Goal: Task Accomplishment & Management: Use online tool/utility

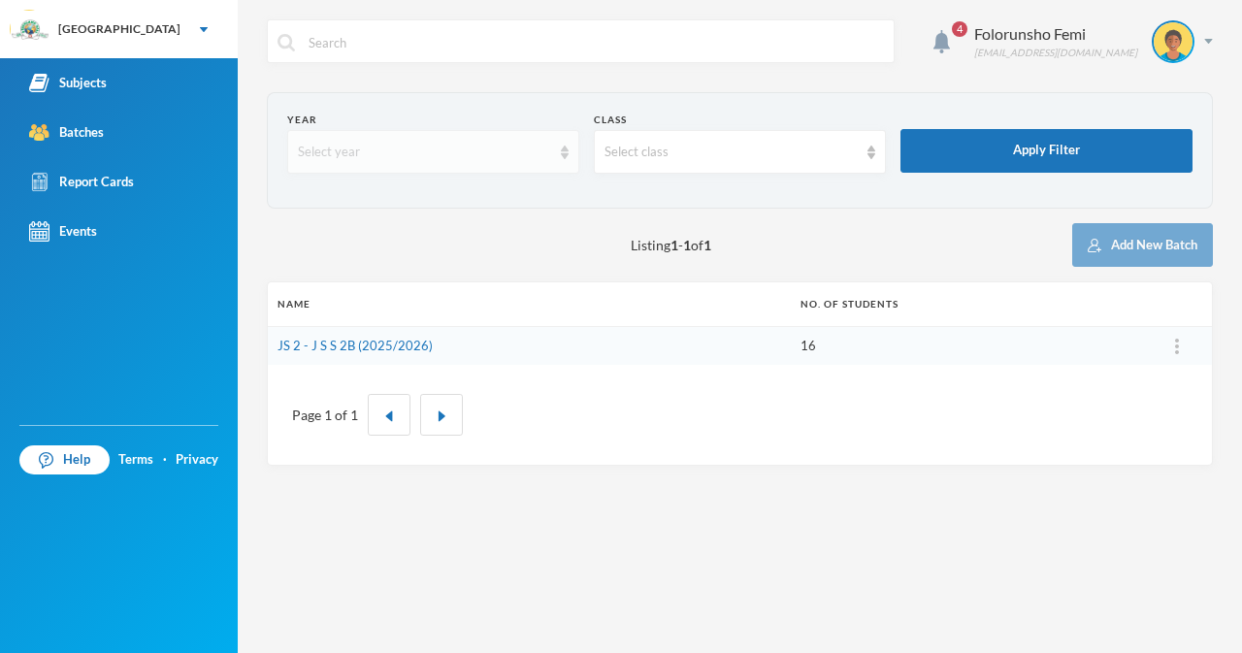
click at [568, 152] on div "Select year" at bounding box center [433, 152] width 292 height 44
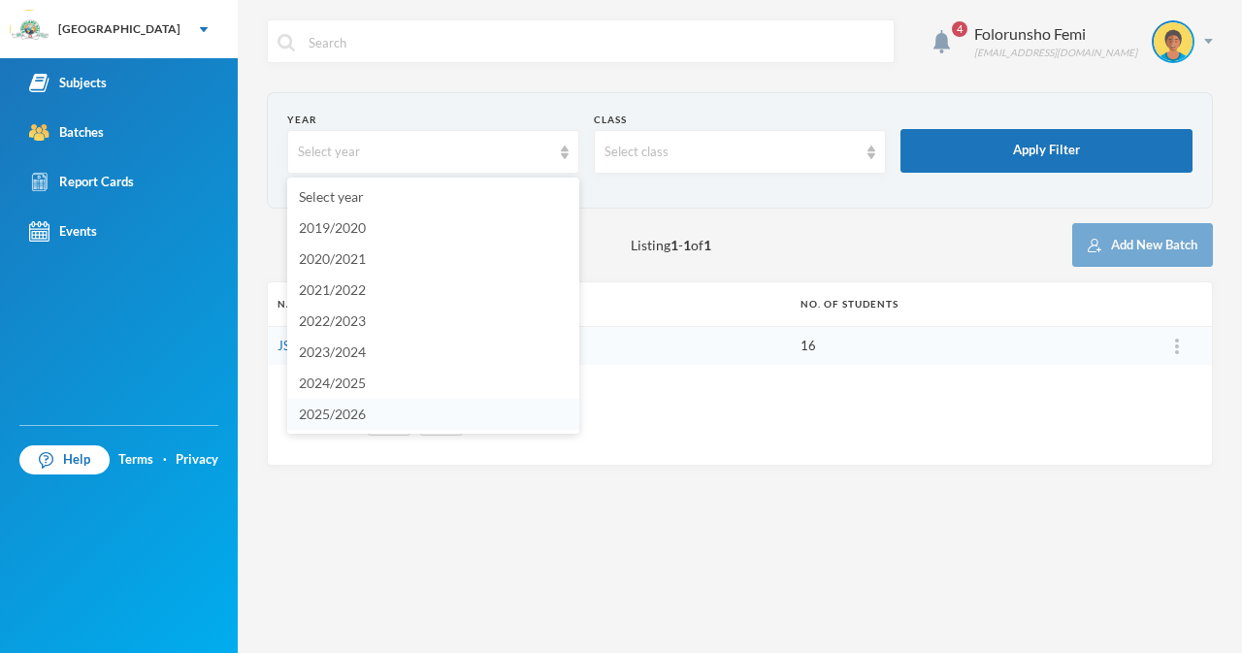
click at [350, 416] on span "2025/2026" at bounding box center [332, 414] width 67 height 16
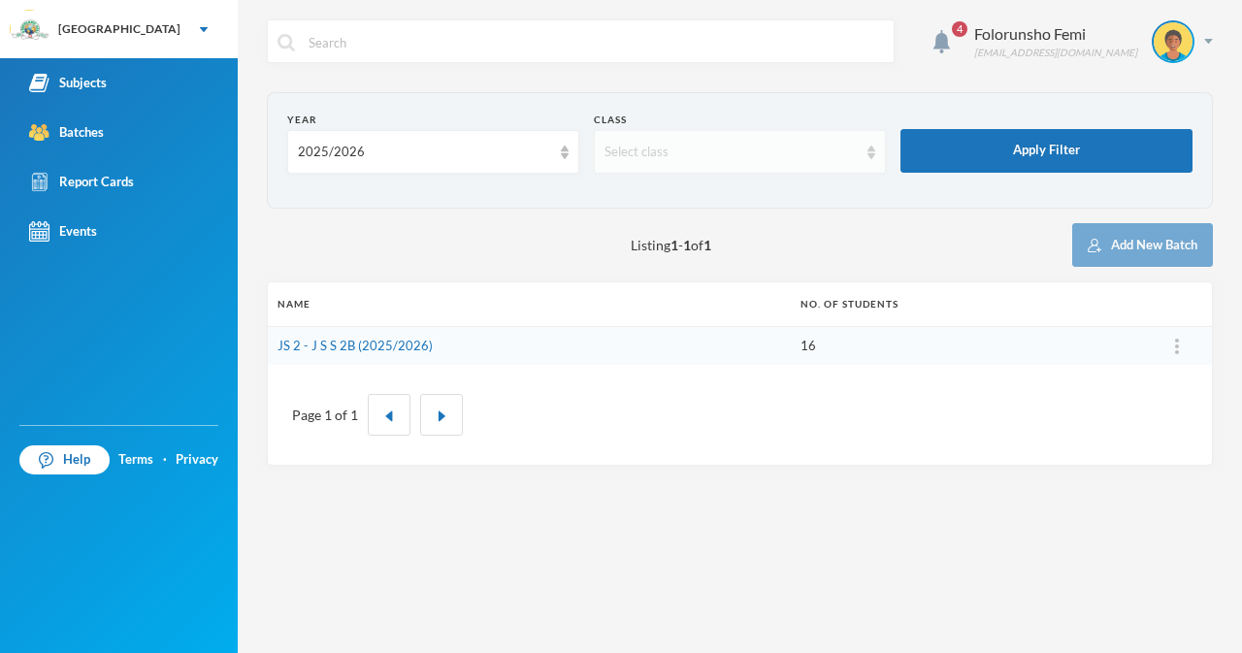
click at [869, 155] on img at bounding box center [871, 153] width 8 height 14
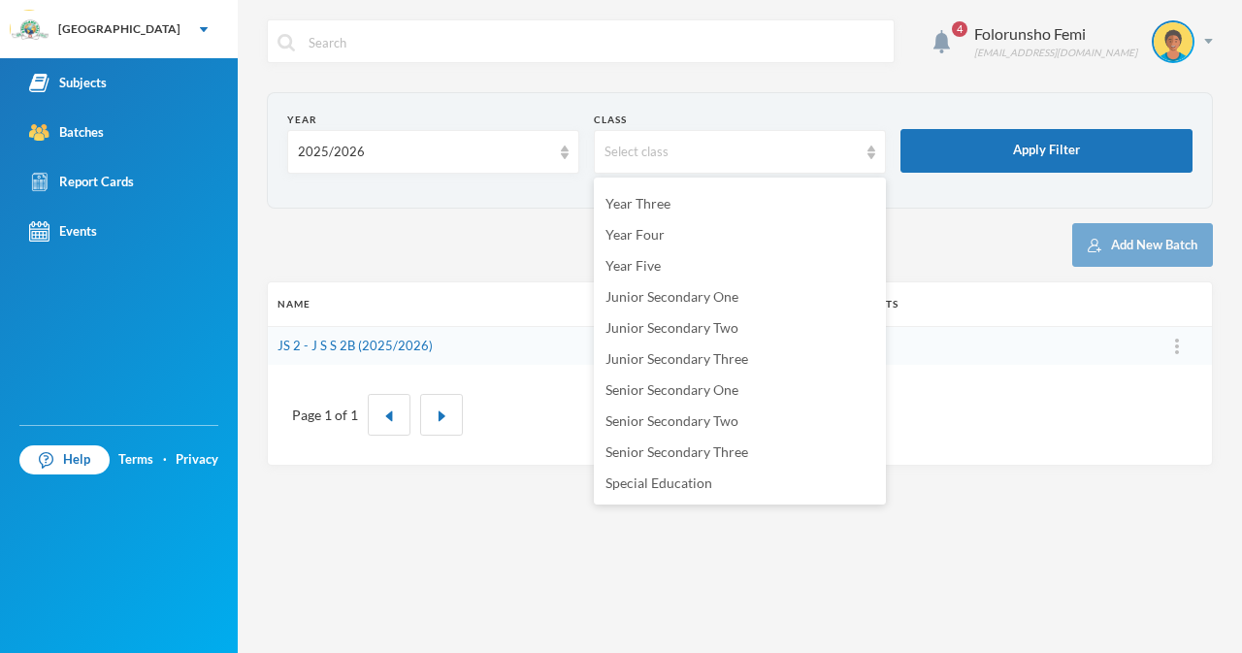
scroll to position [240, 0]
click at [700, 359] on span "Senior Secondary One" at bounding box center [671, 360] width 133 height 16
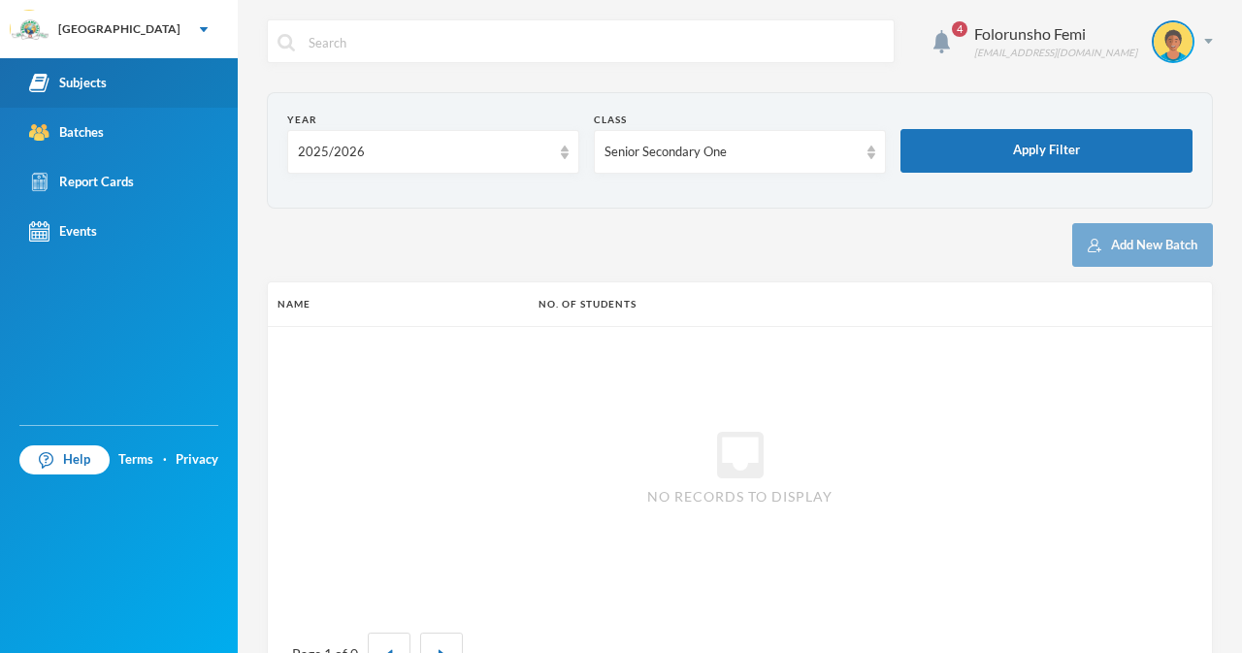
click at [68, 81] on div "Subjects" at bounding box center [68, 83] width 78 height 20
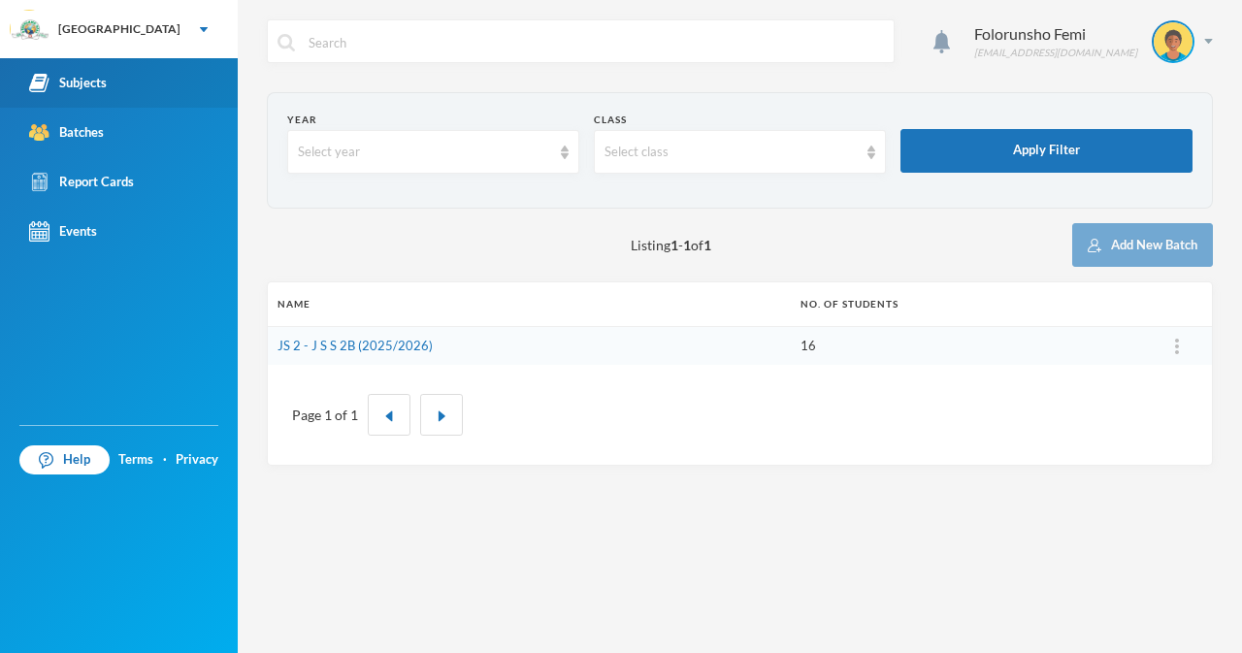
click at [91, 78] on div "Subjects" at bounding box center [68, 83] width 78 height 20
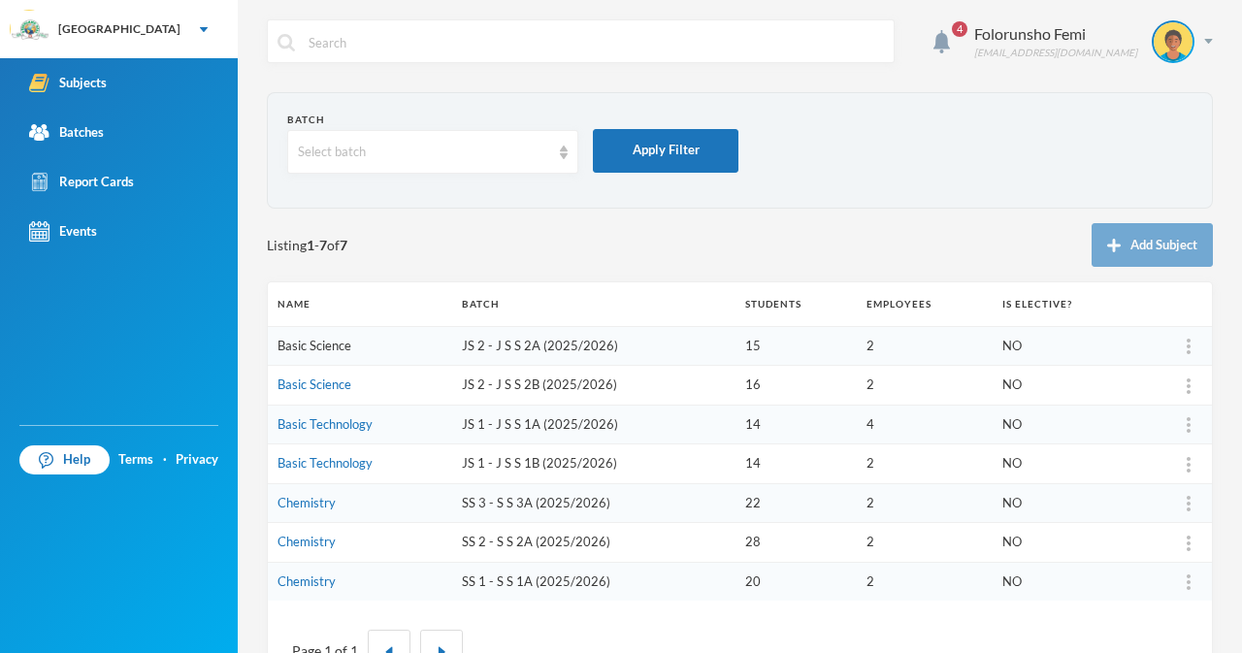
click at [306, 349] on link "Basic Science" at bounding box center [314, 346] width 74 height 16
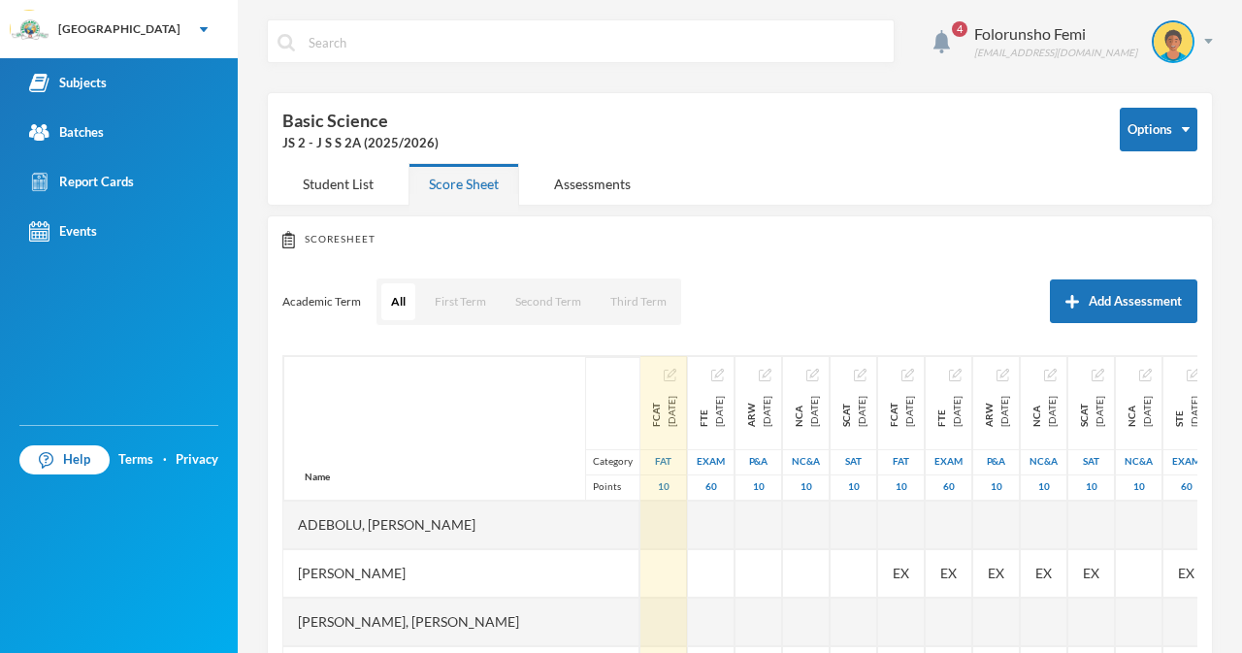
scroll to position [259, 0]
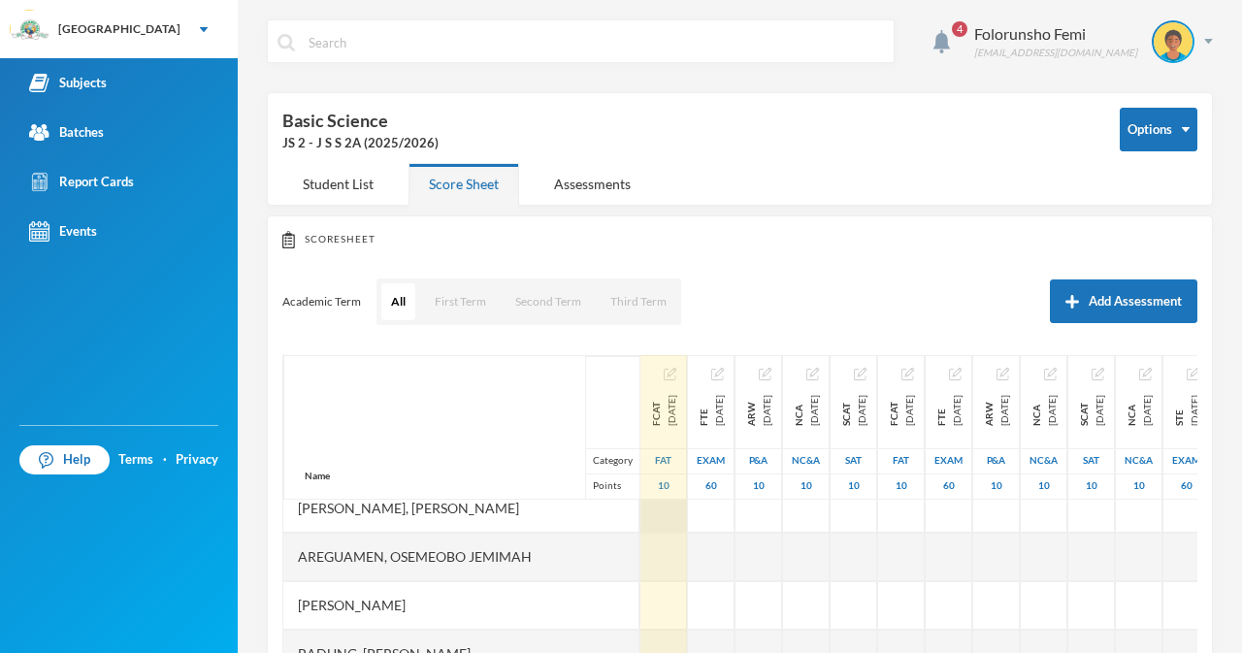
click at [640, 510] on div at bounding box center [663, 508] width 47 height 49
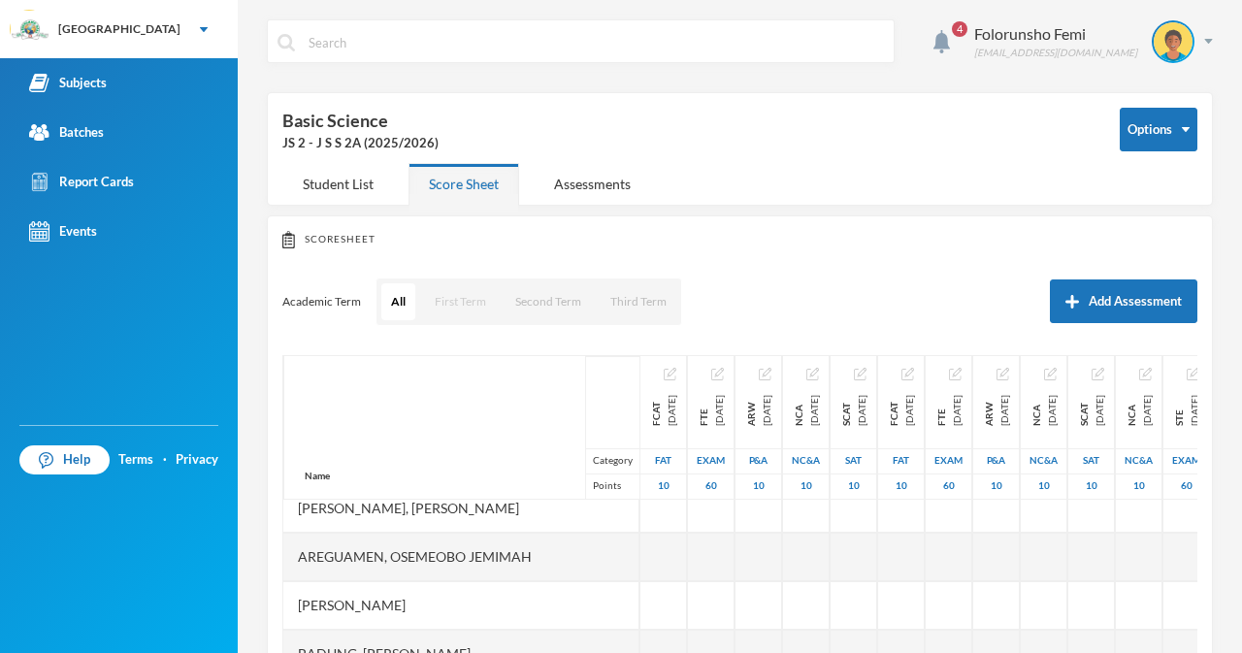
click at [450, 306] on button "First Term" at bounding box center [460, 301] width 71 height 37
click at [461, 295] on button "First Term" at bounding box center [460, 301] width 72 height 37
click at [578, 186] on div "Assessments" at bounding box center [592, 184] width 117 height 42
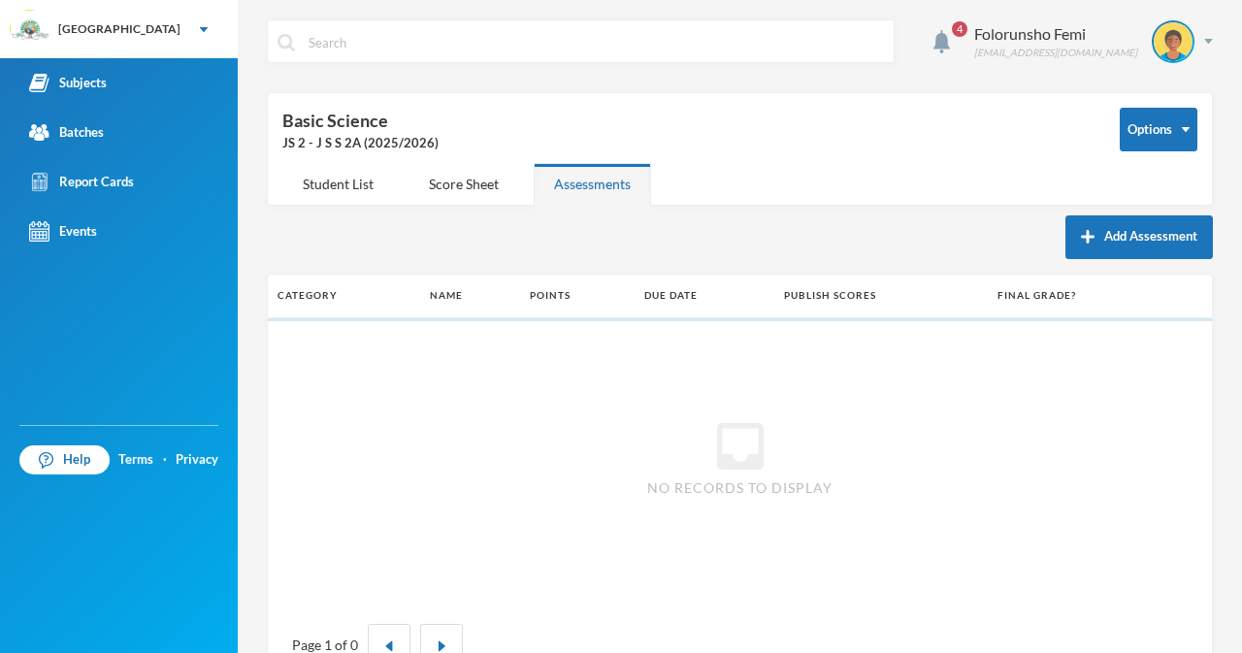
click at [578, 186] on div "Assessments" at bounding box center [592, 184] width 117 height 42
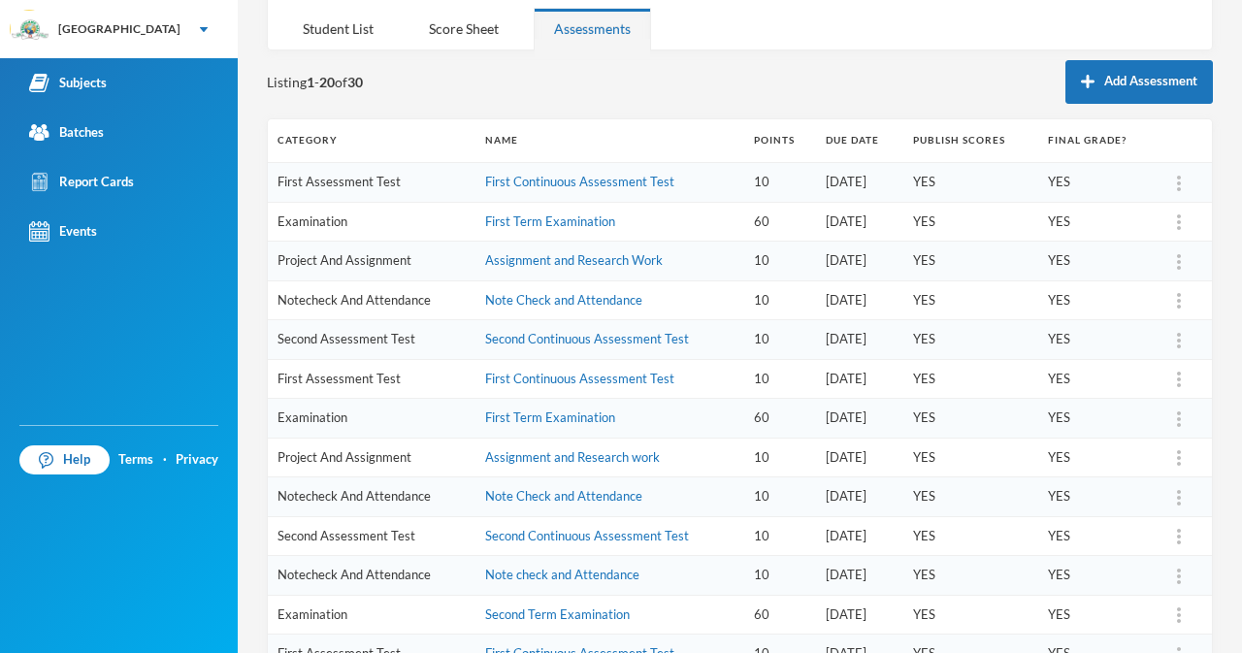
scroll to position [116, 0]
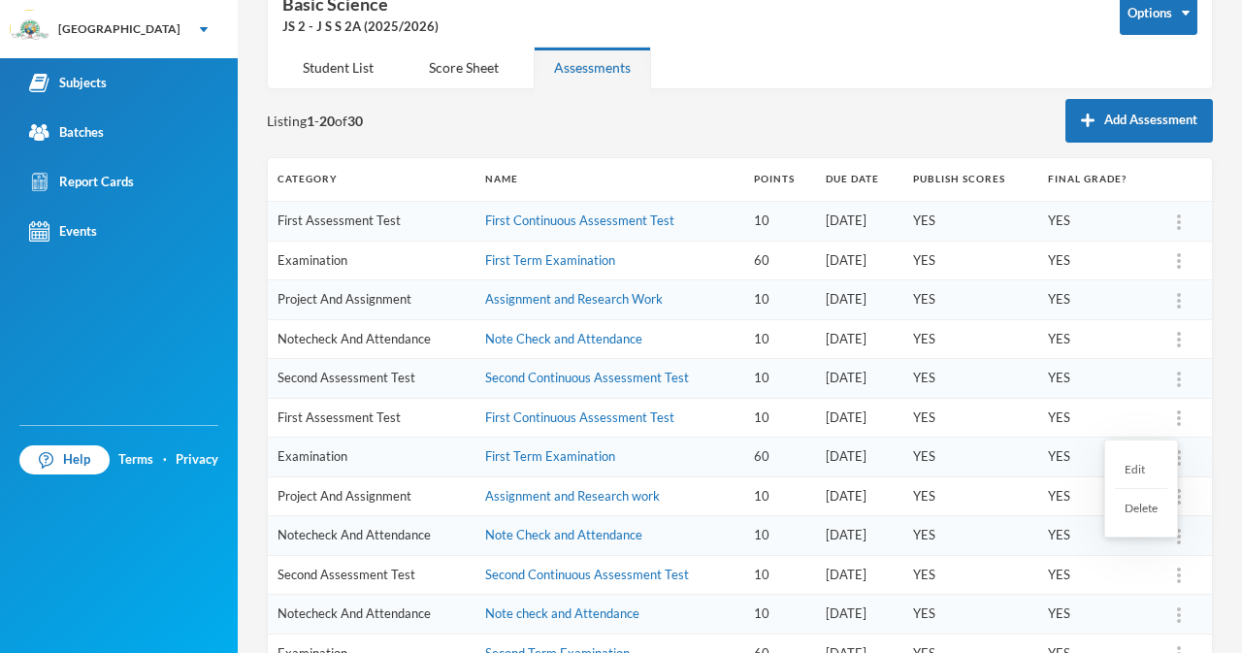
click at [1165, 421] on div at bounding box center [1178, 417] width 27 height 19
click at [1143, 504] on div "Delete" at bounding box center [1141, 508] width 52 height 38
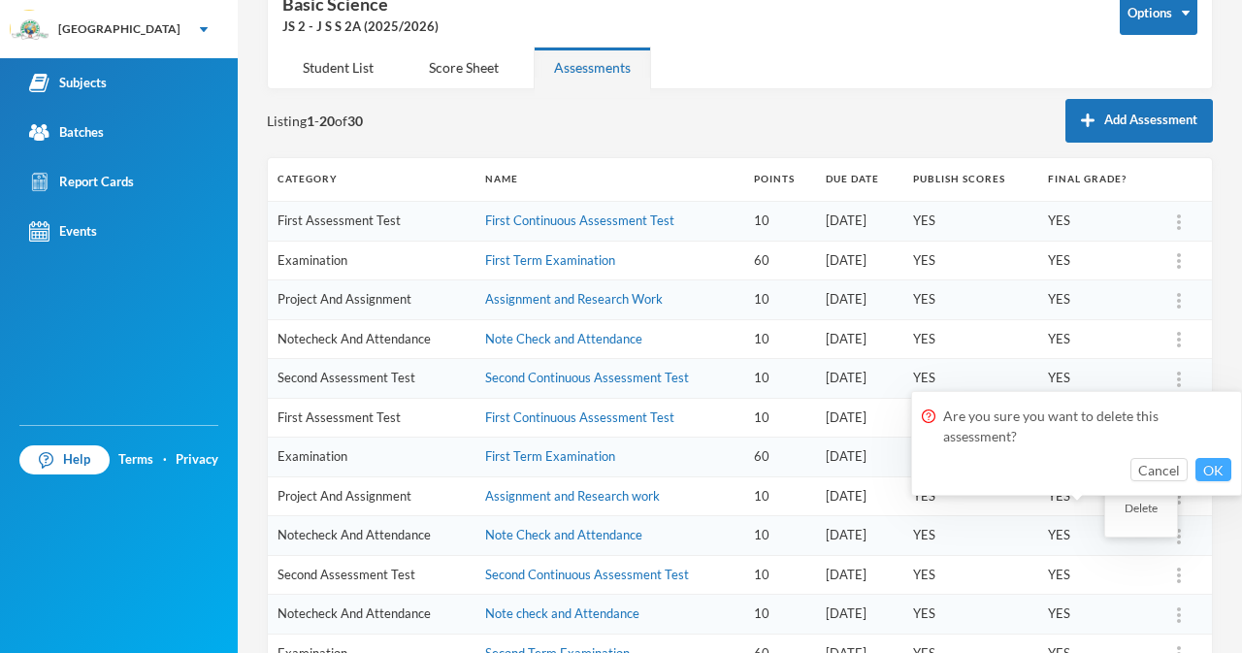
click at [1219, 461] on button "OK" at bounding box center [1213, 469] width 36 height 23
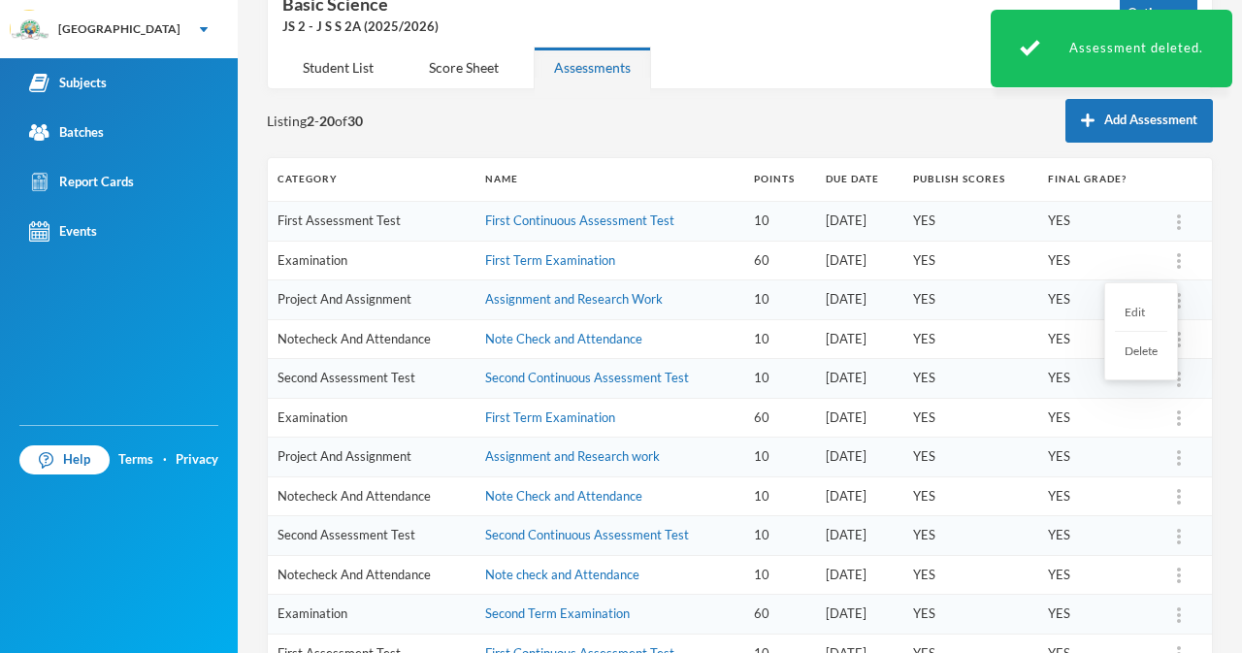
click at [1165, 256] on div at bounding box center [1178, 260] width 27 height 19
click at [1159, 347] on div "Delete" at bounding box center [1141, 351] width 52 height 38
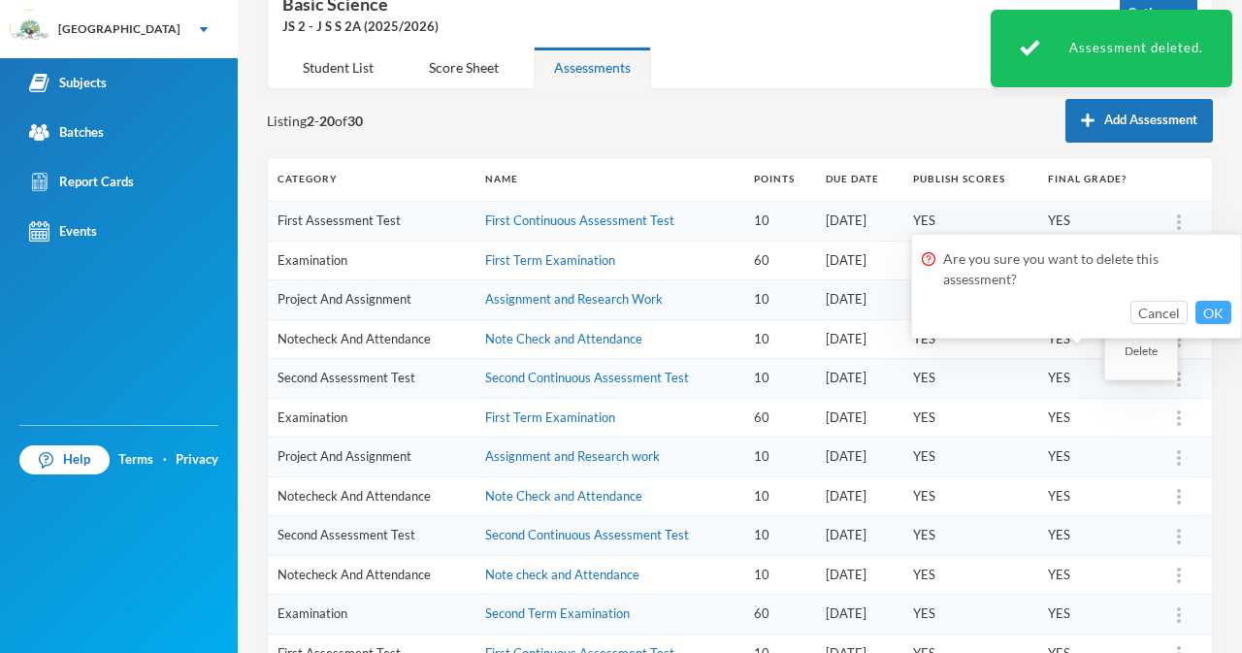
click at [1207, 310] on button "OK" at bounding box center [1213, 312] width 36 height 23
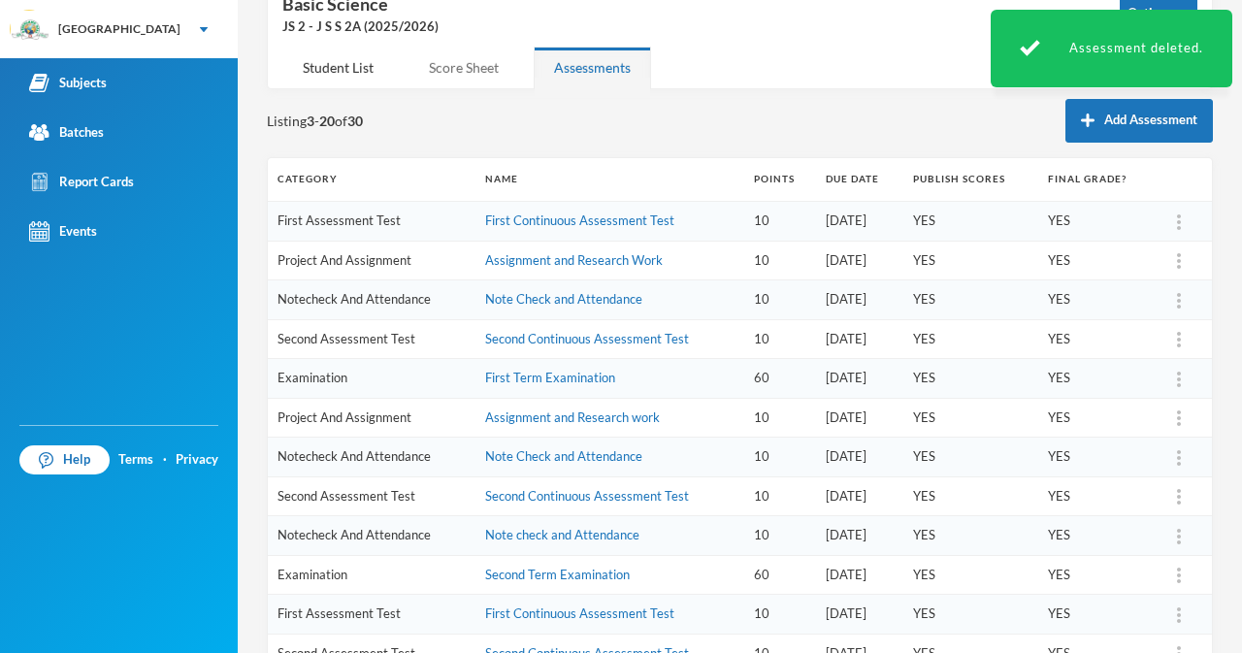
click at [490, 60] on div "Score Sheet" at bounding box center [463, 68] width 111 height 42
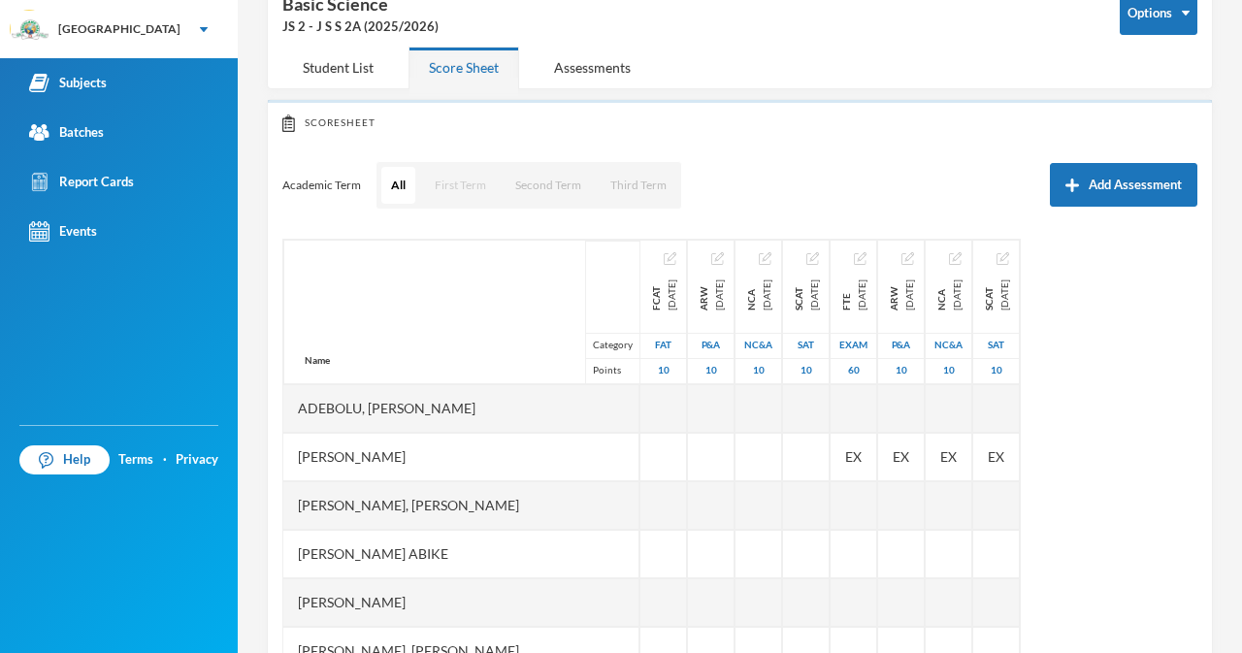
click at [469, 189] on button "First Term" at bounding box center [460, 185] width 71 height 37
click at [469, 189] on button "First Term" at bounding box center [460, 185] width 72 height 37
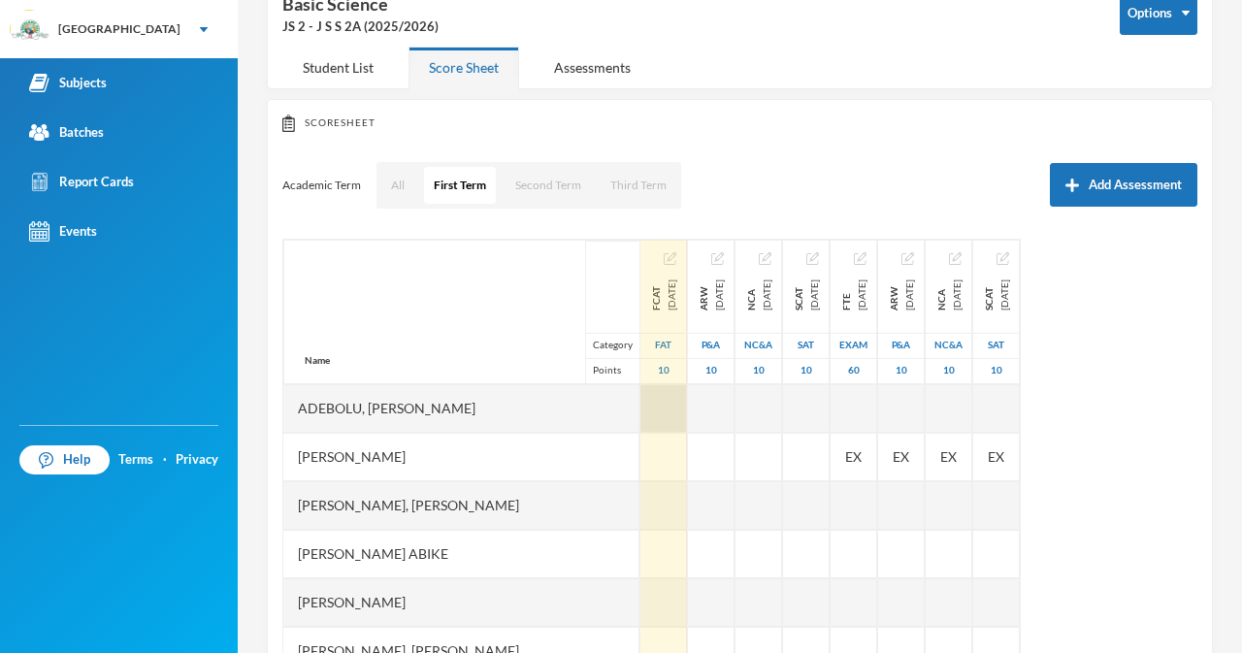
click at [640, 403] on div at bounding box center [663, 408] width 47 height 49
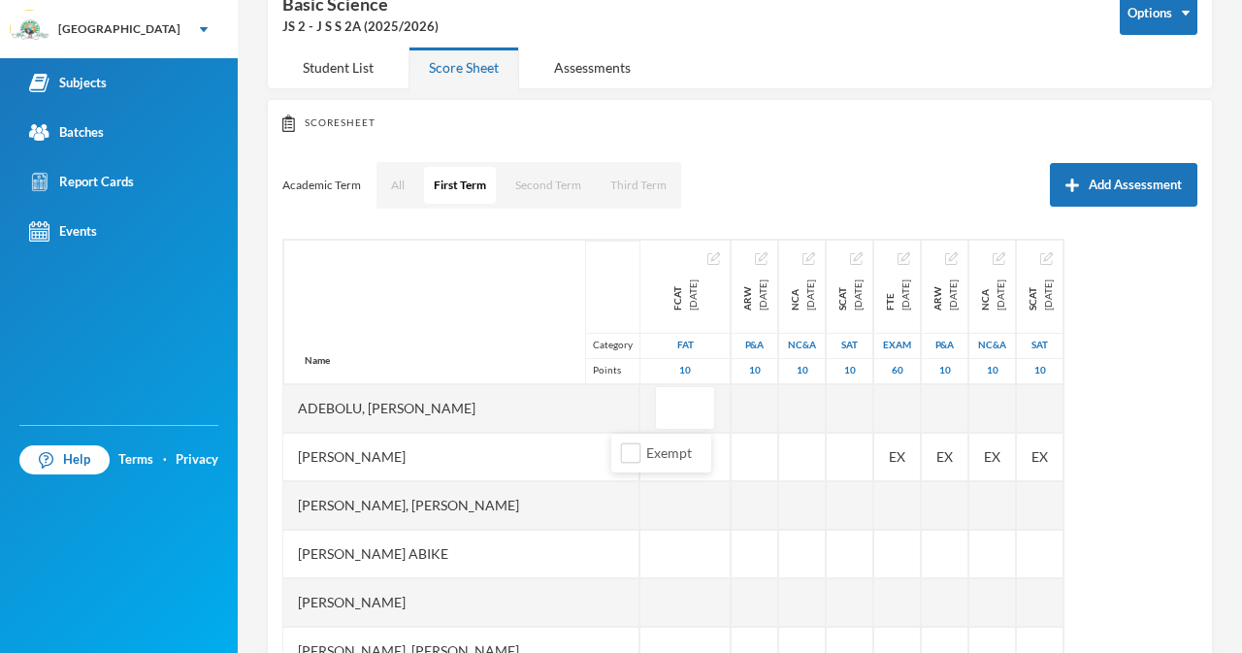
type input "5"
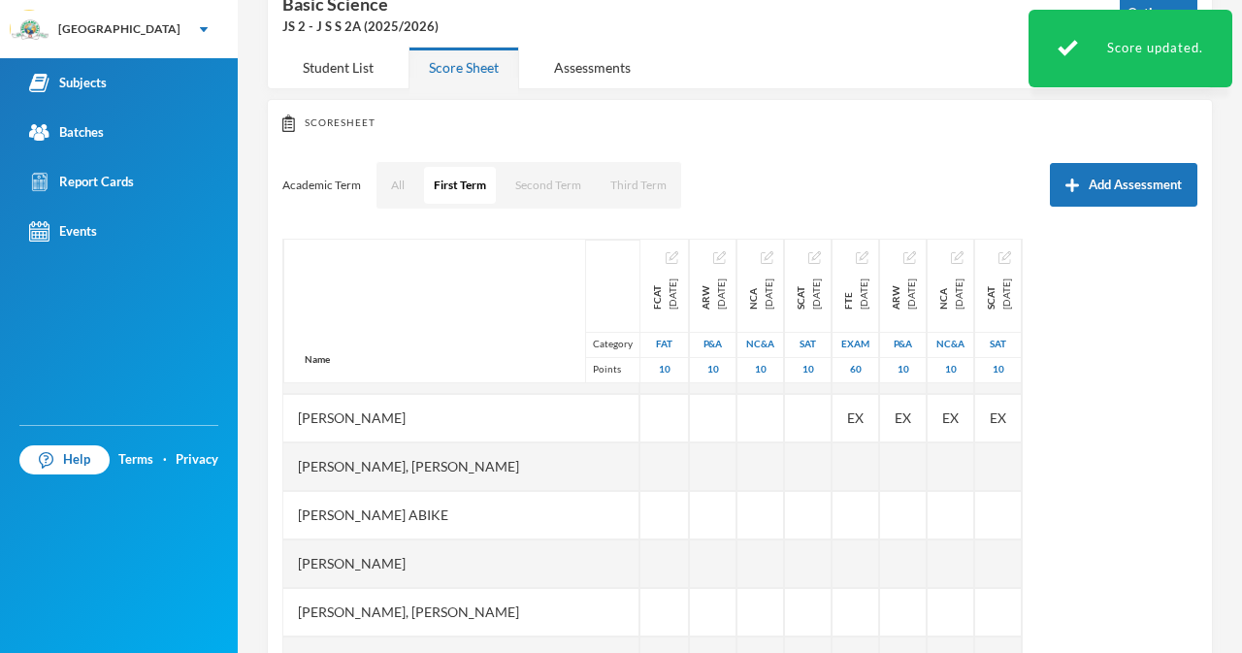
scroll to position [0, 0]
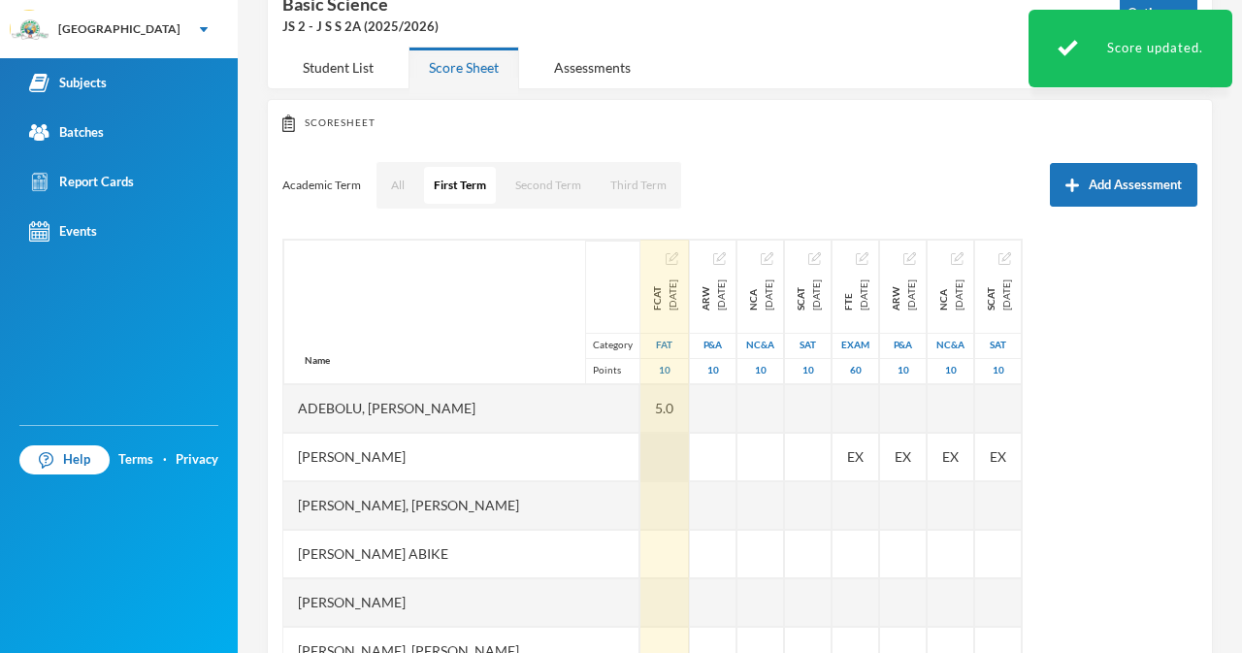
click at [640, 456] on div at bounding box center [664, 457] width 49 height 49
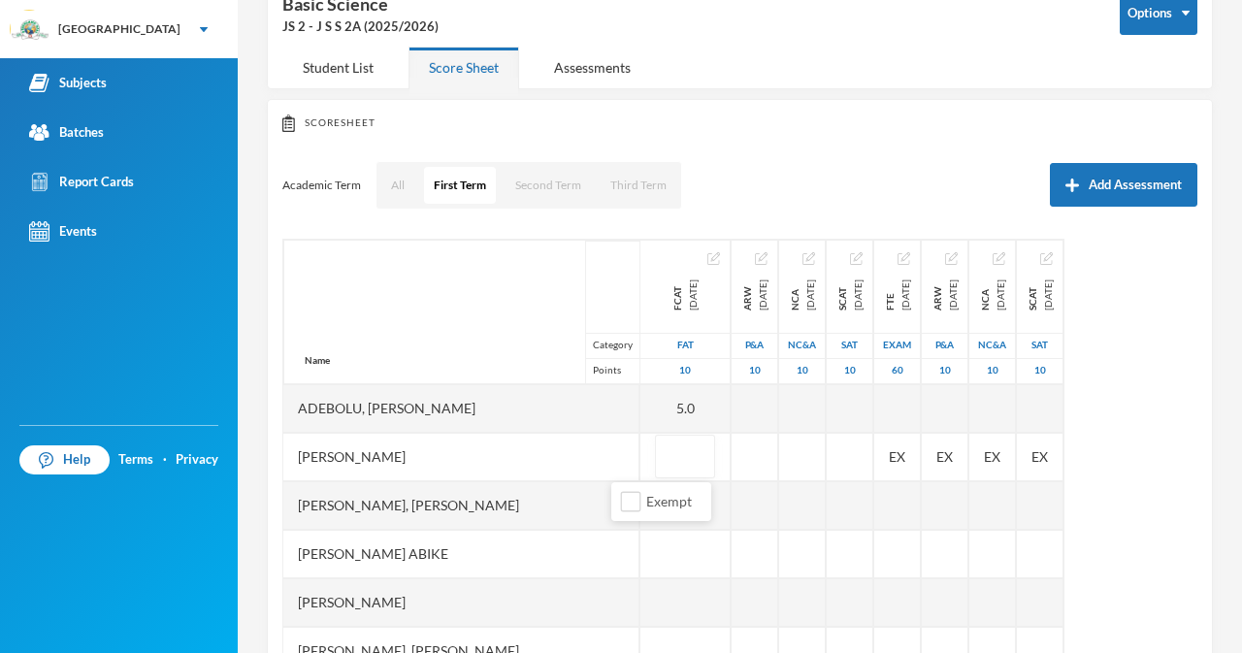
type input "3"
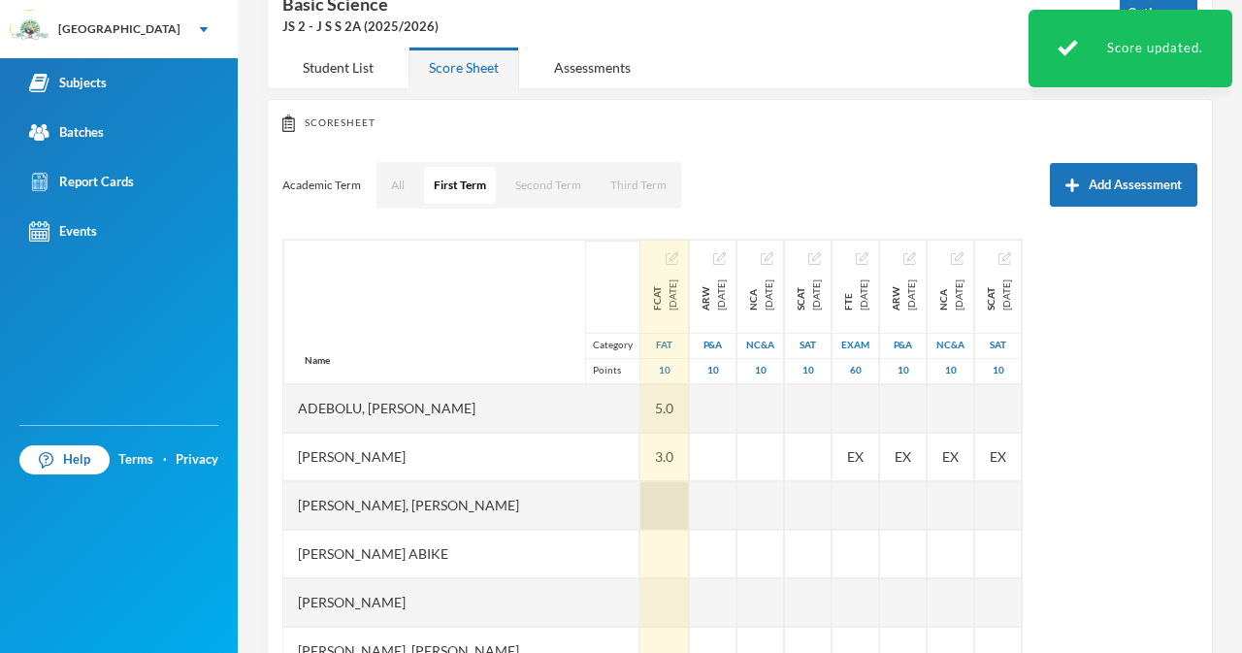
click at [640, 513] on div at bounding box center [664, 505] width 49 height 49
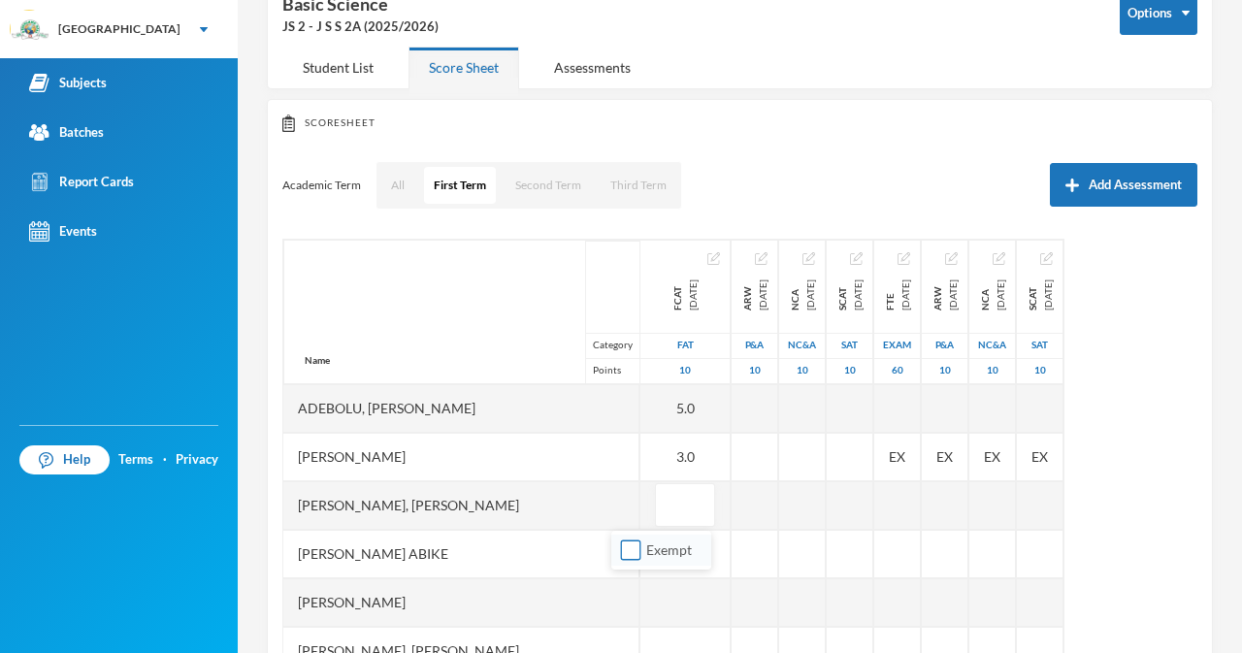
click at [632, 546] on input "Exempt" at bounding box center [631, 550] width 20 height 20
checkbox input "true"
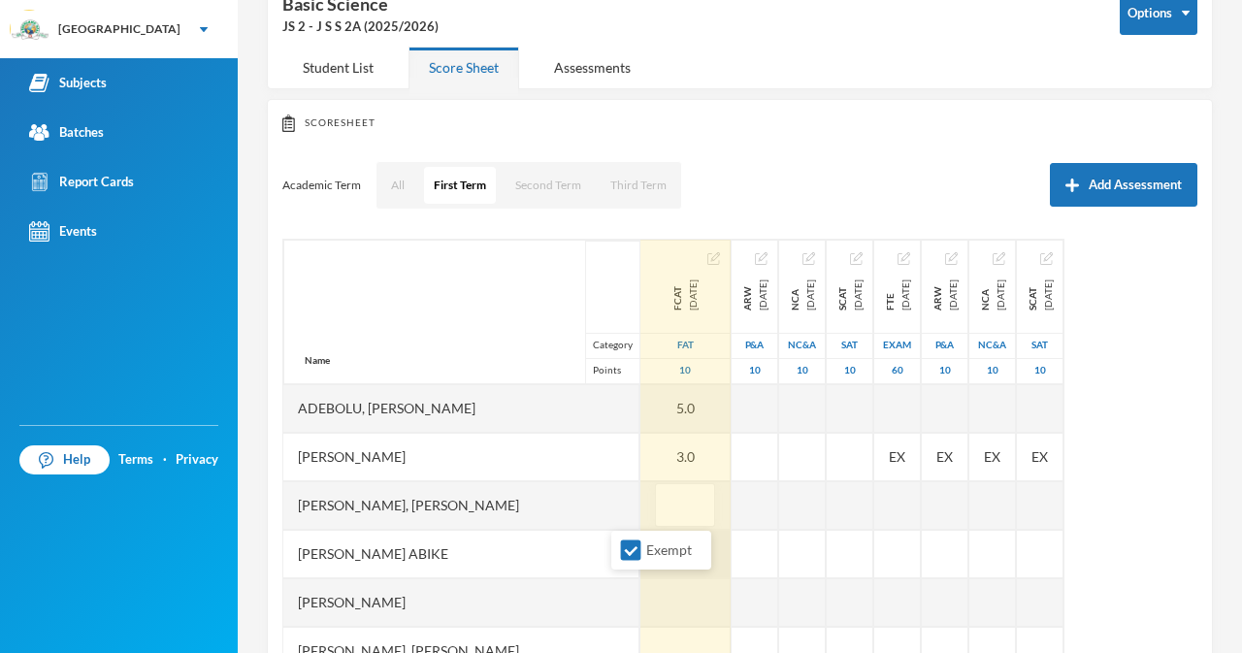
click at [640, 549] on div at bounding box center [685, 554] width 90 height 49
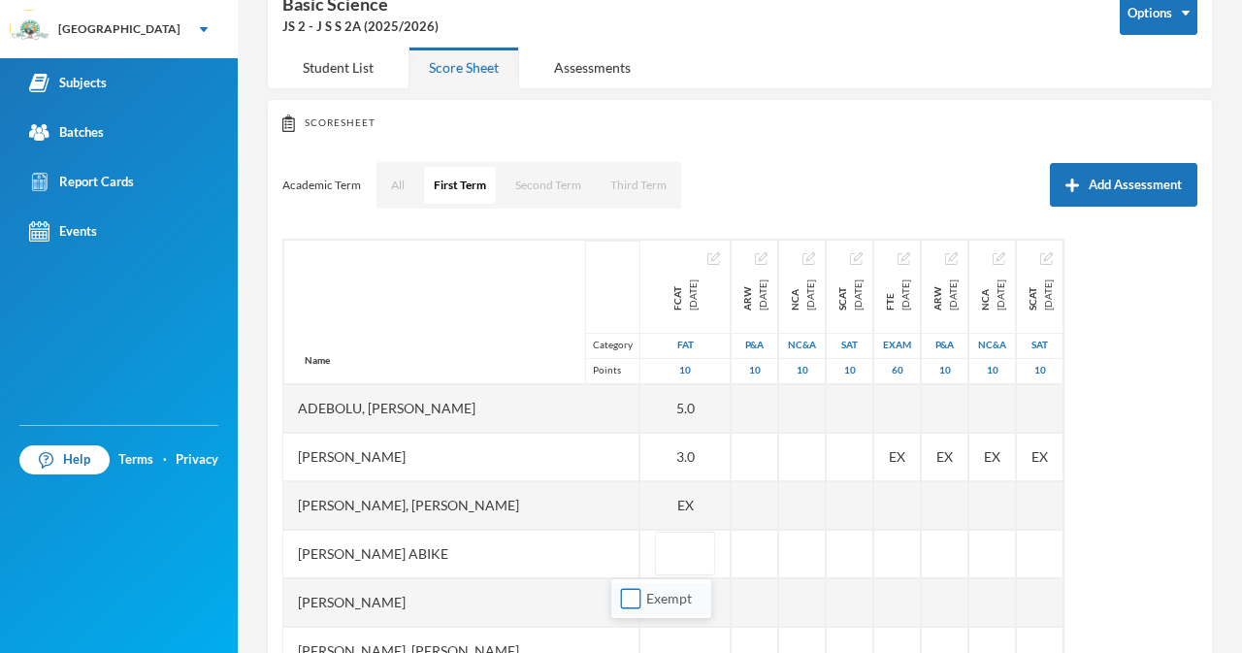
click at [633, 597] on input "Exempt" at bounding box center [631, 599] width 20 height 20
checkbox input "true"
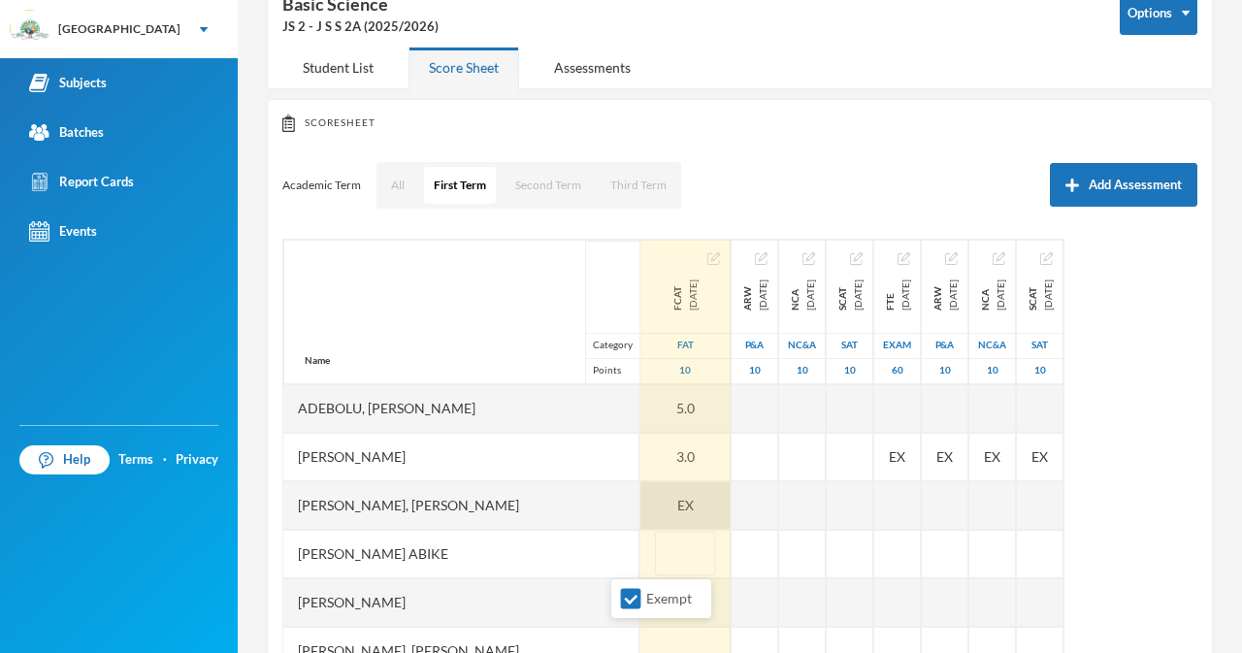
click at [677, 504] on span "EX" at bounding box center [685, 505] width 16 height 20
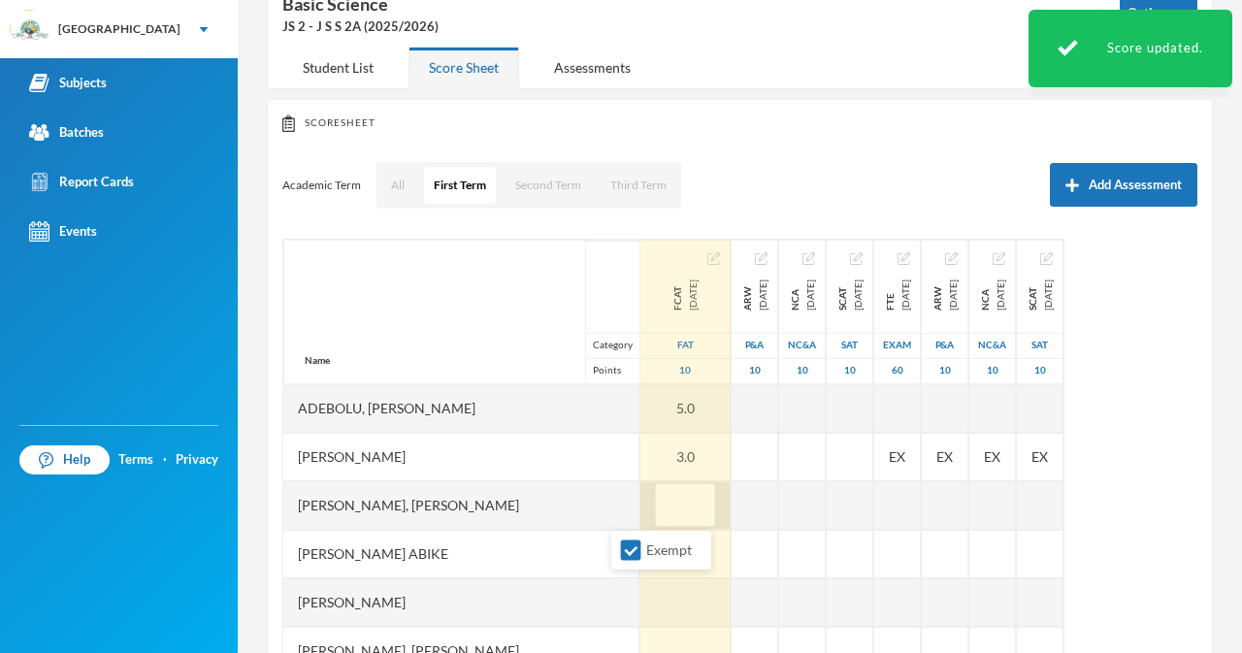
type input "/"
type input "."
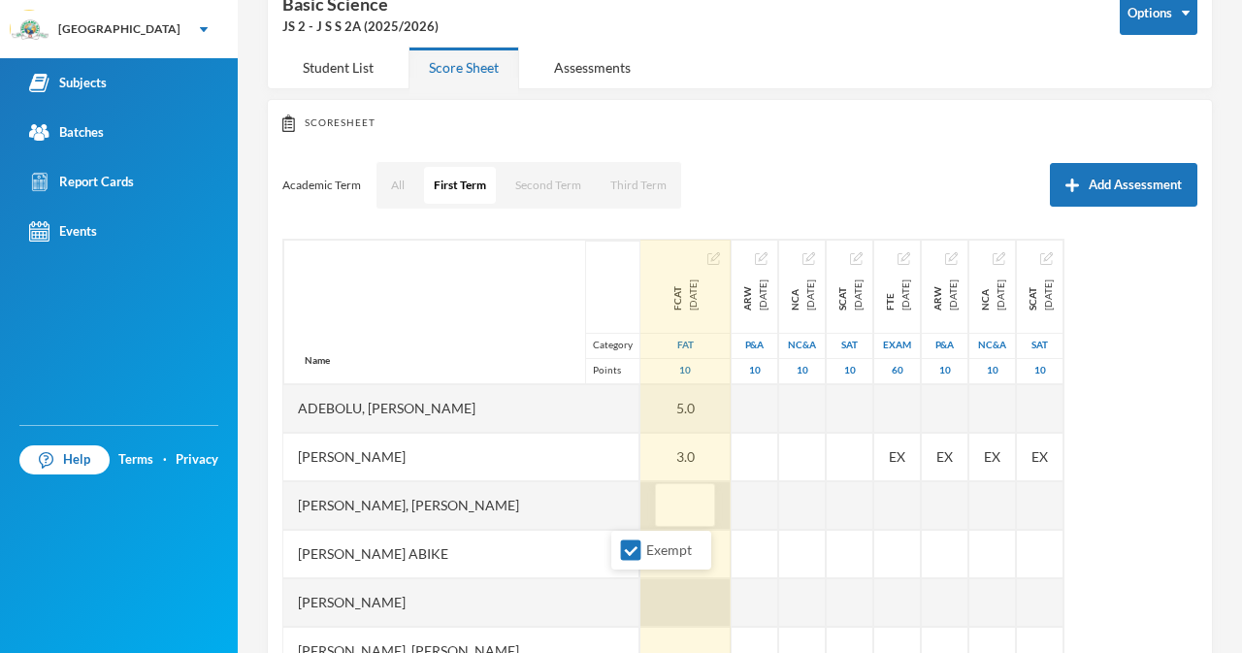
click at [640, 597] on div at bounding box center [685, 602] width 90 height 49
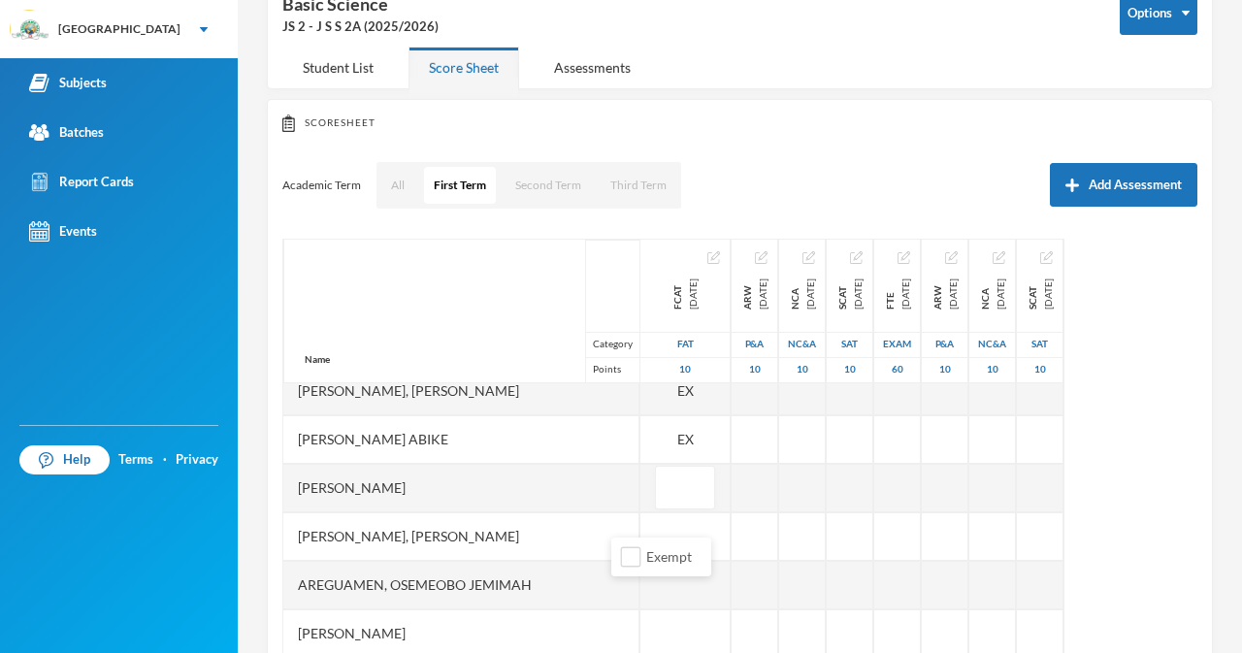
scroll to position [191, 0]
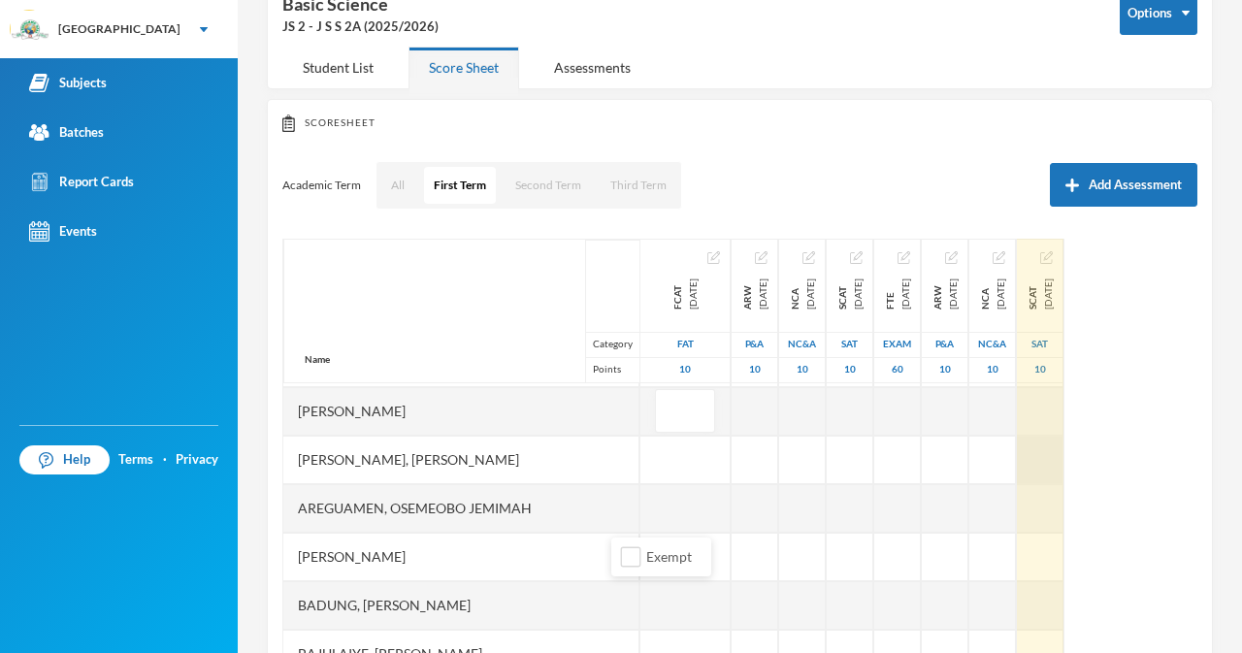
type input "5"
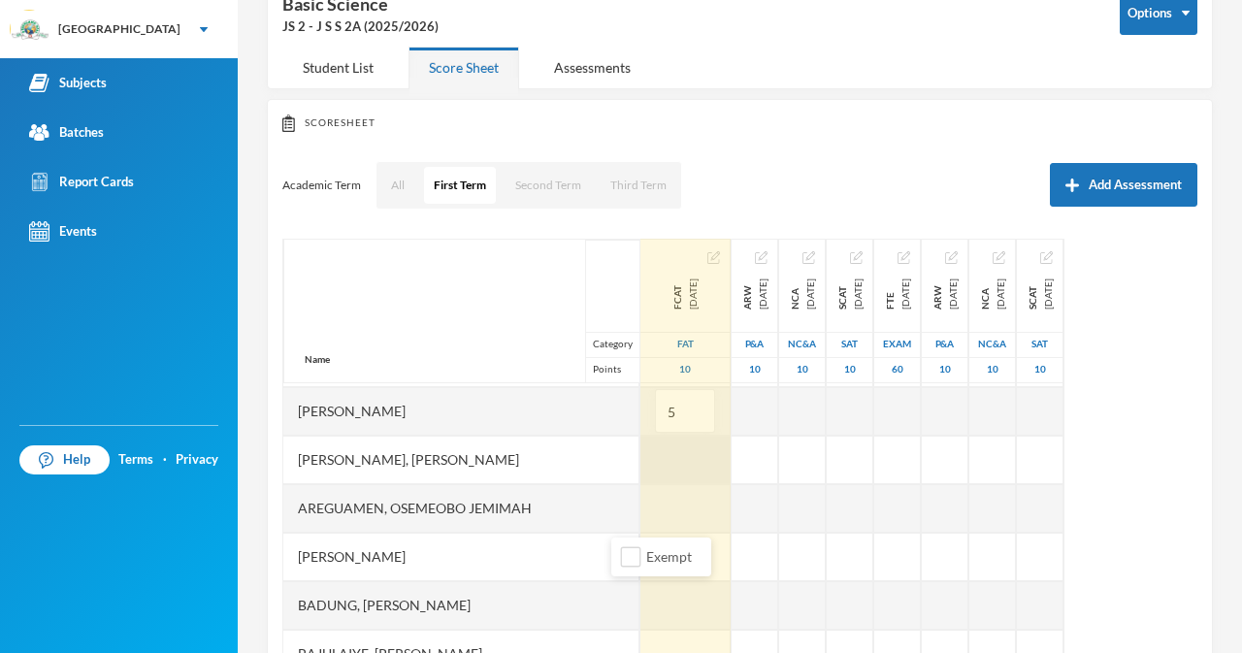
click at [640, 467] on div at bounding box center [685, 460] width 90 height 49
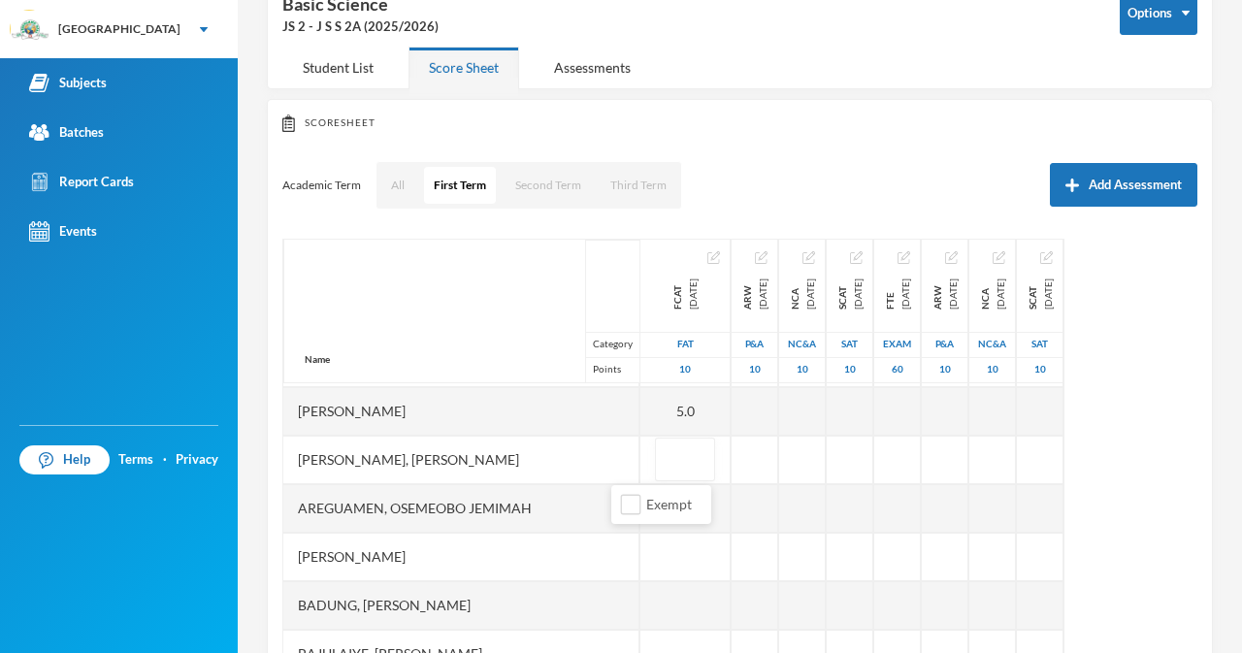
type input "4"
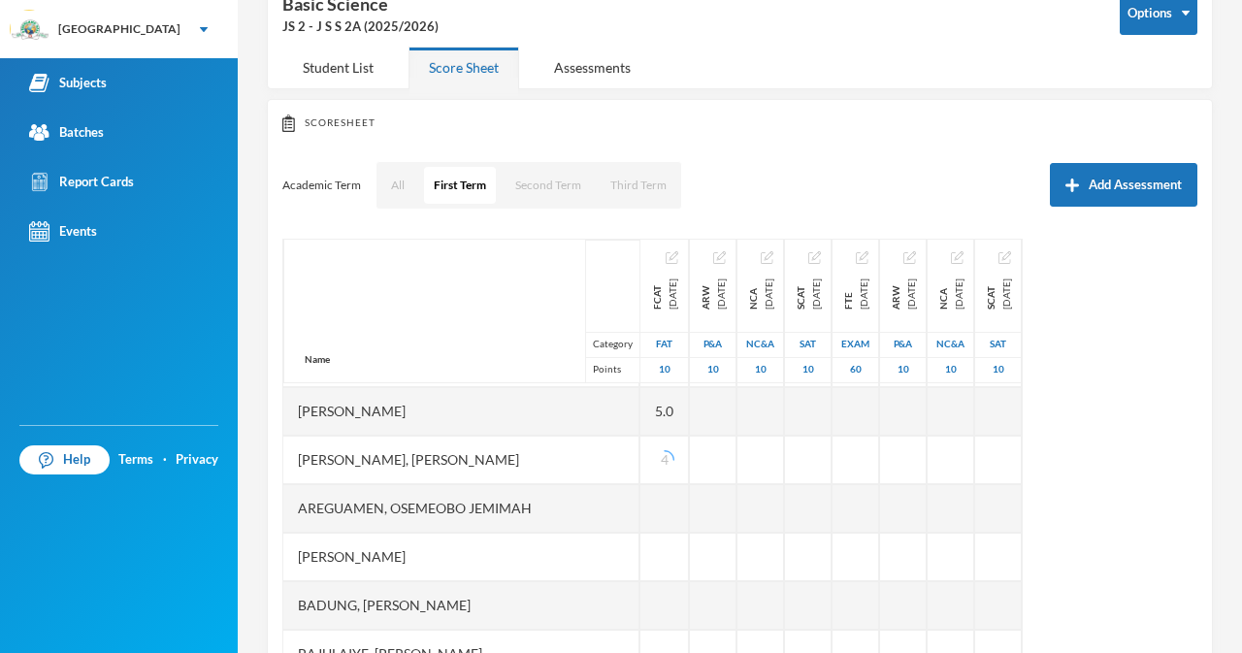
click at [564, 513] on div "Areguamen, Osemeobo Jemimah" at bounding box center [461, 508] width 356 height 49
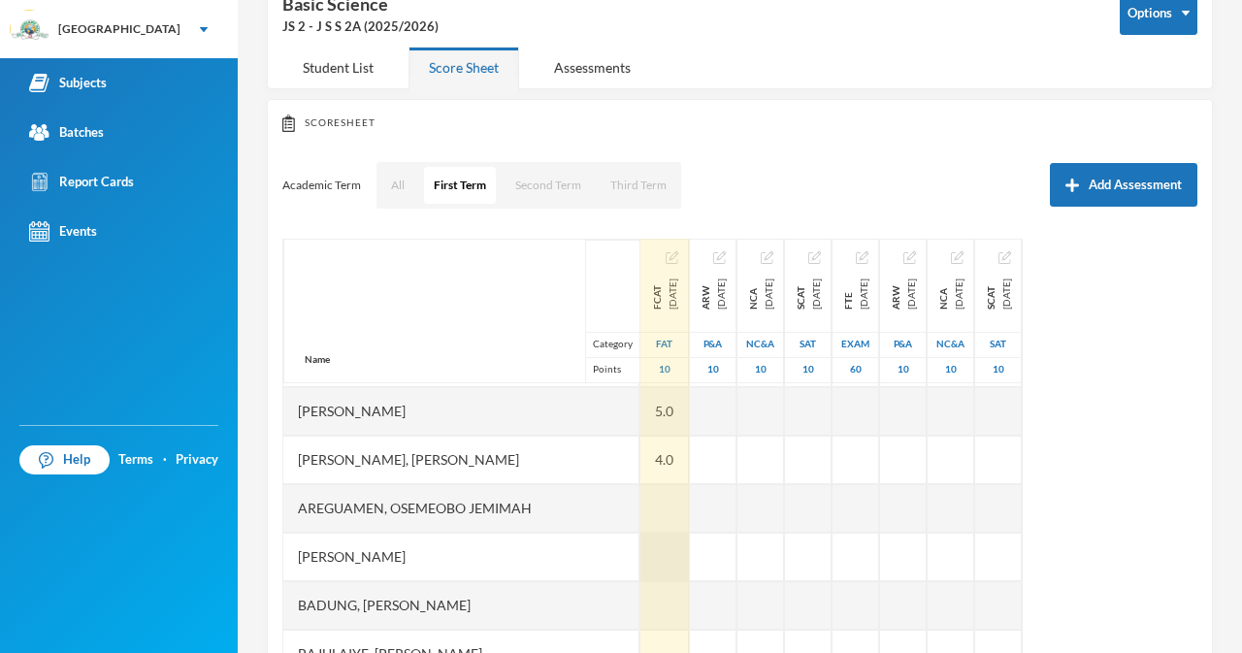
click at [640, 559] on div at bounding box center [664, 557] width 49 height 49
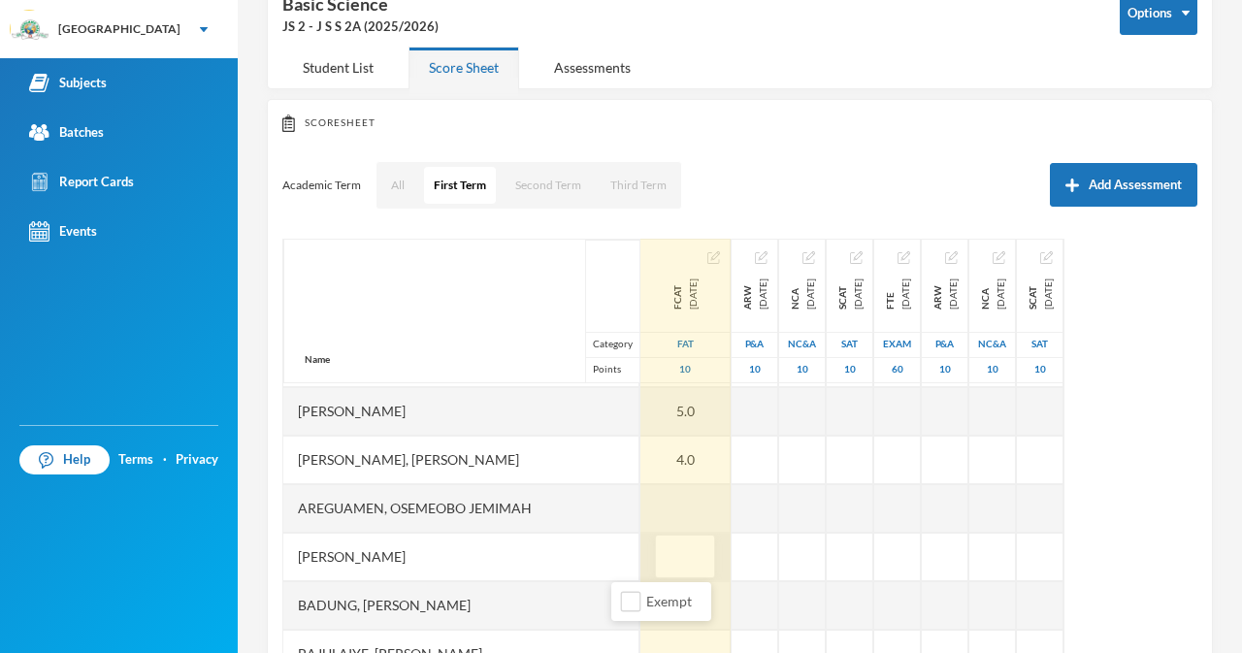
type input "6"
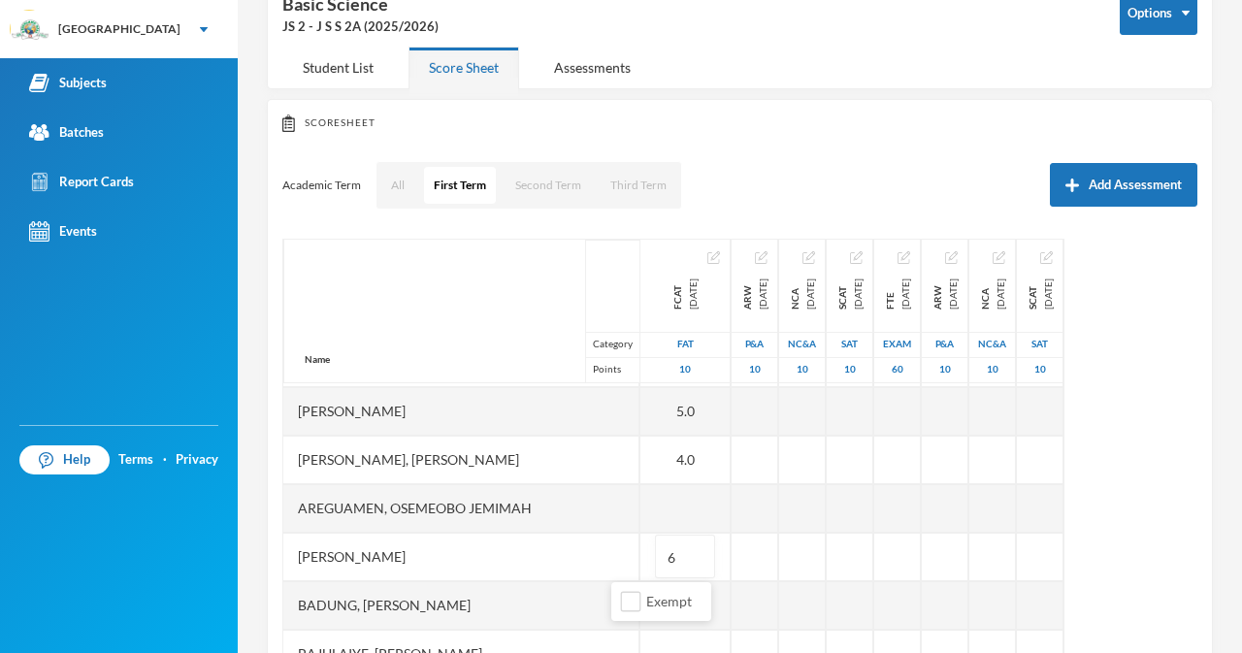
click at [532, 600] on div "Badung, Wisdom Joseph" at bounding box center [461, 605] width 356 height 49
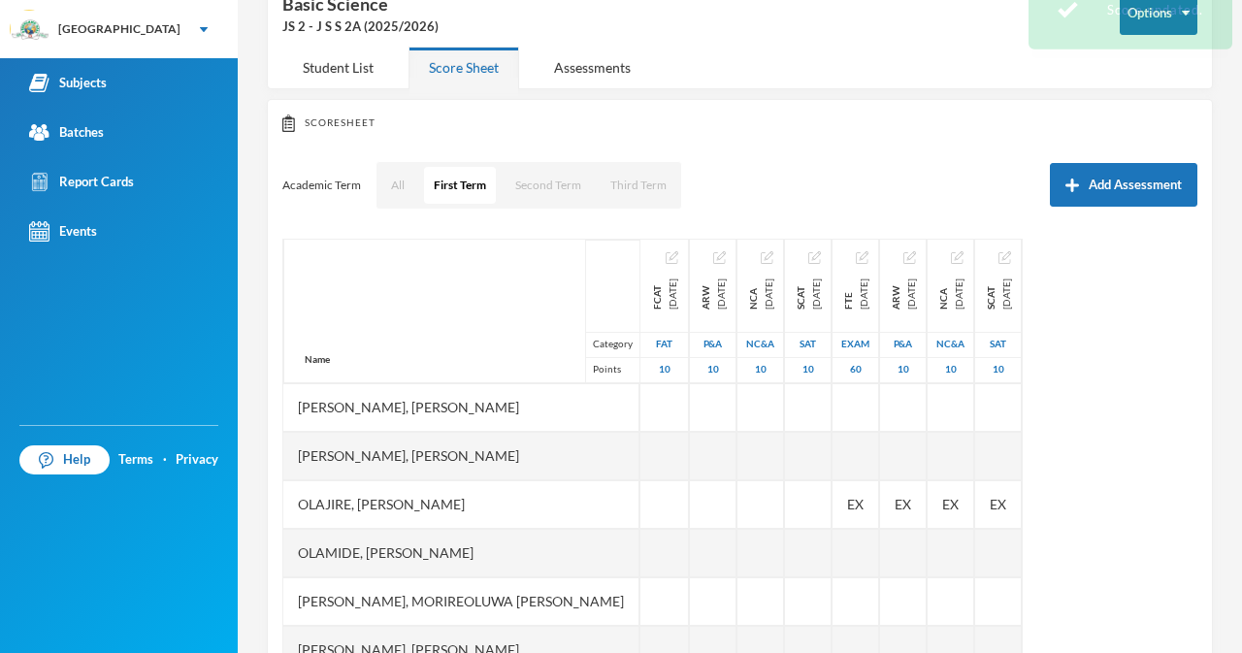
scroll to position [276, 0]
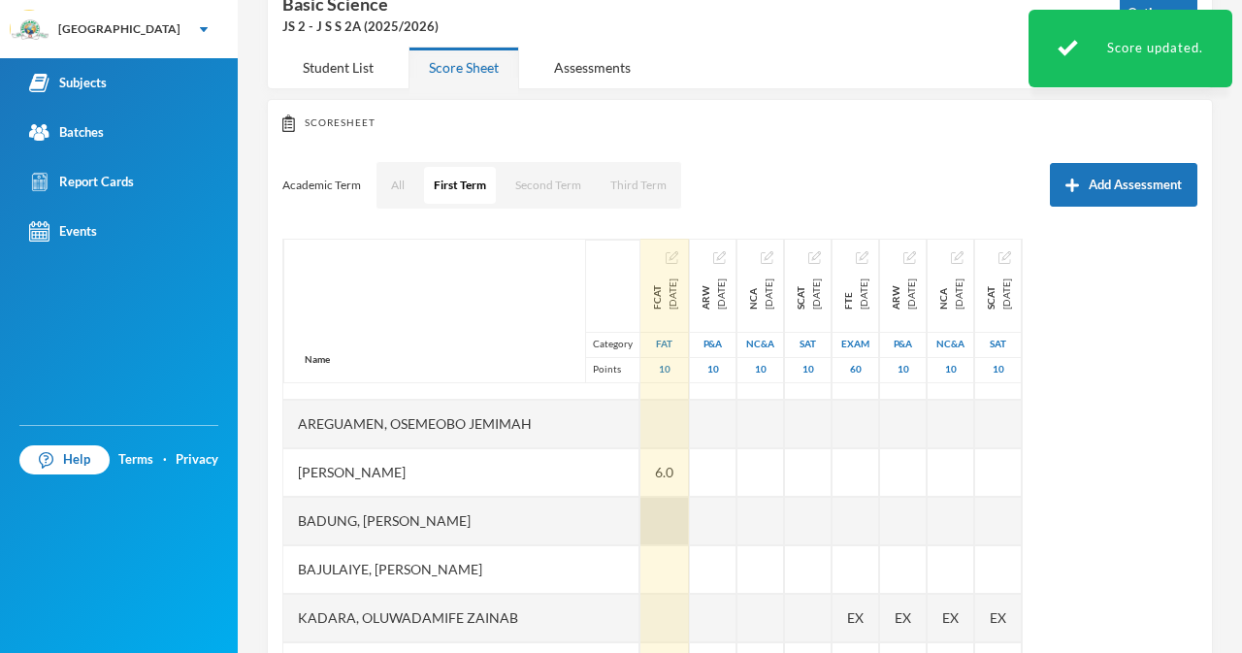
click at [640, 528] on div at bounding box center [664, 521] width 49 height 49
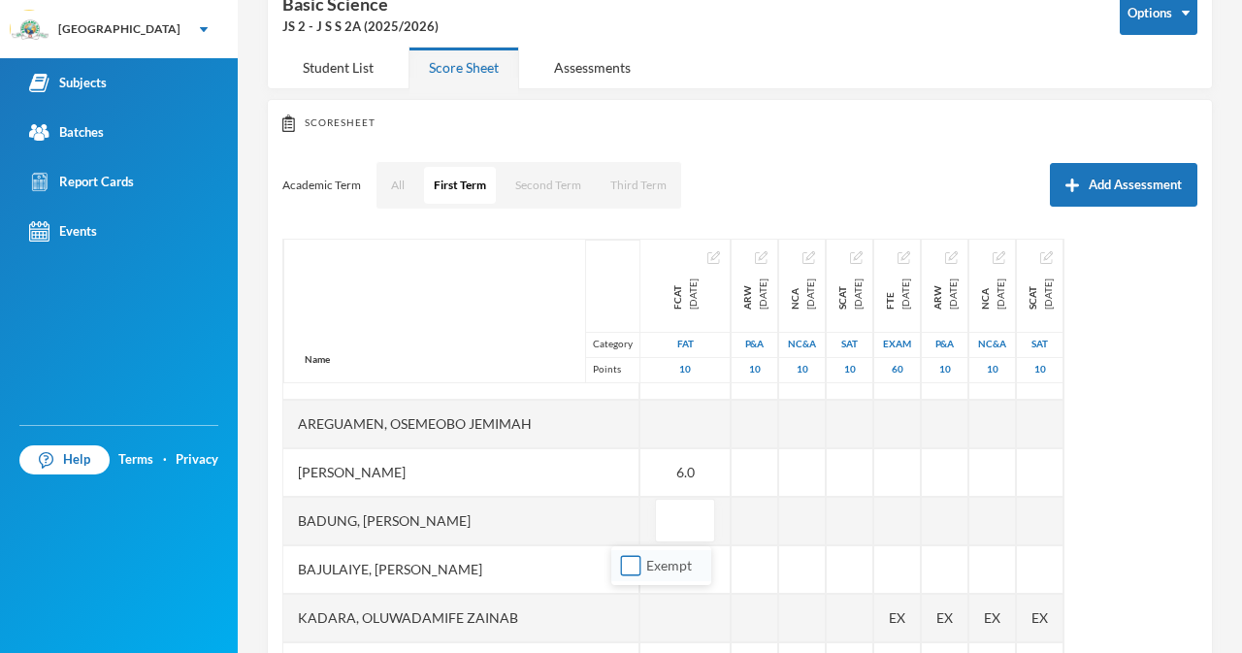
click at [623, 568] on input "Exempt" at bounding box center [631, 566] width 20 height 20
checkbox input "true"
click at [583, 585] on div "Bajulaiye, Moyinoluwa Zion" at bounding box center [461, 569] width 356 height 49
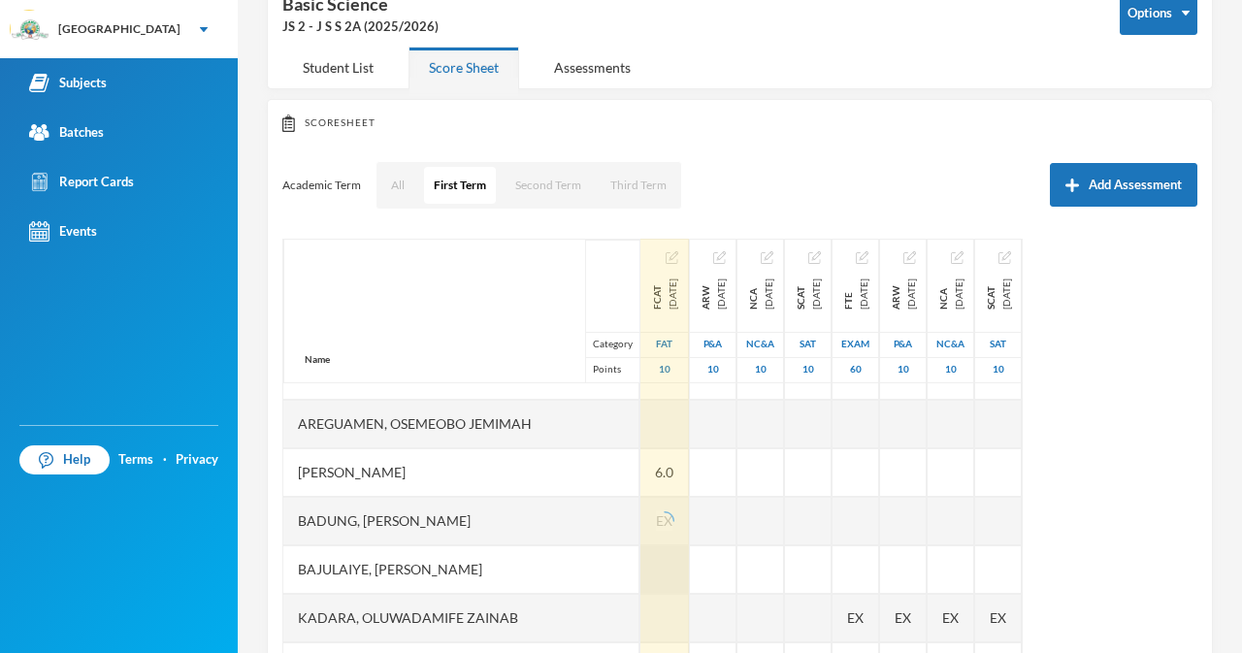
click at [640, 555] on div "FCAT 2025-10-13 FAT 10 5.0 3.0 EX EX 5.0 4.0 6.0 EX EX" at bounding box center [664, 473] width 49 height 1020
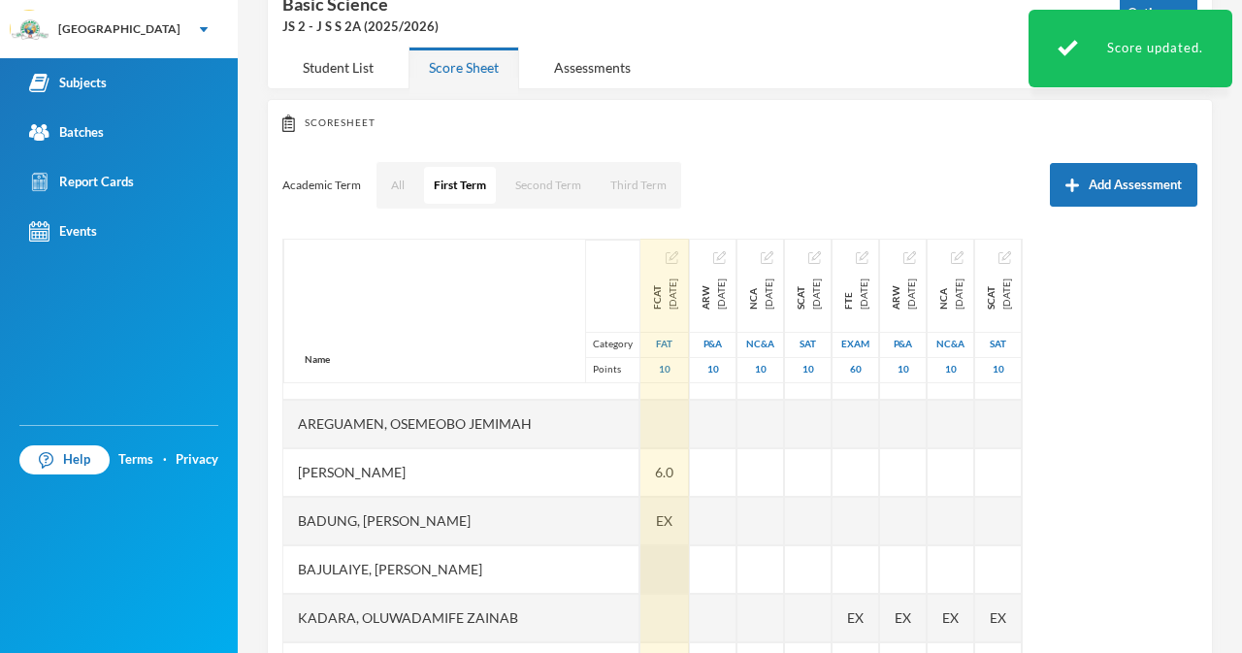
click at [640, 579] on div at bounding box center [664, 569] width 49 height 49
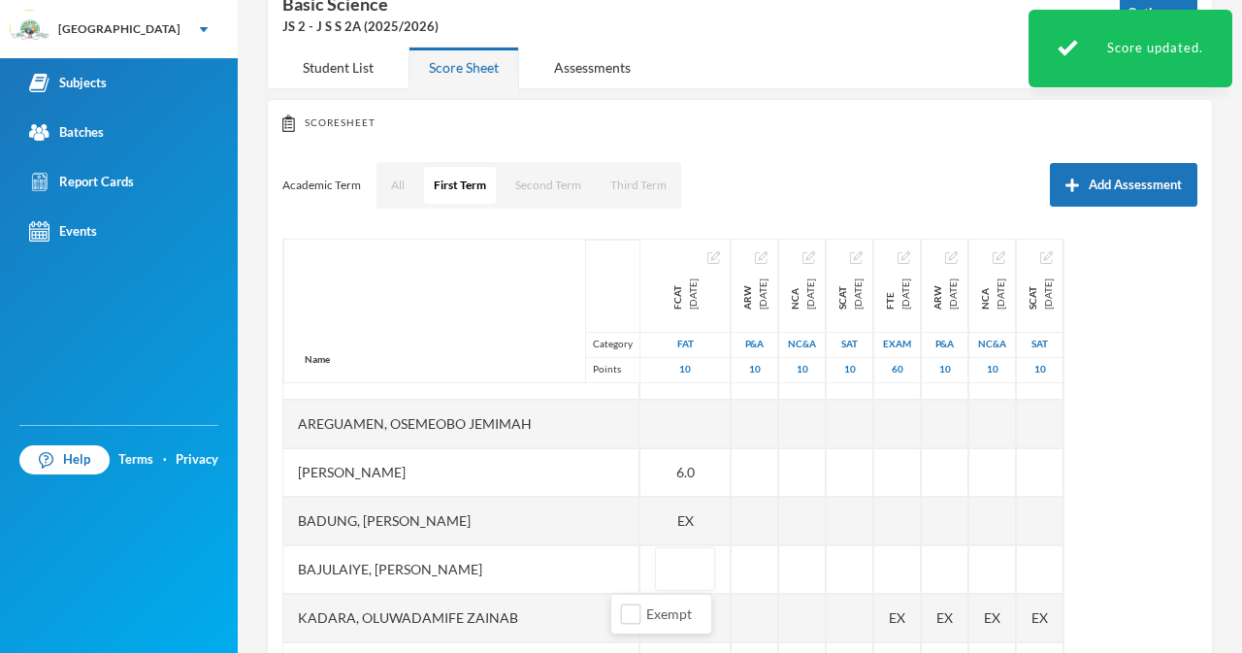
type input "6"
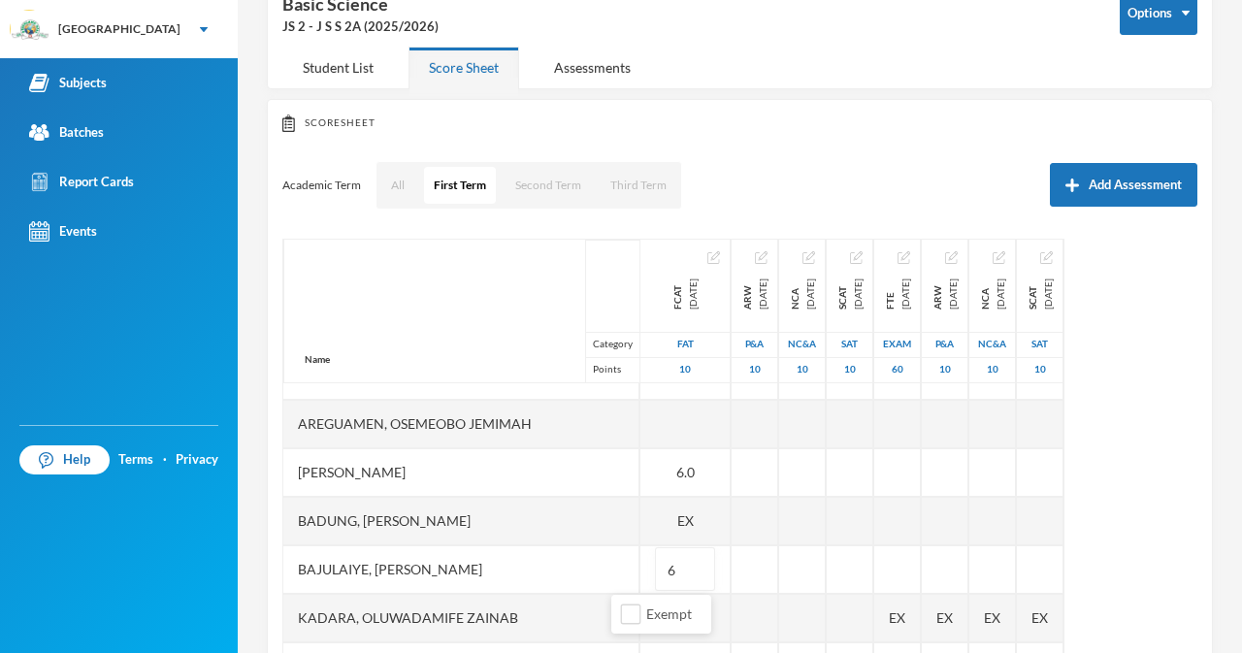
click at [564, 616] on div "Kadara, Oluwadamife Zainab" at bounding box center [461, 618] width 356 height 49
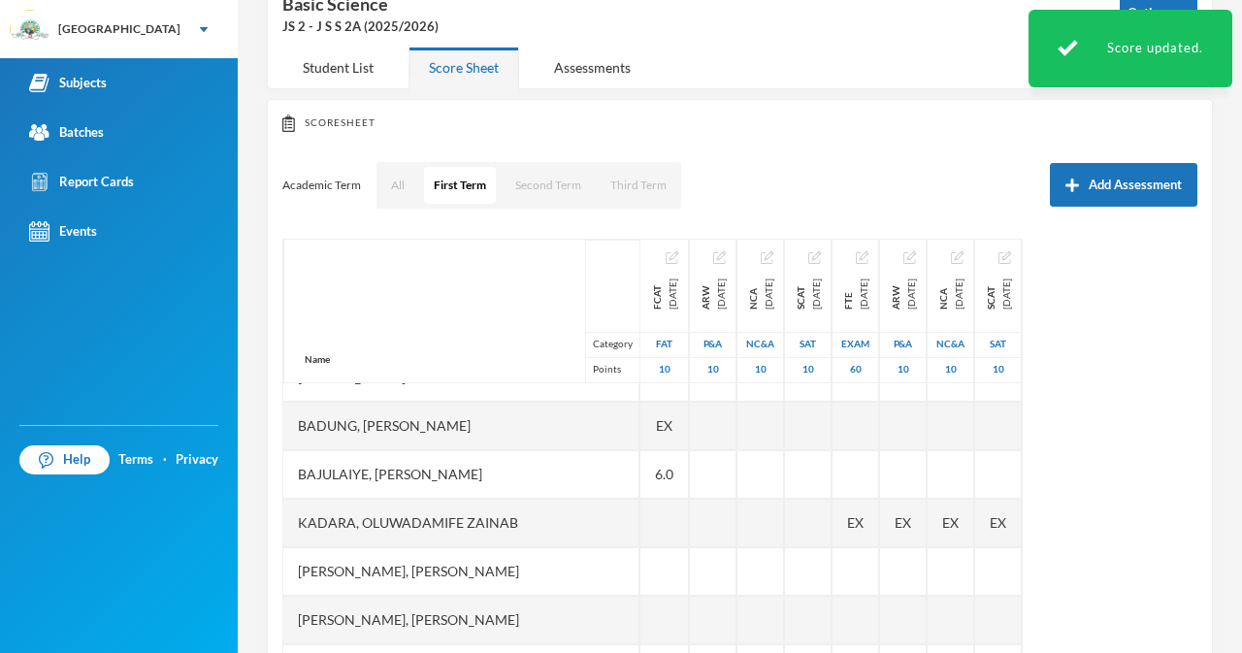
scroll to position [374, 0]
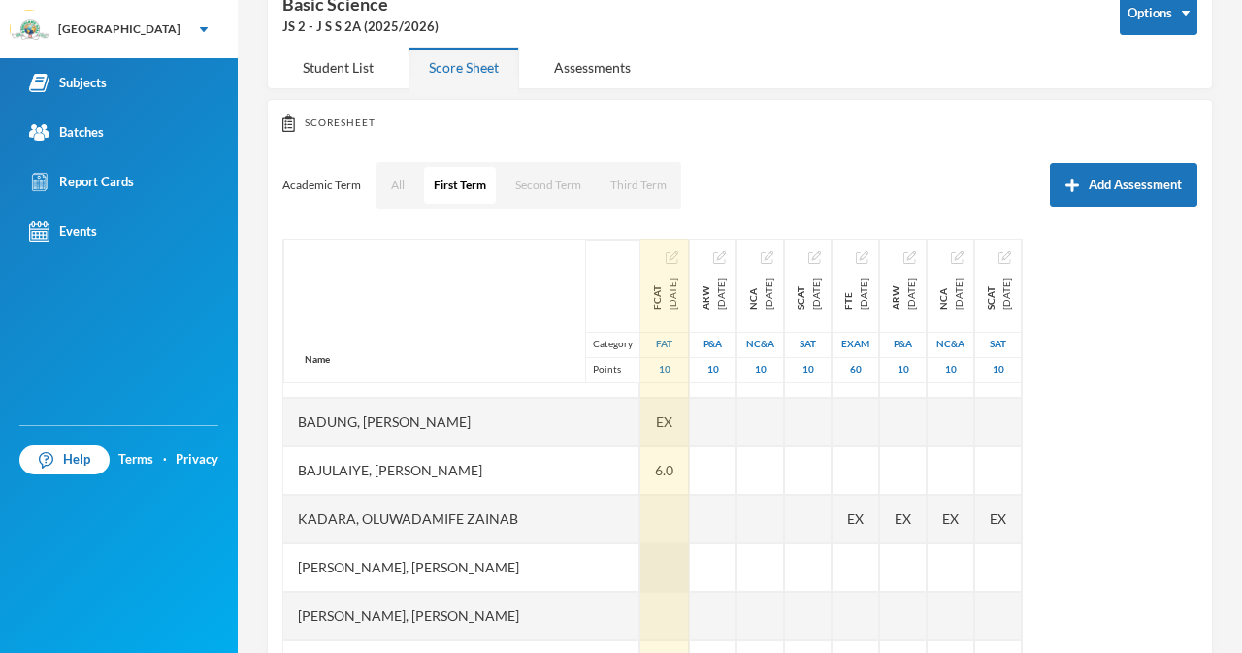
click at [640, 560] on div at bounding box center [664, 567] width 49 height 49
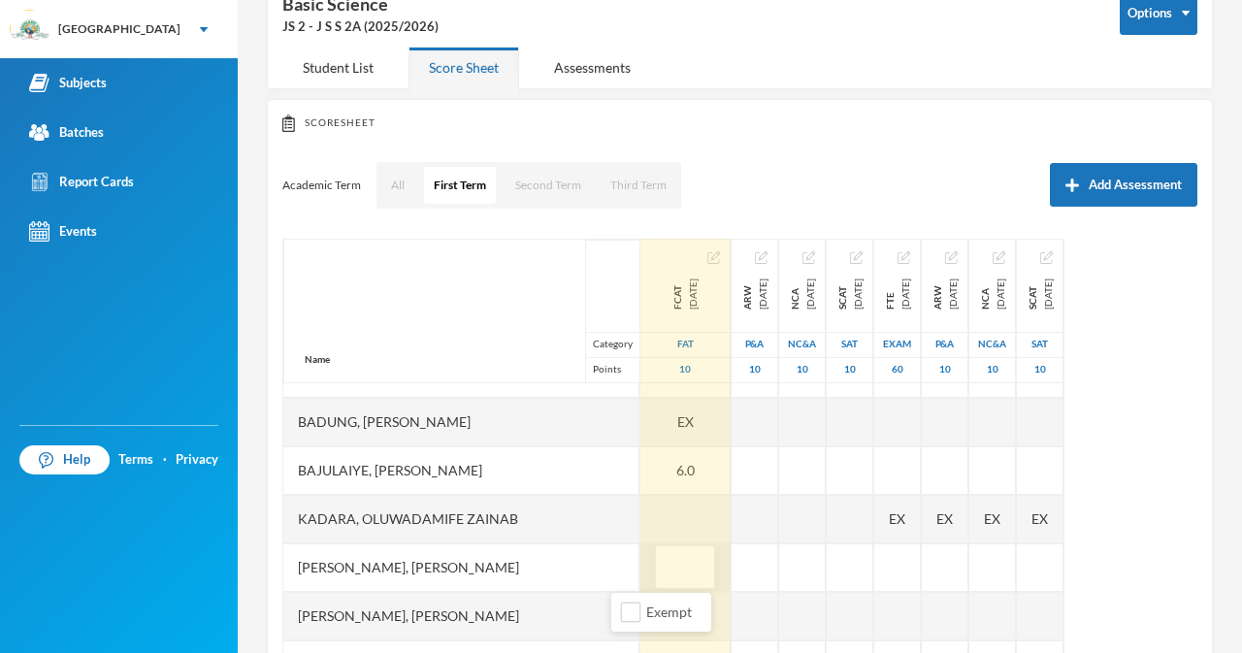
type input "7"
click at [665, 516] on div "Name Category Points Adebolu, Samuel Malik Adebukola, Emmanuella Anuoluwapo Ade…" at bounding box center [739, 481] width 915 height 485
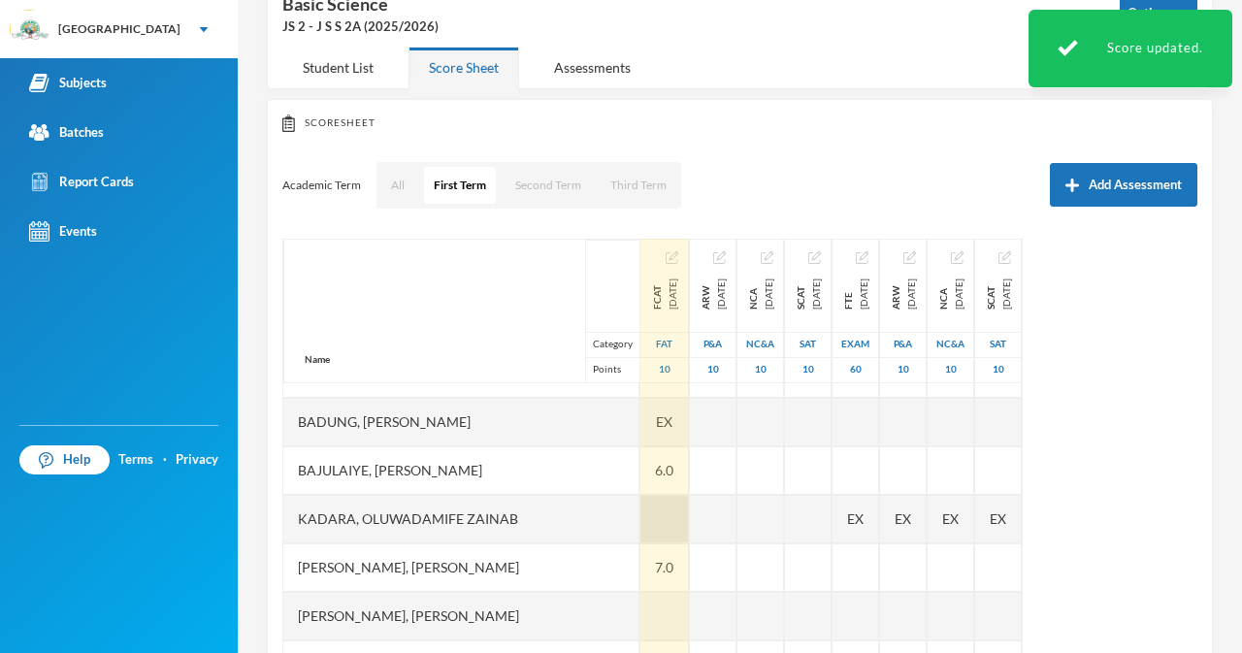
click at [640, 525] on div at bounding box center [664, 519] width 49 height 49
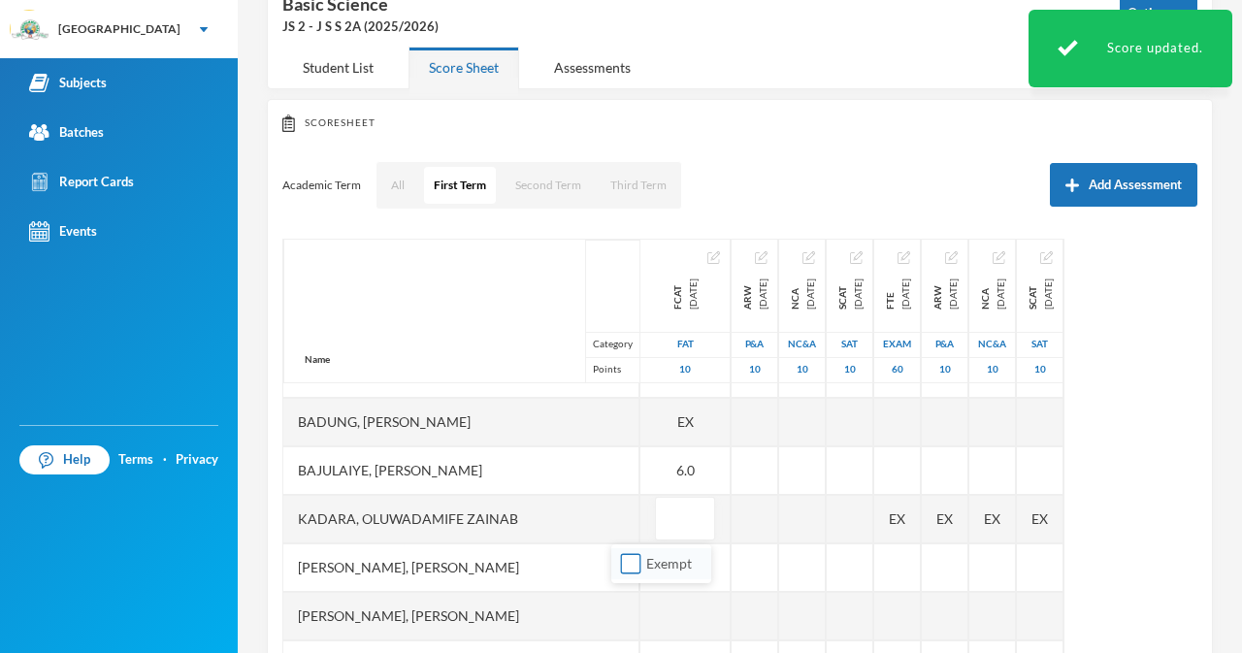
click at [630, 566] on input "Exempt" at bounding box center [631, 564] width 20 height 20
checkbox input "true"
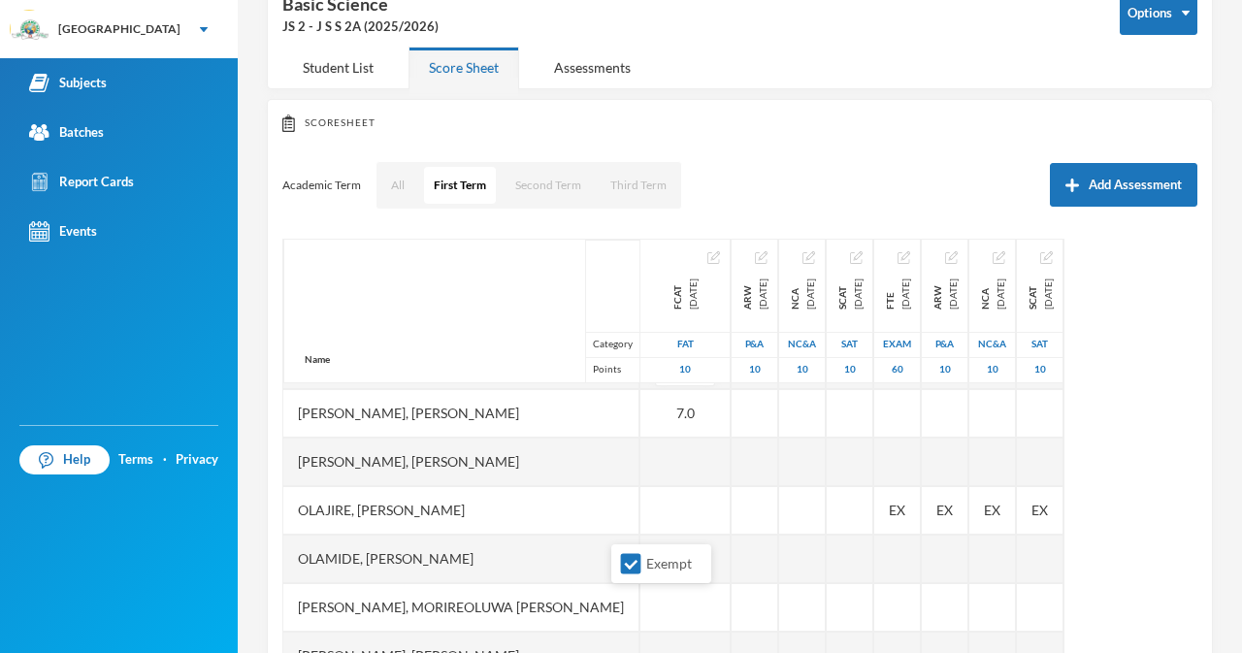
scroll to position [535, 0]
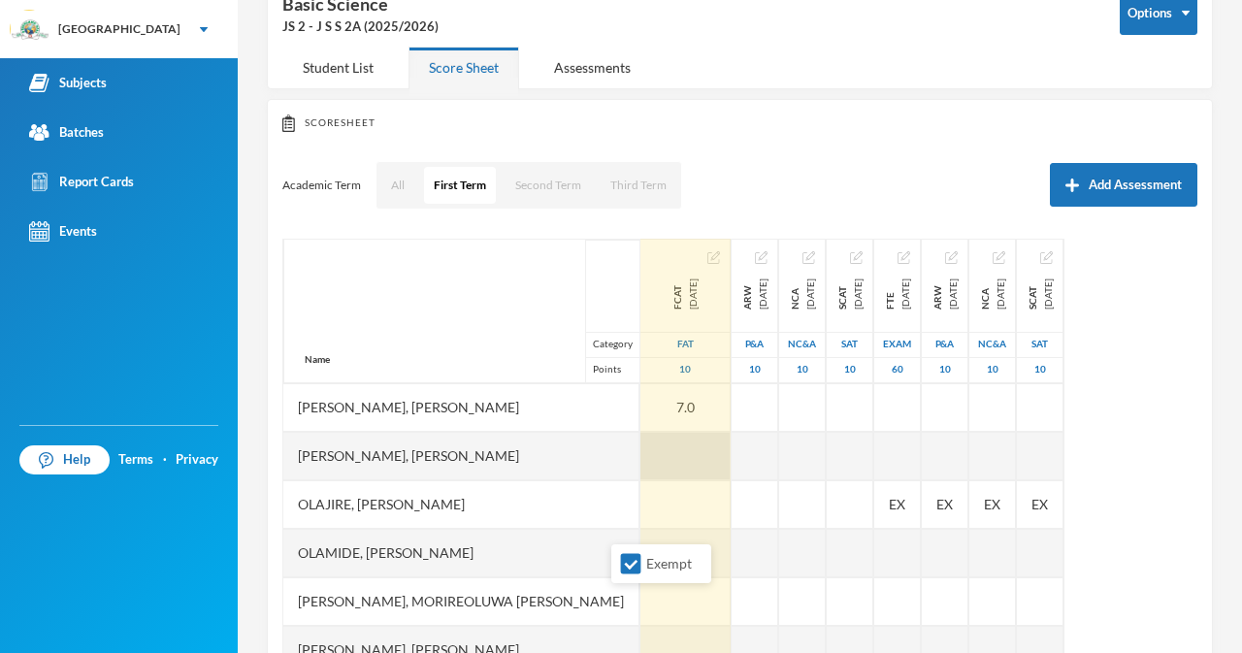
click at [647, 449] on div at bounding box center [685, 456] width 90 height 49
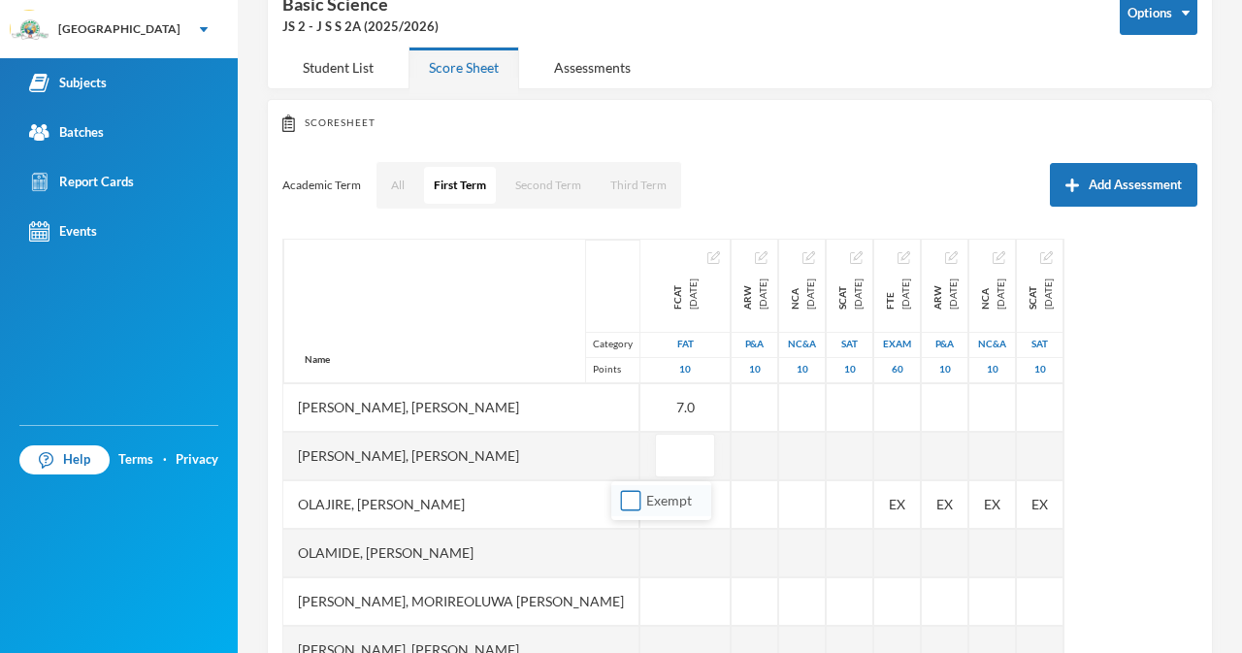
click at [643, 500] on span "Exempt" at bounding box center [668, 500] width 61 height 16
click at [641, 500] on input "Exempt" at bounding box center [631, 501] width 20 height 20
checkbox input "true"
click at [552, 525] on div "Olajire, Oluwadabira Samuel" at bounding box center [461, 504] width 356 height 49
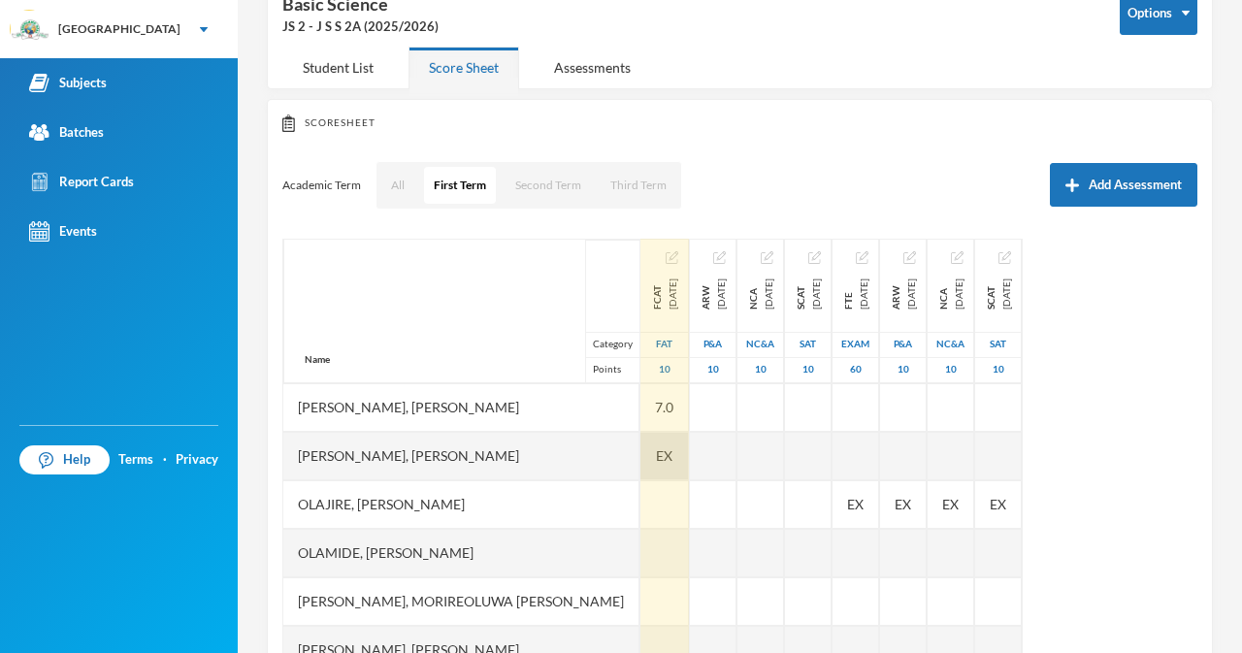
click at [640, 449] on div "EX" at bounding box center [664, 456] width 49 height 49
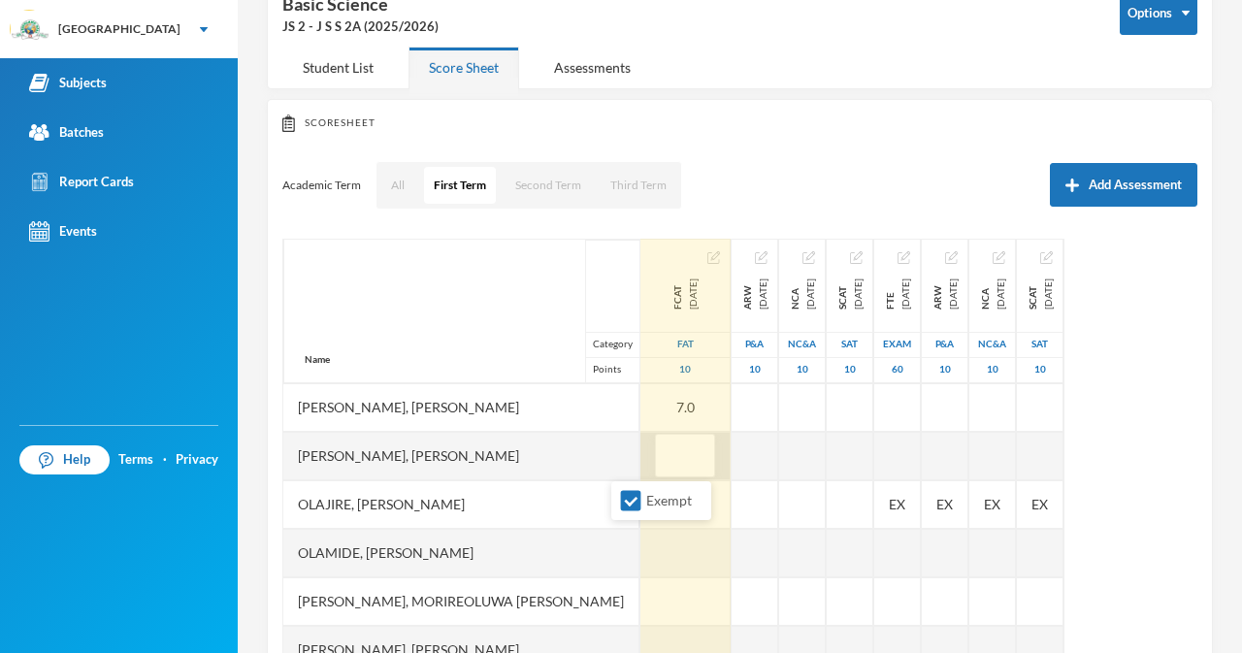
type input "7"
click at [640, 542] on div at bounding box center [685, 553] width 90 height 49
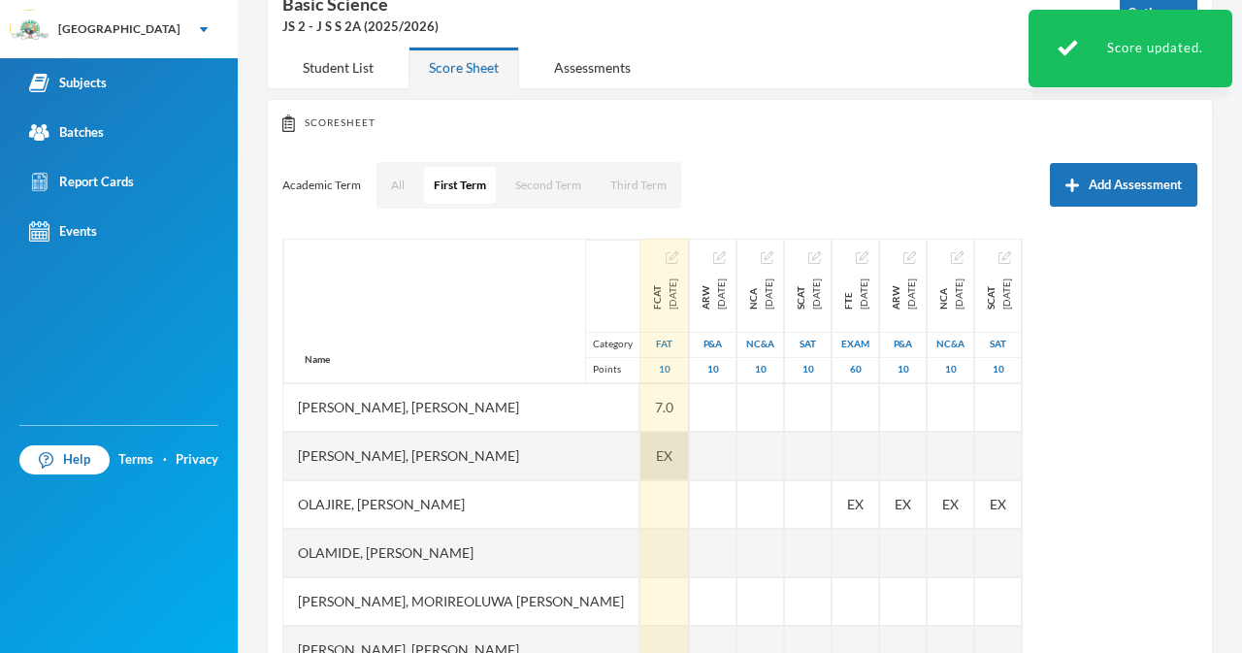
click at [644, 453] on div "EX" at bounding box center [664, 456] width 49 height 49
click at [640, 550] on div at bounding box center [664, 553] width 49 height 49
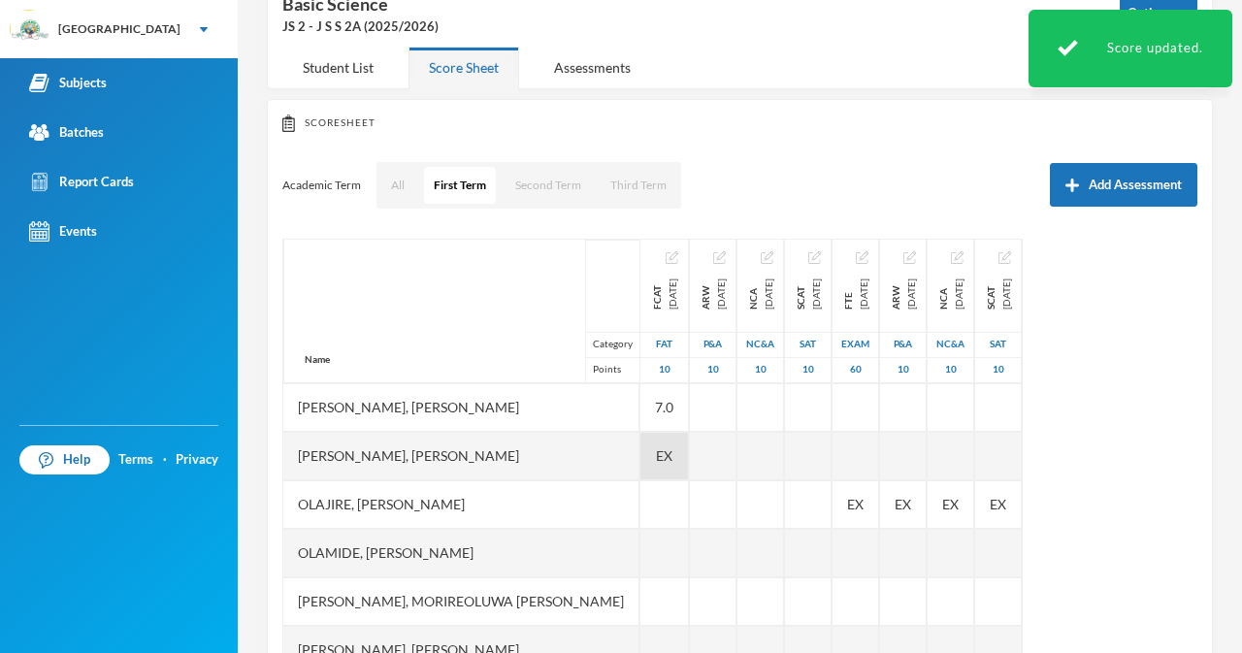
click at [653, 457] on div "EX" at bounding box center [664, 456] width 49 height 49
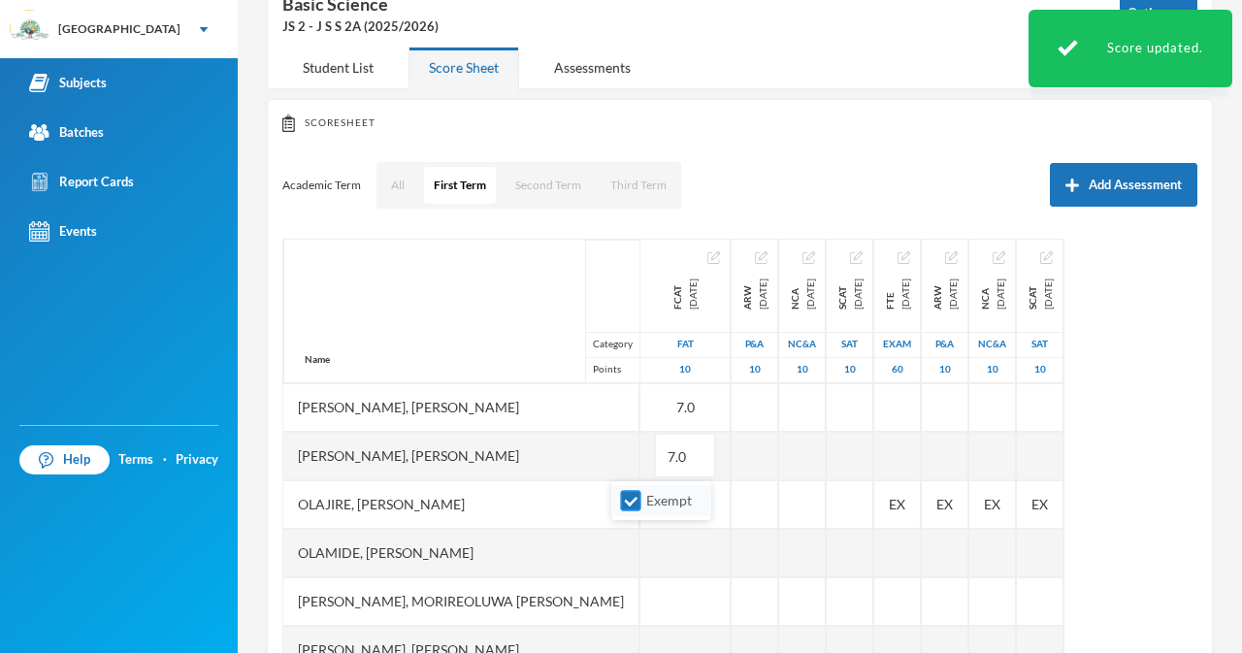
click at [627, 501] on input "Exempt" at bounding box center [631, 501] width 20 height 20
checkbox input "false"
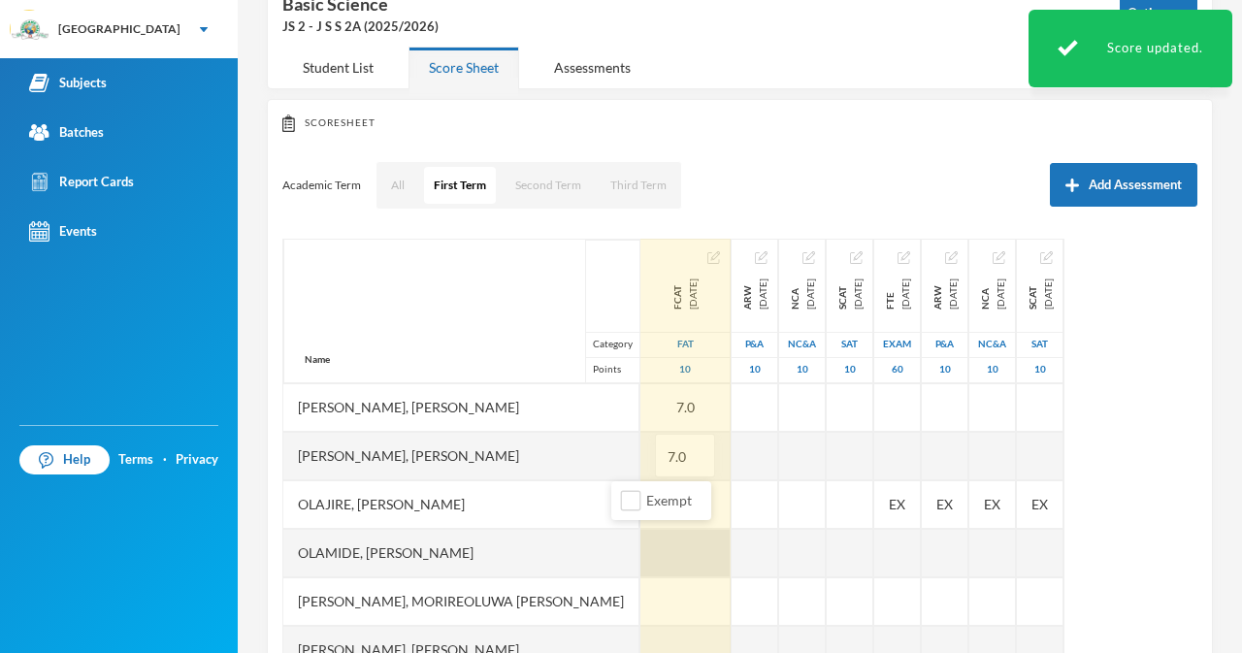
click at [640, 542] on div at bounding box center [685, 553] width 90 height 49
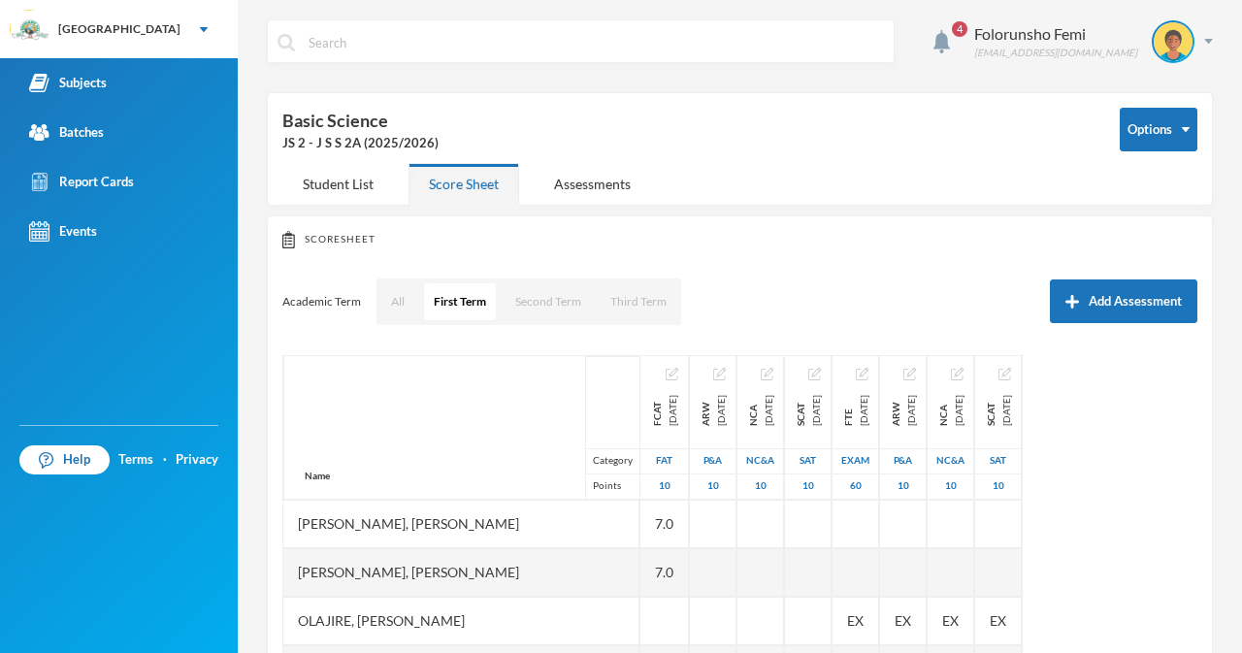
click at [592, 555] on div "Mudasiru, Araoluwa Joyiobe" at bounding box center [461, 572] width 356 height 49
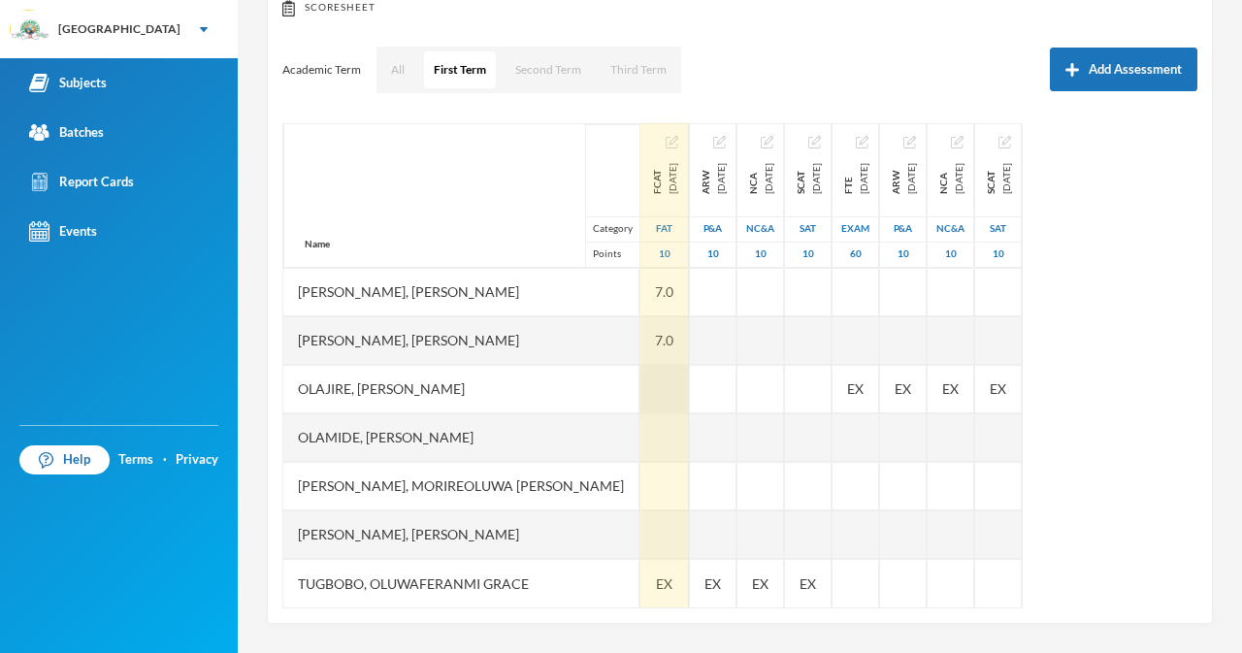
click at [640, 401] on div at bounding box center [664, 389] width 49 height 49
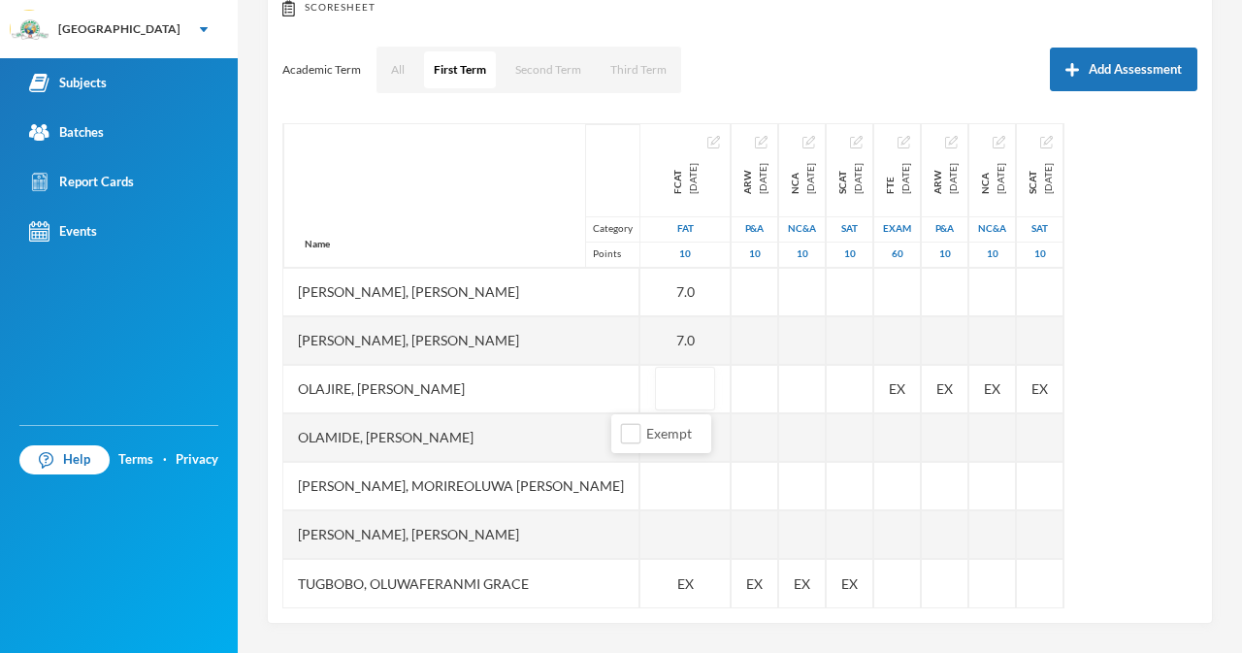
type input "5"
click at [554, 480] on div "Onipede, Morireoluwa Simeon" at bounding box center [461, 486] width 356 height 49
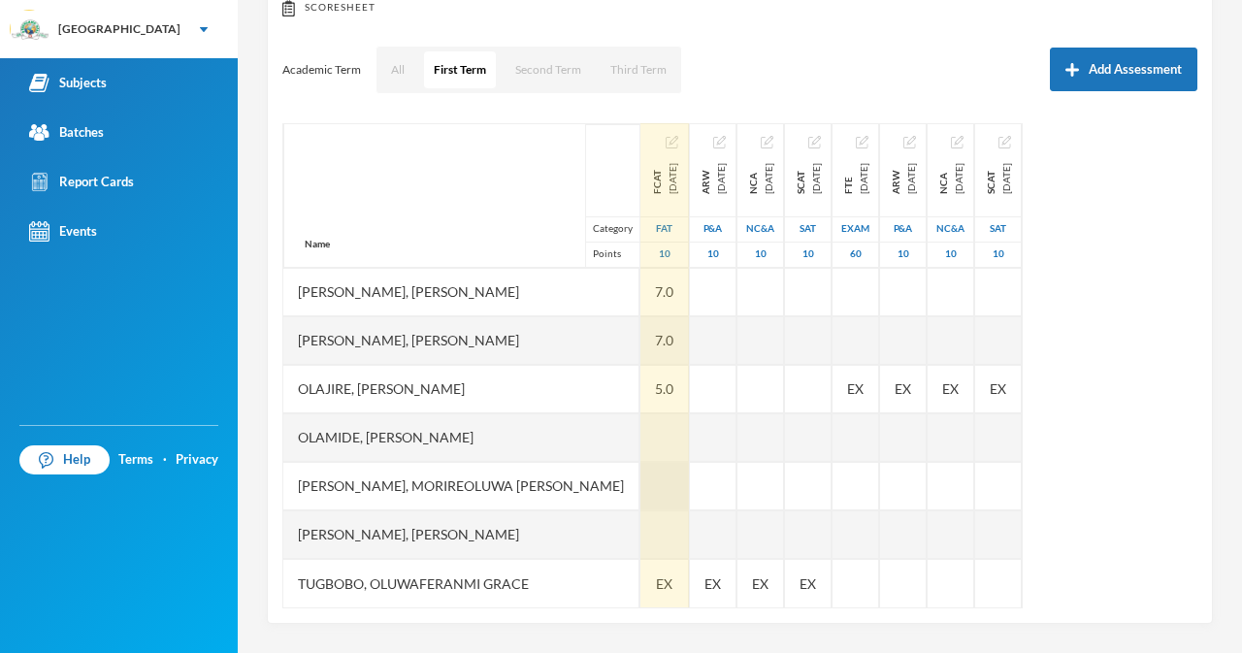
click at [640, 493] on div at bounding box center [664, 486] width 49 height 49
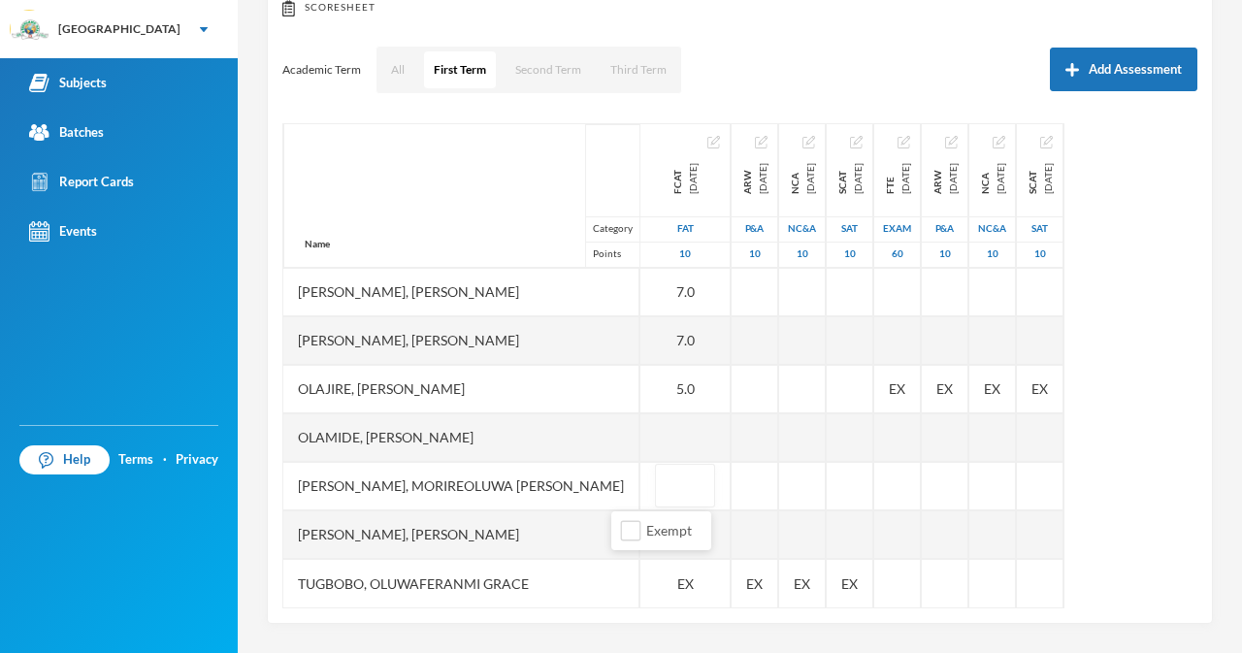
type input "6"
click at [593, 538] on div "Sadiq, Moyinoluwa Simeon" at bounding box center [461, 534] width 356 height 49
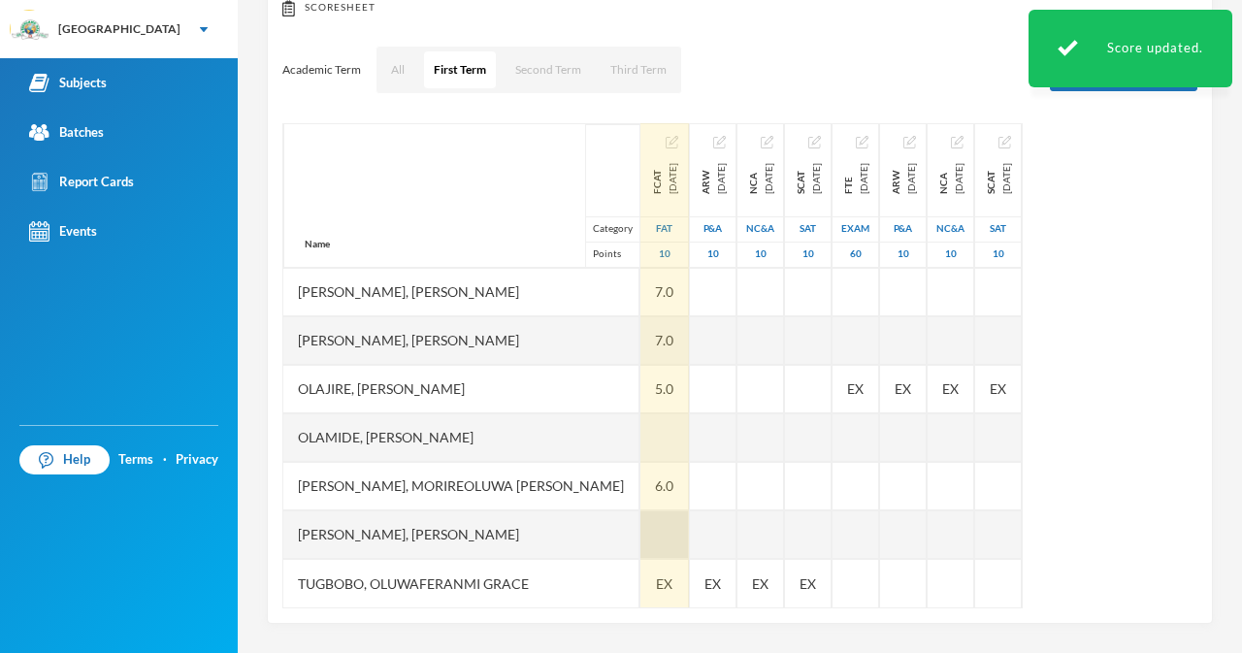
click at [640, 530] on div at bounding box center [664, 534] width 49 height 49
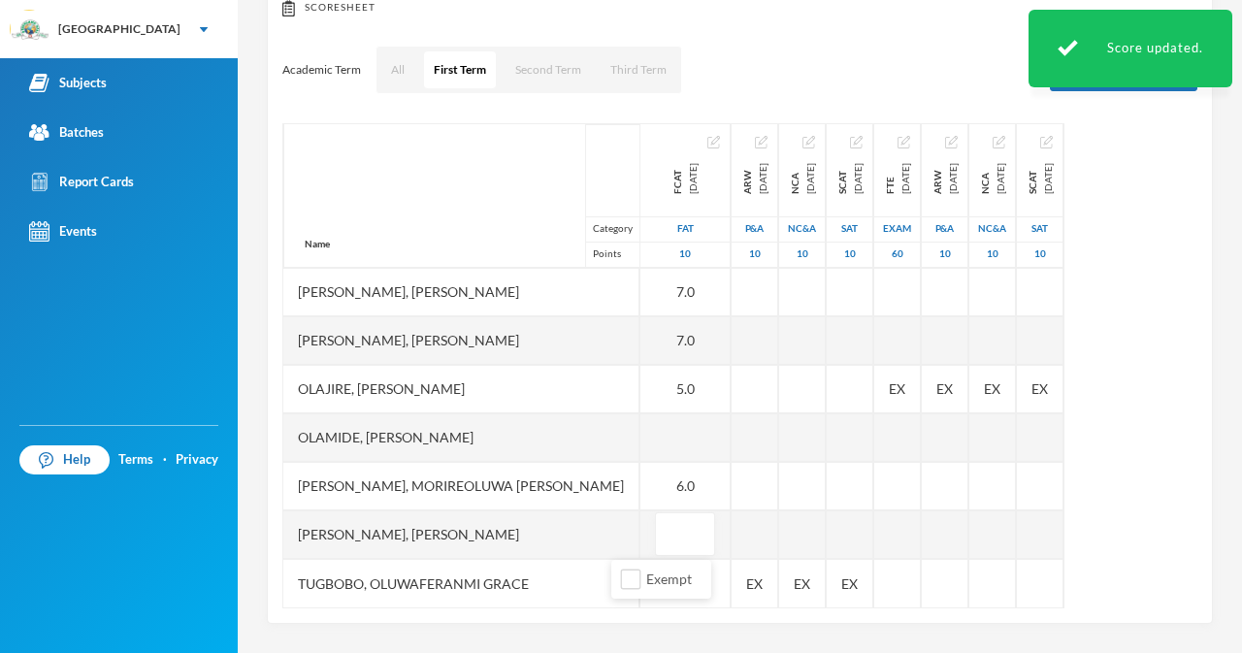
type input "7"
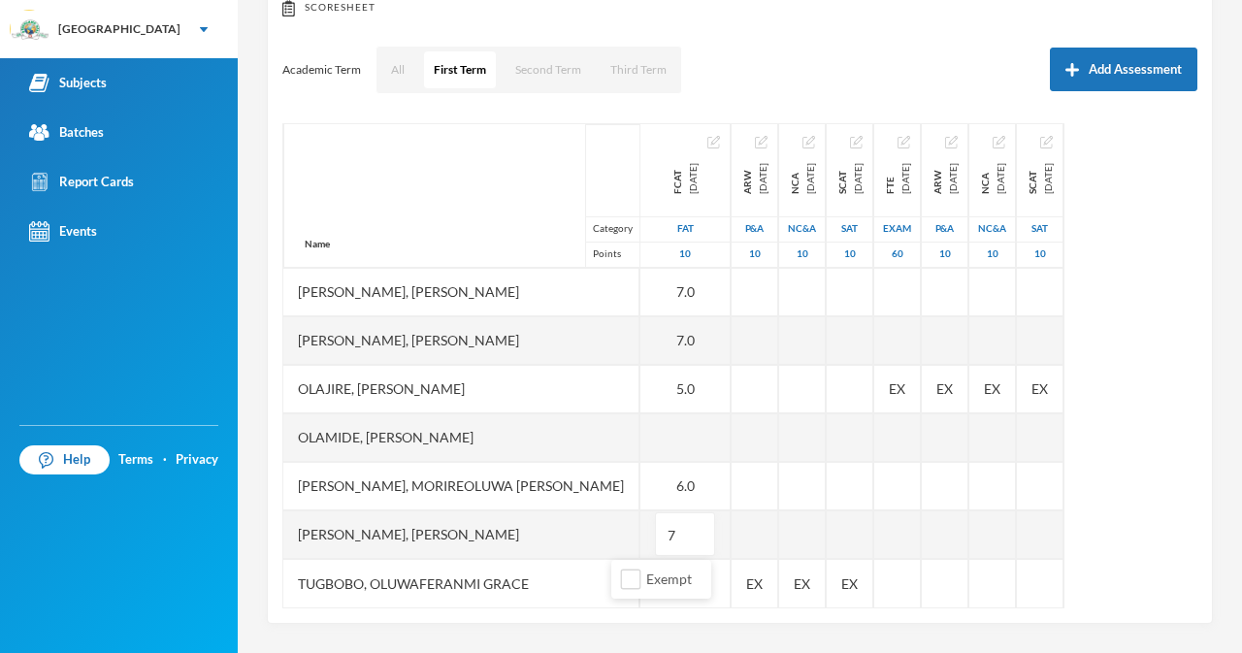
click at [543, 595] on div "Tugbobo, Oluwaferanmi Grace" at bounding box center [461, 583] width 356 height 49
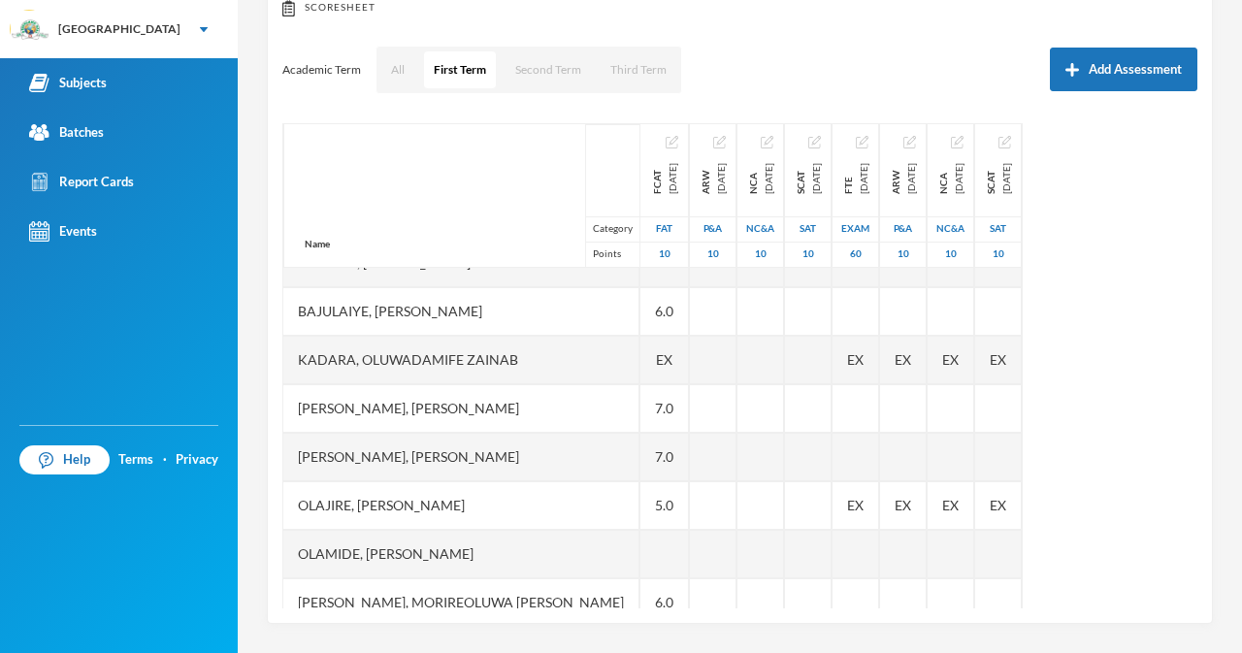
scroll to position [403, 0]
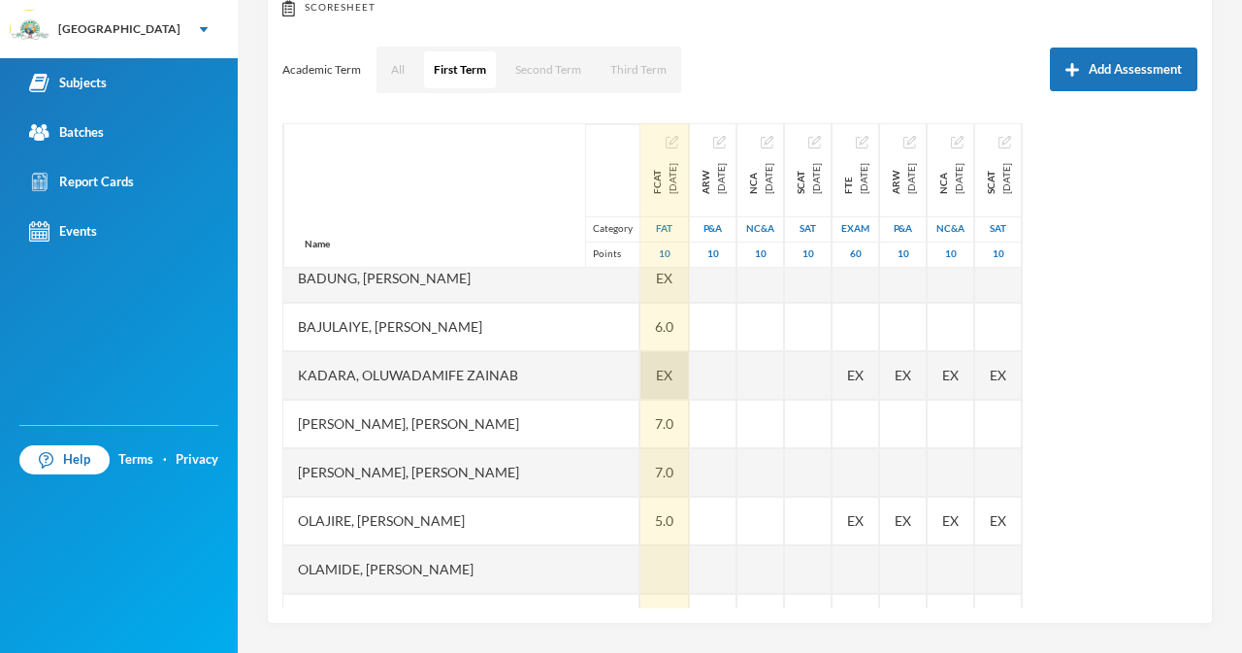
click at [656, 383] on span "EX" at bounding box center [664, 375] width 16 height 20
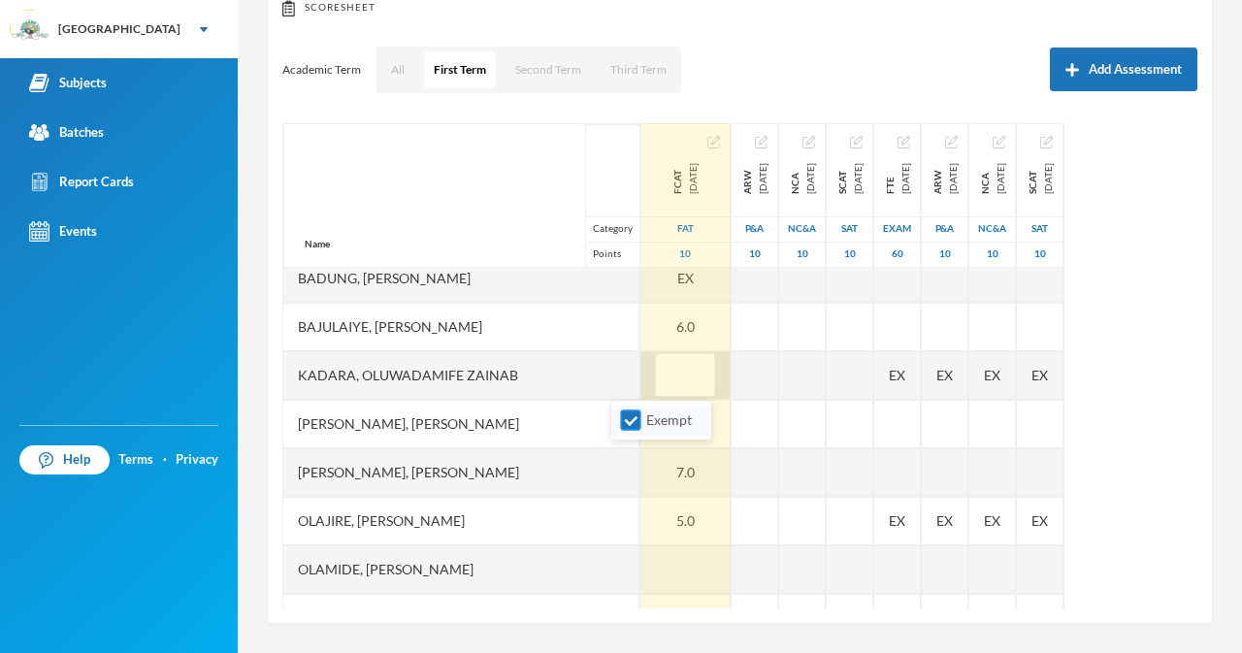
click at [625, 422] on input "Exempt" at bounding box center [631, 420] width 20 height 20
checkbox input "false"
click at [666, 381] on input "text" at bounding box center [685, 376] width 39 height 44
type input "3"
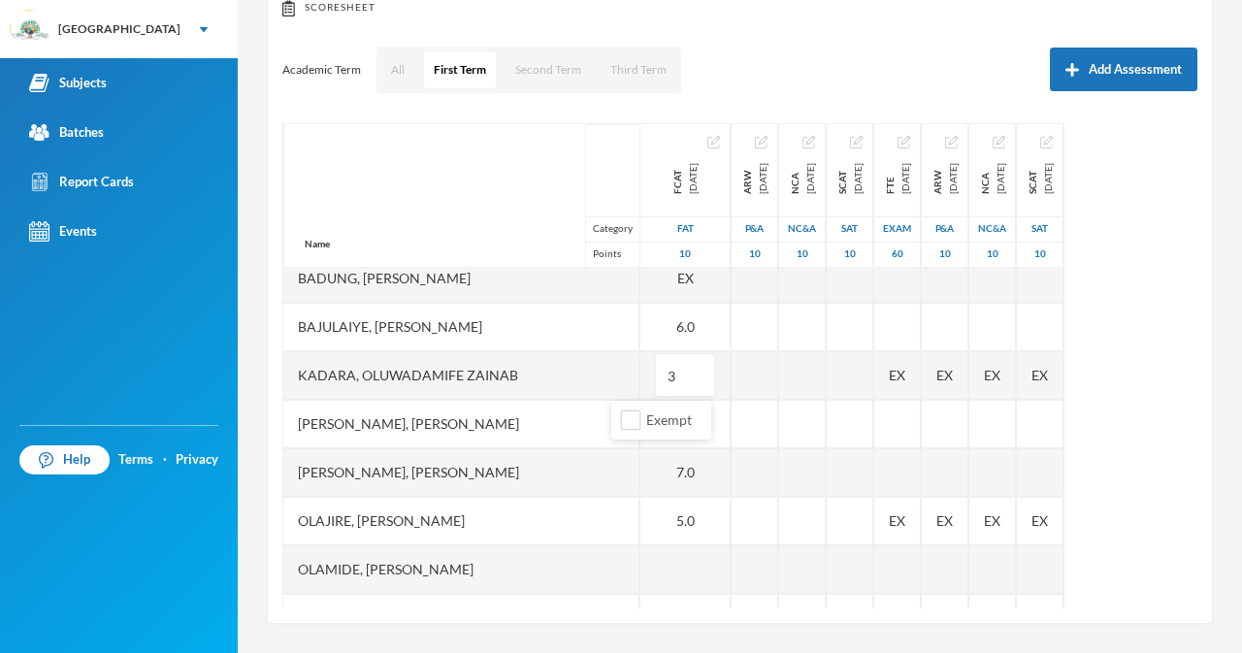
click at [558, 424] on div "Kazeem, Samson Irewole" at bounding box center [461, 424] width 356 height 49
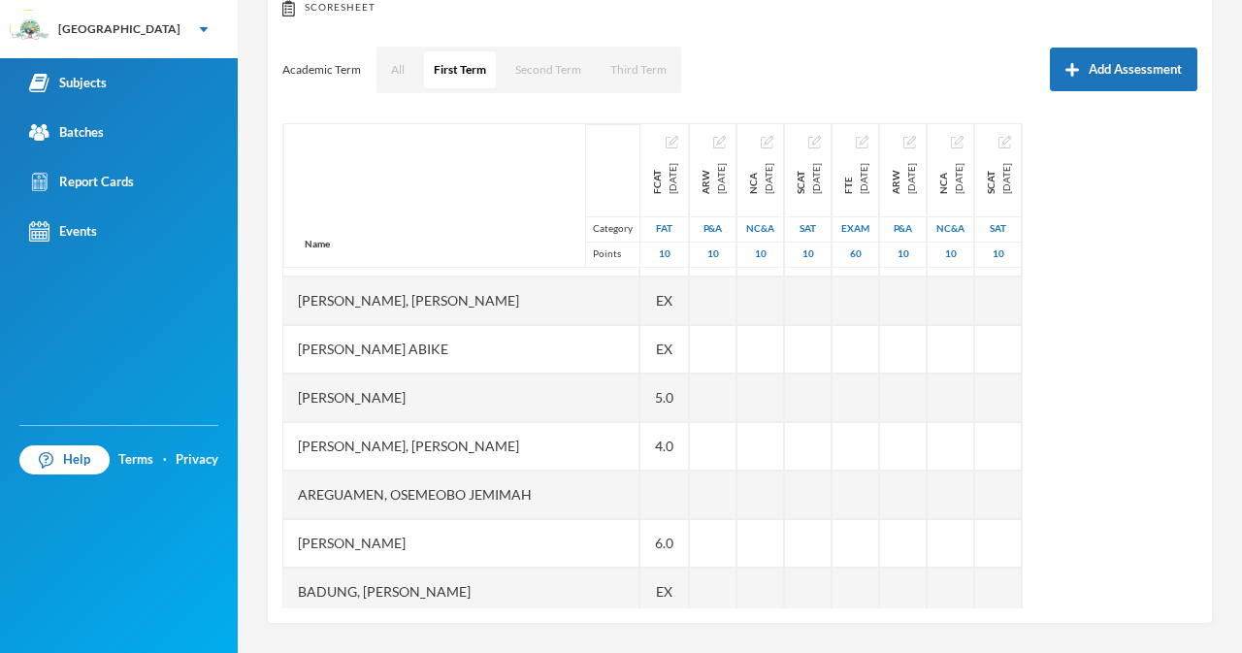
scroll to position [65, 0]
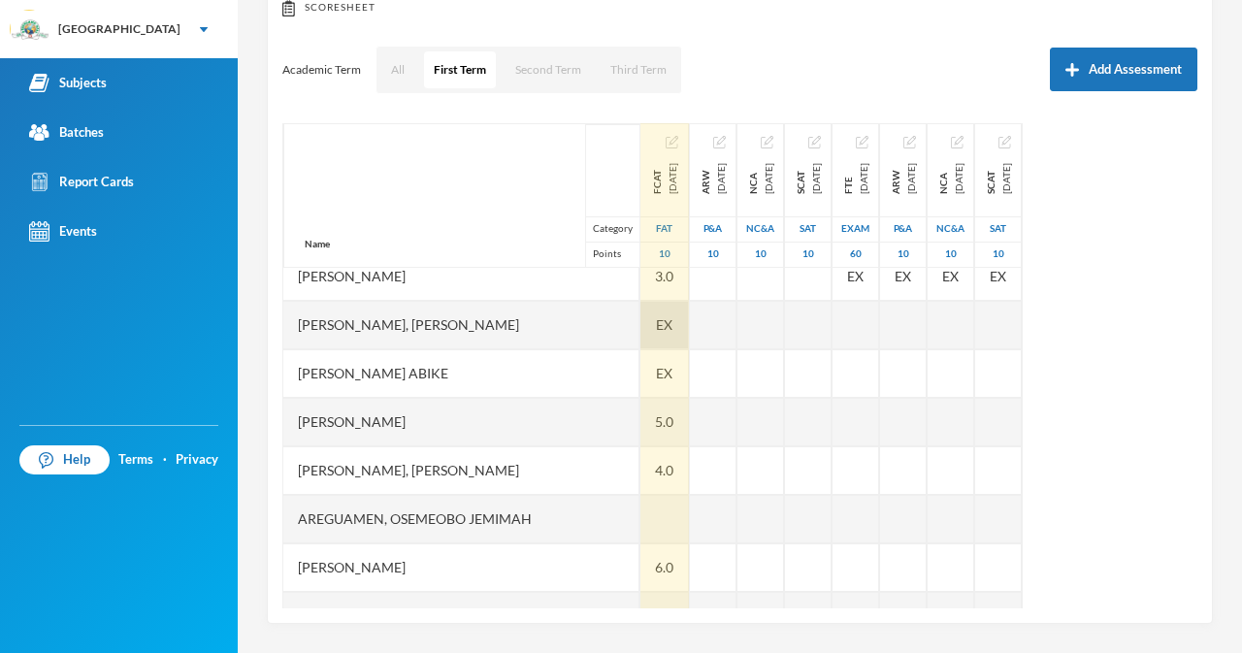
click at [644, 328] on div "EX" at bounding box center [664, 325] width 49 height 49
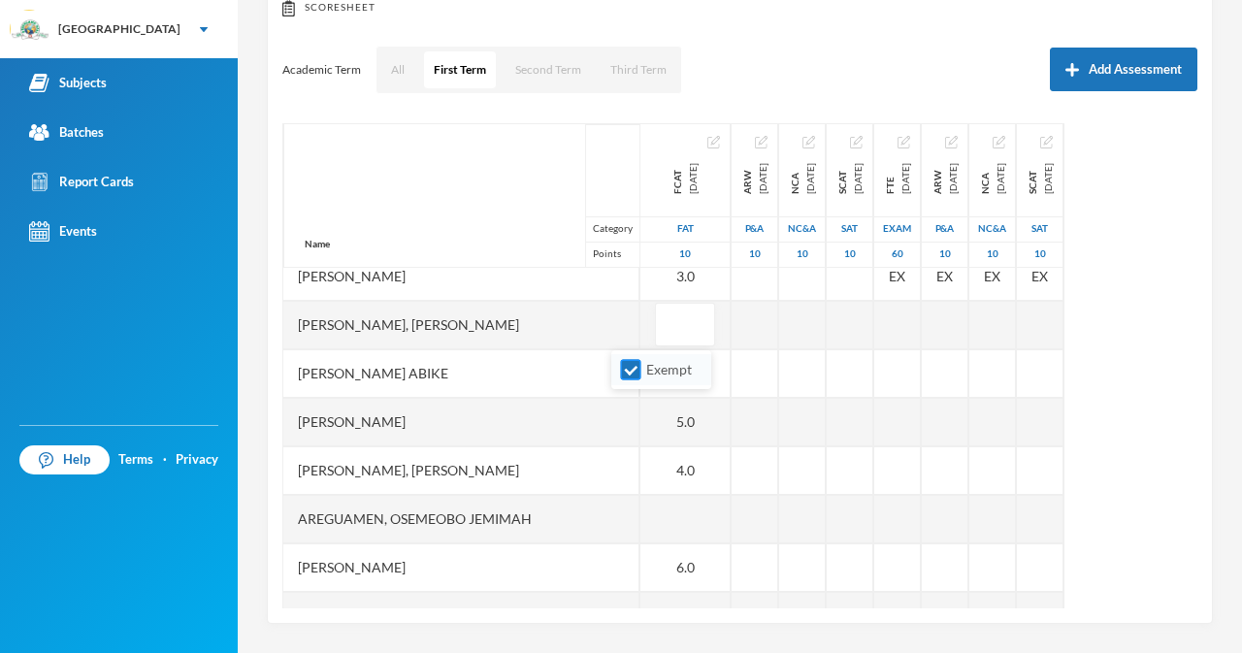
click at [631, 369] on input "Exempt" at bounding box center [631, 370] width 20 height 20
checkbox input "false"
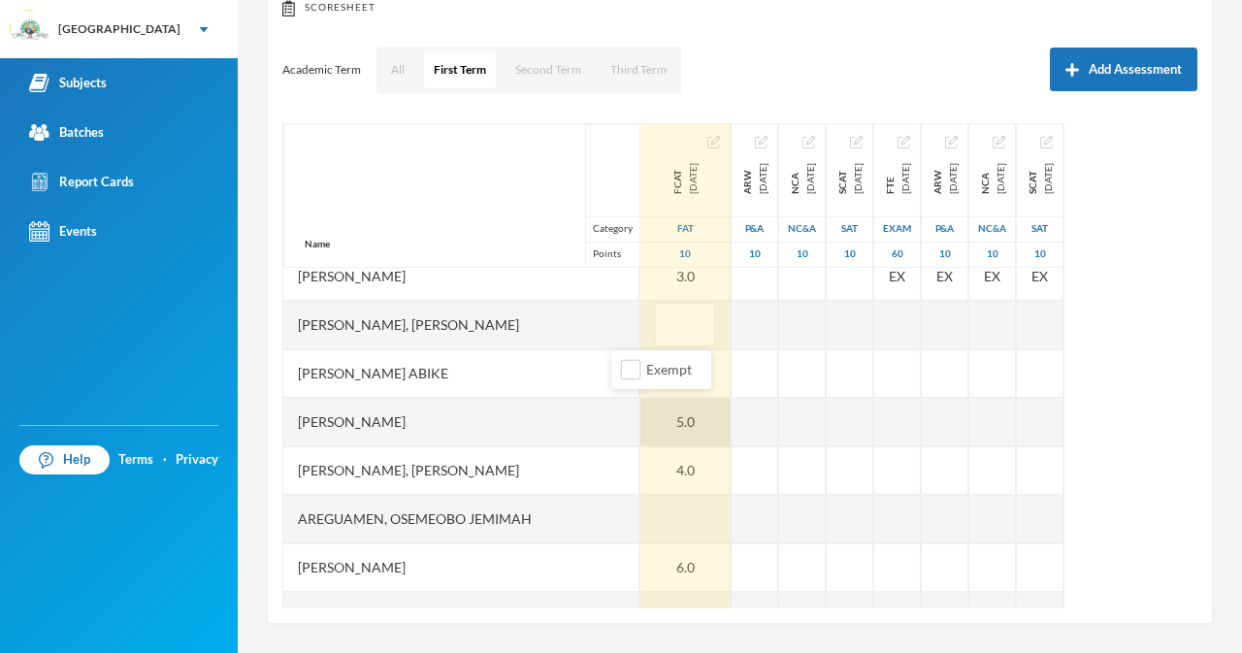
click at [640, 409] on div "5.0" at bounding box center [685, 422] width 90 height 49
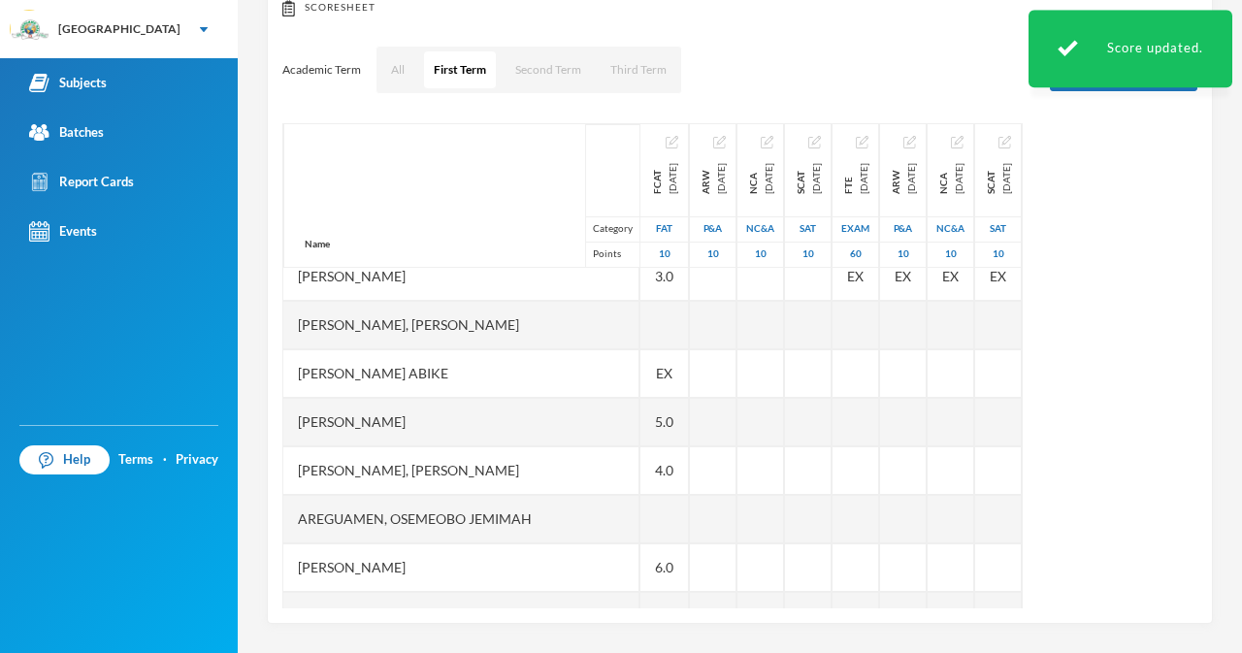
click at [592, 409] on div "Adigun, Henry Opemipo" at bounding box center [461, 422] width 356 height 49
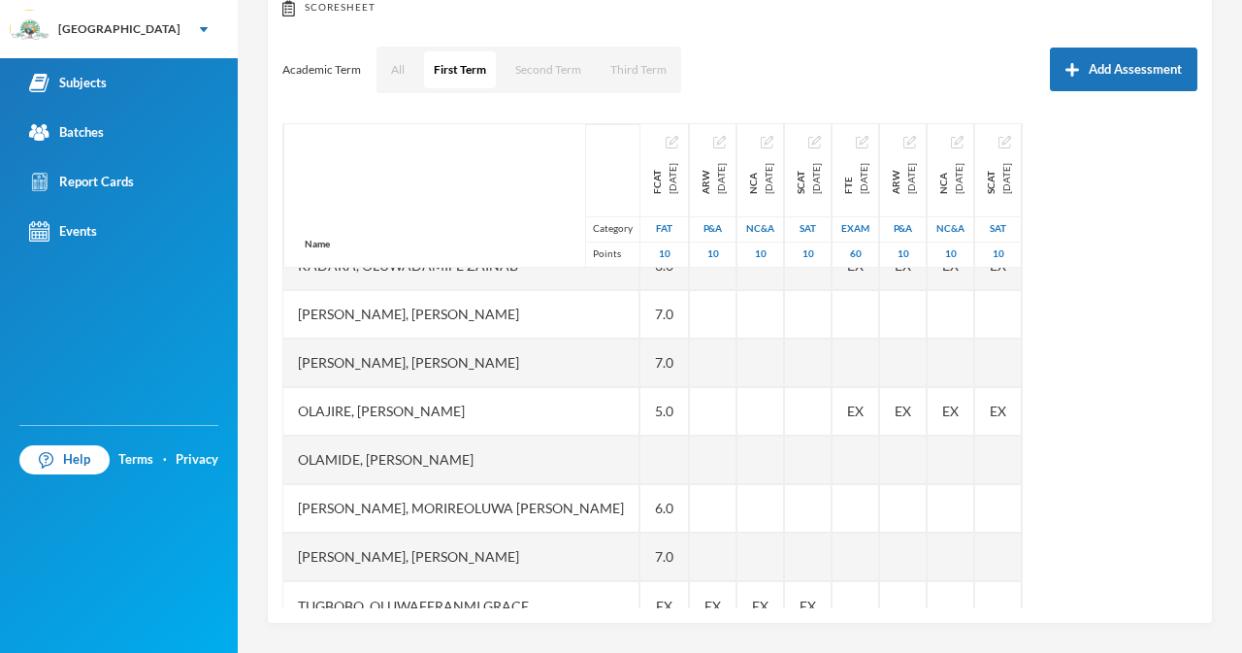
scroll to position [535, 0]
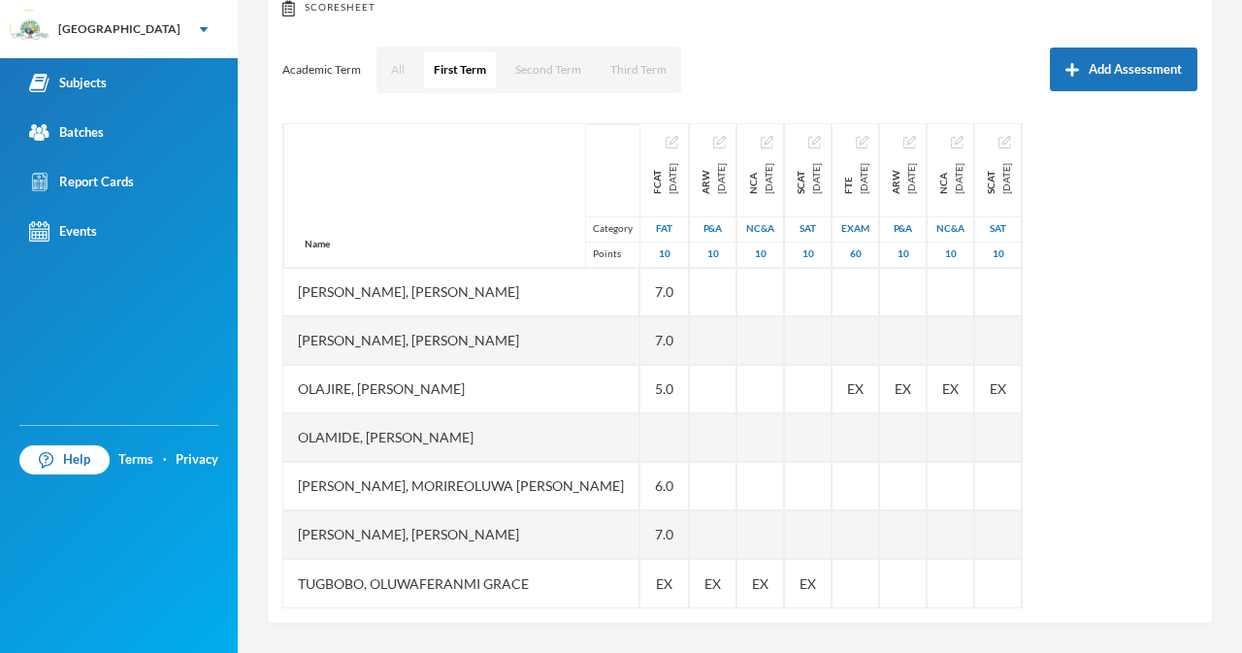
click at [394, 62] on button "All" at bounding box center [397, 69] width 33 height 37
click at [461, 72] on button "First Term" at bounding box center [460, 69] width 71 height 37
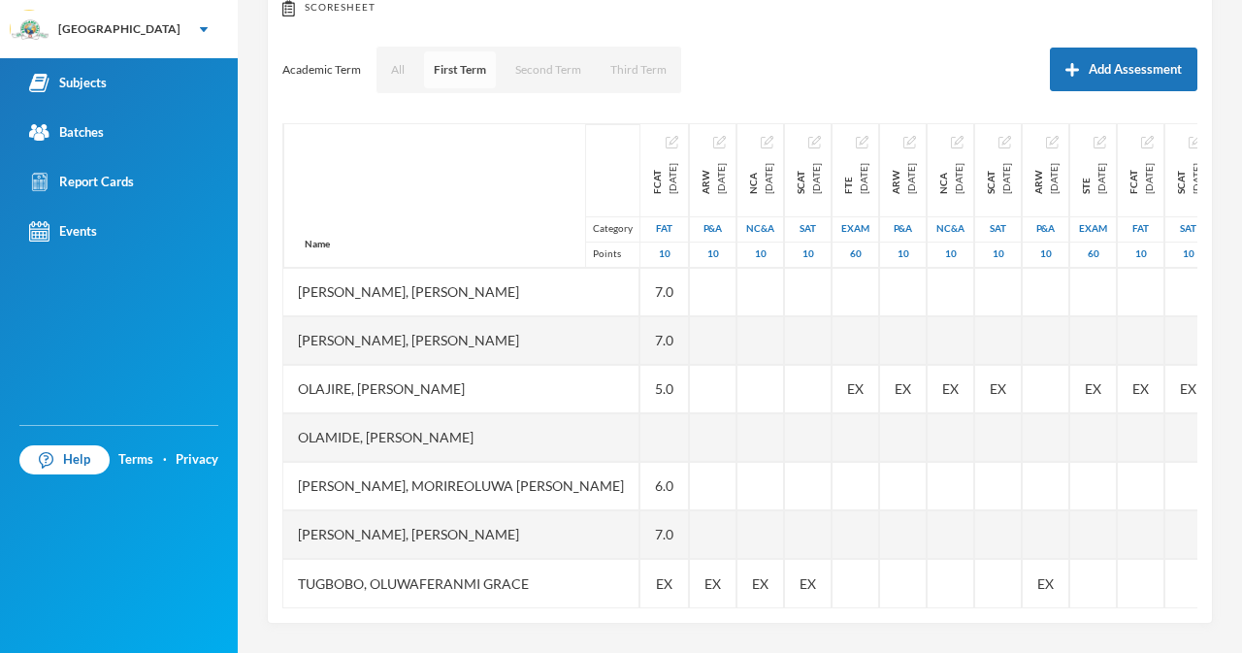
click at [461, 72] on button "First Term" at bounding box center [460, 69] width 72 height 37
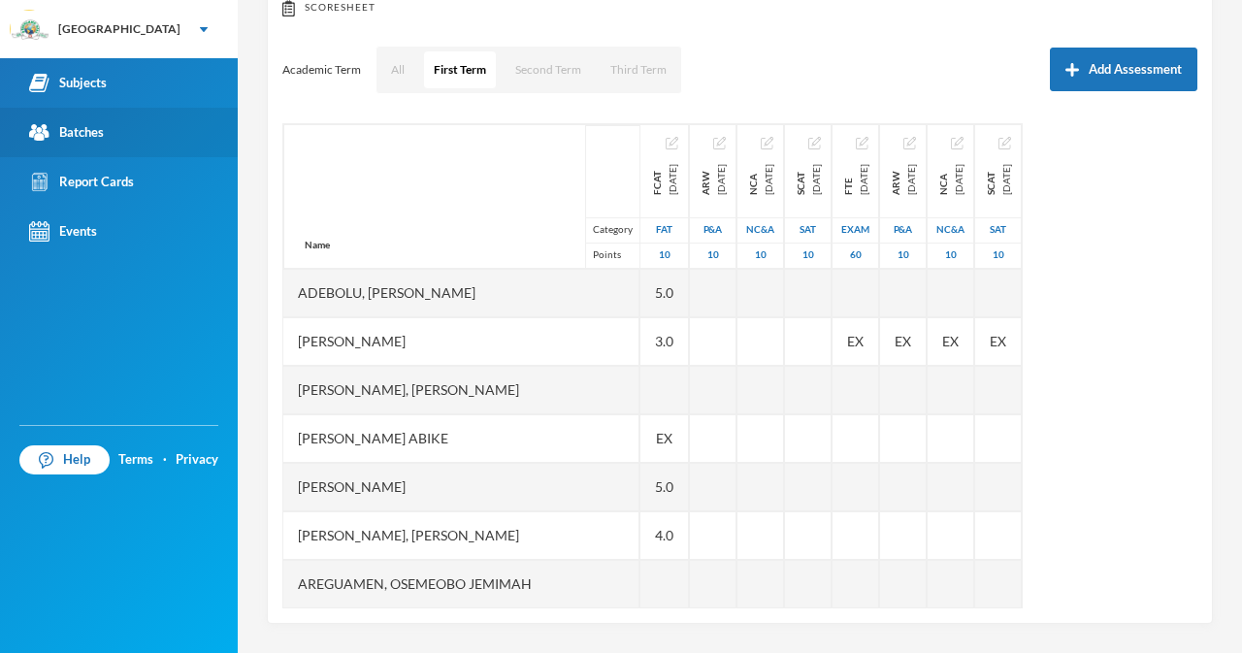
scroll to position [0, 0]
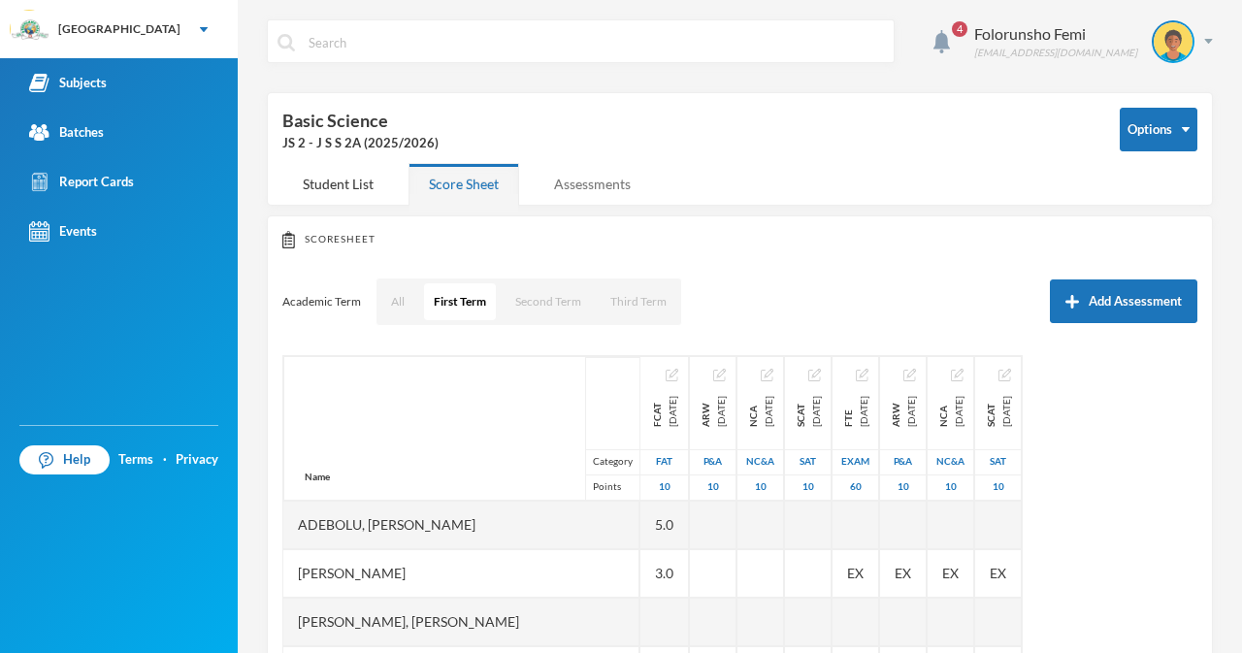
click at [583, 189] on div "Assessments" at bounding box center [592, 184] width 117 height 42
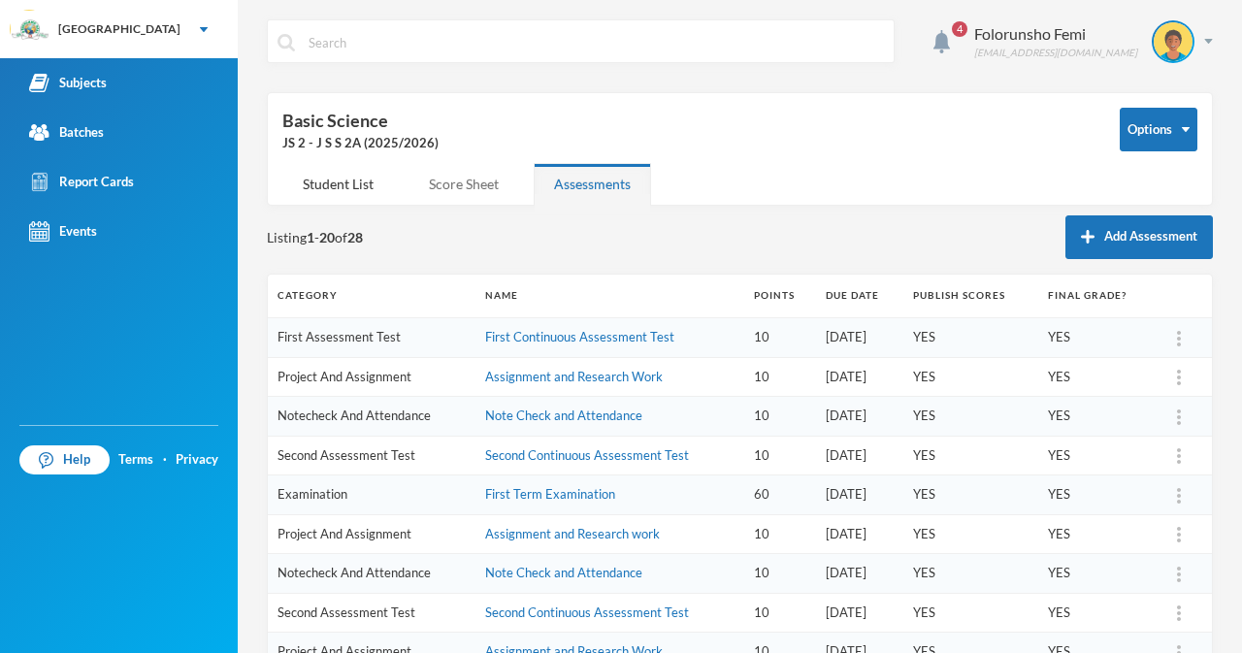
click at [473, 183] on div "Score Sheet" at bounding box center [463, 184] width 111 height 42
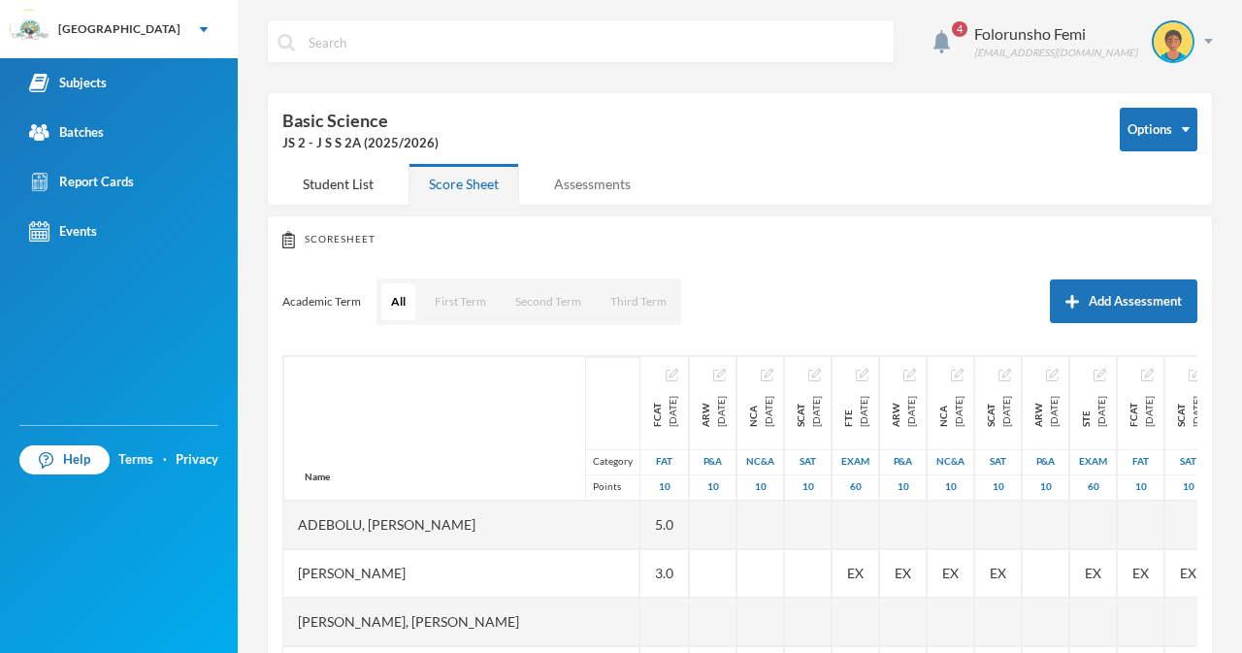
click at [556, 185] on div "Assessments" at bounding box center [592, 184] width 117 height 42
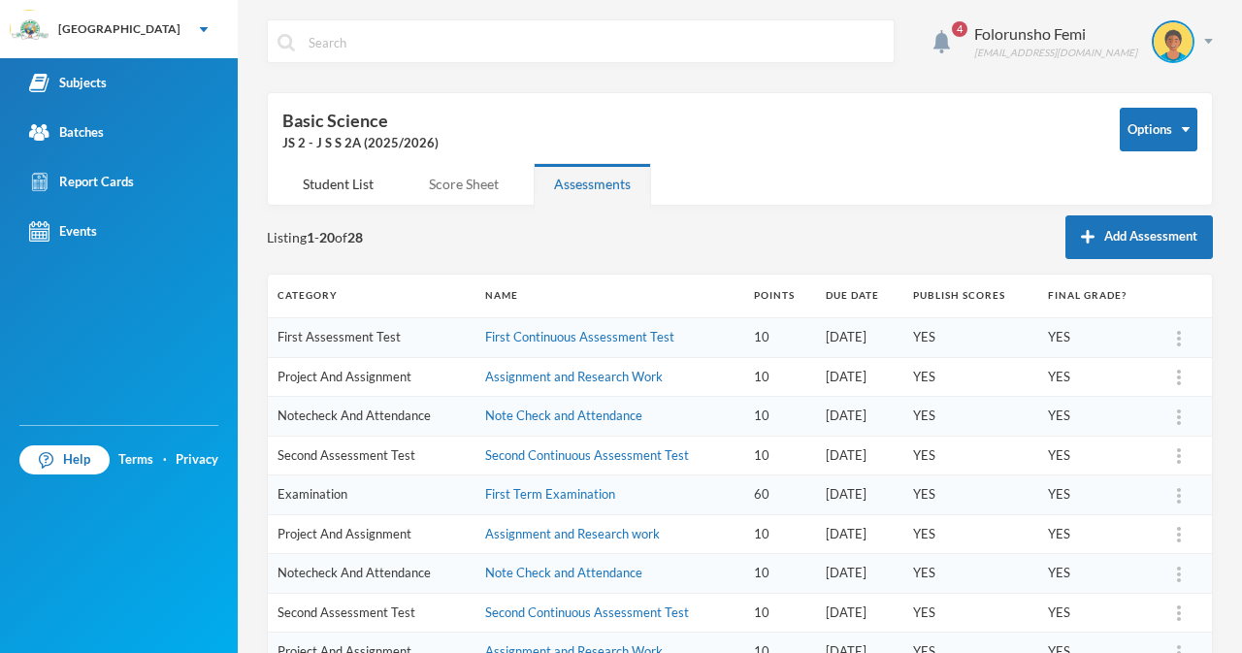
click at [437, 189] on div "Score Sheet" at bounding box center [463, 184] width 111 height 42
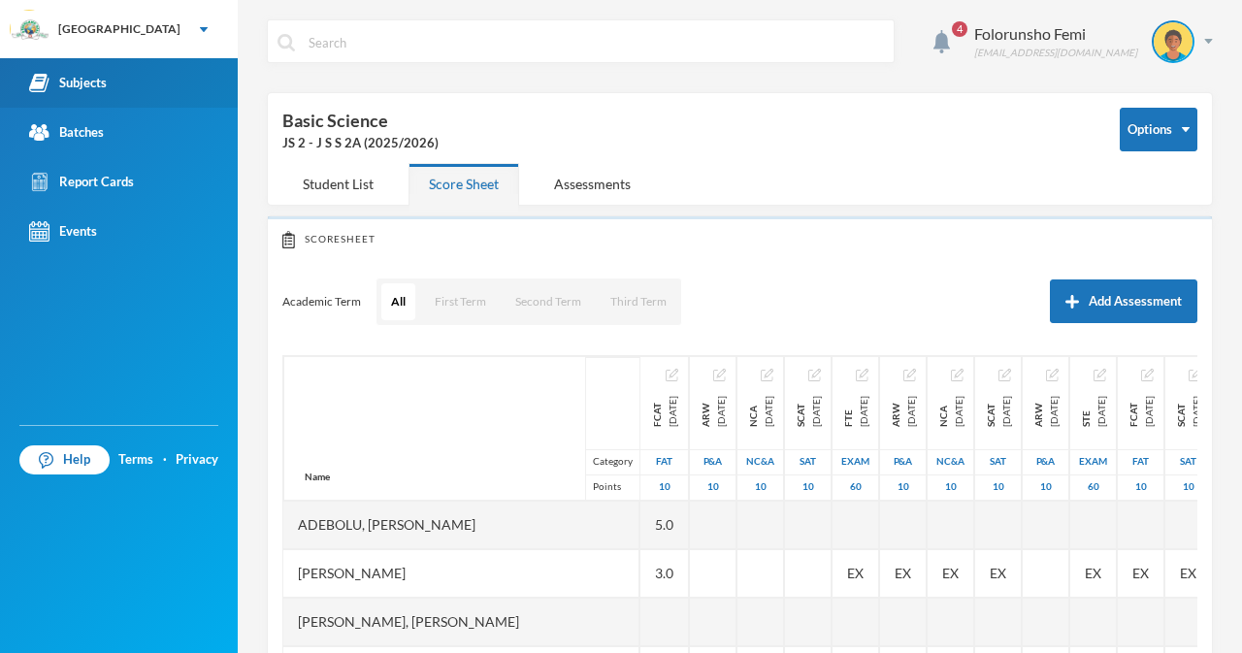
click at [94, 86] on div "Subjects" at bounding box center [68, 83] width 78 height 20
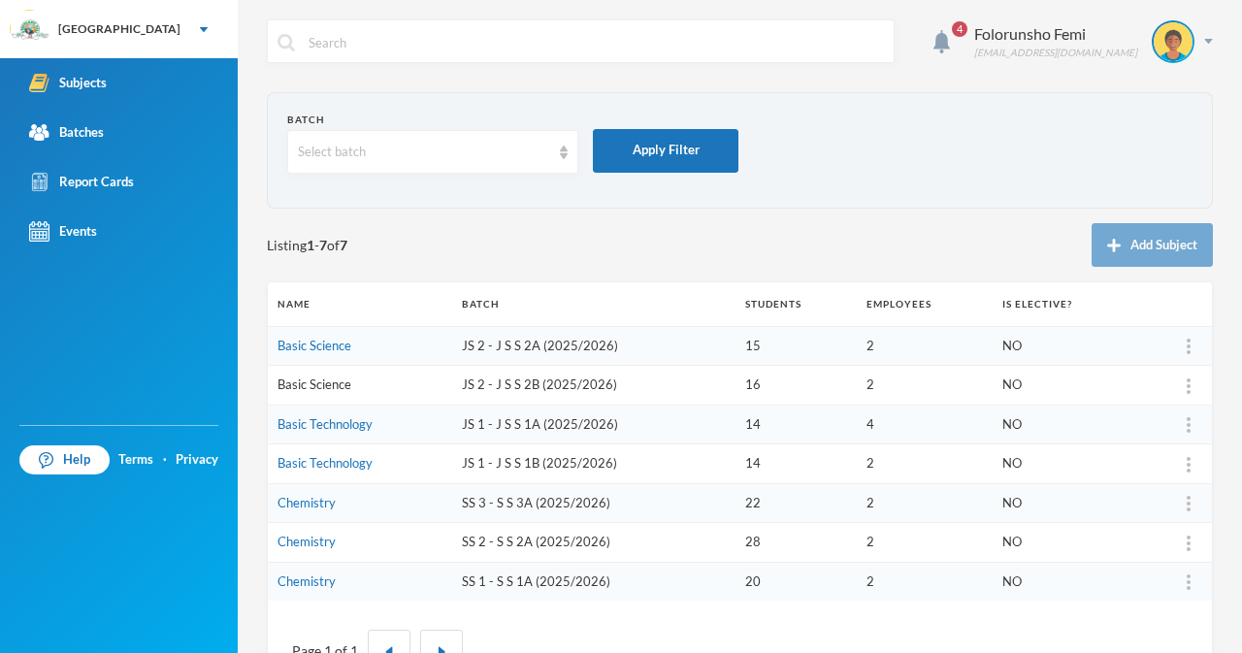
click at [331, 386] on link "Basic Science" at bounding box center [314, 384] width 74 height 16
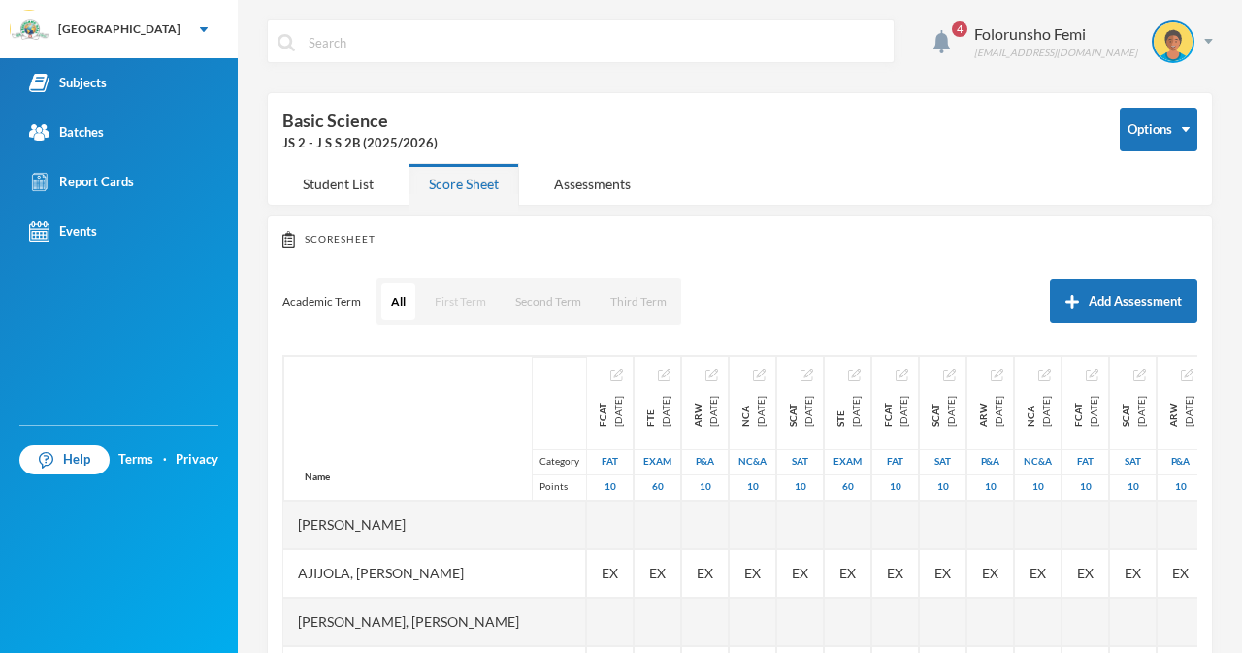
click at [465, 299] on button "First Term" at bounding box center [460, 301] width 71 height 37
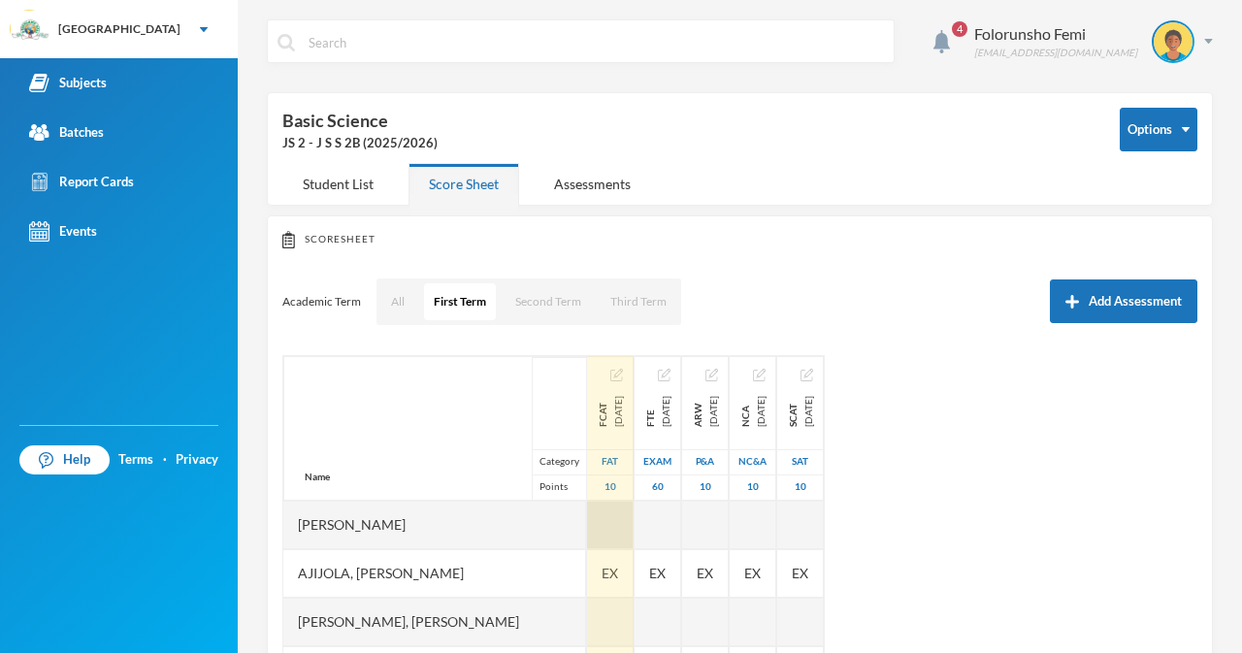
click at [633, 520] on div at bounding box center [610, 525] width 47 height 49
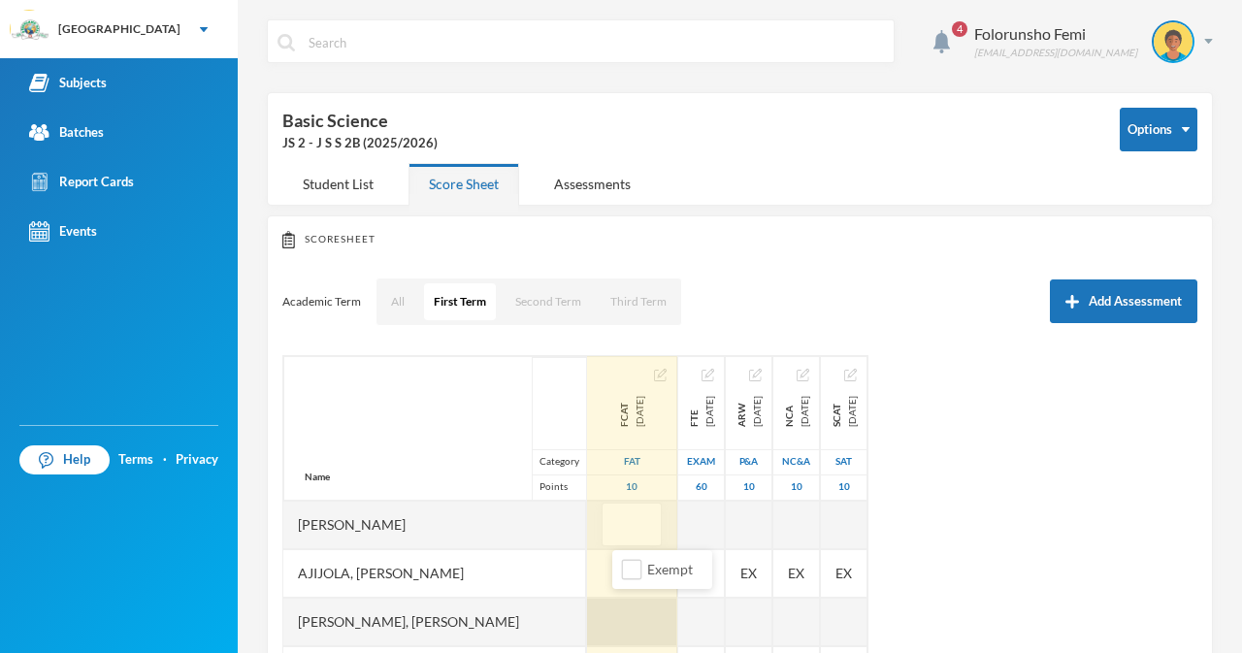
type input "7"
click at [603, 589] on div "EX" at bounding box center [632, 573] width 90 height 49
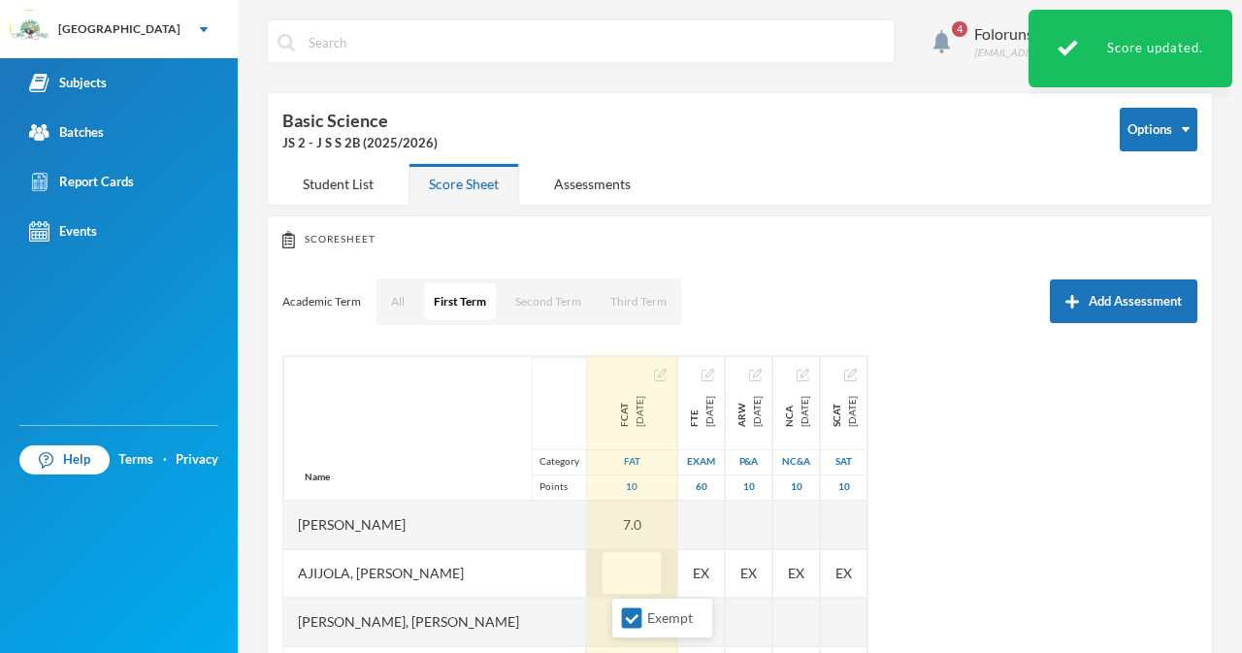
type input "5"
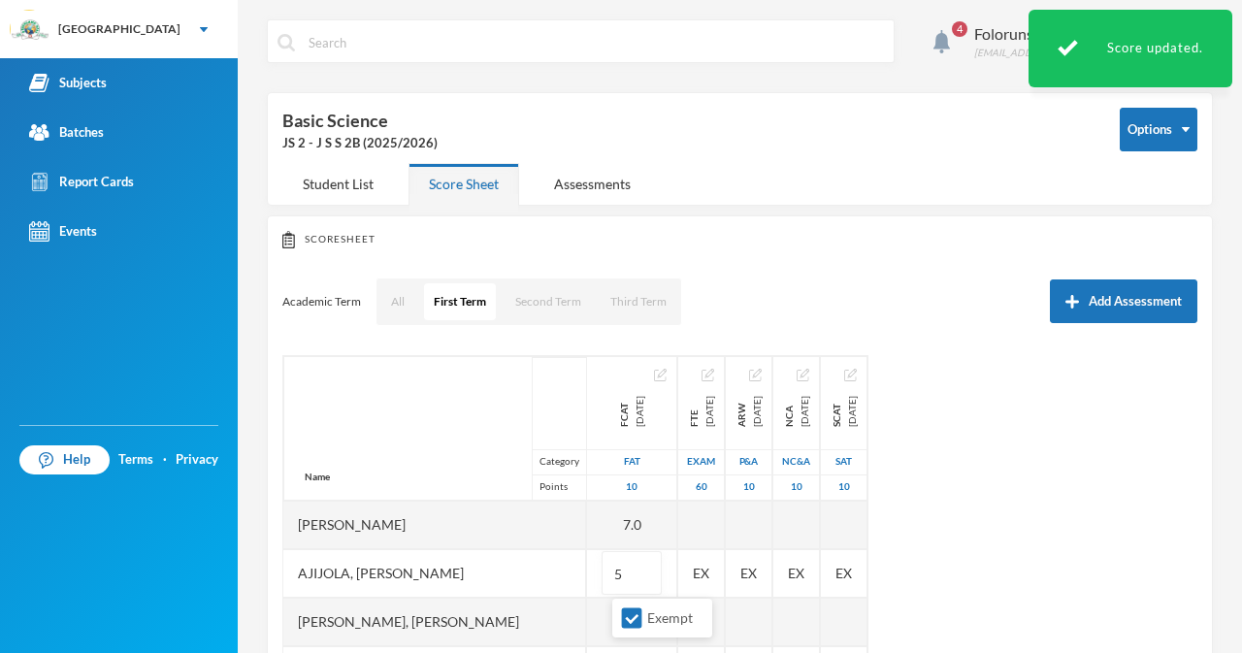
click at [566, 609] on div "Akinjiyan, Morireoluwa Gideon" at bounding box center [434, 622] width 303 height 49
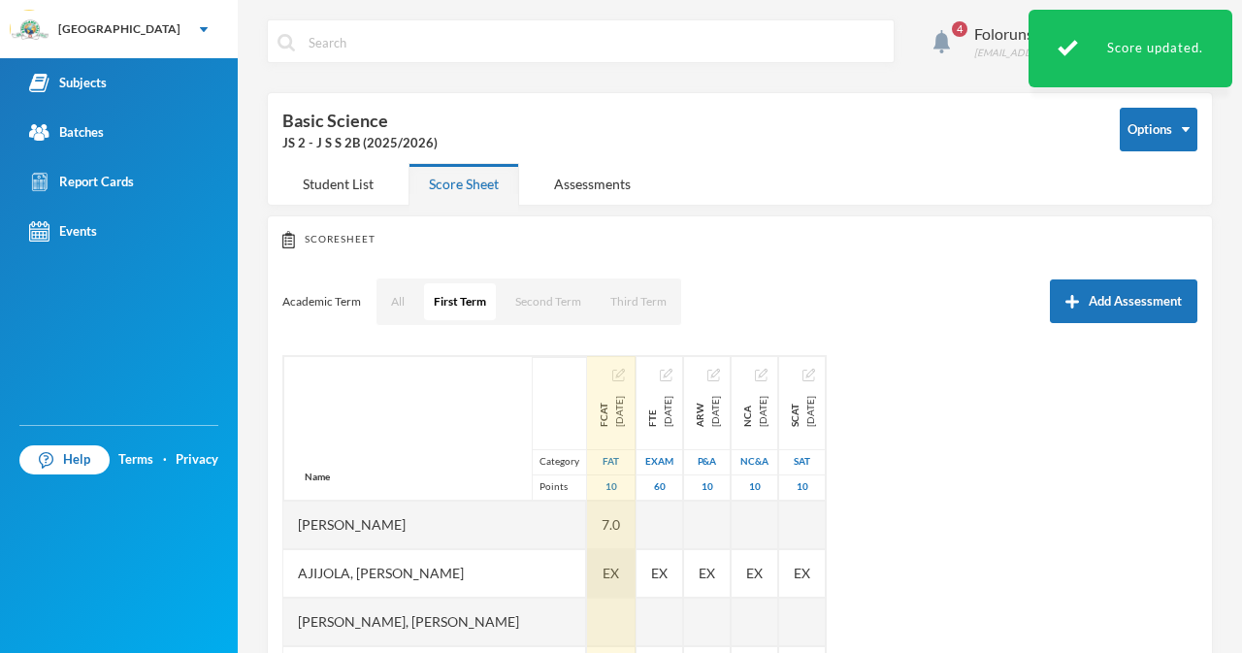
click at [619, 570] on span "EX" at bounding box center [610, 573] width 16 height 20
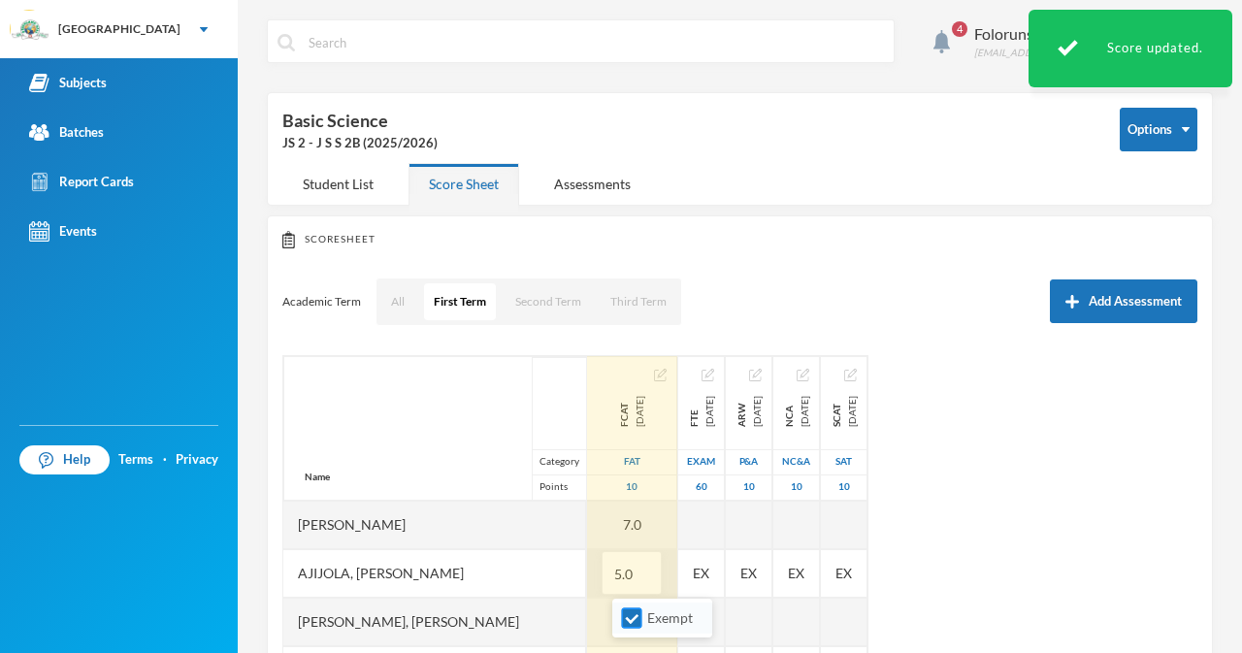
click at [635, 619] on input "Exempt" at bounding box center [632, 618] width 20 height 20
checkbox input "false"
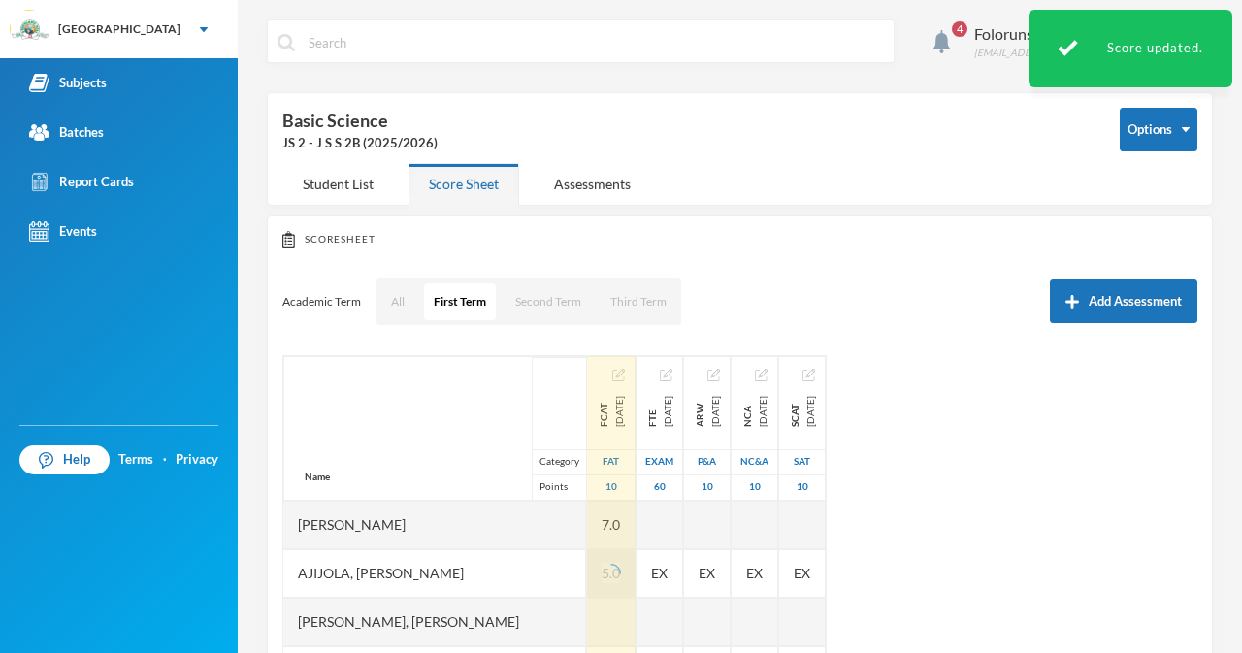
click at [569, 633] on div "Akinjiyan, Morireoluwa Gideon" at bounding box center [434, 622] width 303 height 49
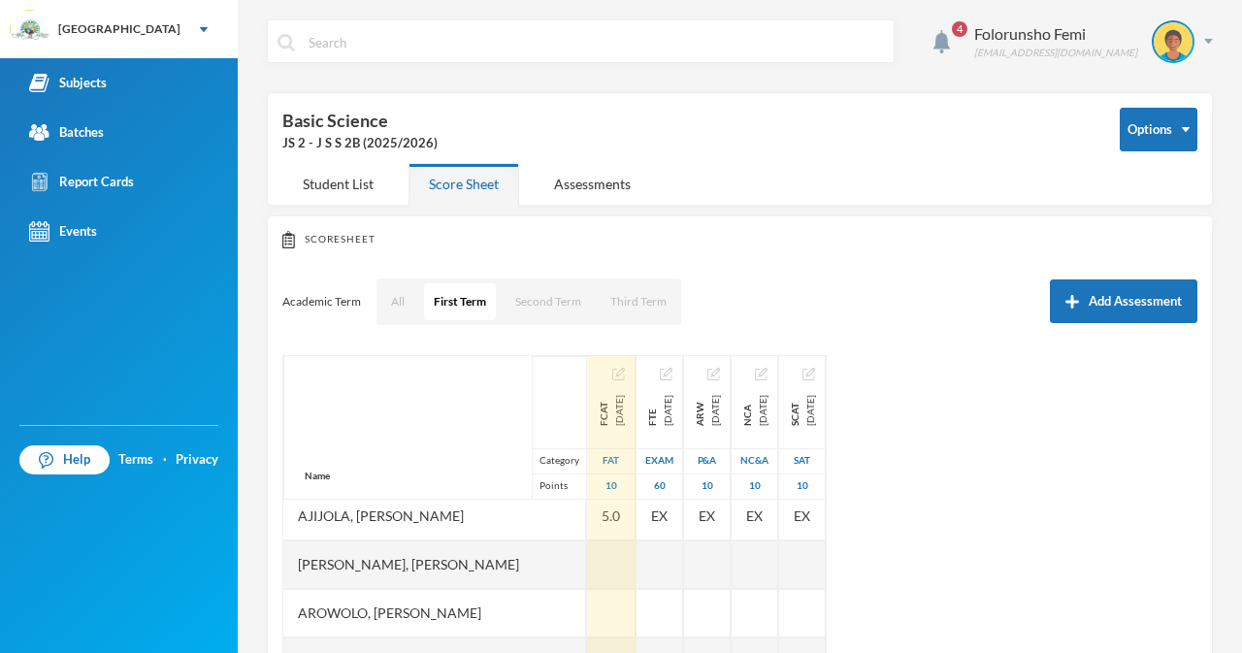
scroll to position [61, 0]
click at [635, 570] on div at bounding box center [611, 560] width 49 height 49
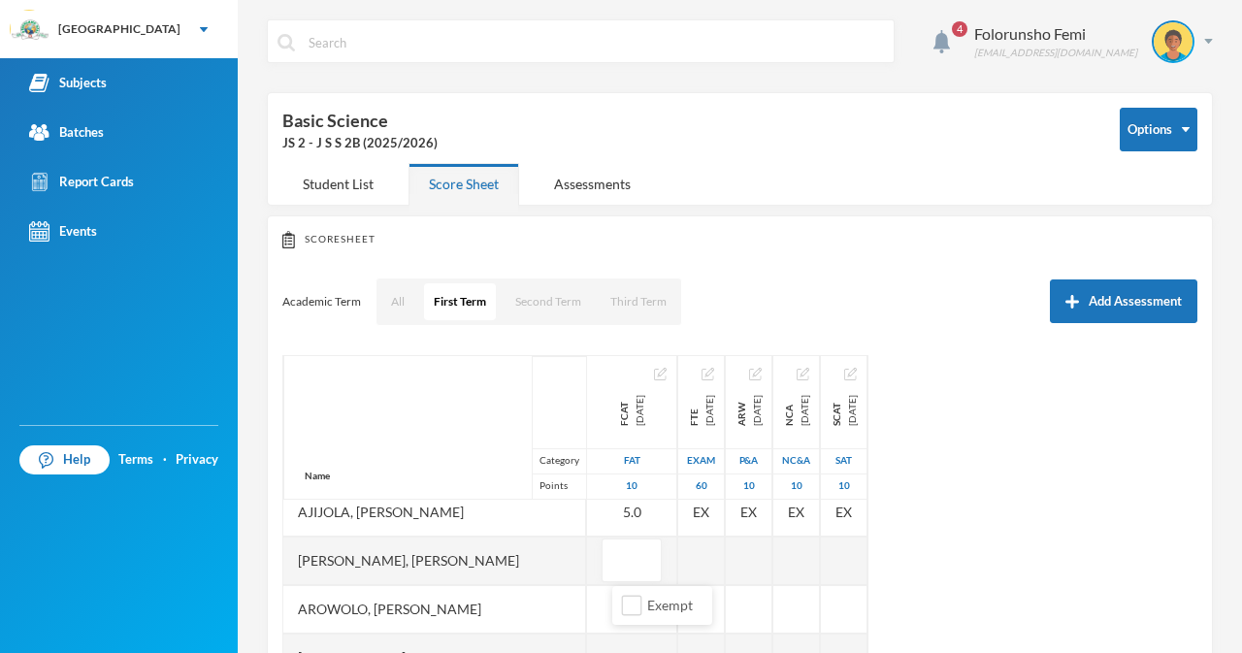
type input "6"
click at [585, 604] on div "Arowolo, Ibukun Grace" at bounding box center [434, 609] width 303 height 49
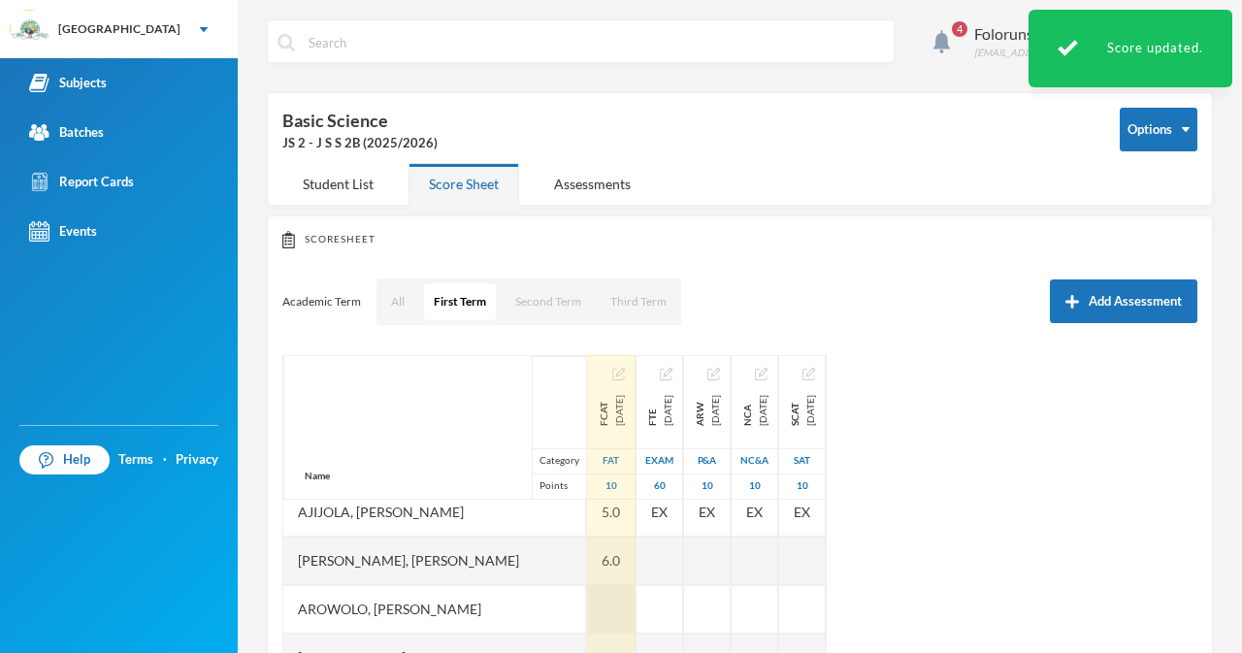
click at [635, 615] on div at bounding box center [611, 609] width 49 height 49
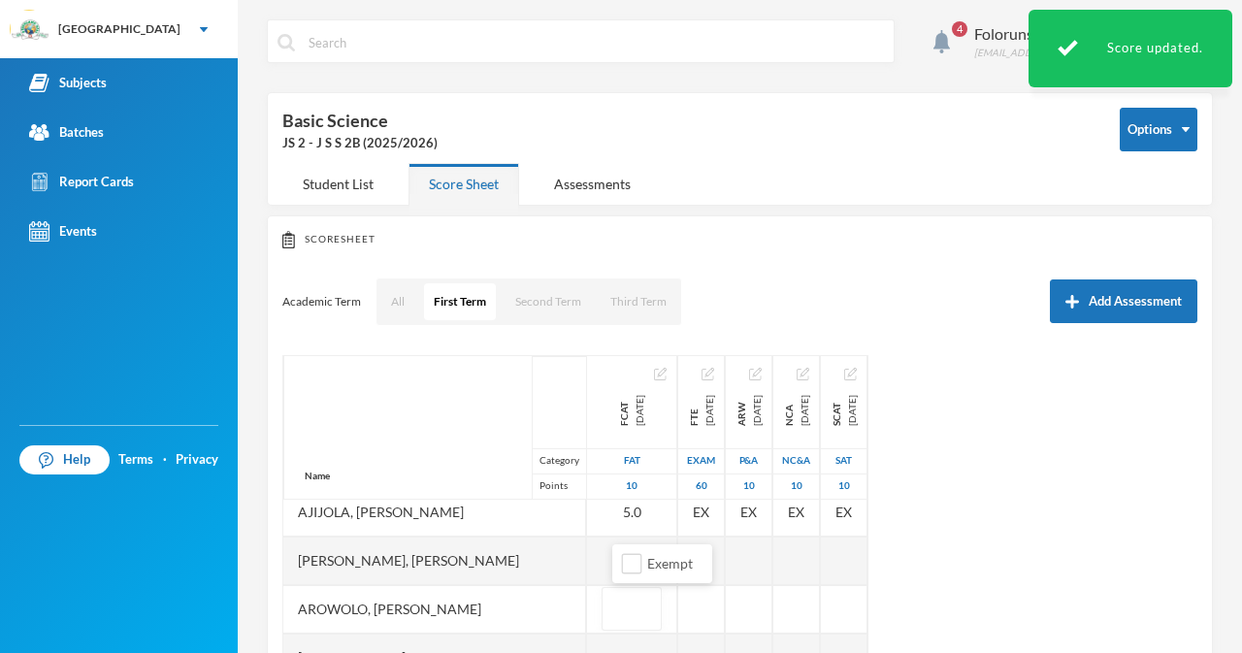
type input "5"
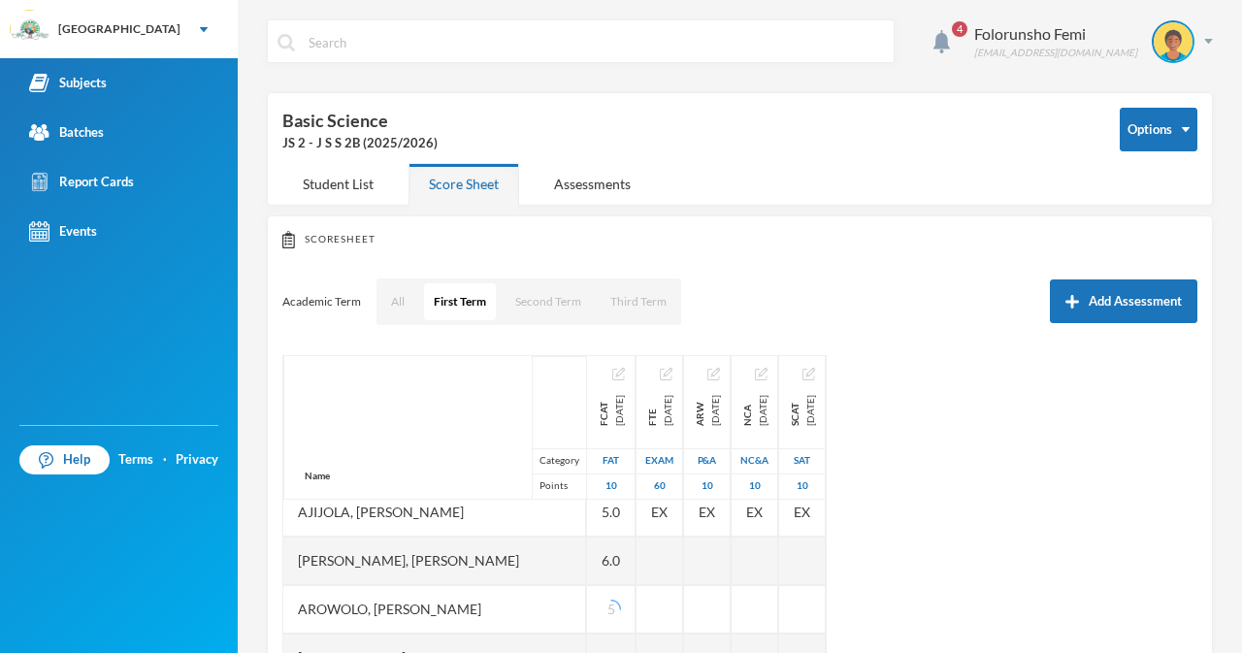
click at [527, 626] on div "Arowolo, Ibukun Grace" at bounding box center [434, 609] width 303 height 49
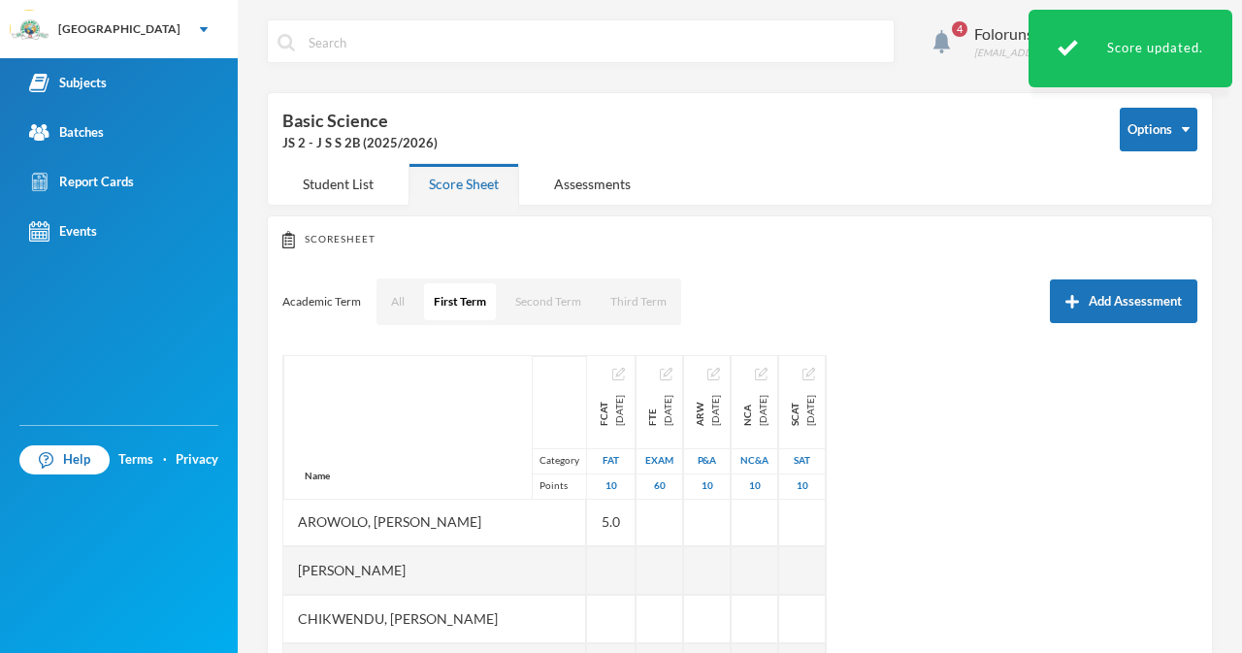
scroll to position [140, 0]
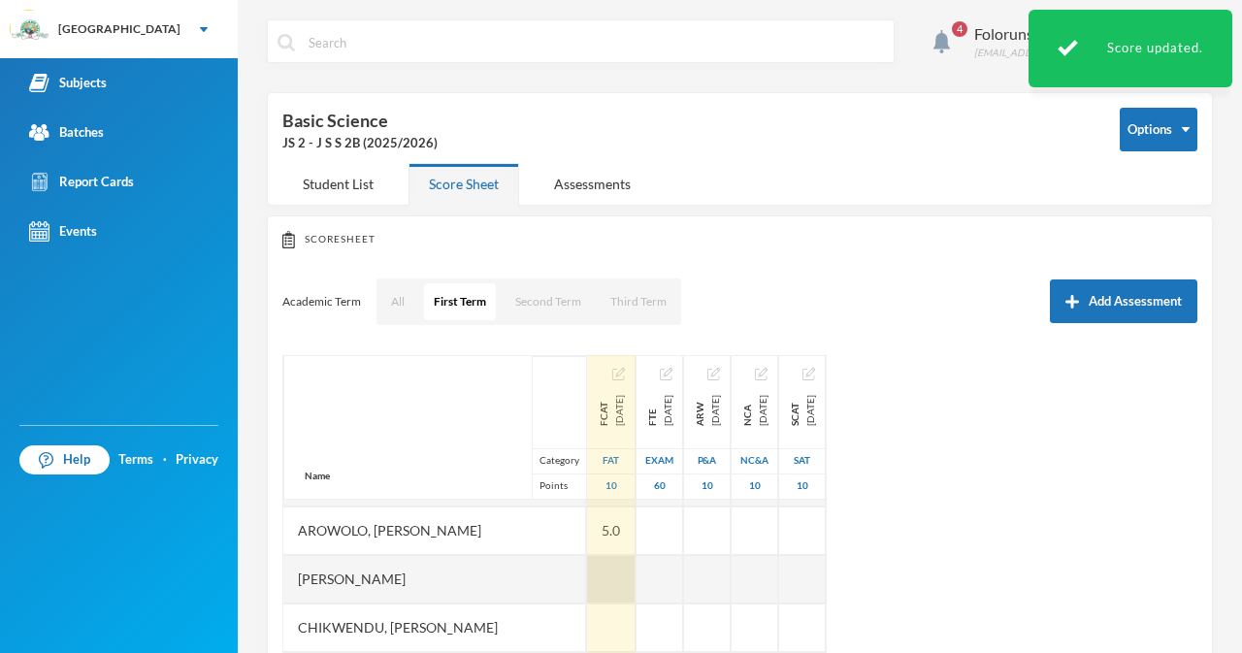
click at [617, 582] on div at bounding box center [611, 579] width 49 height 49
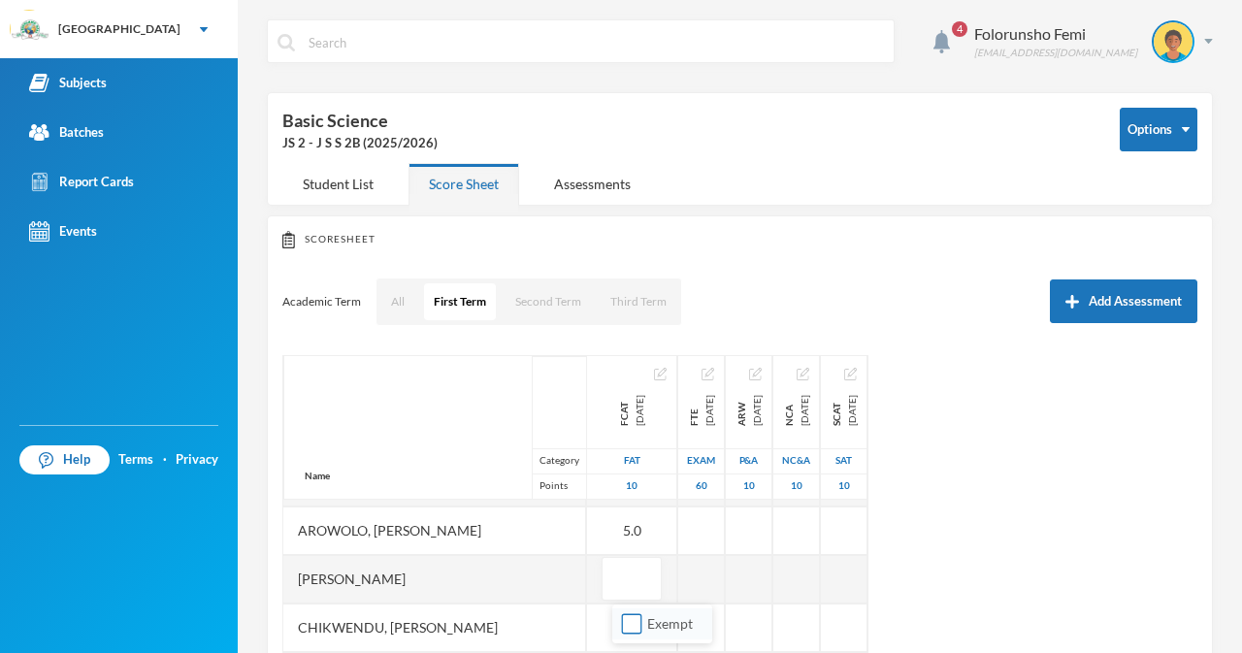
click at [637, 623] on input "Exempt" at bounding box center [632, 624] width 20 height 20
checkbox input "true"
click at [564, 641] on div "Chikwendu, Kelechi Daniel" at bounding box center [434, 627] width 303 height 49
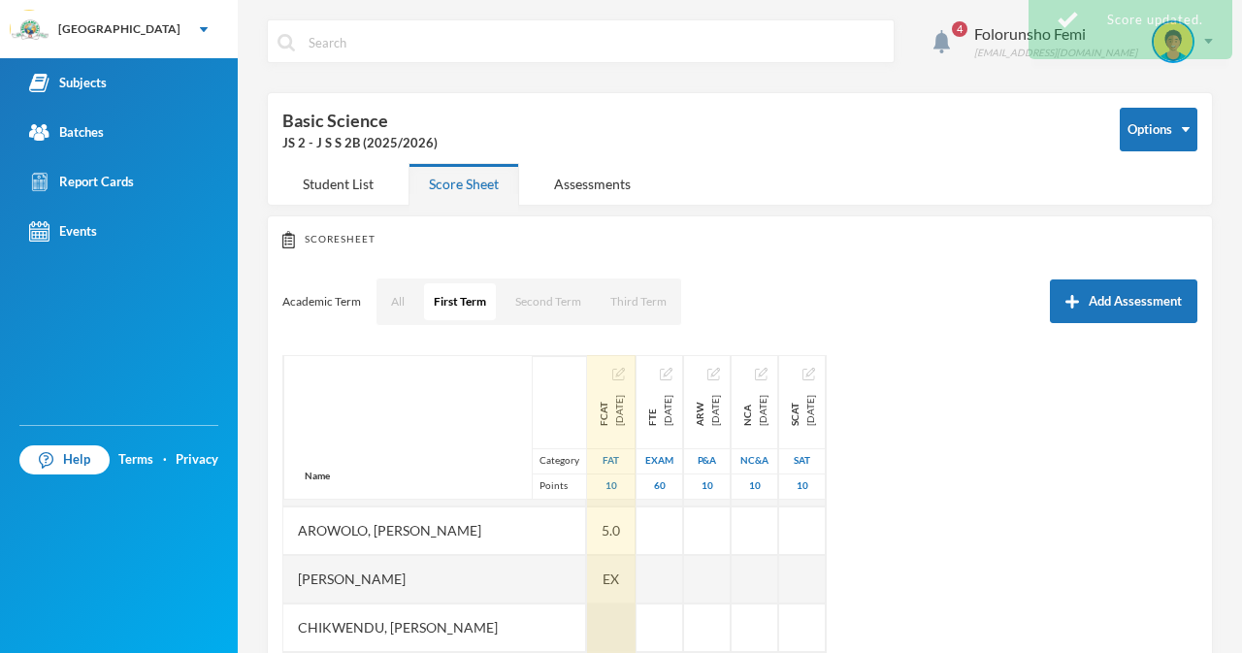
click at [634, 615] on div at bounding box center [611, 627] width 49 height 49
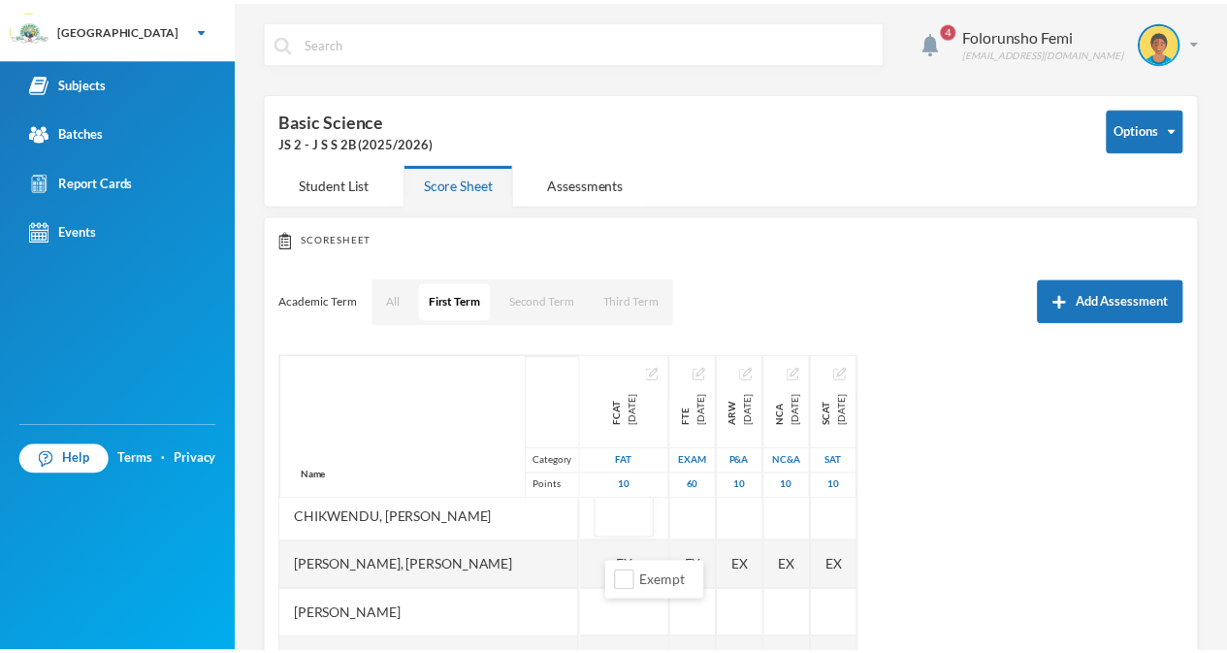
scroll to position [227, 0]
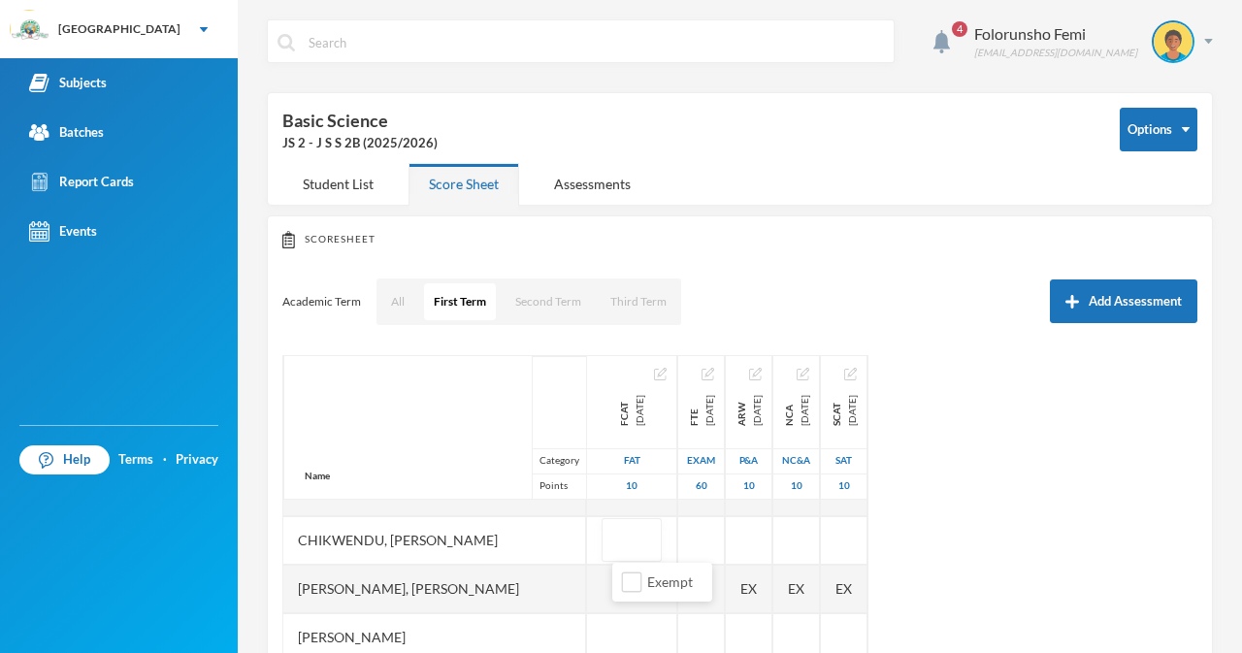
type input "5"
click at [568, 594] on div "Emmanuel, Hephzibah Adurafeyifunmi" at bounding box center [434, 589] width 303 height 49
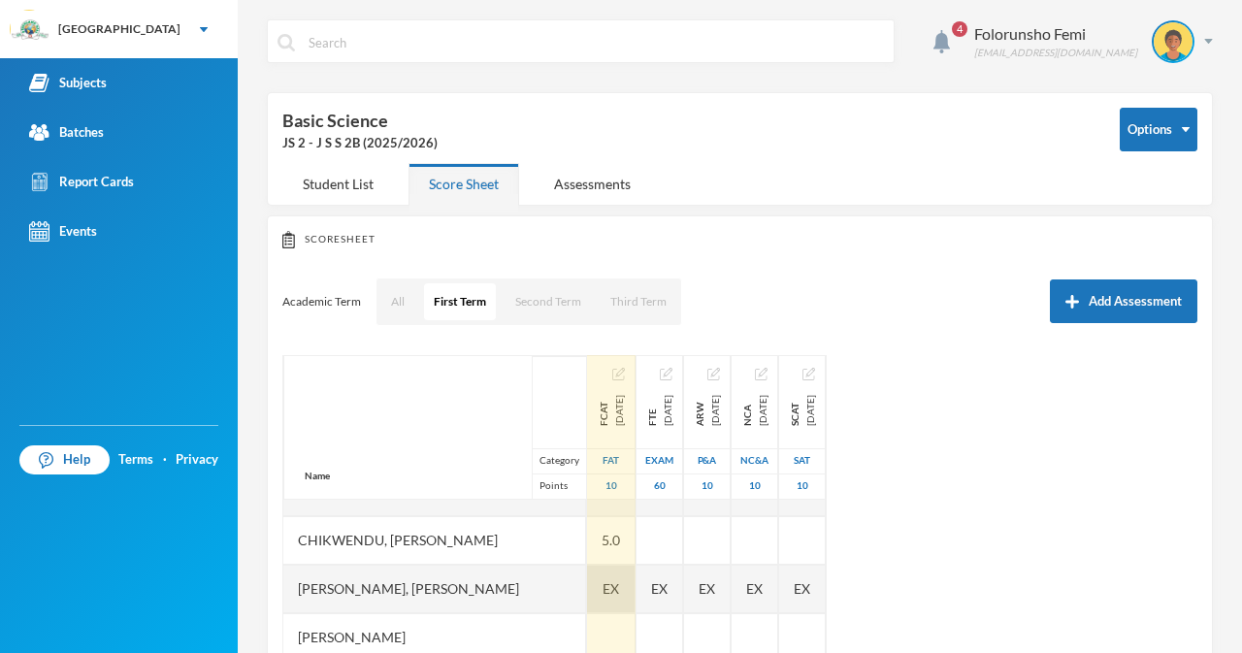
click at [619, 592] on span "EX" at bounding box center [610, 588] width 16 height 20
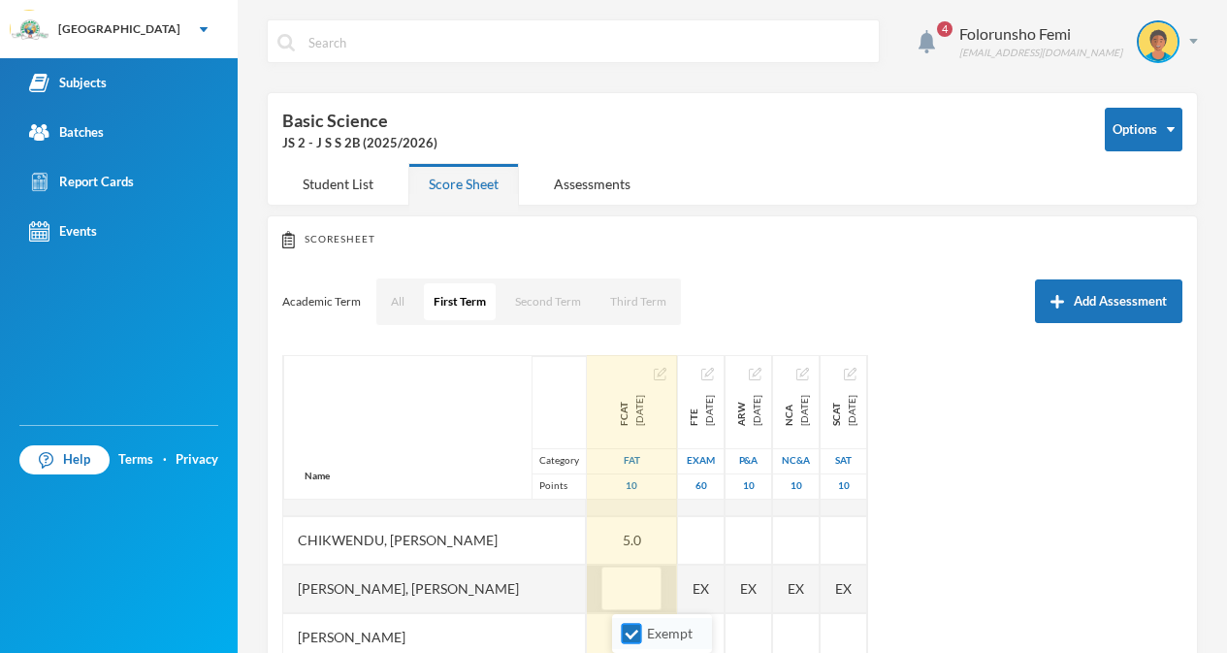
click at [642, 632] on label "Exempt" at bounding box center [662, 633] width 77 height 21
click at [642, 632] on input "Exempt" at bounding box center [632, 634] width 20 height 20
checkbox input "false"
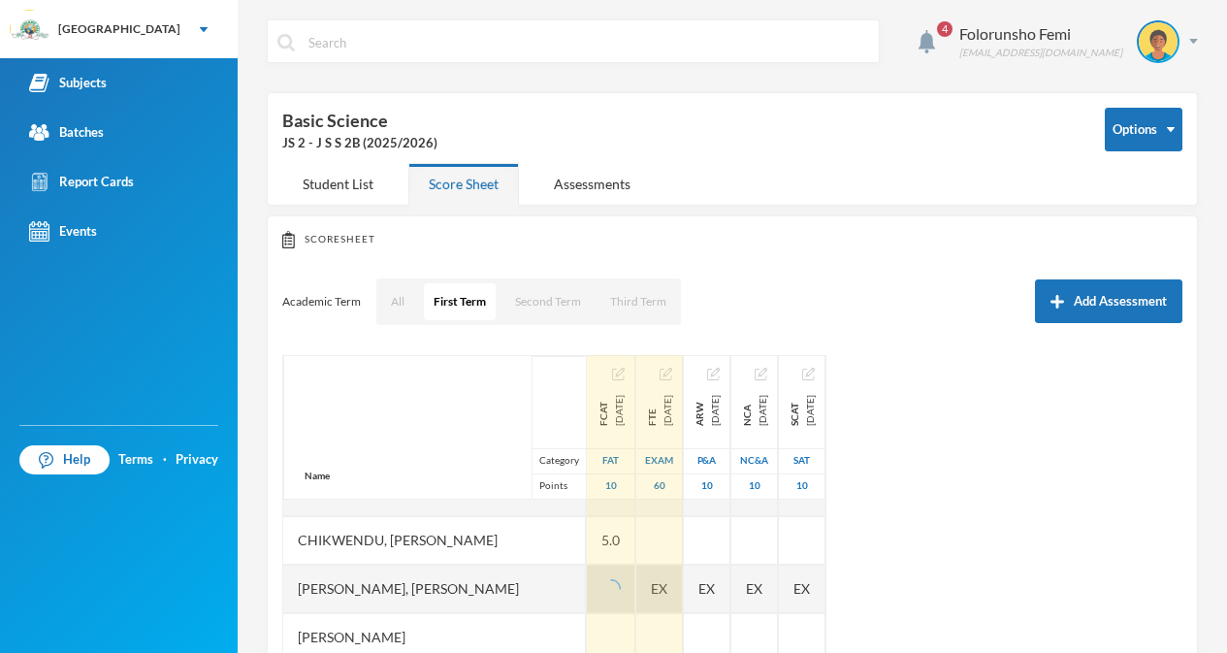
click at [735, 589] on div "Name Category Points Adeagbo, Wuraola Oluwatojumi Ajijola, Eriayo Samuel Akinji…" at bounding box center [732, 597] width 900 height 485
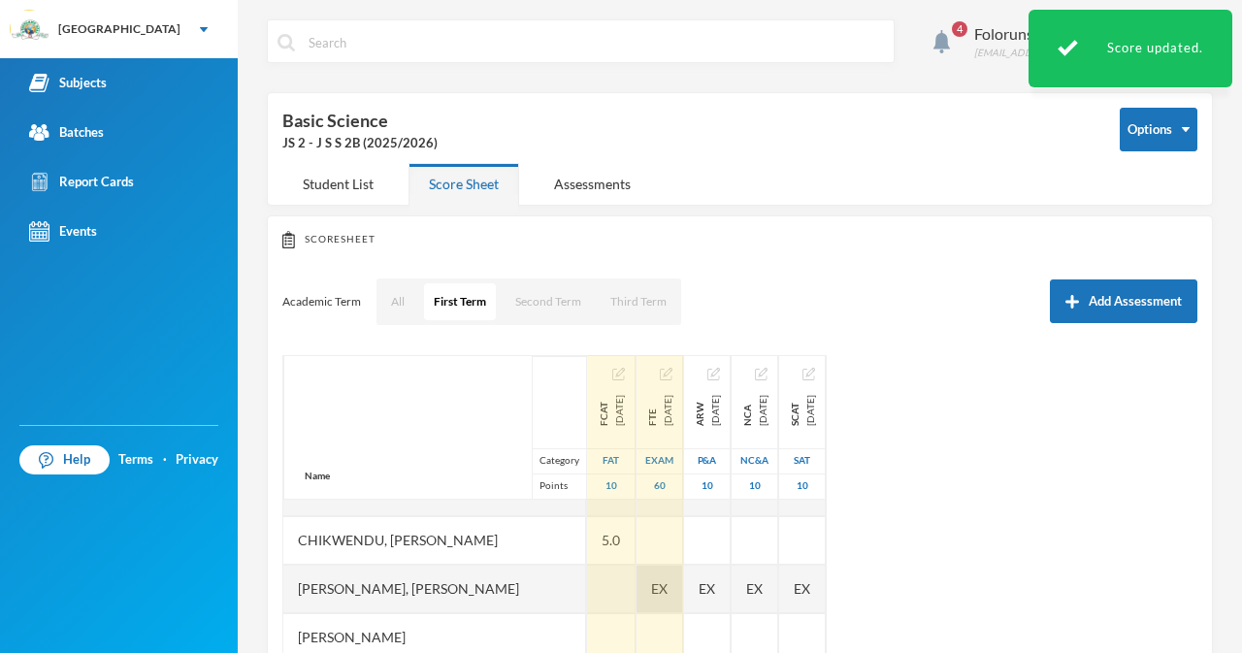
click at [673, 600] on div "EX" at bounding box center [659, 589] width 47 height 49
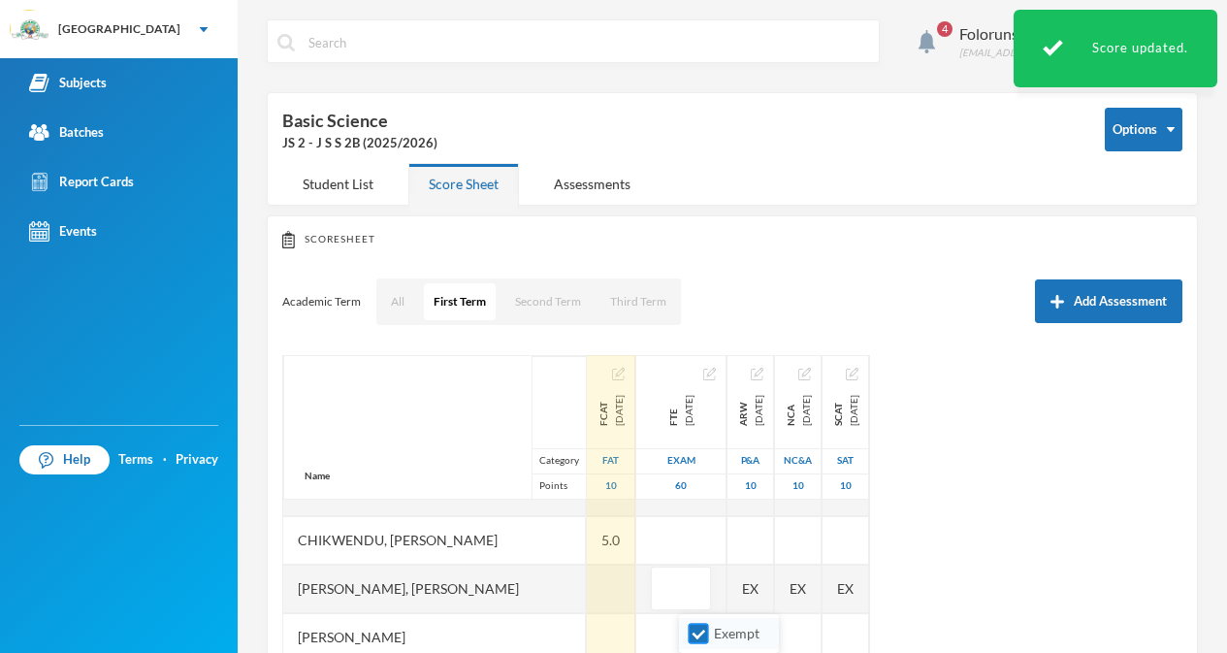
click at [694, 637] on input "Exempt" at bounding box center [699, 634] width 20 height 20
checkbox input "false"
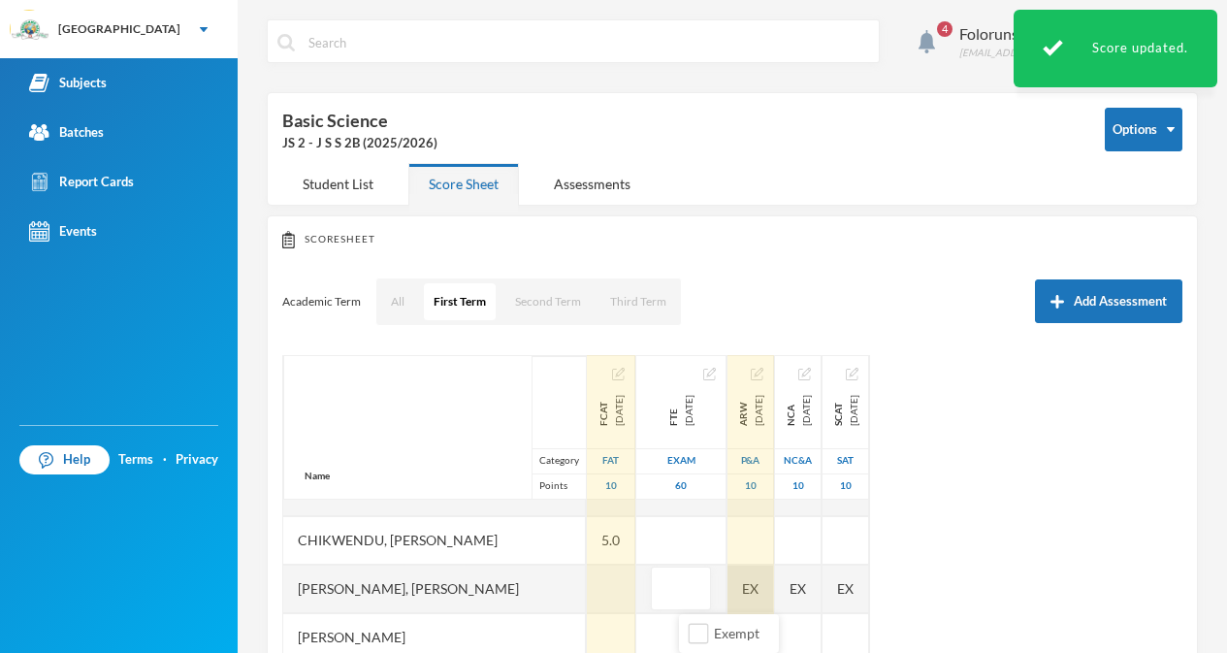
click at [799, 586] on div "Name Category Points Adeagbo, Wuraola Oluwatojumi Ajijola, Eriayo Samuel Akinji…" at bounding box center [732, 597] width 900 height 485
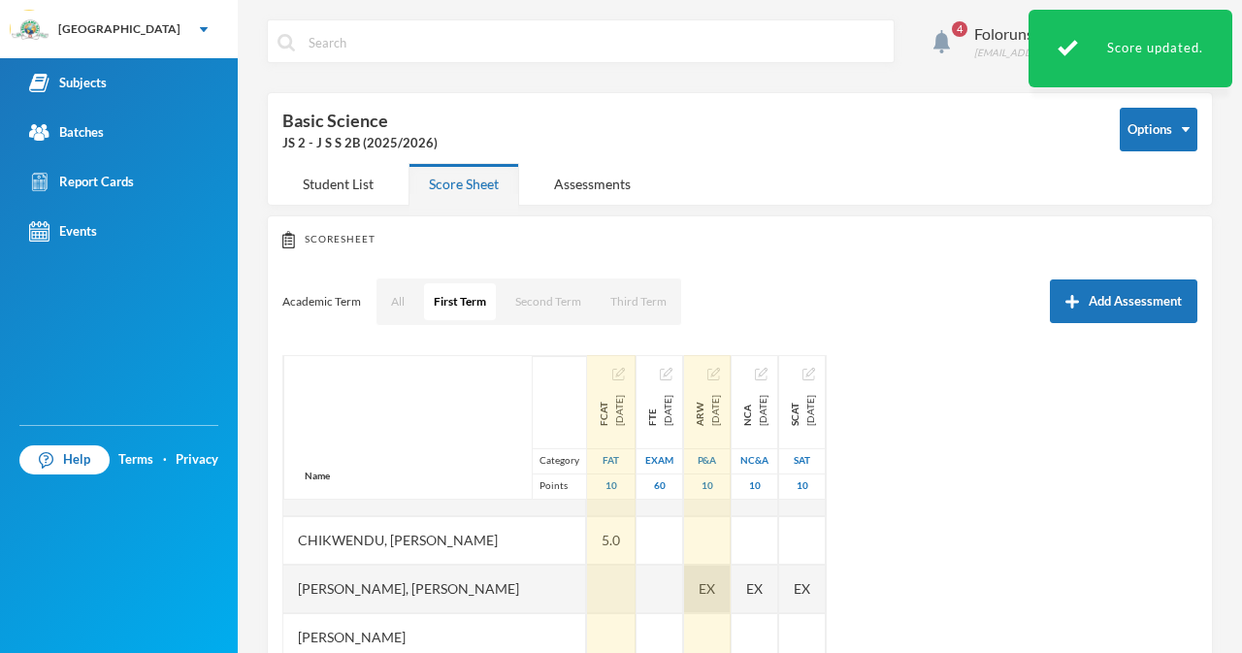
click at [731, 593] on div "EX" at bounding box center [707, 589] width 47 height 49
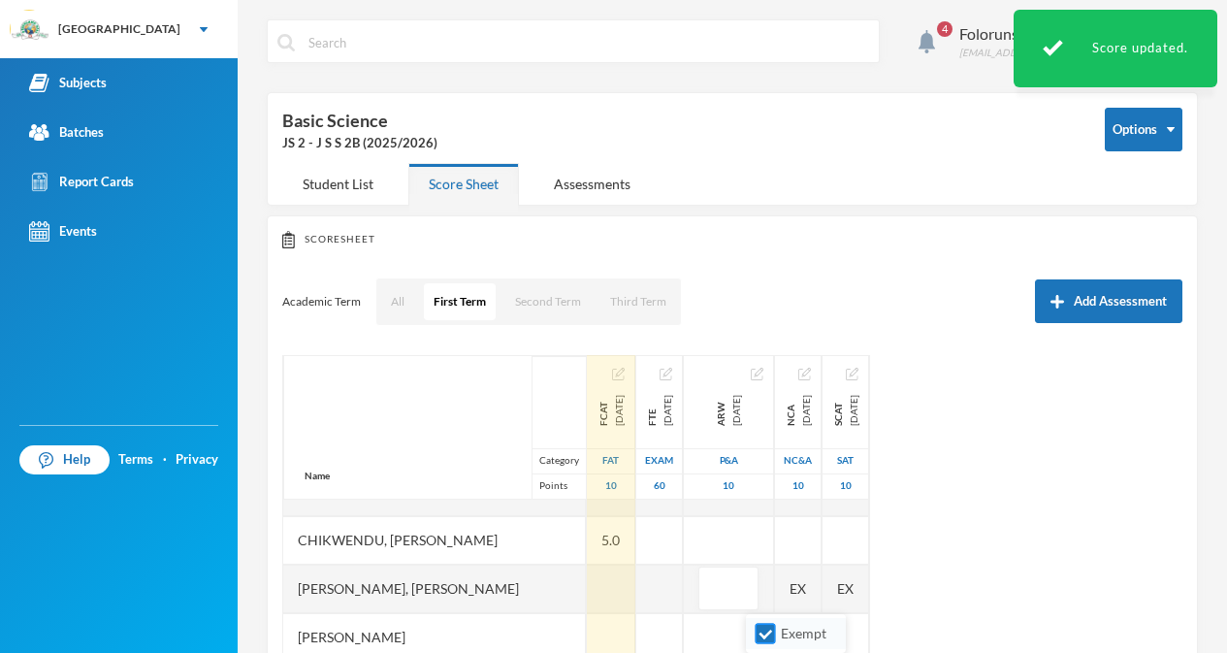
click at [763, 631] on input "Exempt" at bounding box center [766, 634] width 20 height 20
checkbox input "false"
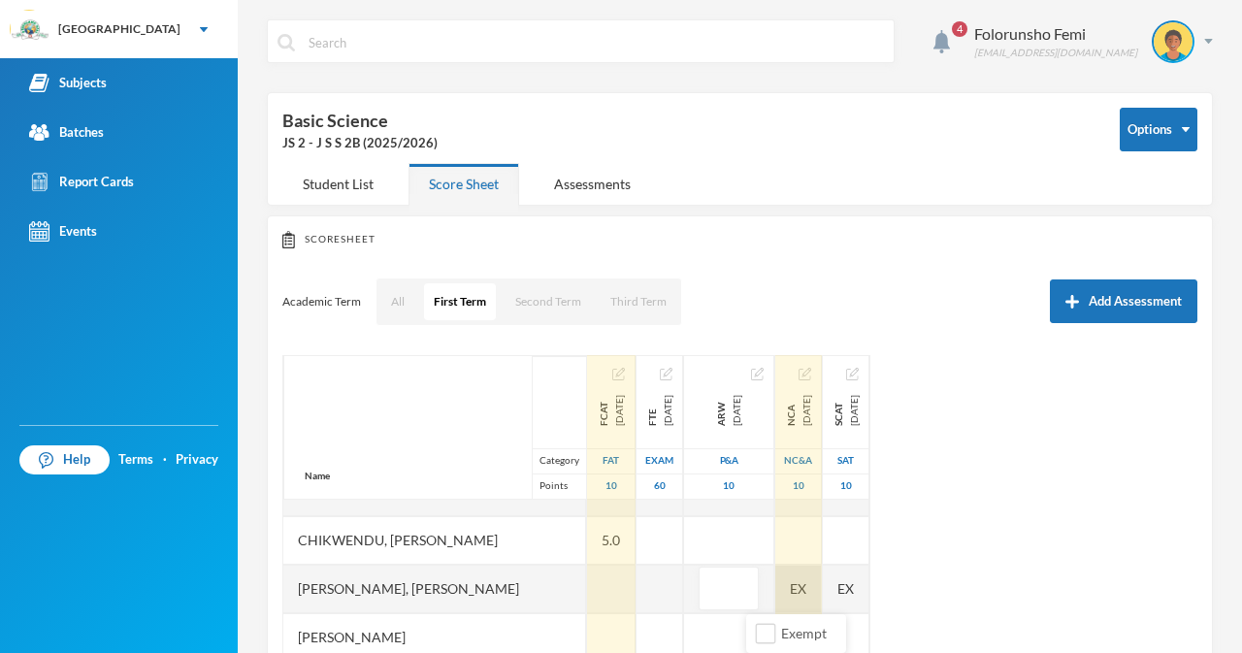
click at [822, 588] on div "EX" at bounding box center [798, 589] width 47 height 49
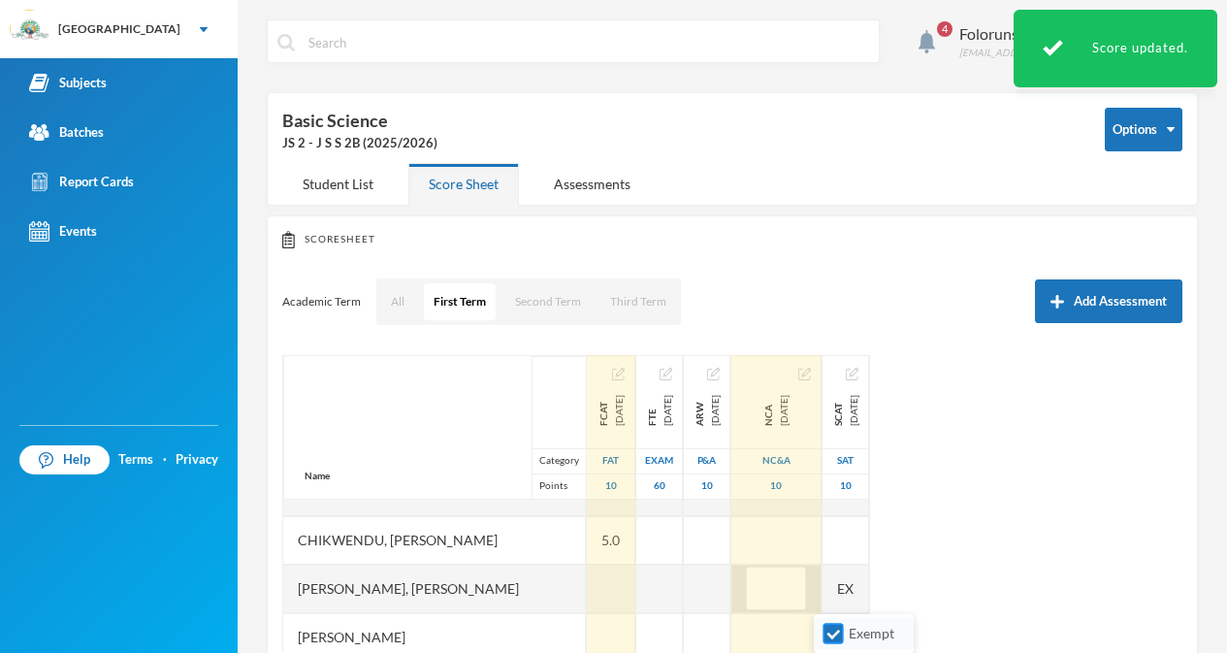
click at [825, 630] on input "Exempt" at bounding box center [834, 634] width 20 height 20
checkbox input "false"
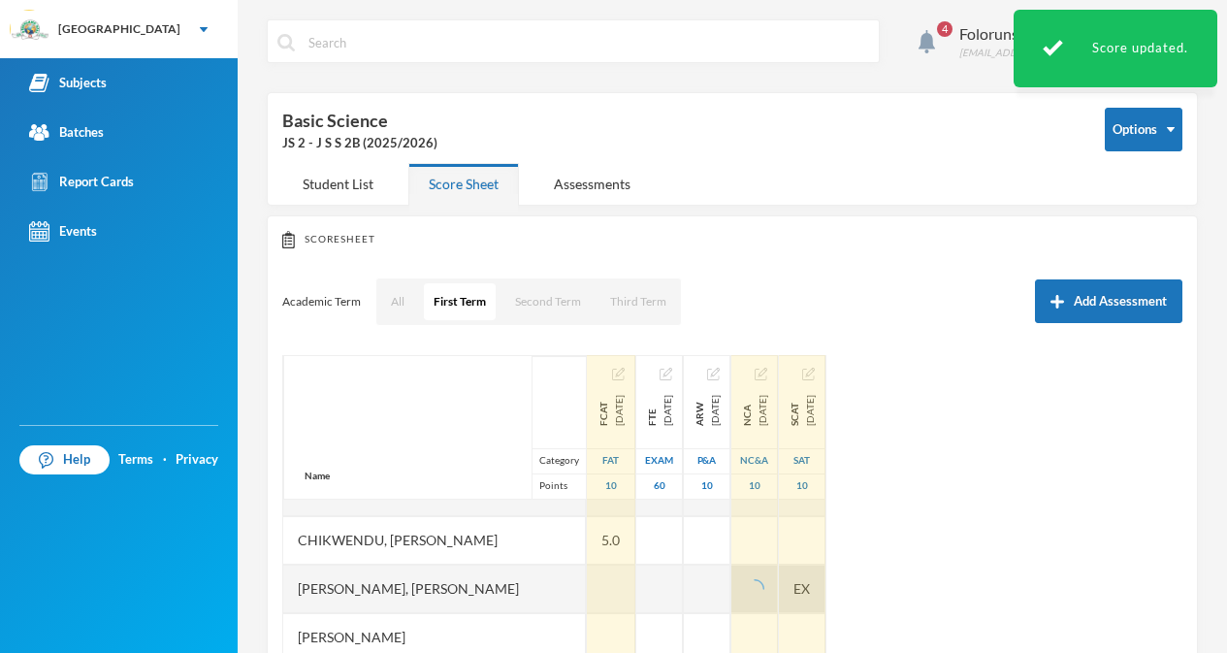
click at [826, 595] on div "EX" at bounding box center [802, 589] width 47 height 49
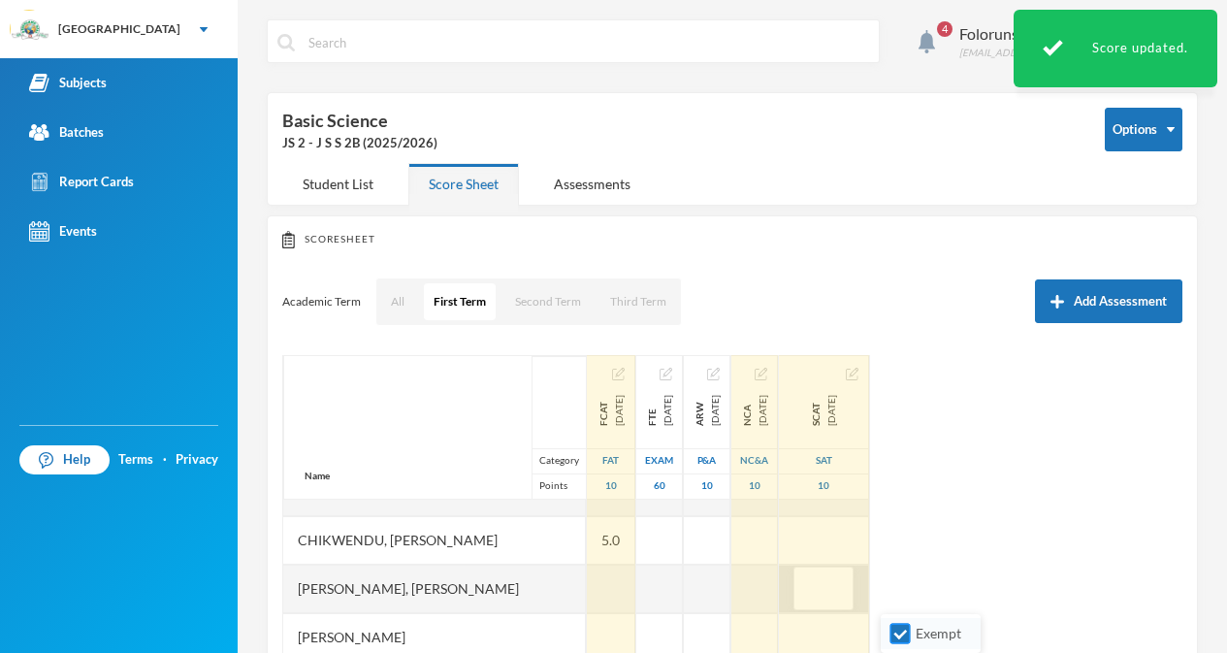
click at [908, 624] on input "Exempt" at bounding box center [901, 634] width 20 height 20
checkbox input "false"
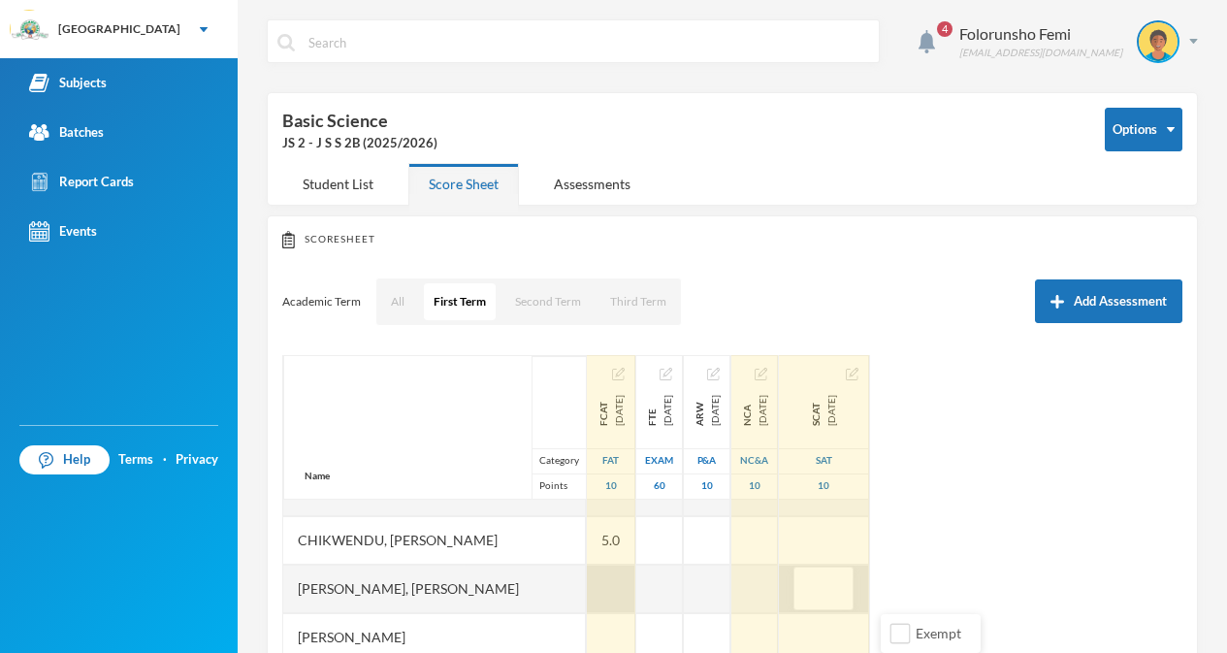
click at [614, 585] on div at bounding box center [611, 589] width 49 height 49
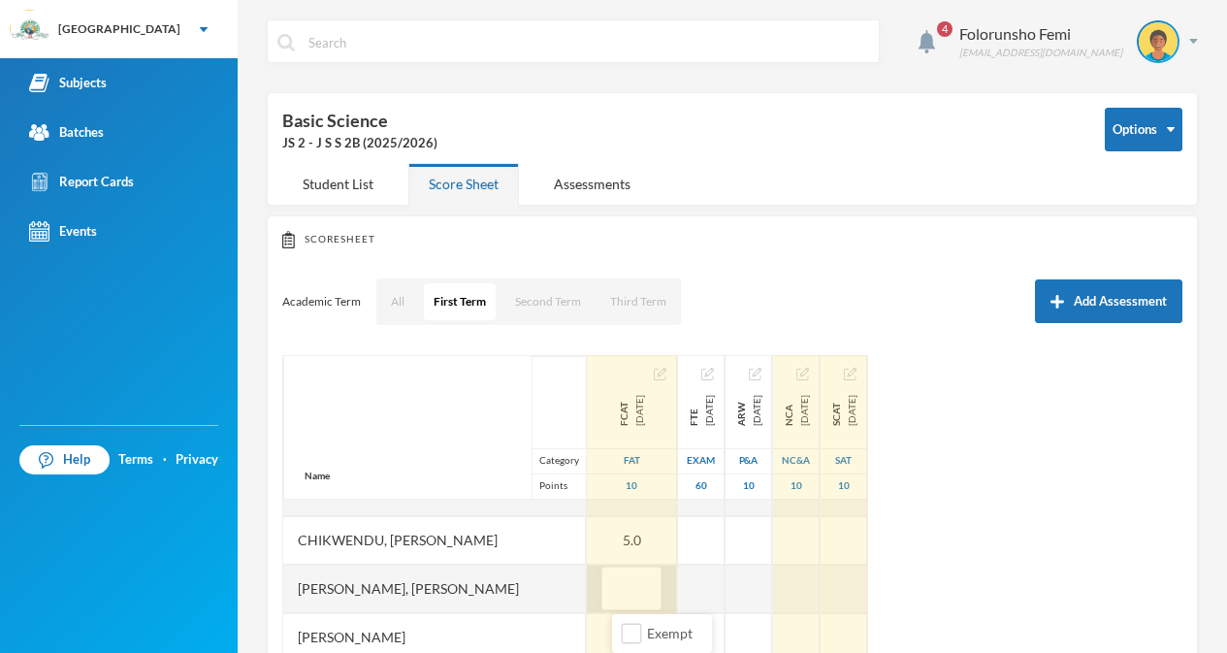
type input "4"
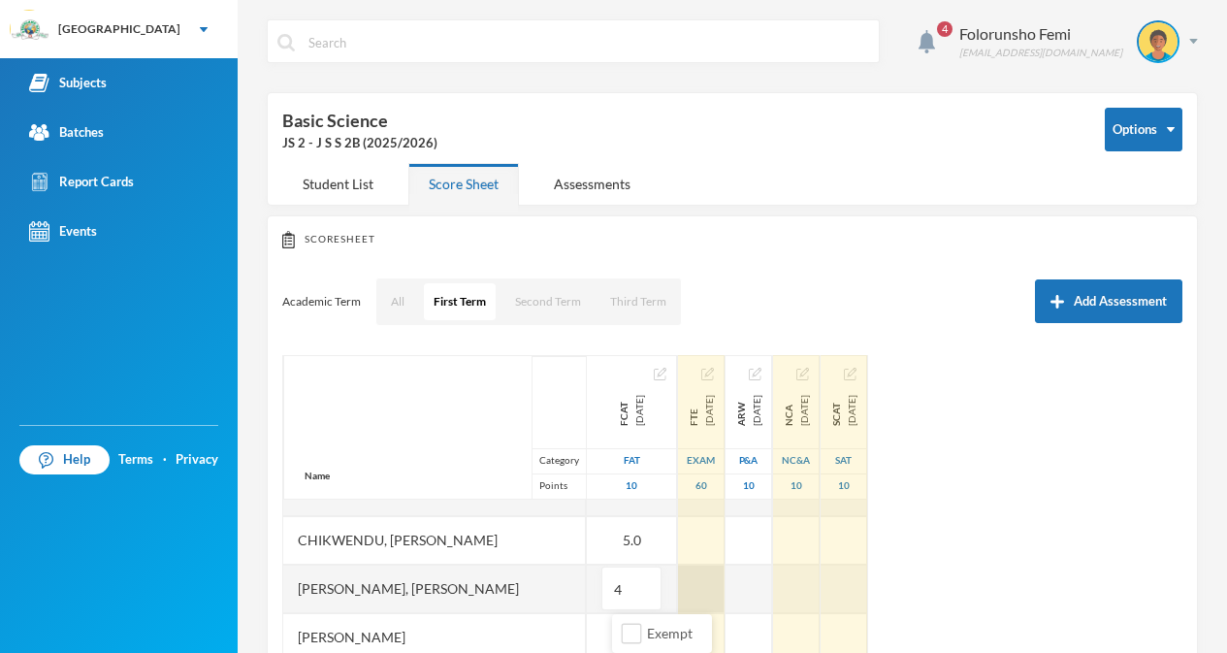
click at [725, 597] on div at bounding box center [701, 589] width 47 height 49
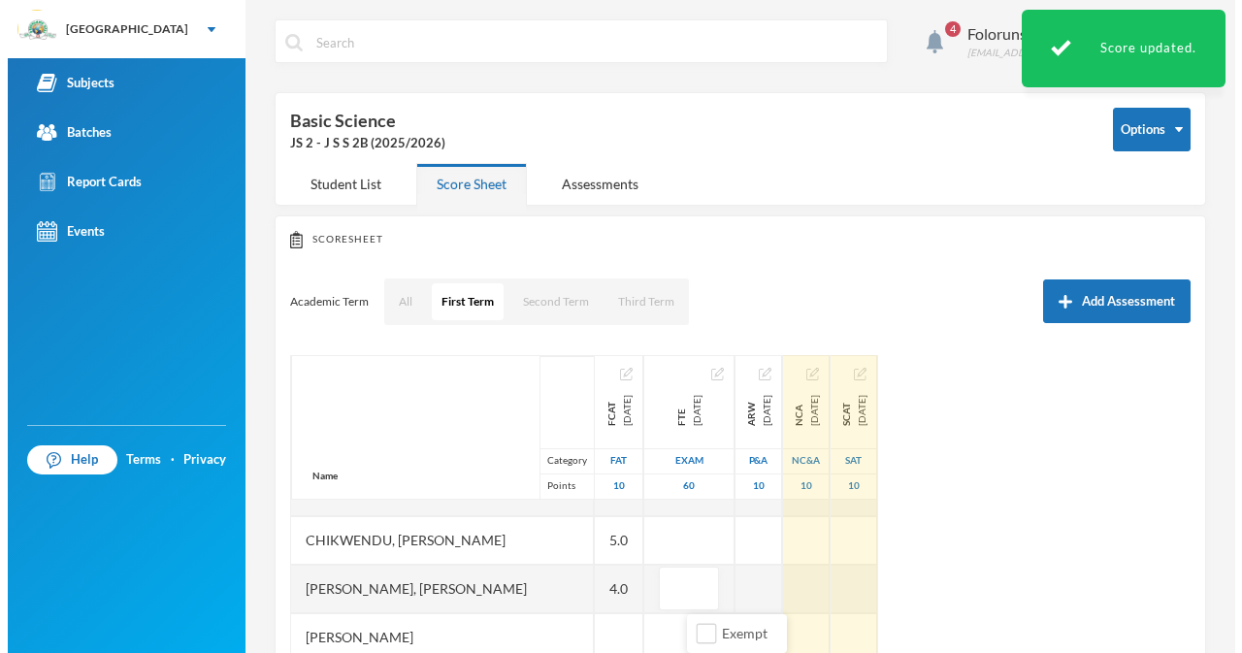
scroll to position [234, 0]
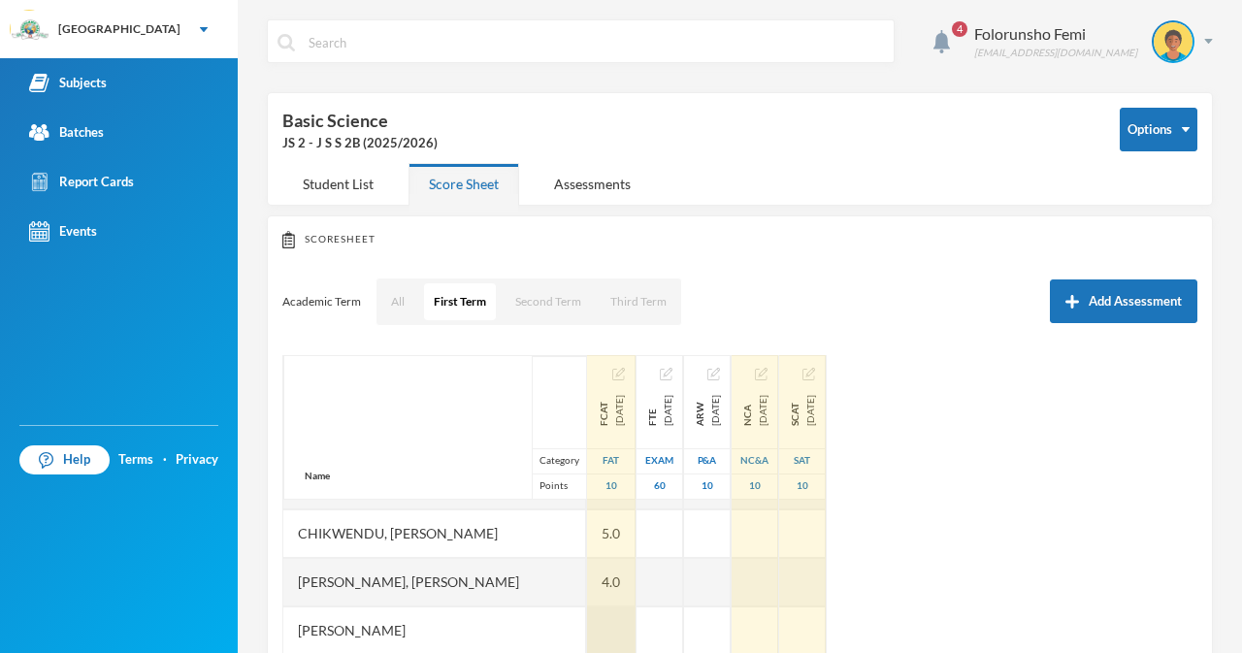
click at [621, 627] on div at bounding box center [611, 630] width 49 height 49
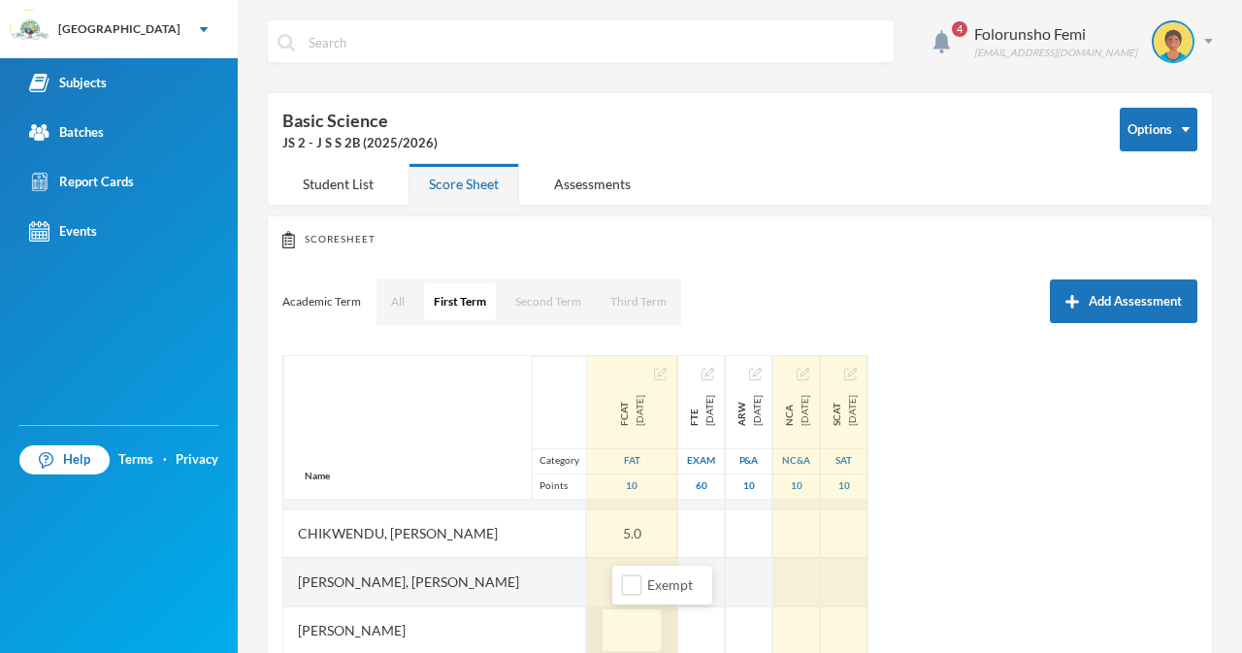
type input "6"
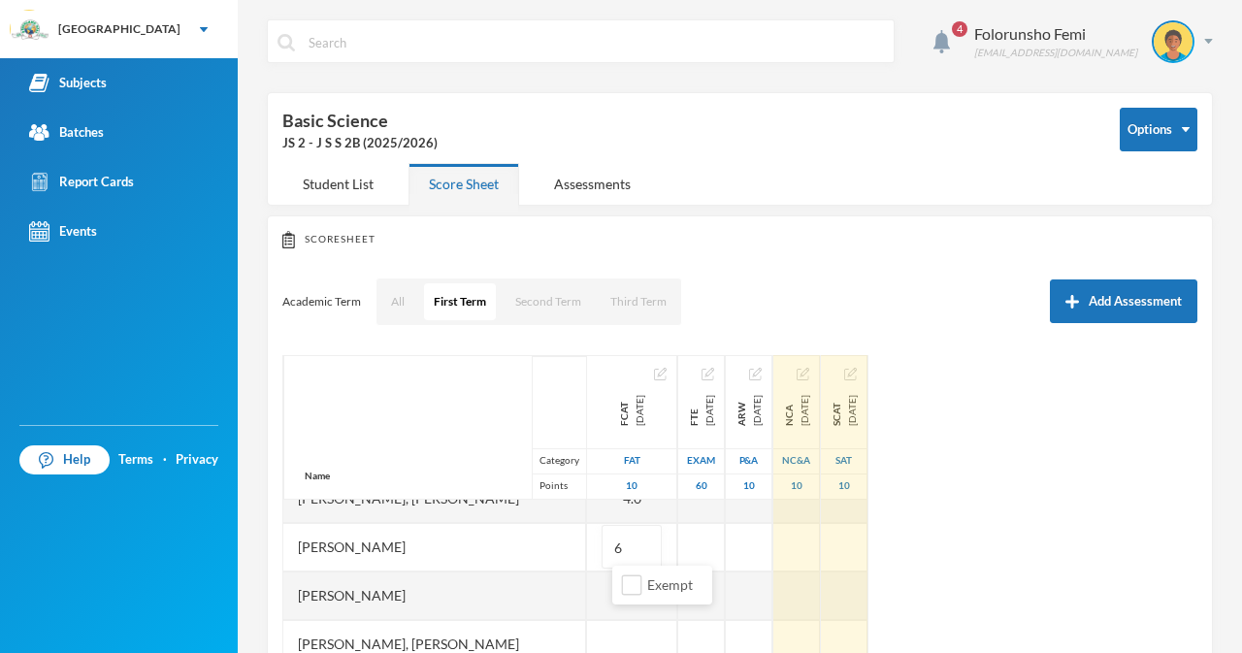
scroll to position [353, 0]
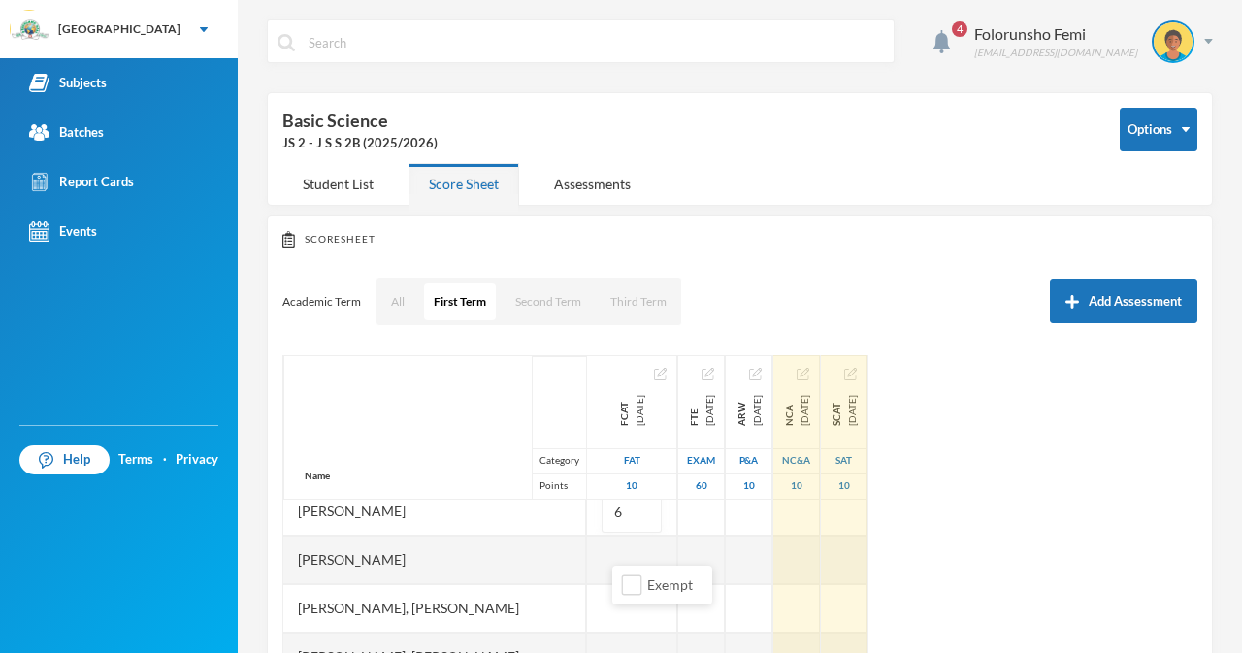
click at [532, 575] on div "Enegide, Anthonia Anwuli" at bounding box center [434, 560] width 303 height 49
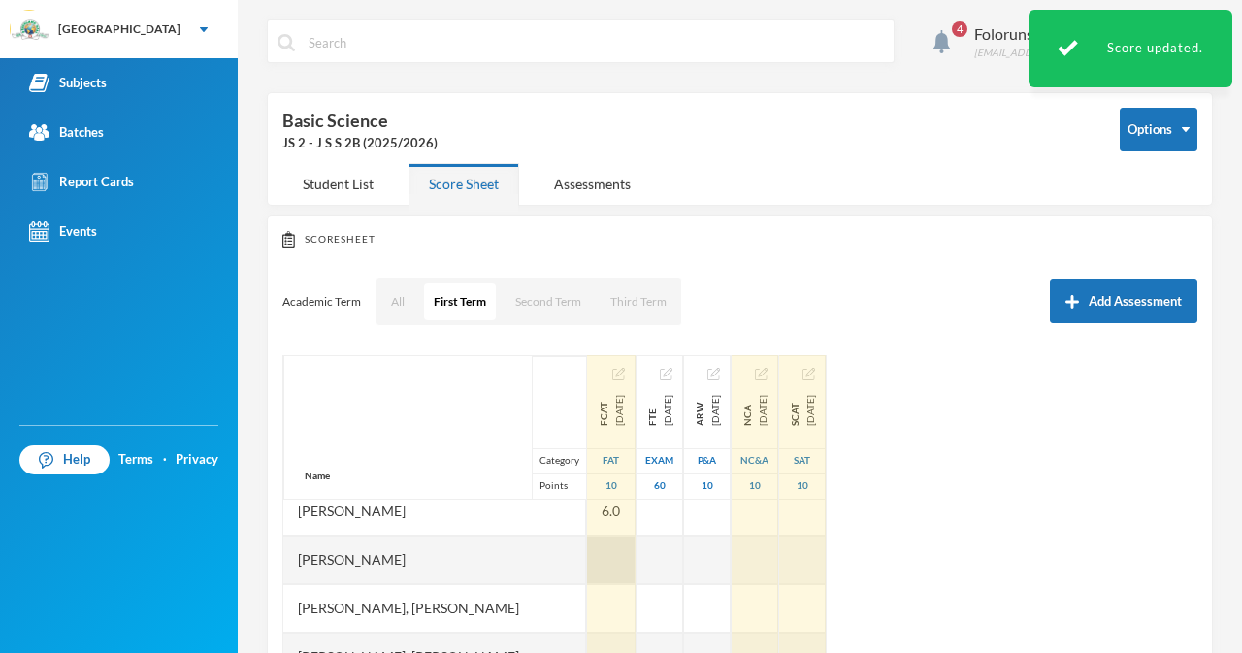
click at [633, 560] on div at bounding box center [611, 560] width 49 height 49
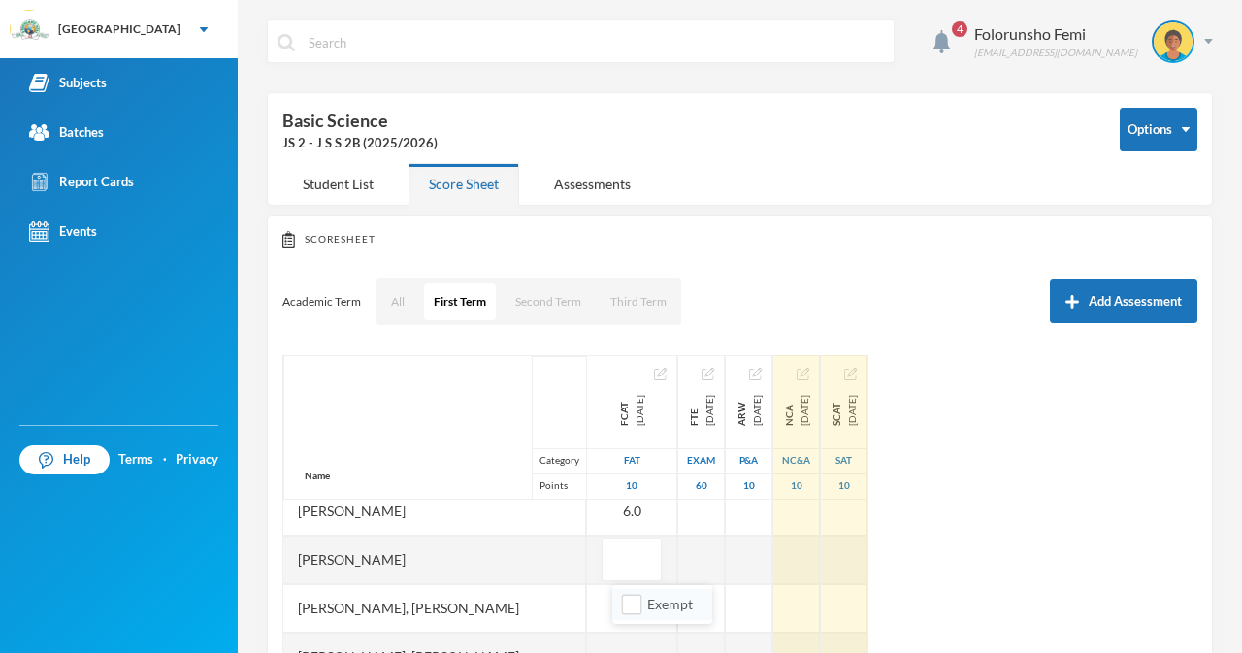
type input "6"
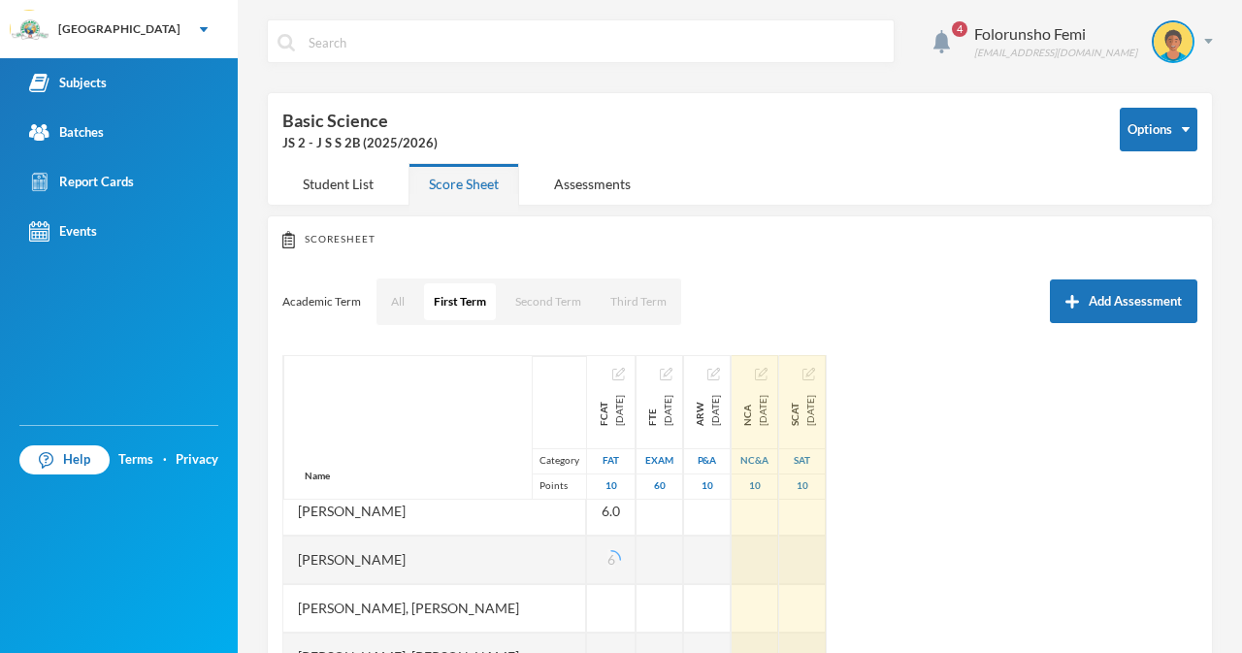
click at [586, 608] on div "Hassan, Olamilekan Dunmininu" at bounding box center [434, 608] width 303 height 49
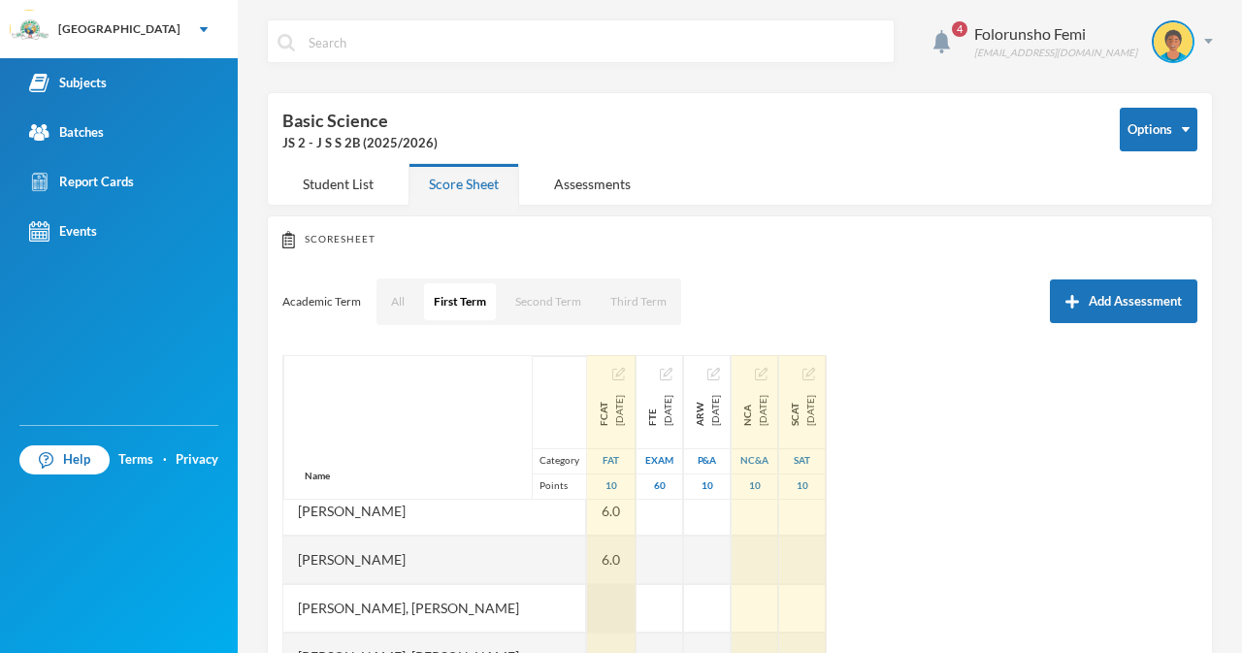
click at [605, 597] on div at bounding box center [611, 608] width 49 height 49
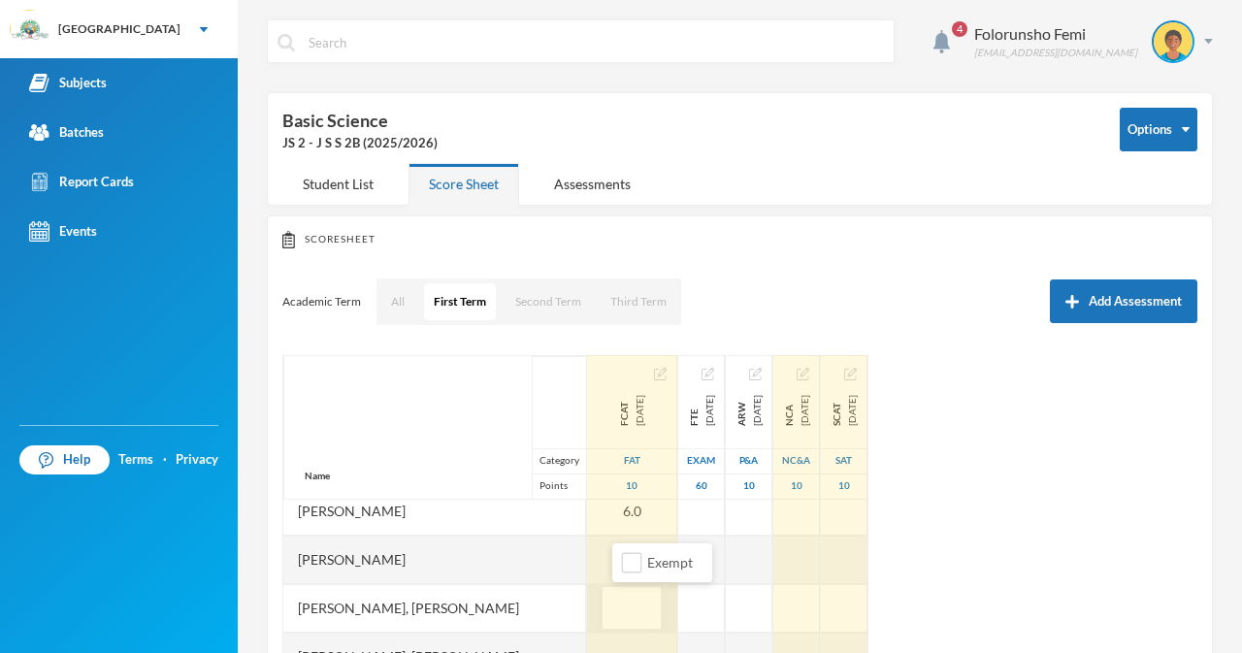
type input "5"
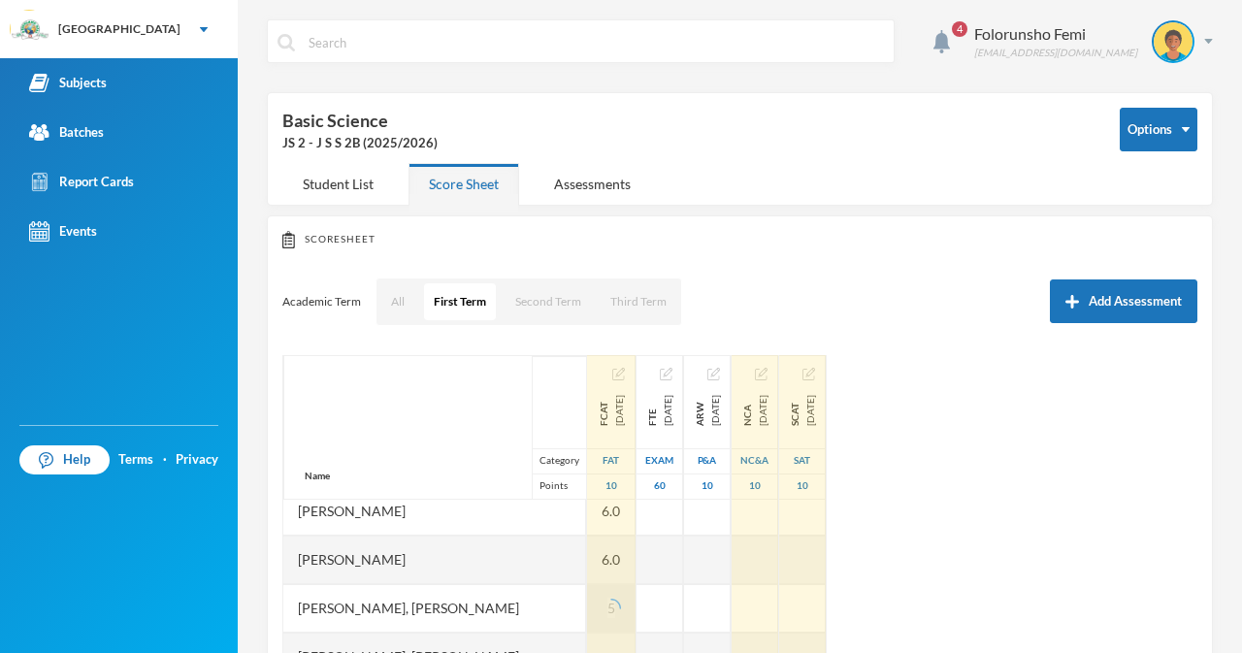
click at [609, 599] on div "5" at bounding box center [611, 608] width 49 height 49
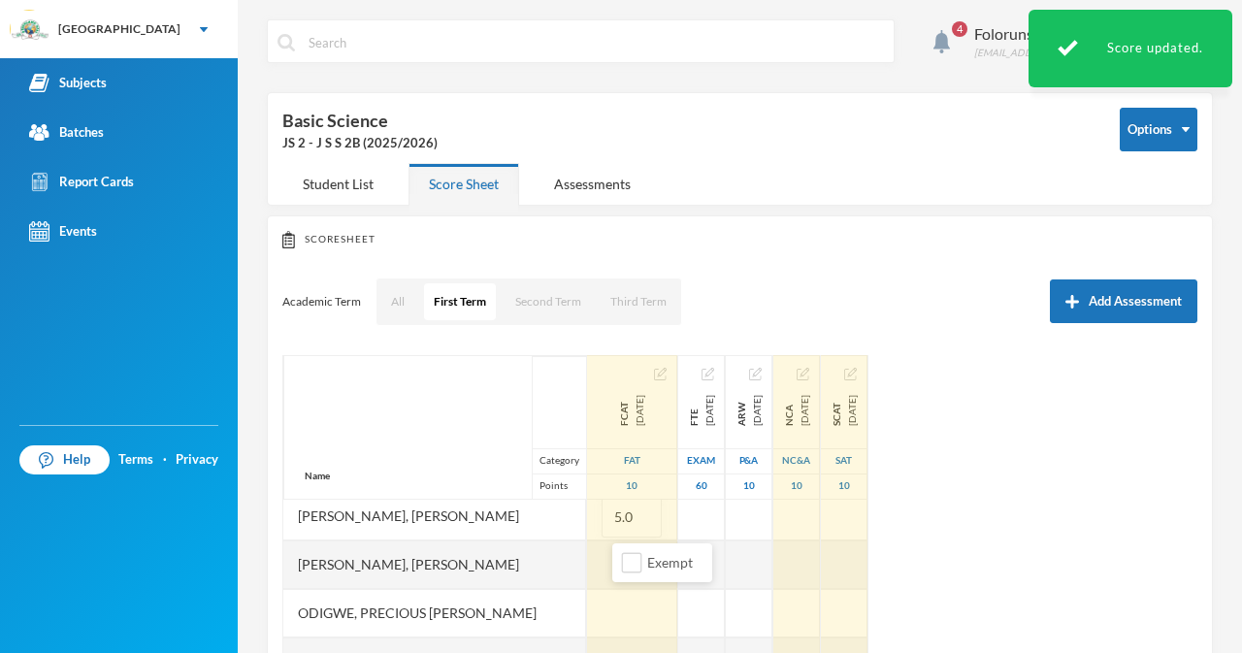
scroll to position [461, 0]
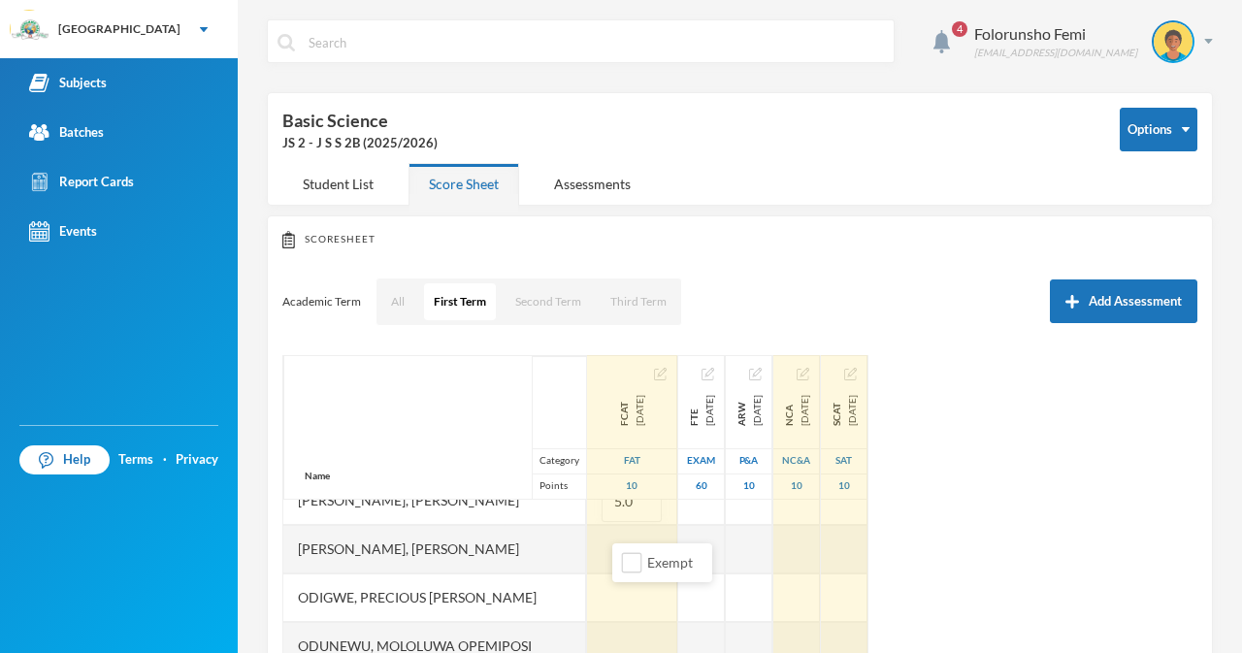
click at [624, 543] on div "Exempt" at bounding box center [662, 562] width 100 height 39
click at [600, 538] on div at bounding box center [632, 549] width 90 height 49
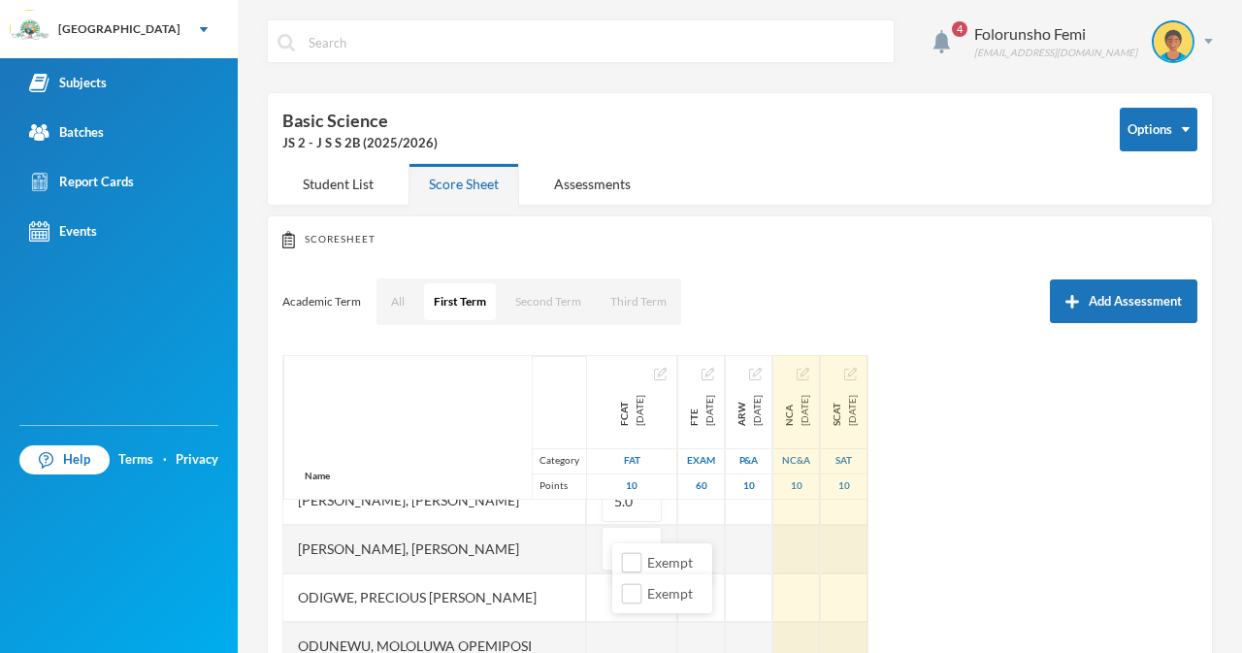
type input "5"
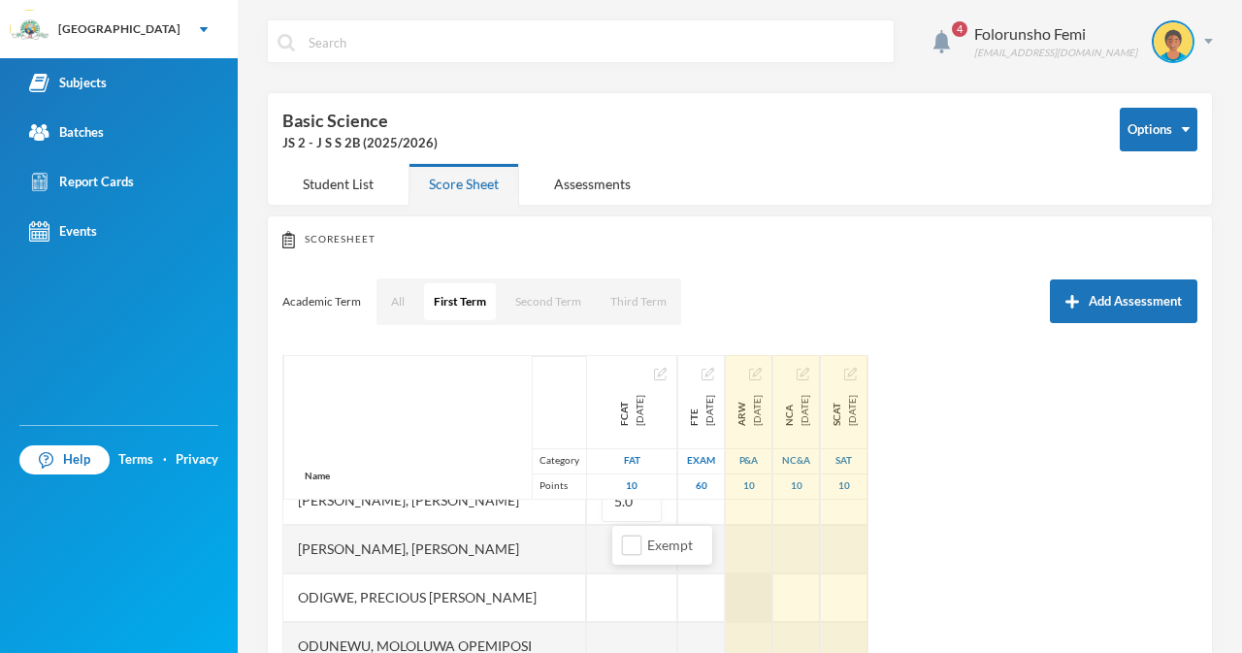
click at [759, 607] on div at bounding box center [749, 597] width 47 height 49
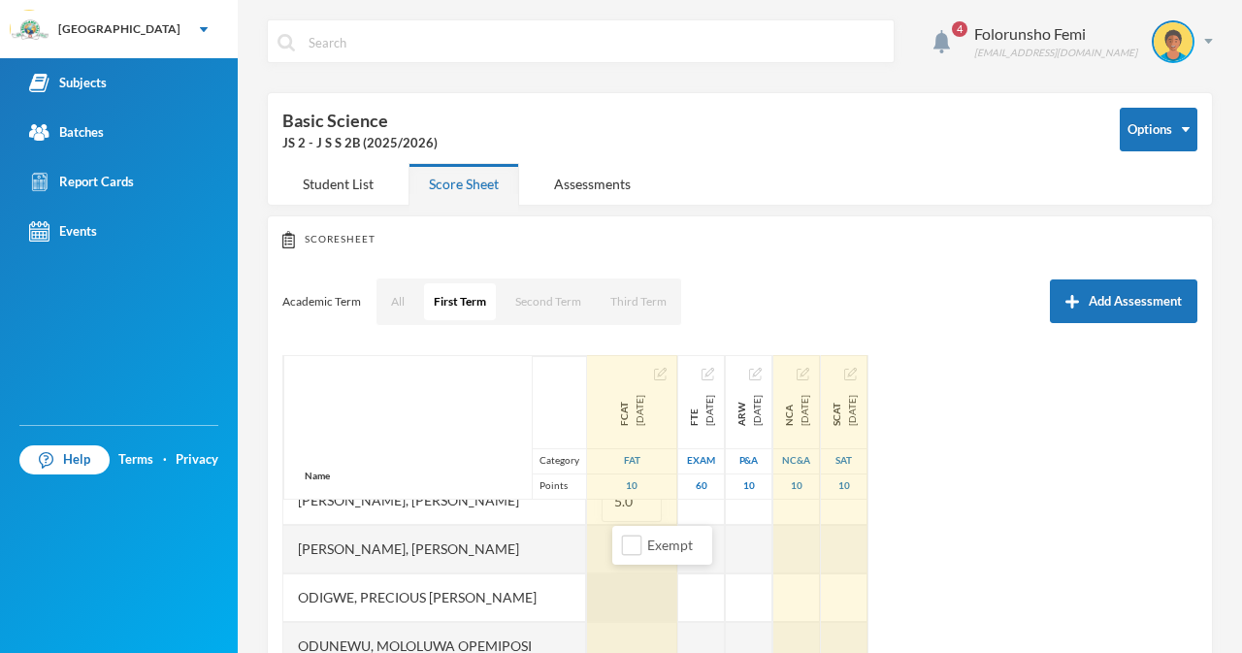
click at [677, 587] on div at bounding box center [632, 597] width 90 height 49
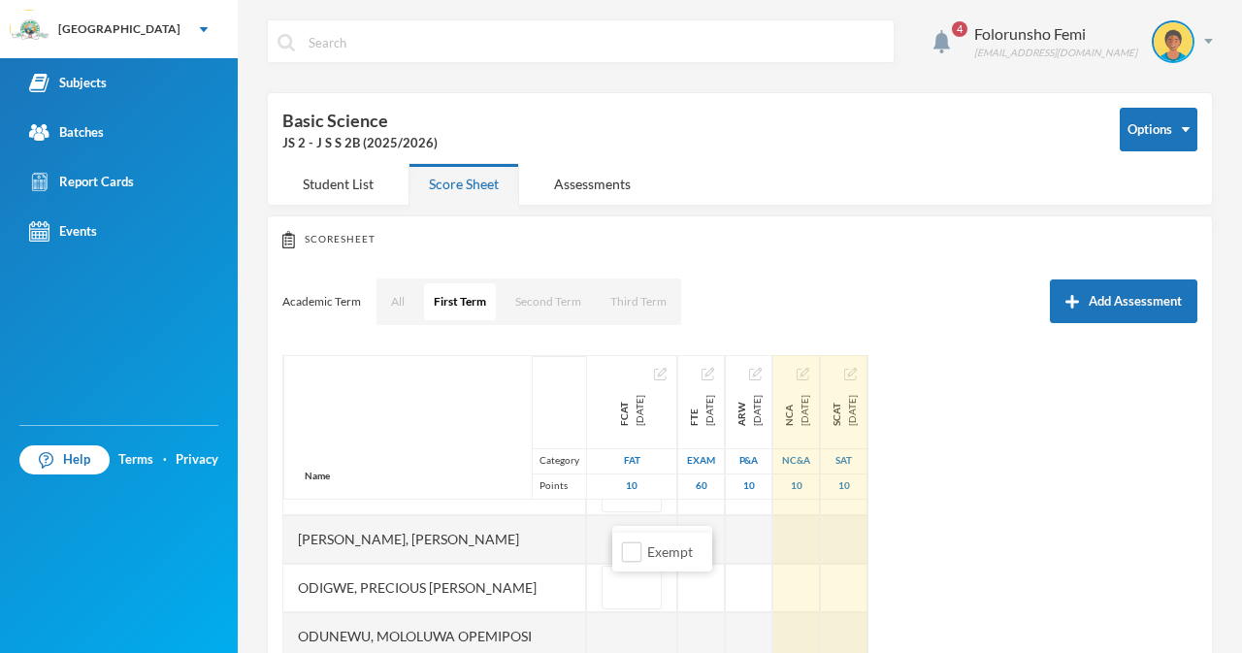
scroll to position [477, 0]
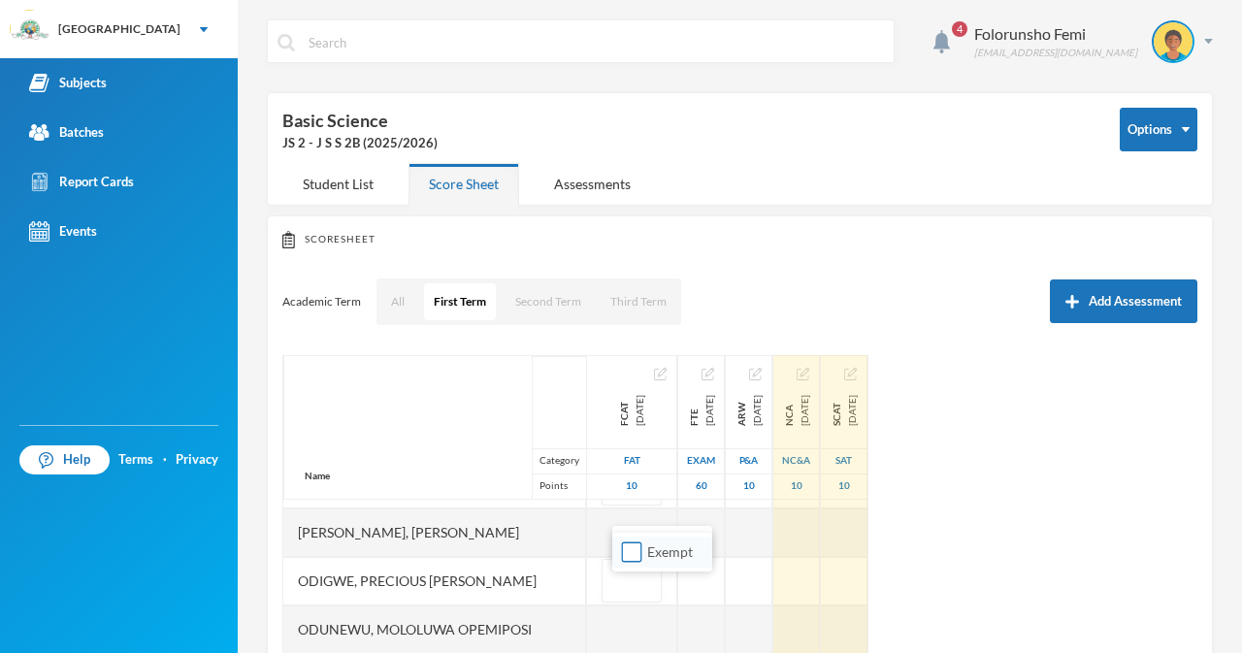
click at [634, 549] on input "Exempt" at bounding box center [632, 552] width 20 height 20
click at [636, 560] on input "Exempt" at bounding box center [632, 552] width 20 height 20
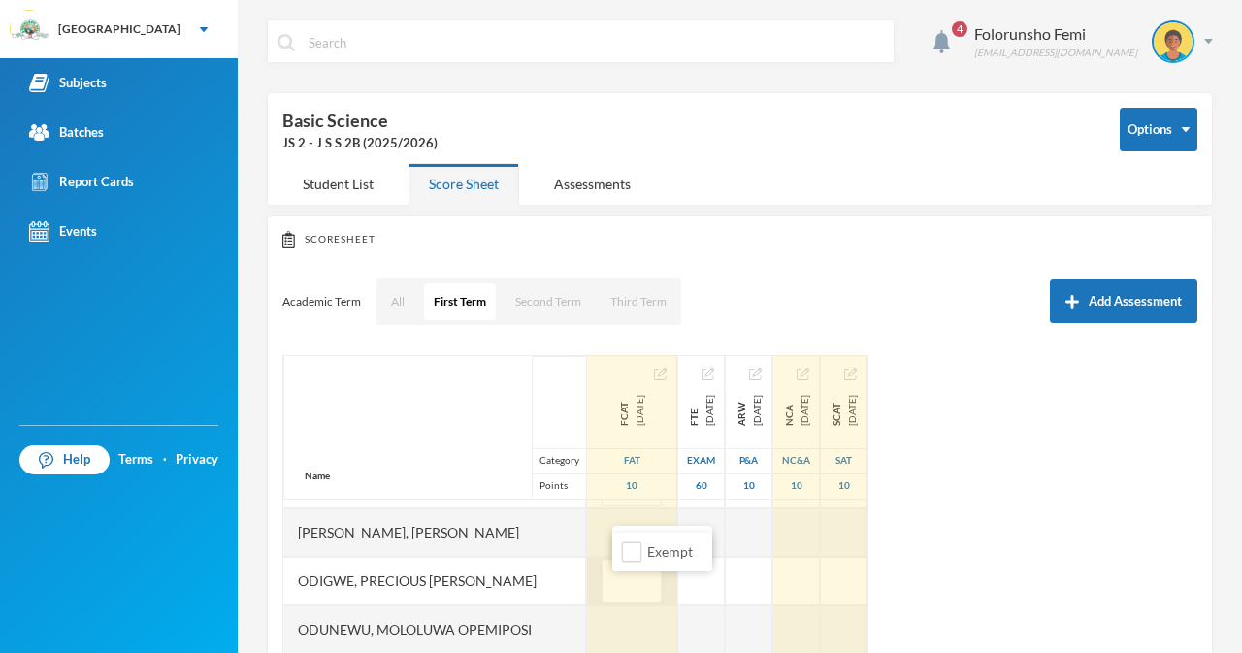
click at [642, 592] on input "text" at bounding box center [631, 582] width 39 height 44
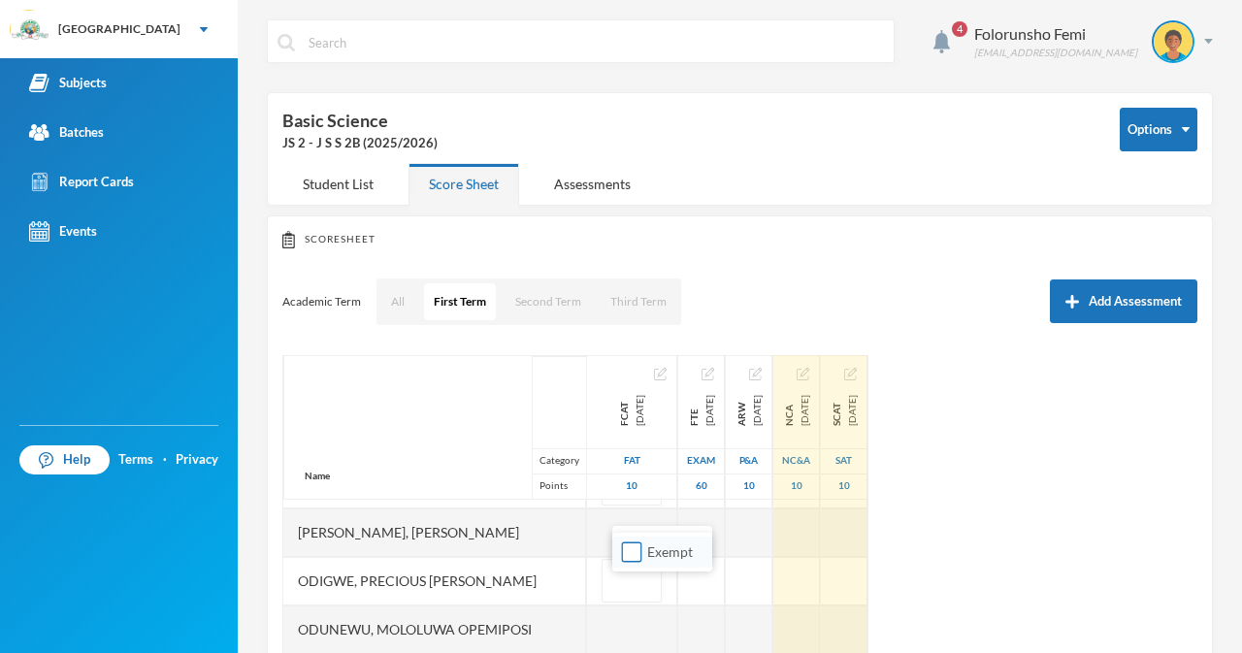
click at [631, 549] on input "Exempt" at bounding box center [632, 552] width 20 height 20
checkbox input "true"
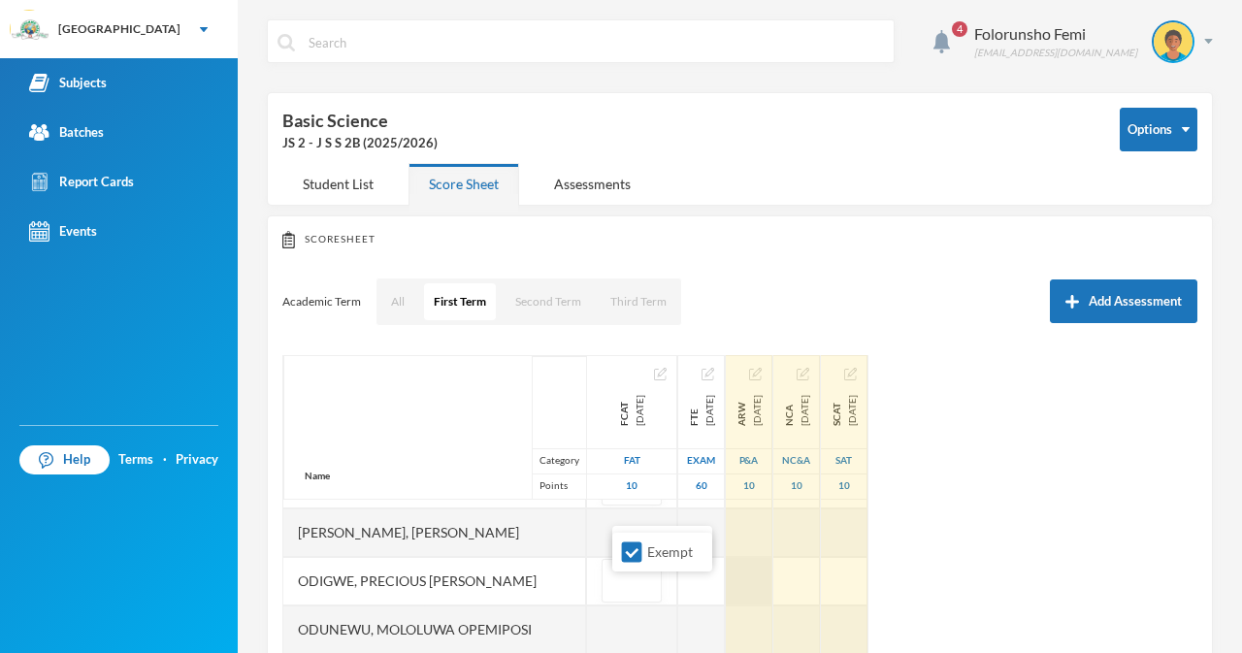
click at [772, 571] on div at bounding box center [749, 581] width 47 height 49
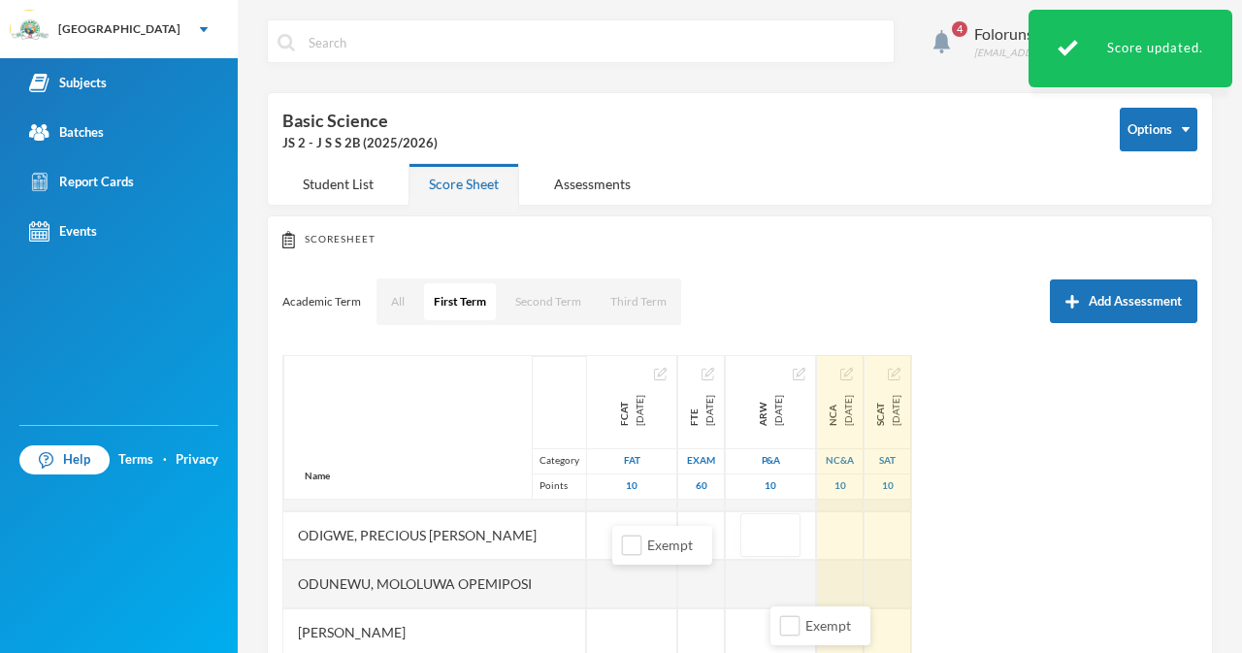
scroll to position [525, 0]
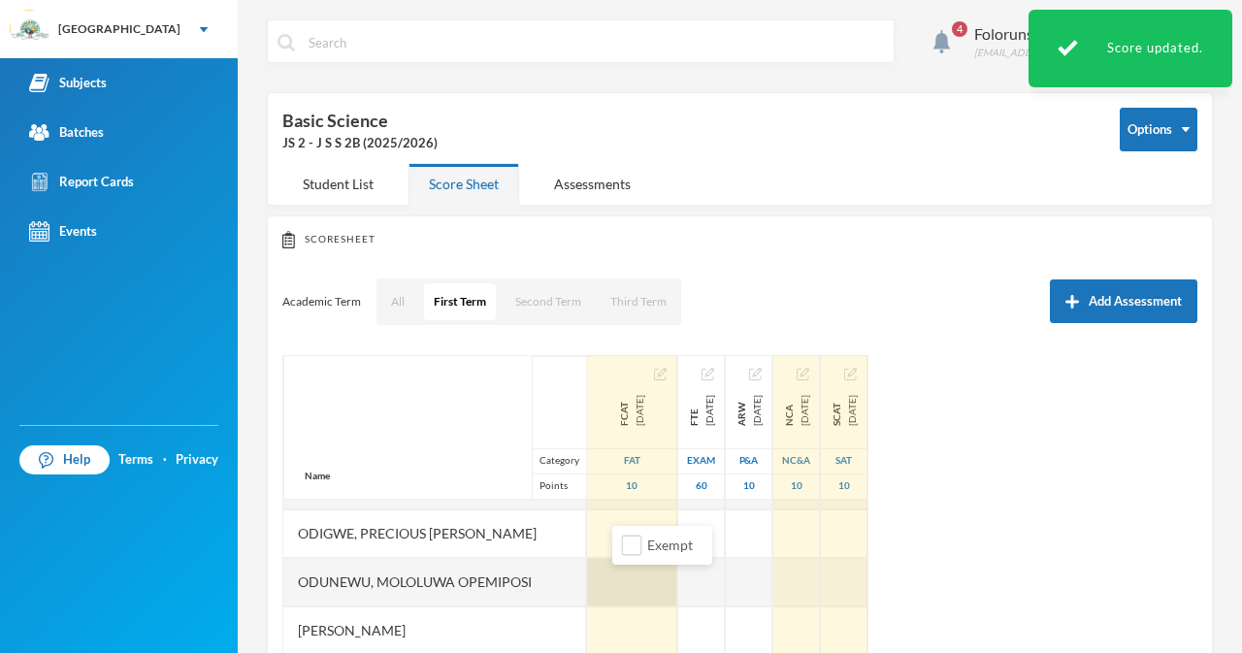
click at [633, 583] on div at bounding box center [632, 582] width 90 height 49
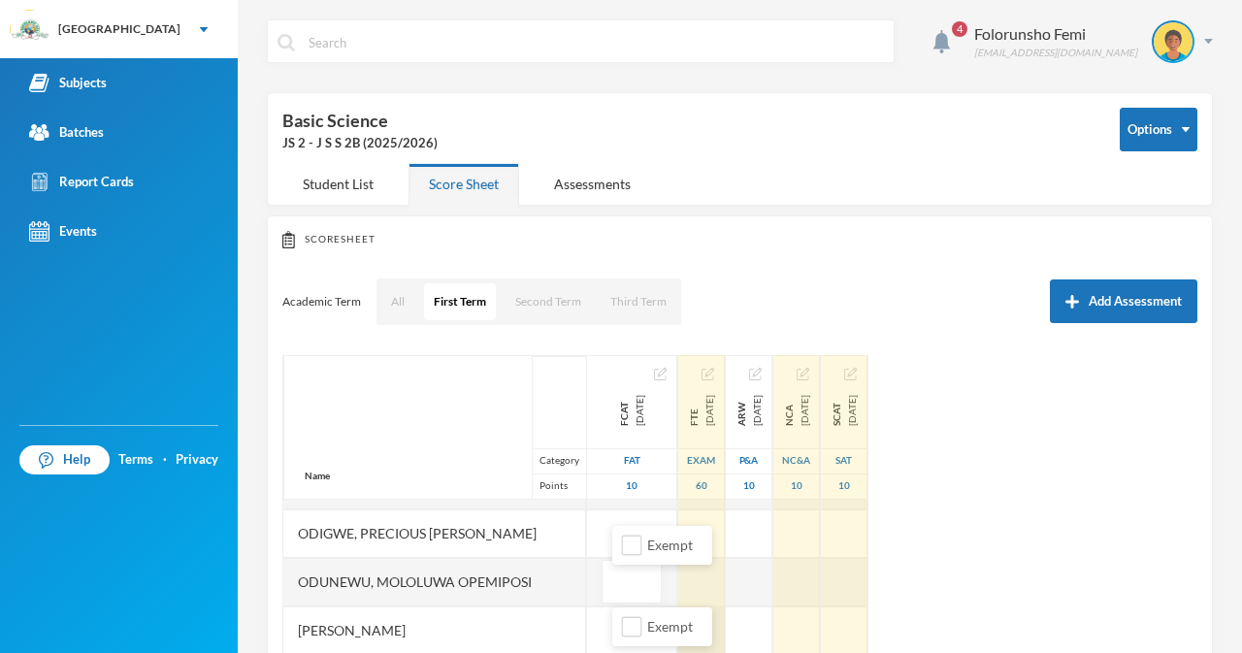
type input "5"
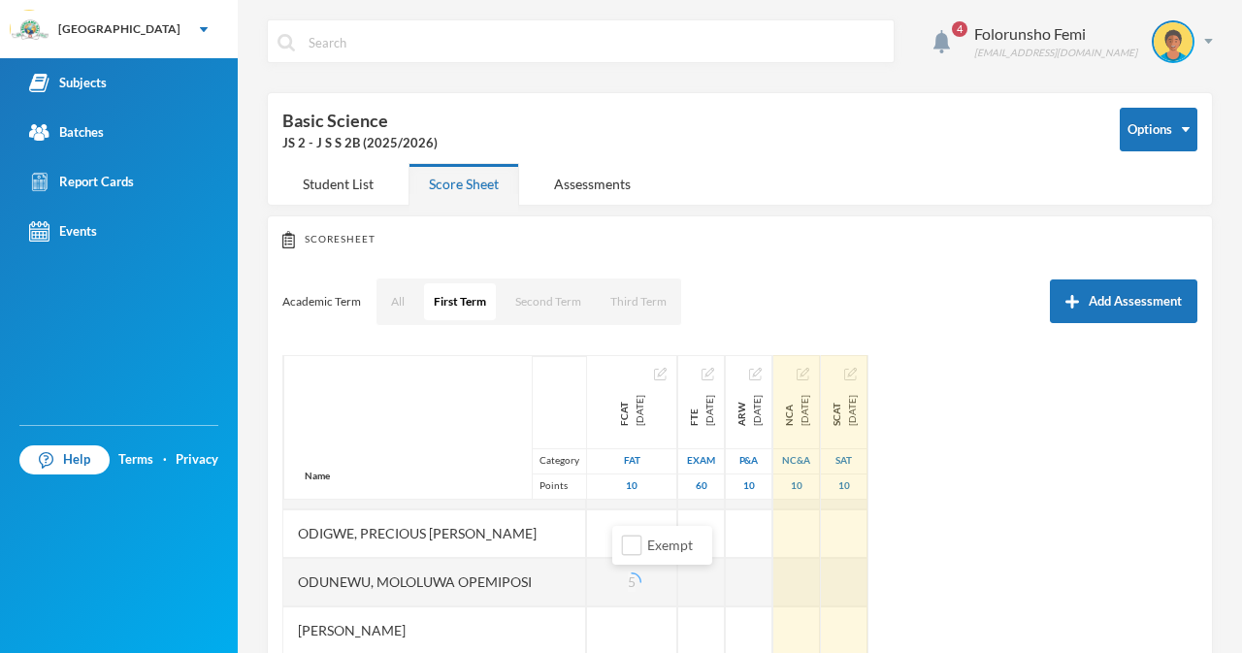
click at [581, 621] on div "Olayinka, Ameerah Oluwadarsimi" at bounding box center [434, 630] width 303 height 49
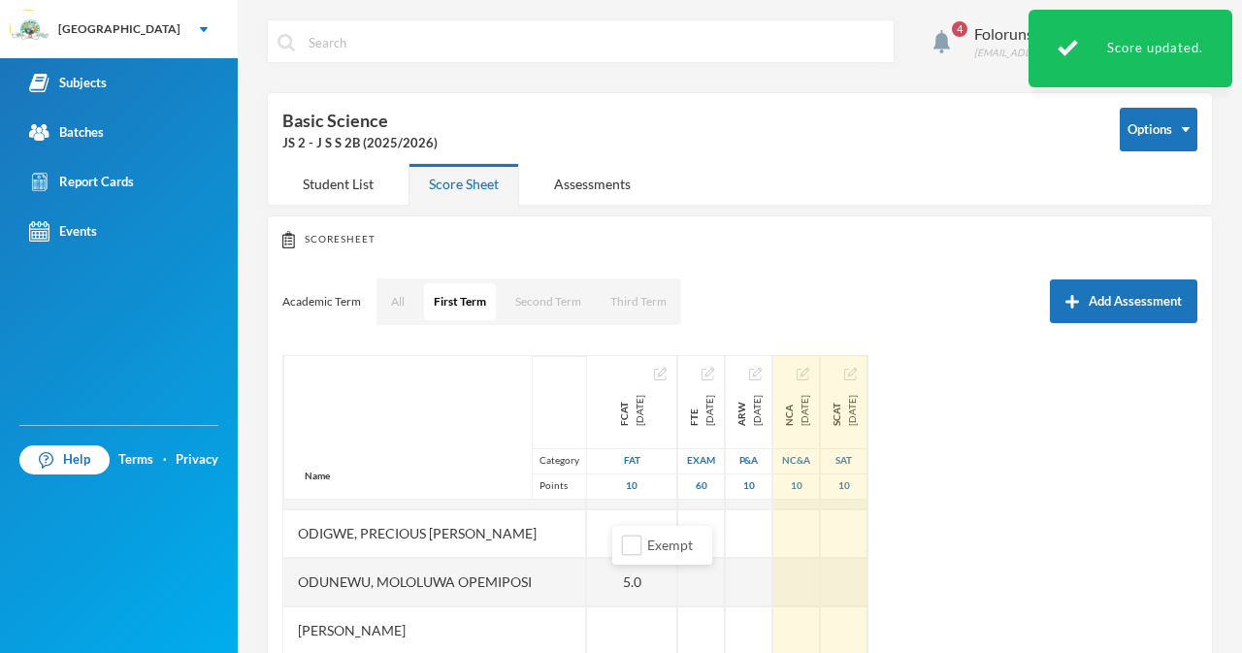
scroll to position [535, 0]
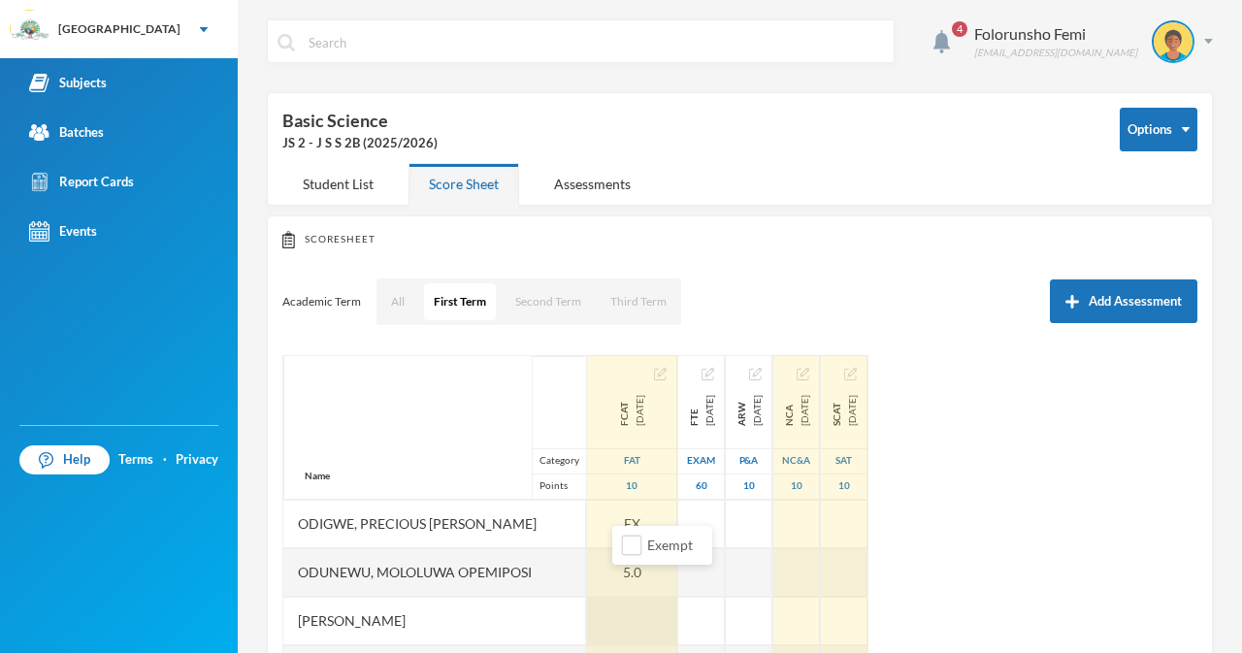
click at [637, 616] on div at bounding box center [632, 621] width 90 height 49
type input "4"
click at [601, 616] on div "4" at bounding box center [632, 621] width 90 height 49
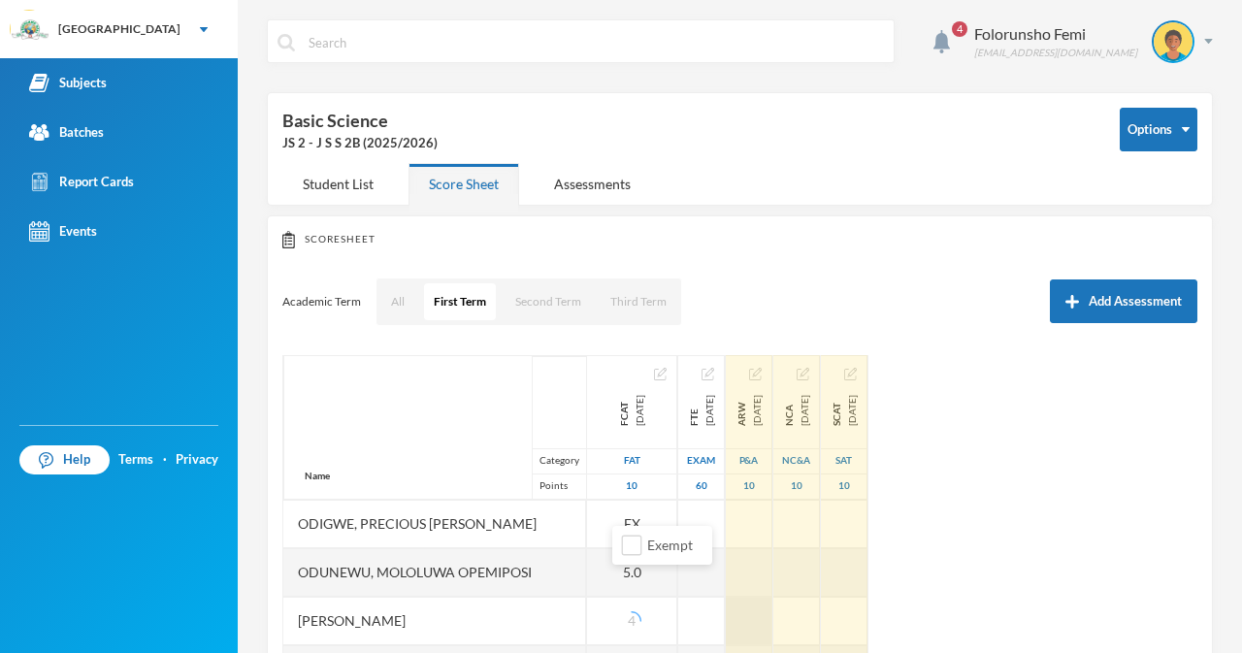
click at [772, 640] on div at bounding box center [749, 621] width 47 height 49
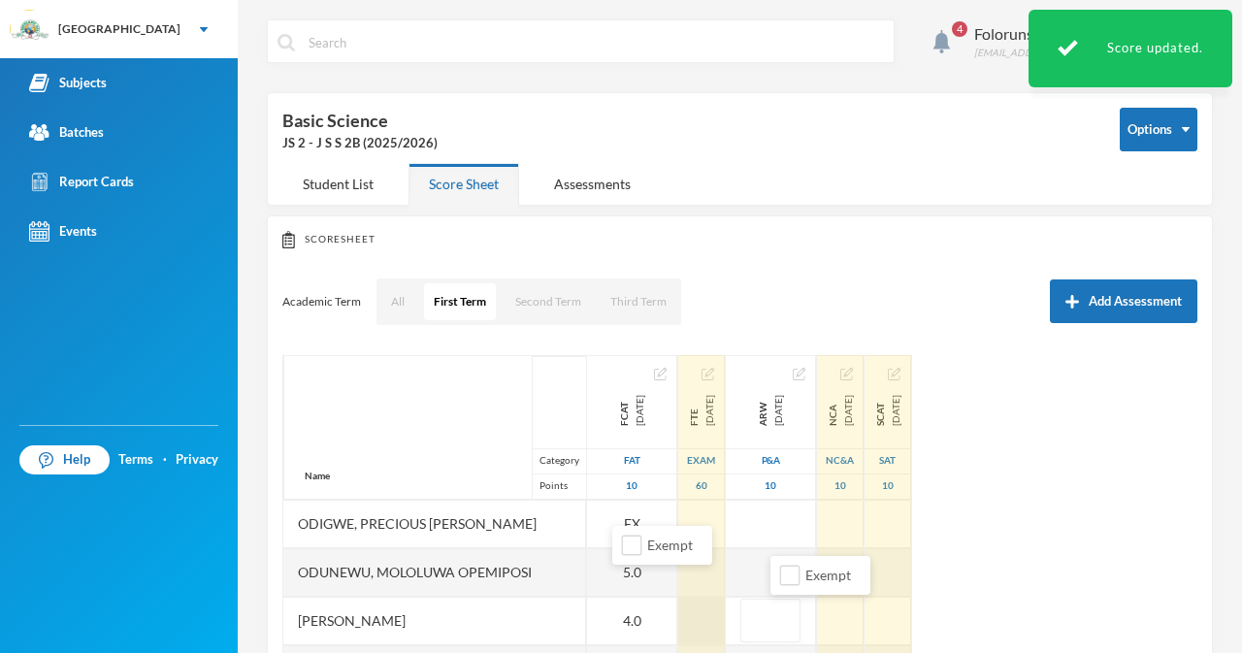
scroll to position [232, 0]
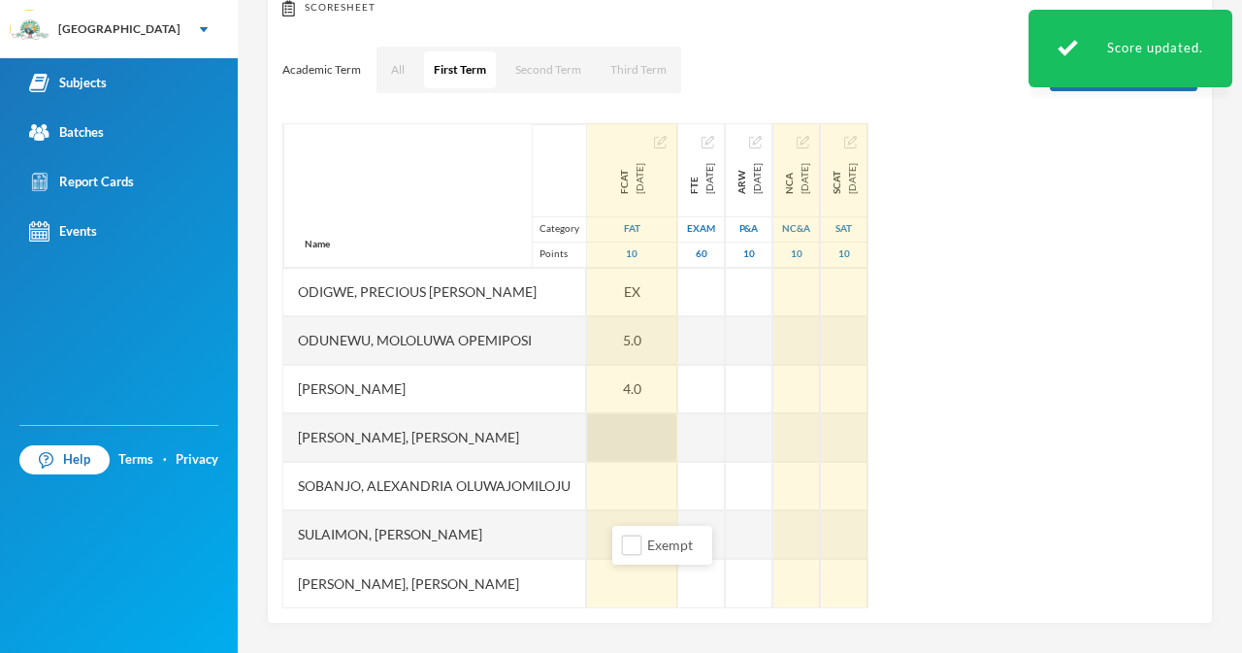
click at [624, 437] on div at bounding box center [632, 437] width 90 height 49
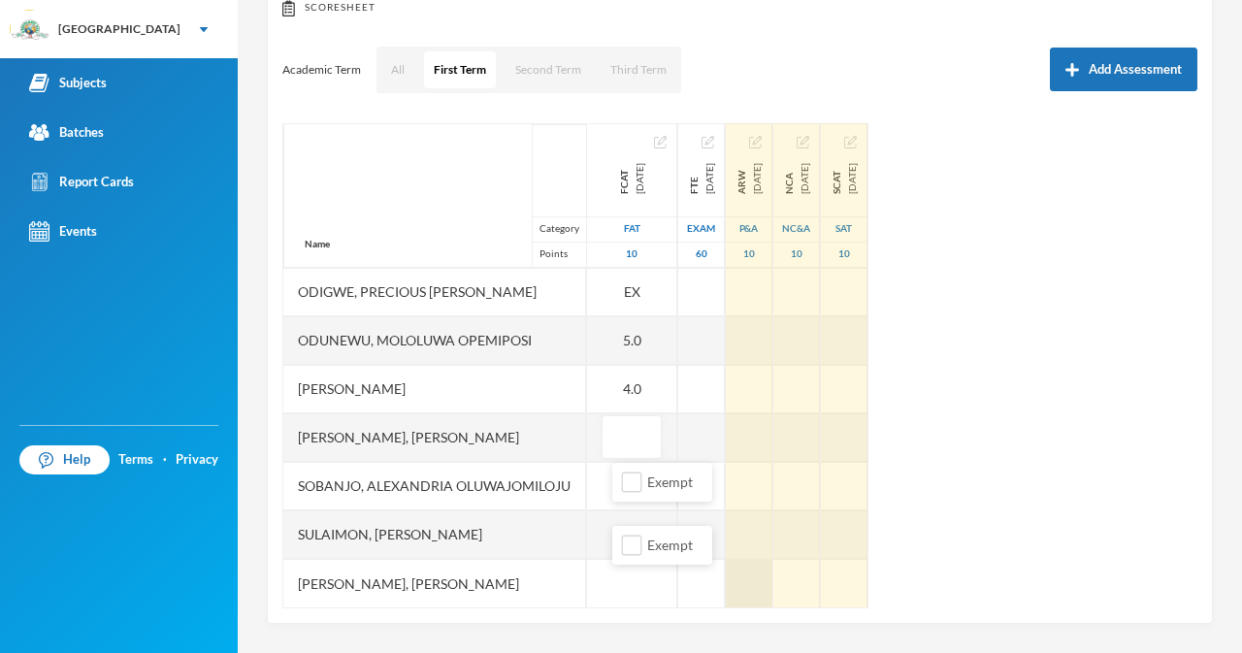
type input "7"
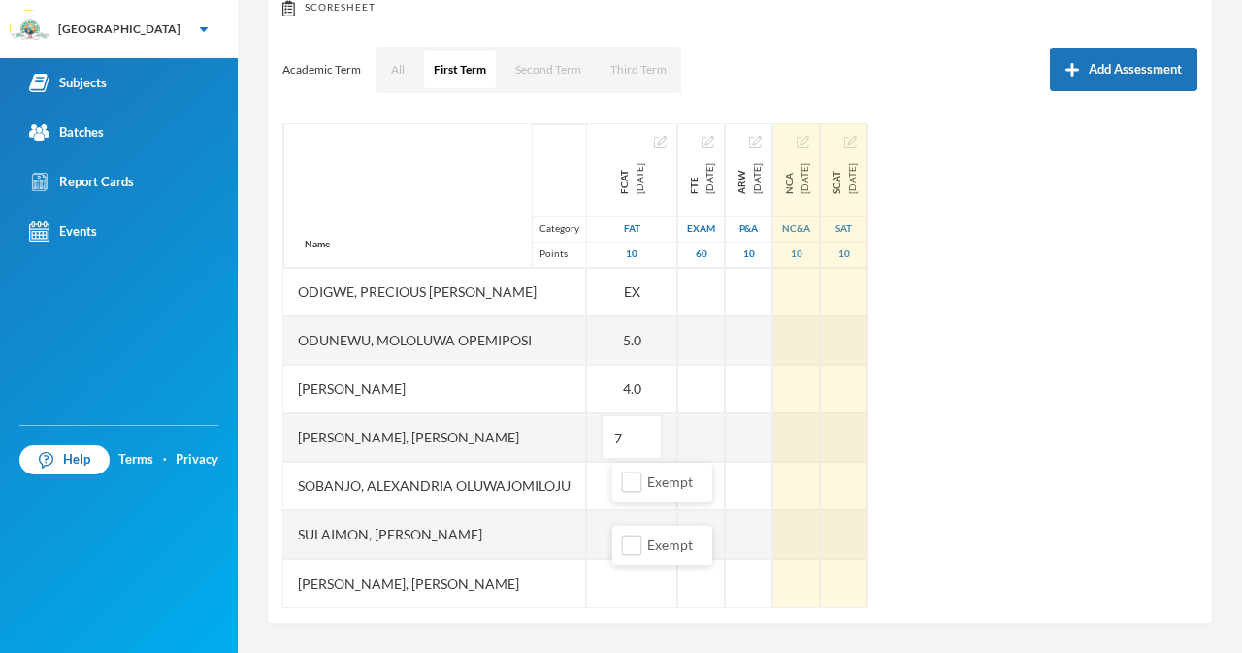
click at [586, 477] on div "Sobanjo, Alexandria Oluwajomiloju" at bounding box center [434, 486] width 303 height 49
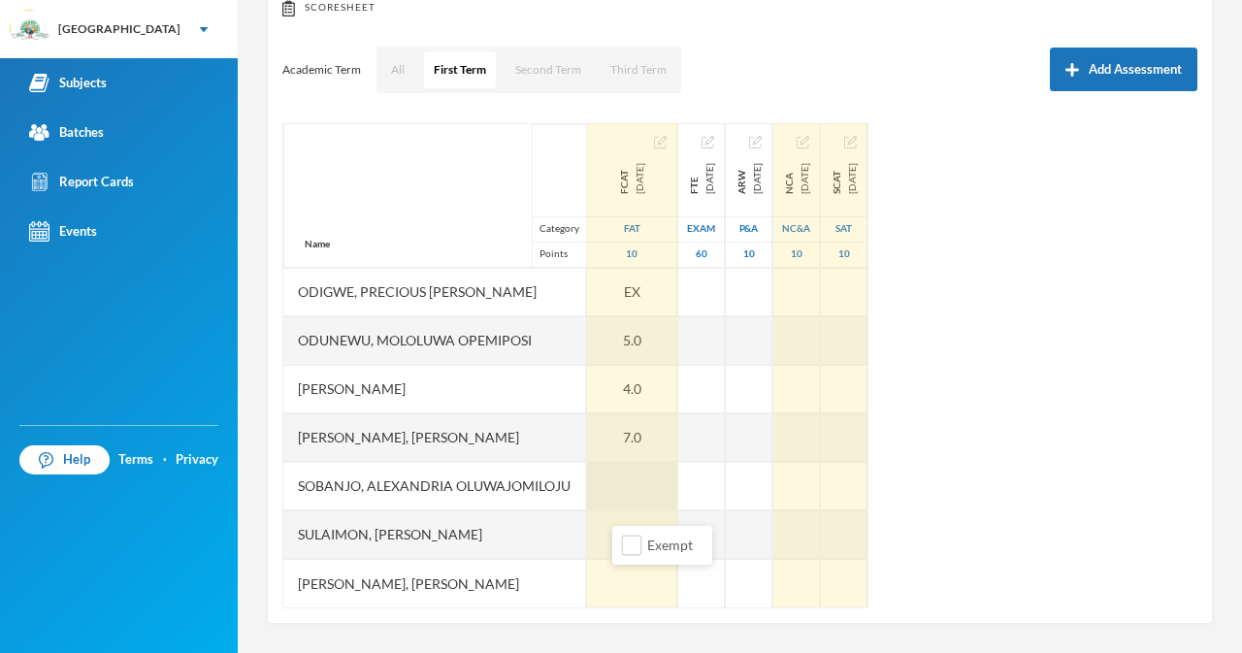
click at [628, 493] on div at bounding box center [632, 486] width 90 height 49
type input "5"
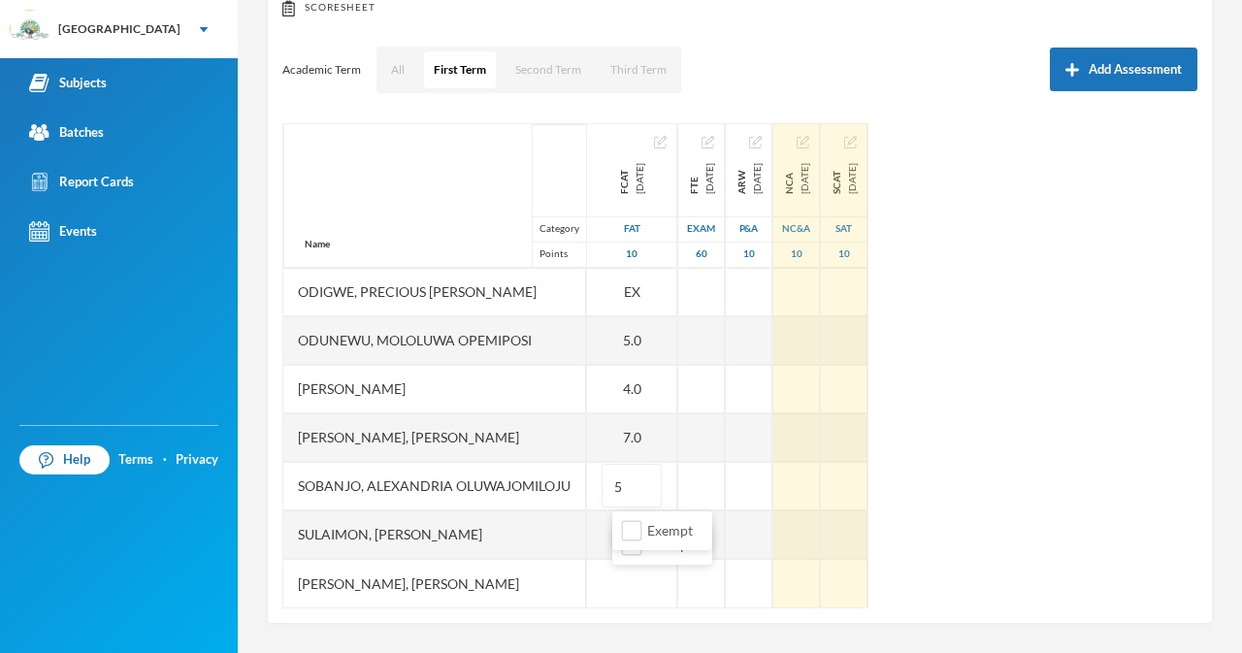
click at [586, 531] on div "Sulaimon, Aishat Abimbola" at bounding box center [434, 534] width 303 height 49
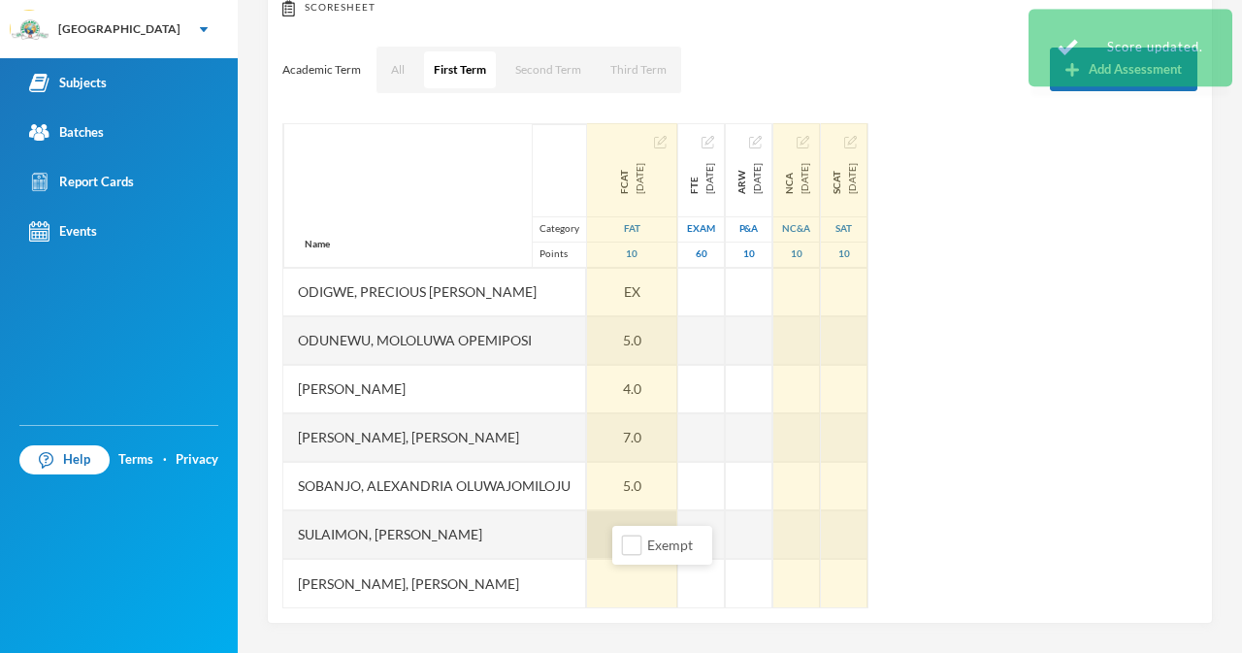
click at [604, 525] on div at bounding box center [632, 534] width 90 height 49
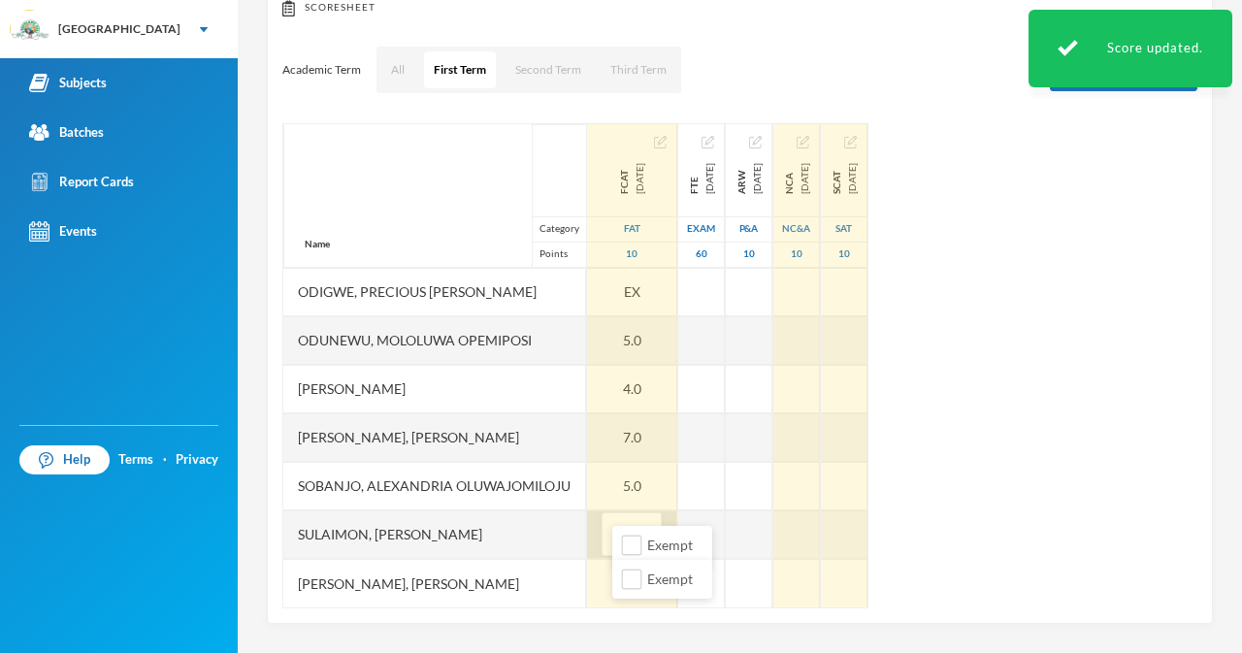
type input "5"
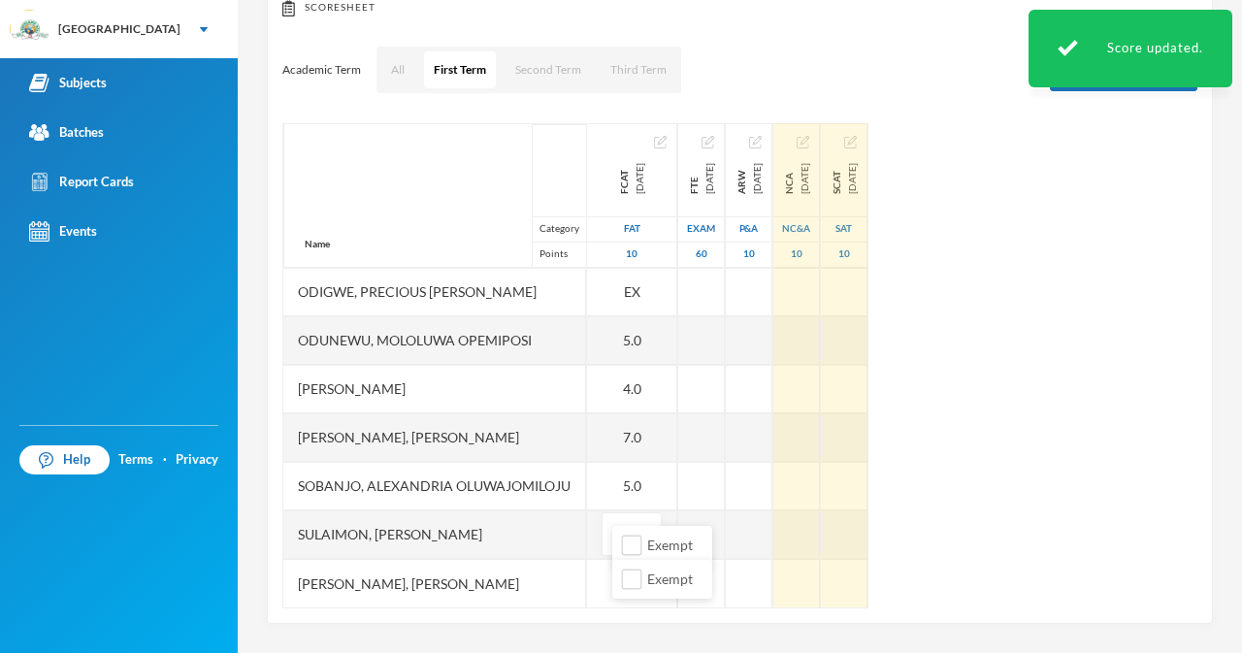
click at [586, 593] on div "Timothy, Teniola Faith" at bounding box center [434, 583] width 303 height 49
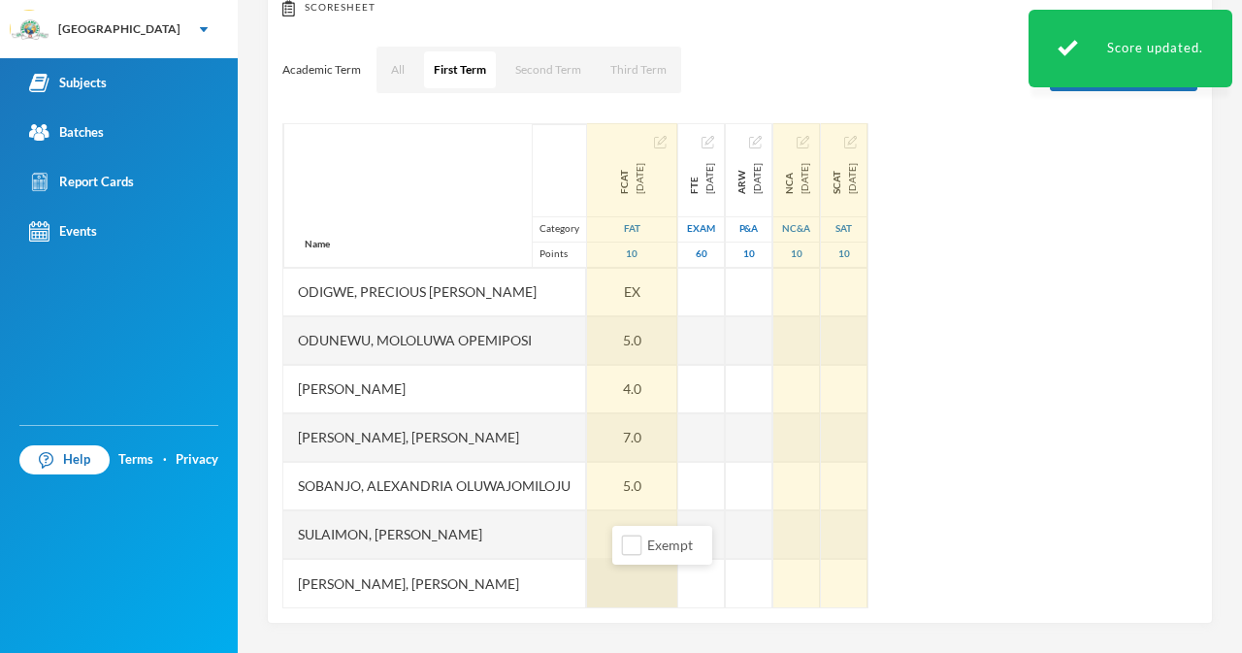
click at [612, 586] on div at bounding box center [632, 583] width 90 height 49
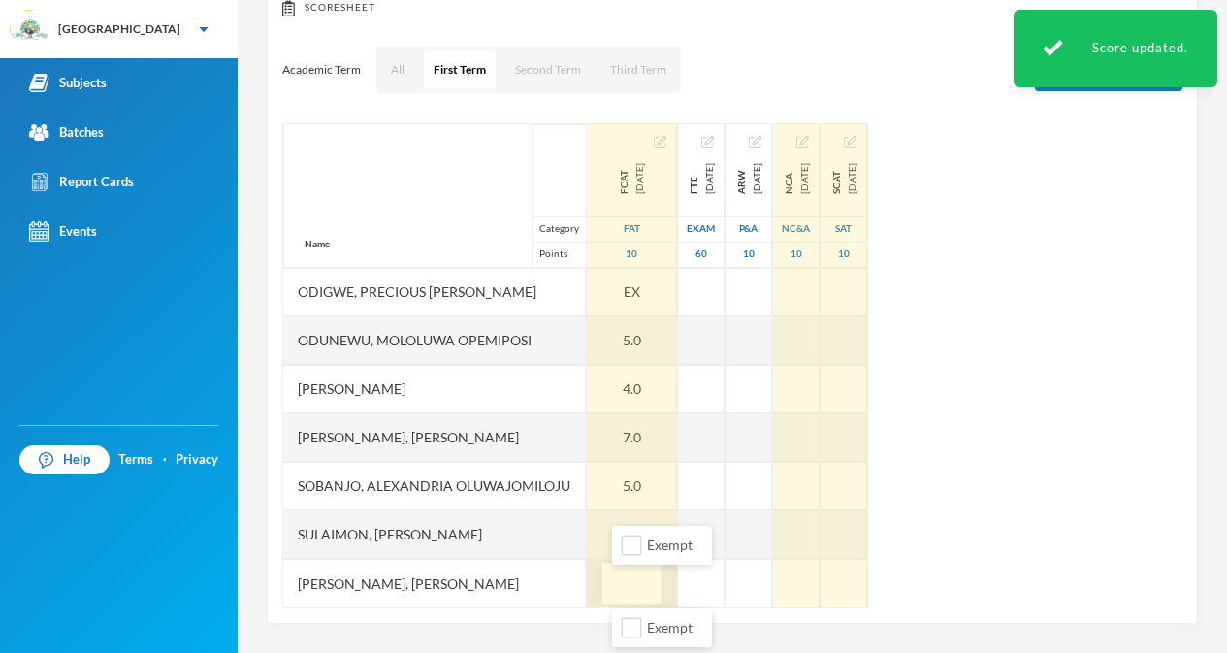
type input "5"
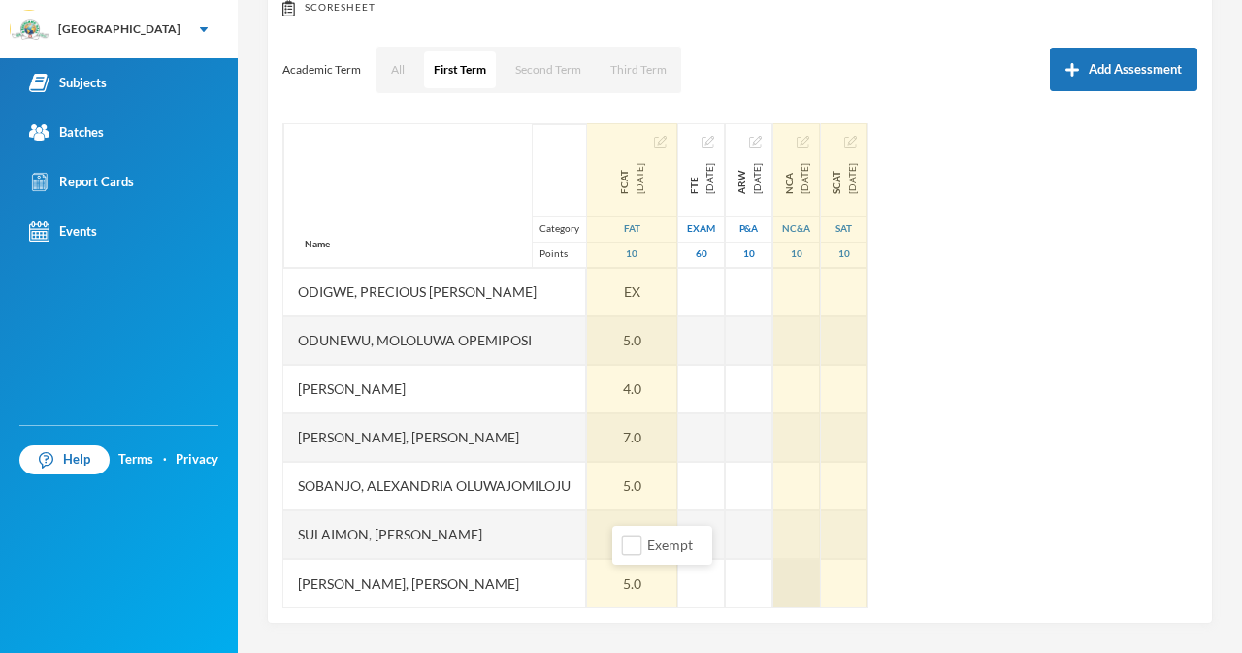
click at [820, 590] on div at bounding box center [796, 583] width 47 height 49
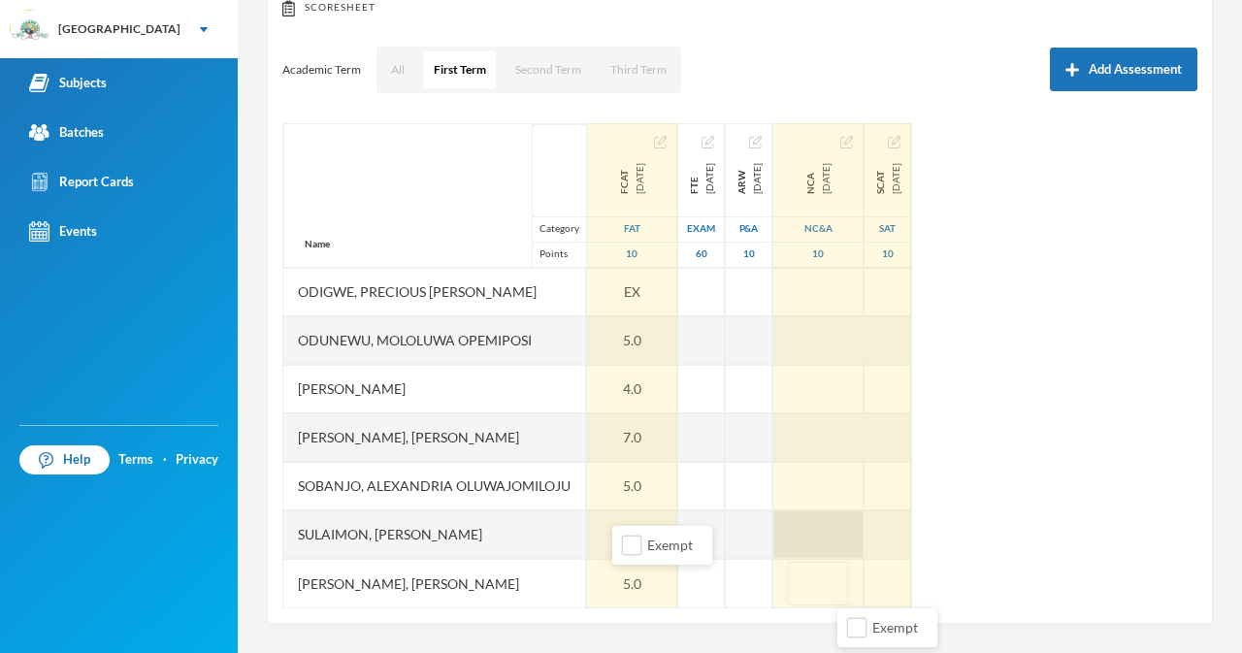
click at [838, 533] on div at bounding box center [818, 534] width 90 height 49
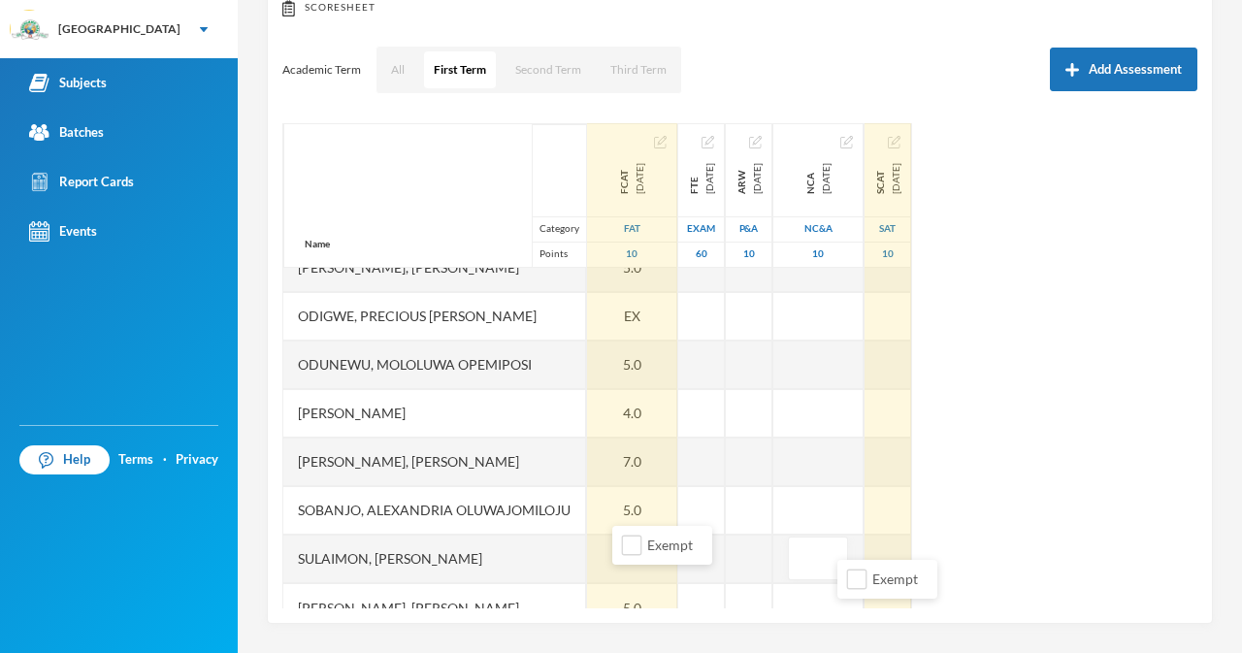
scroll to position [535, 0]
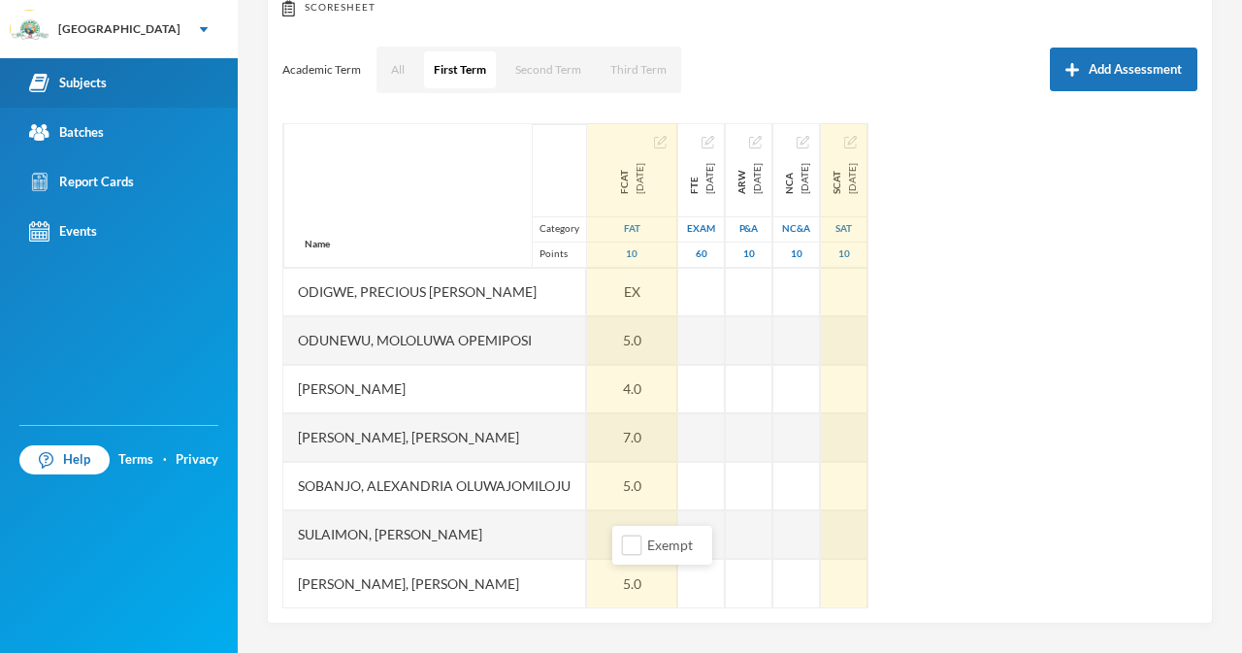
click at [93, 77] on div "Subjects" at bounding box center [68, 83] width 78 height 20
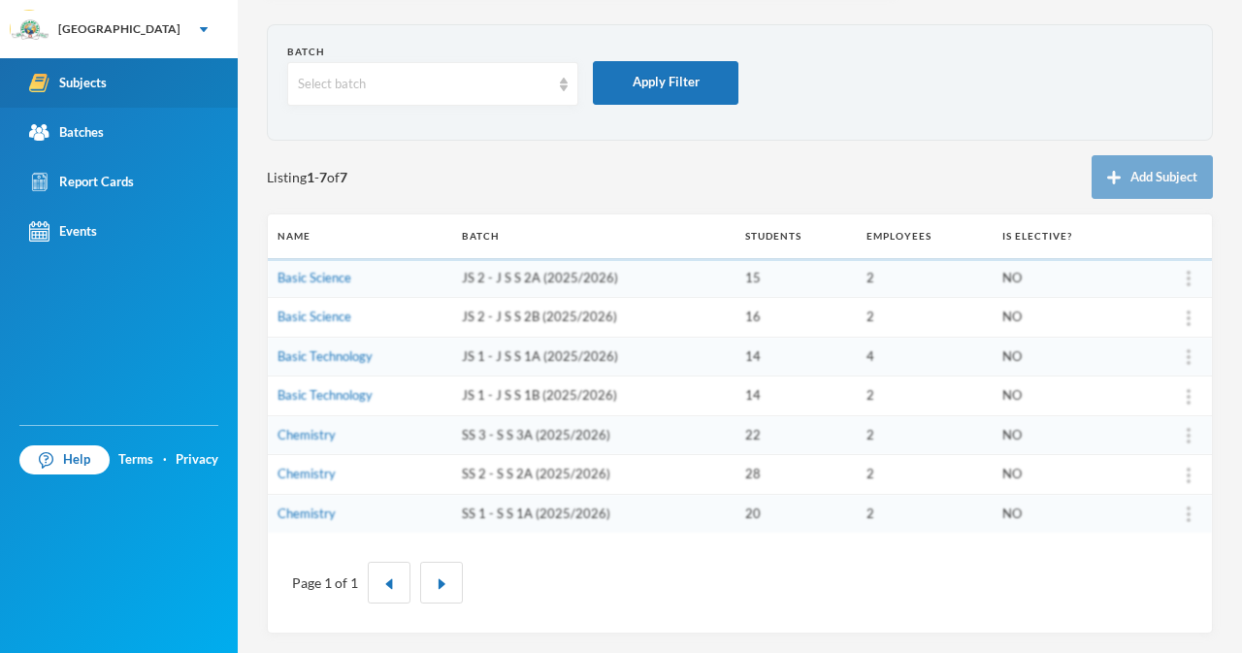
scroll to position [68, 0]
click at [339, 356] on link "Basic Technology" at bounding box center [324, 356] width 95 height 16
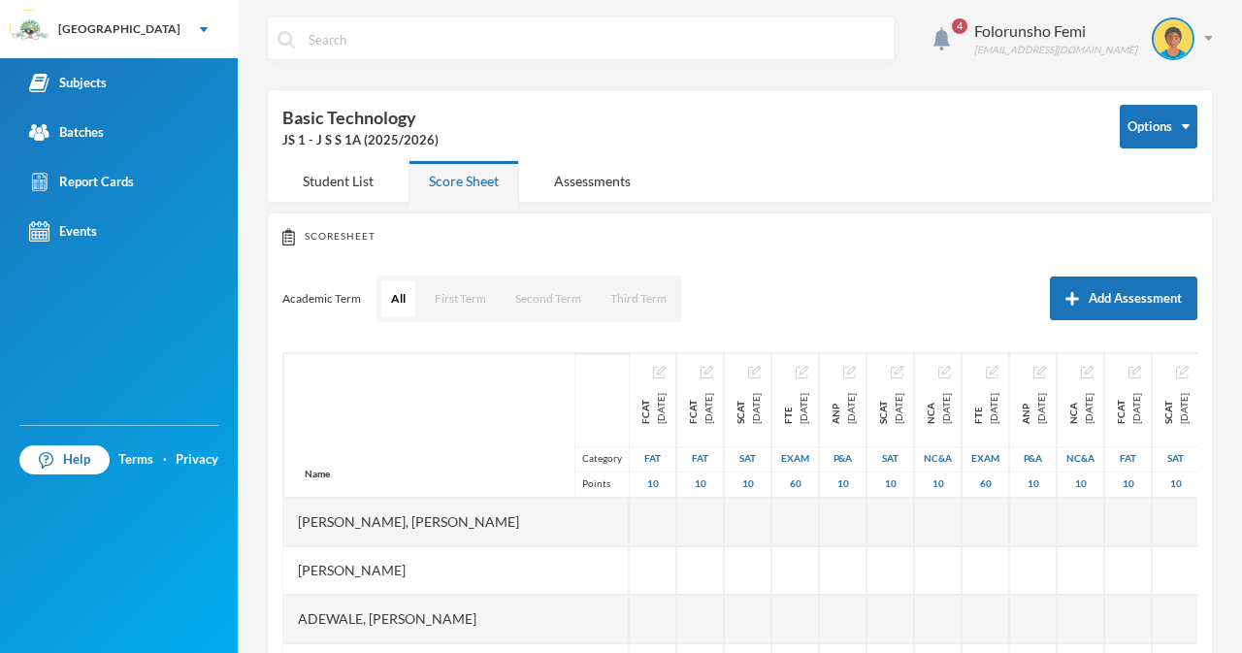
scroll to position [68, 0]
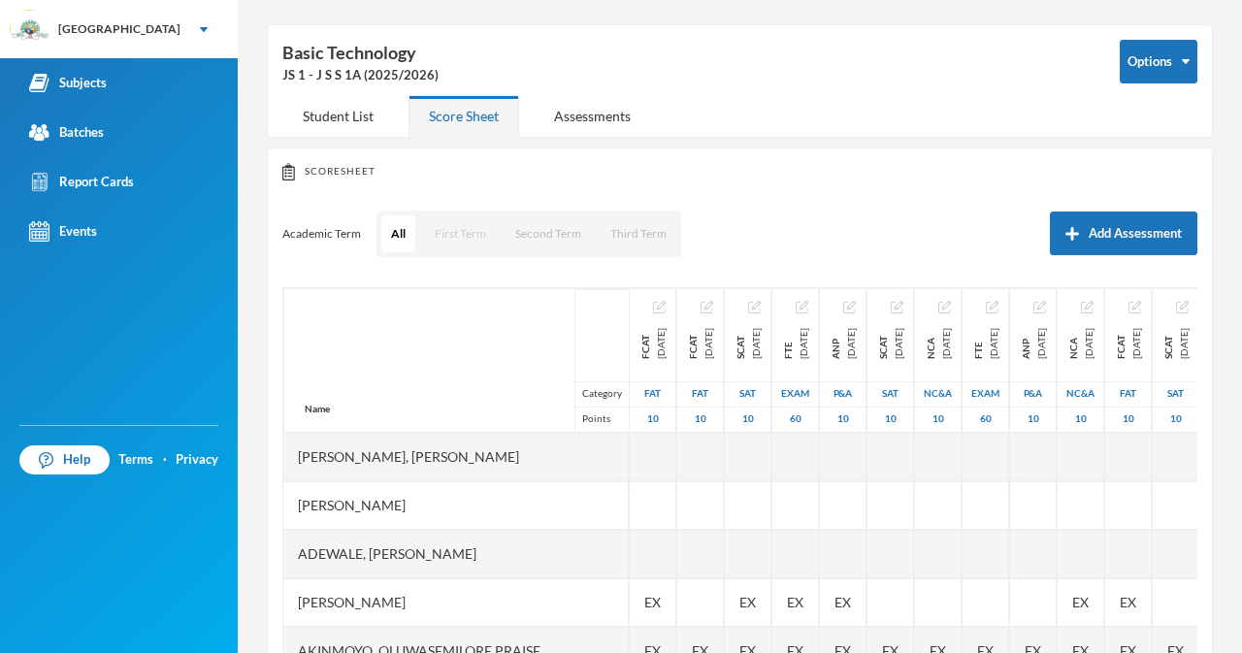
click at [461, 237] on button "First Term" at bounding box center [460, 233] width 71 height 37
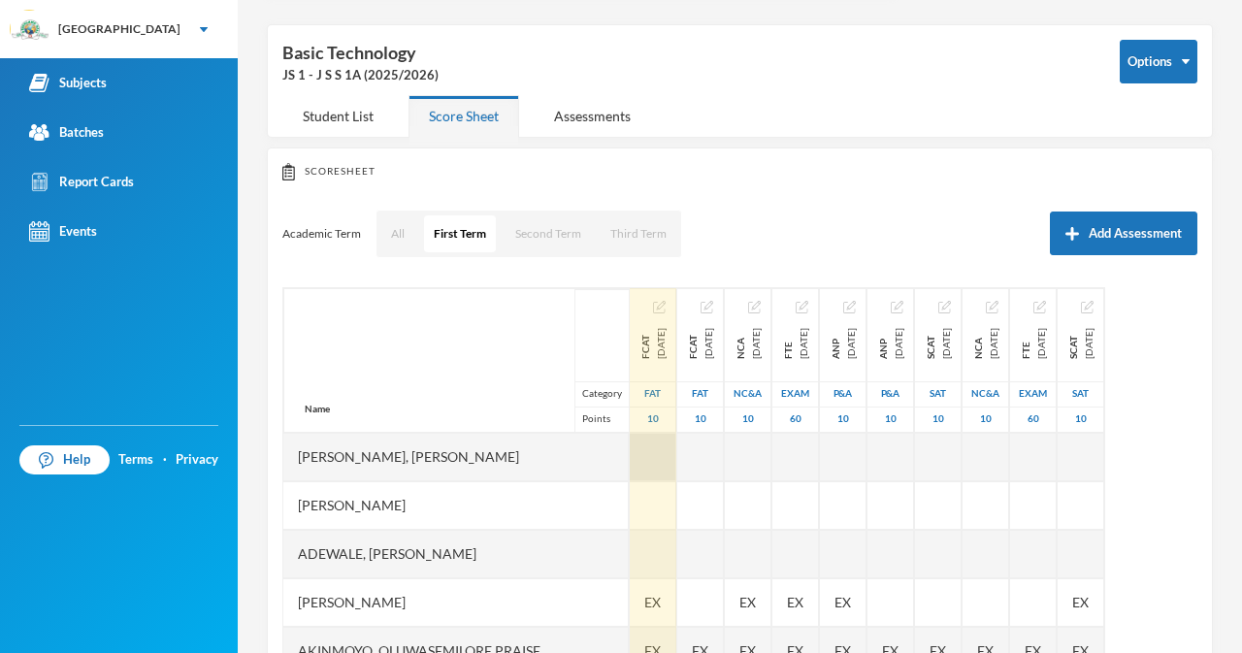
click at [630, 459] on div at bounding box center [653, 457] width 47 height 49
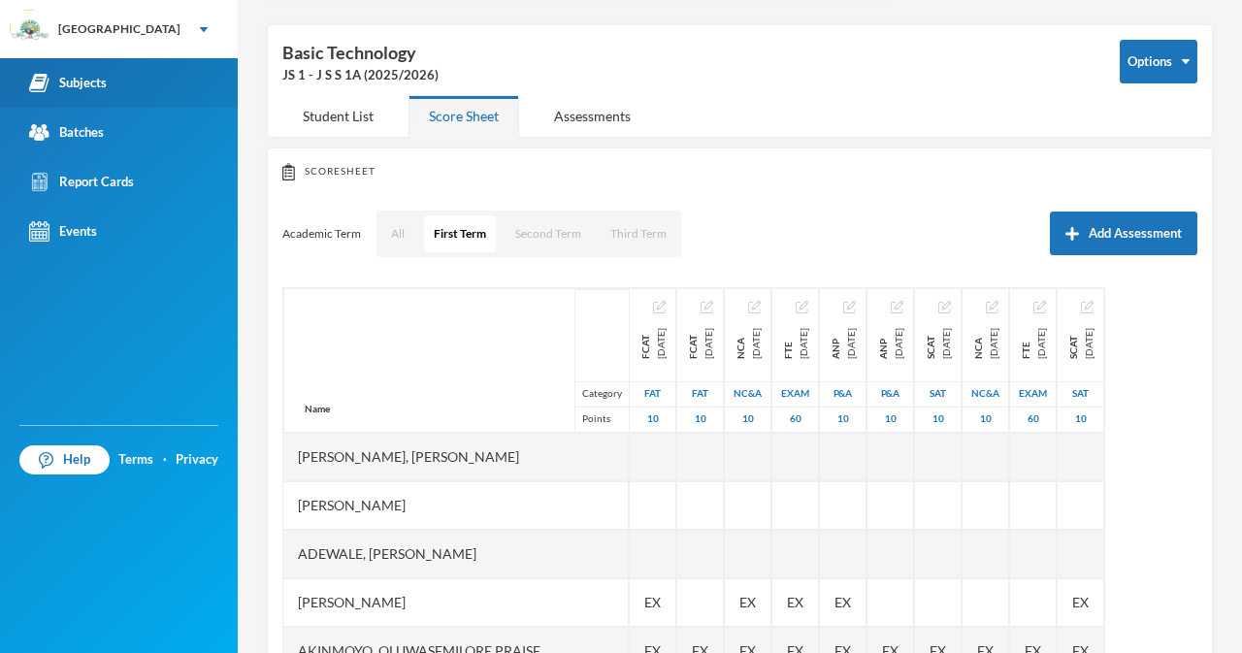
click at [47, 76] on img at bounding box center [39, 83] width 20 height 20
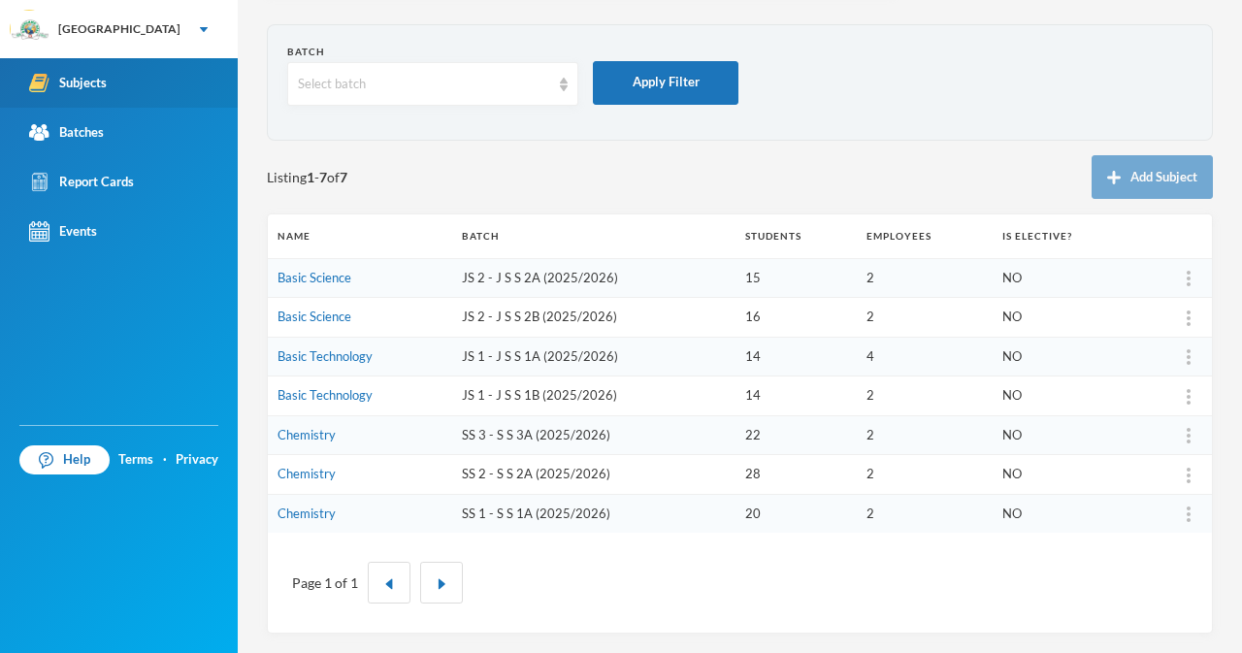
click at [439, 431] on td "Chemistry" at bounding box center [360, 435] width 184 height 40
click at [285, 438] on link "Chemistry" at bounding box center [306, 435] width 58 height 16
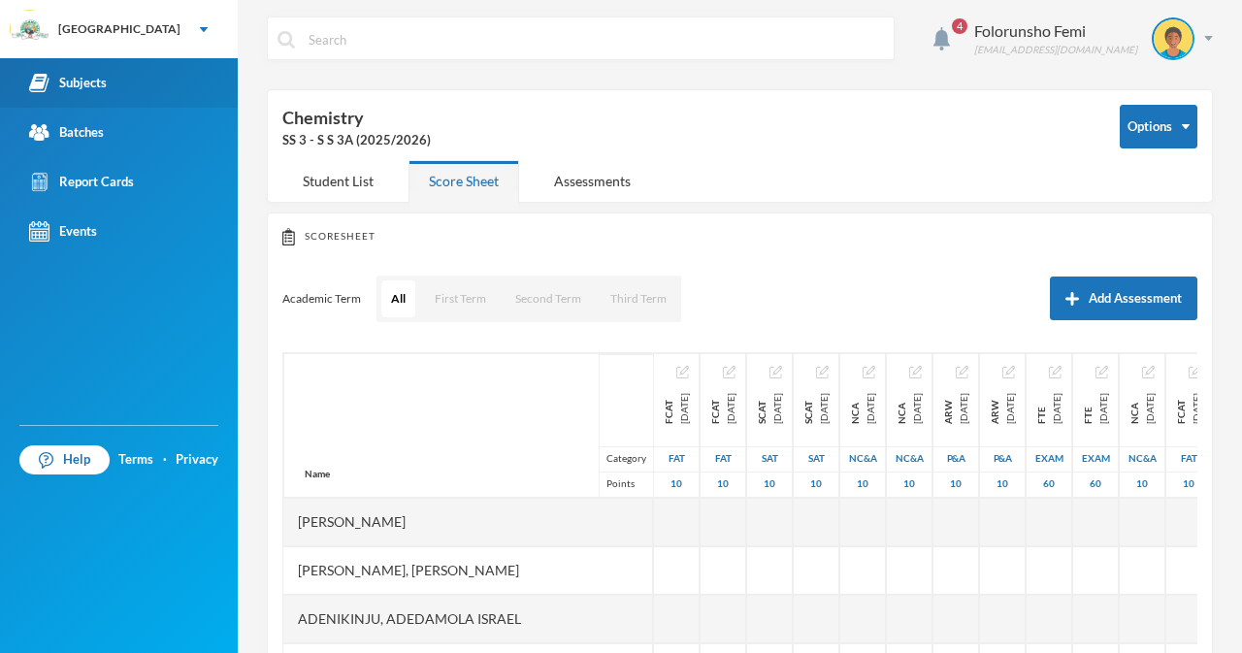
scroll to position [68, 0]
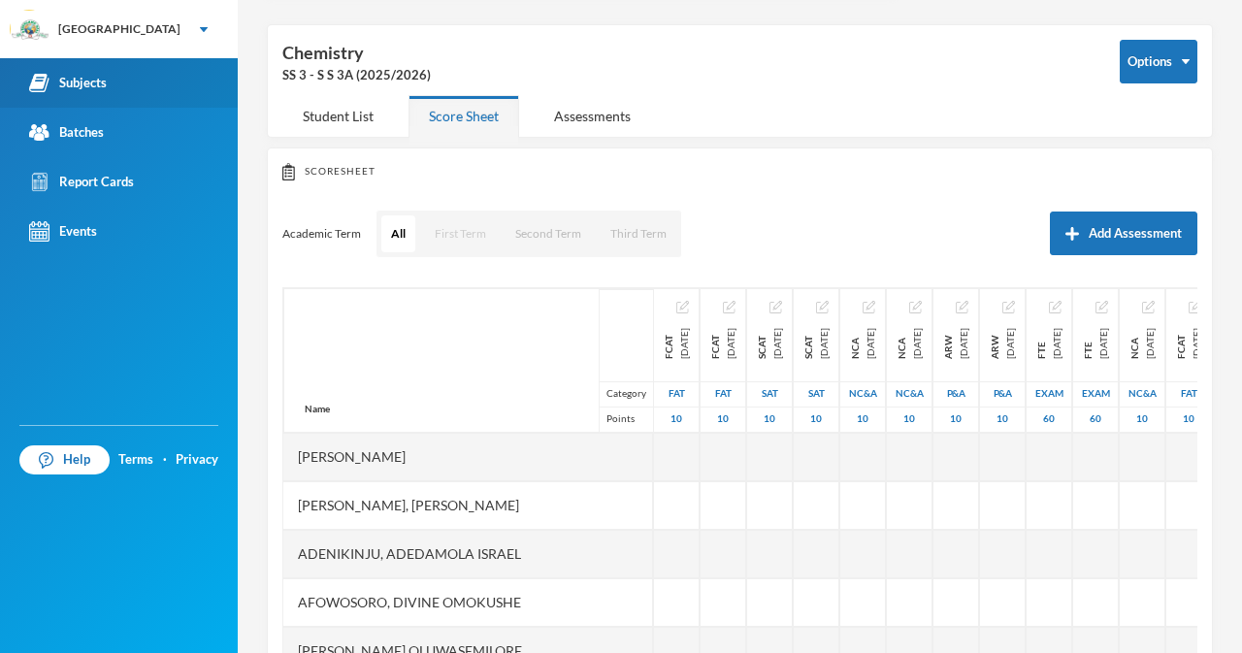
click at [455, 230] on button "First Term" at bounding box center [460, 233] width 71 height 37
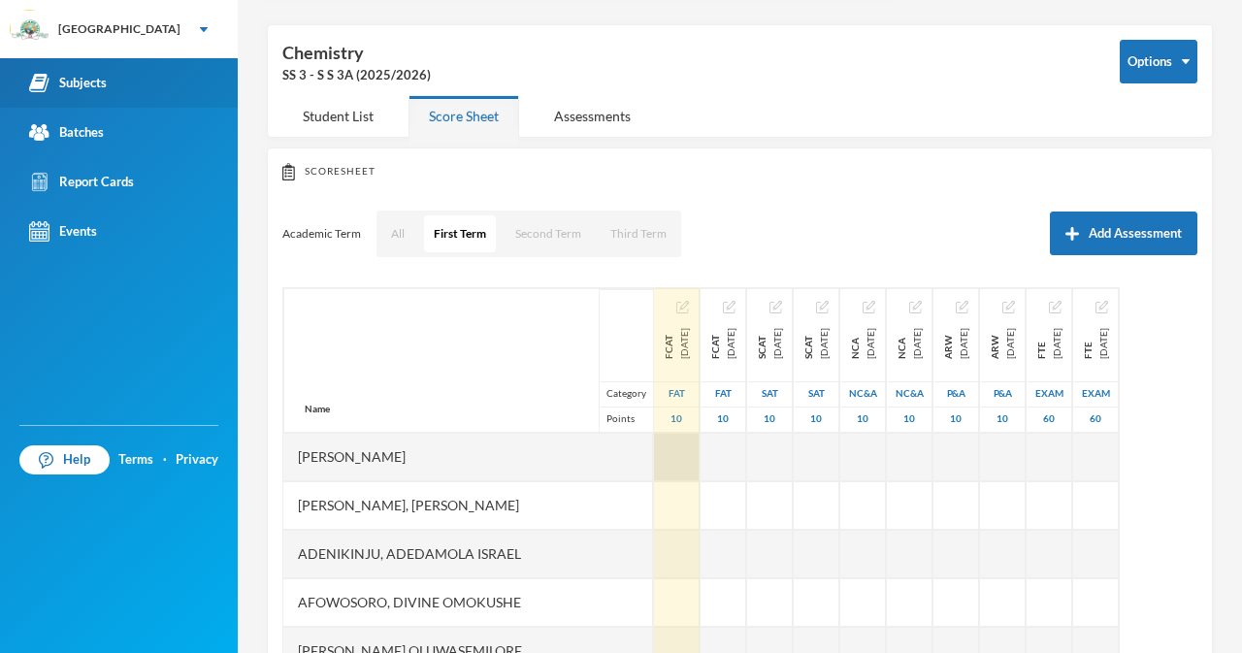
click at [654, 464] on div at bounding box center [677, 457] width 46 height 49
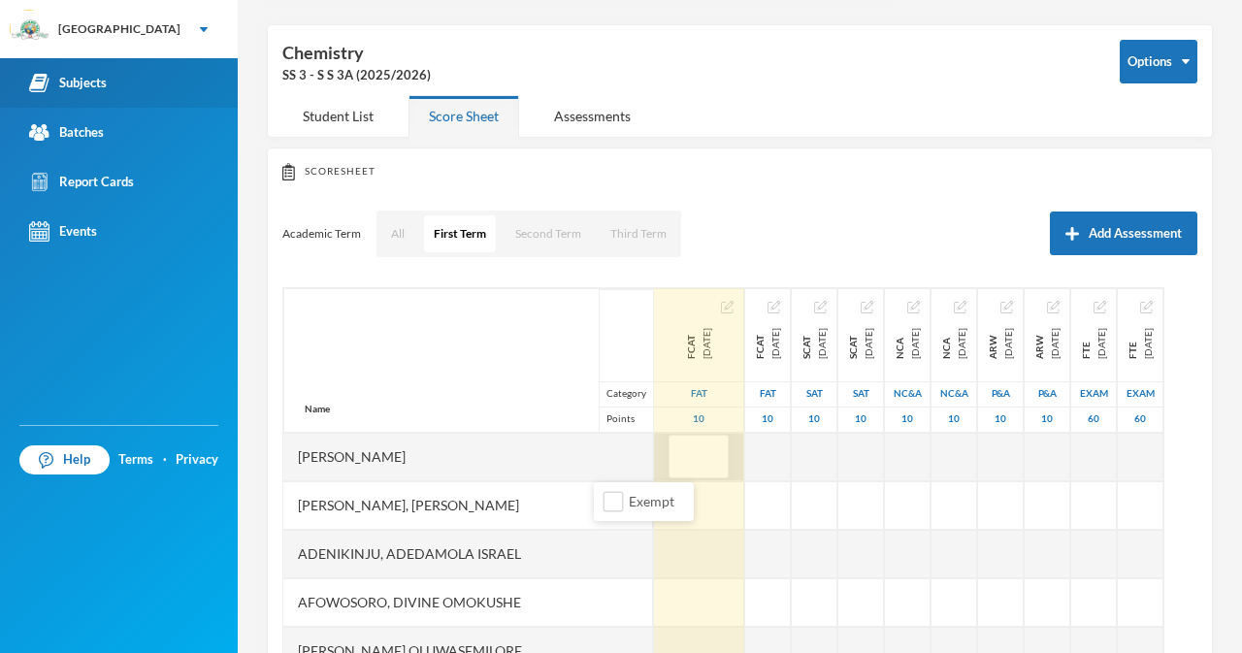
type input "9"
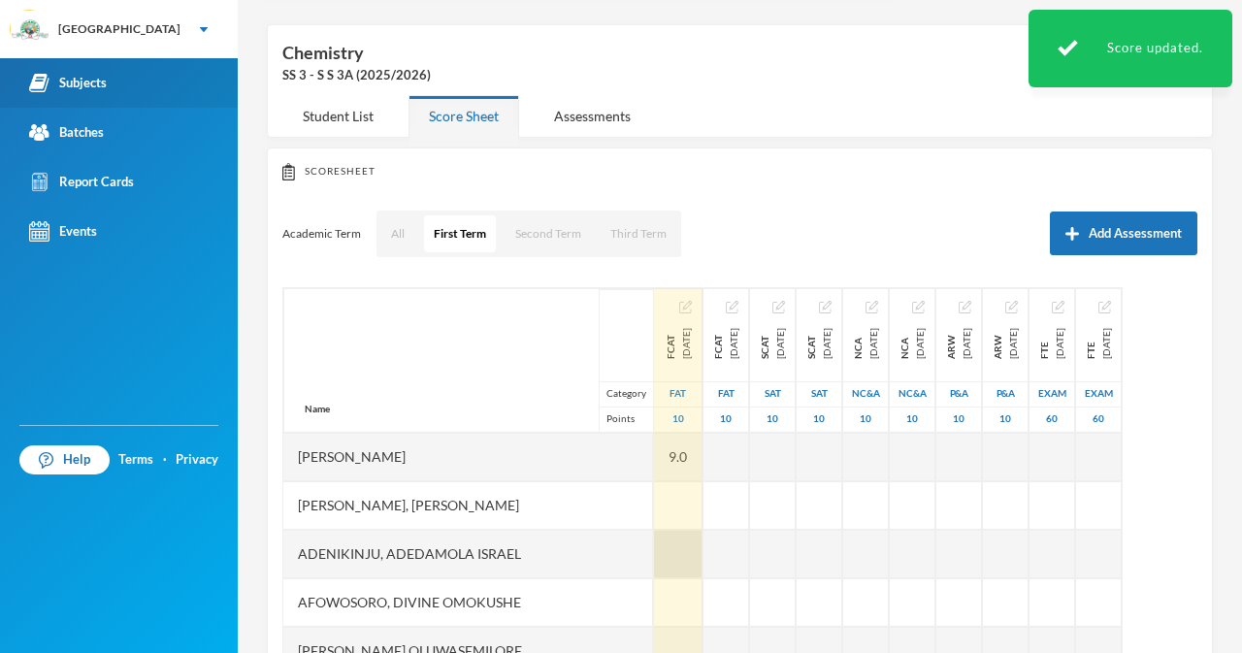
click at [654, 554] on div at bounding box center [678, 554] width 49 height 49
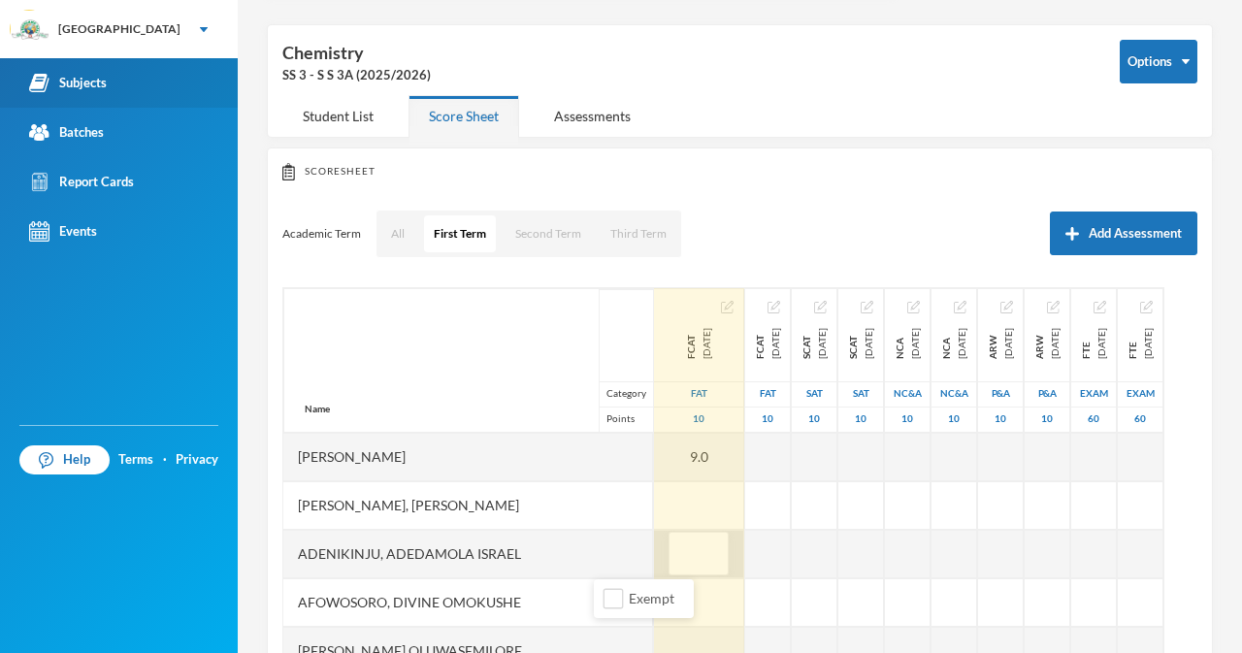
type input "9"
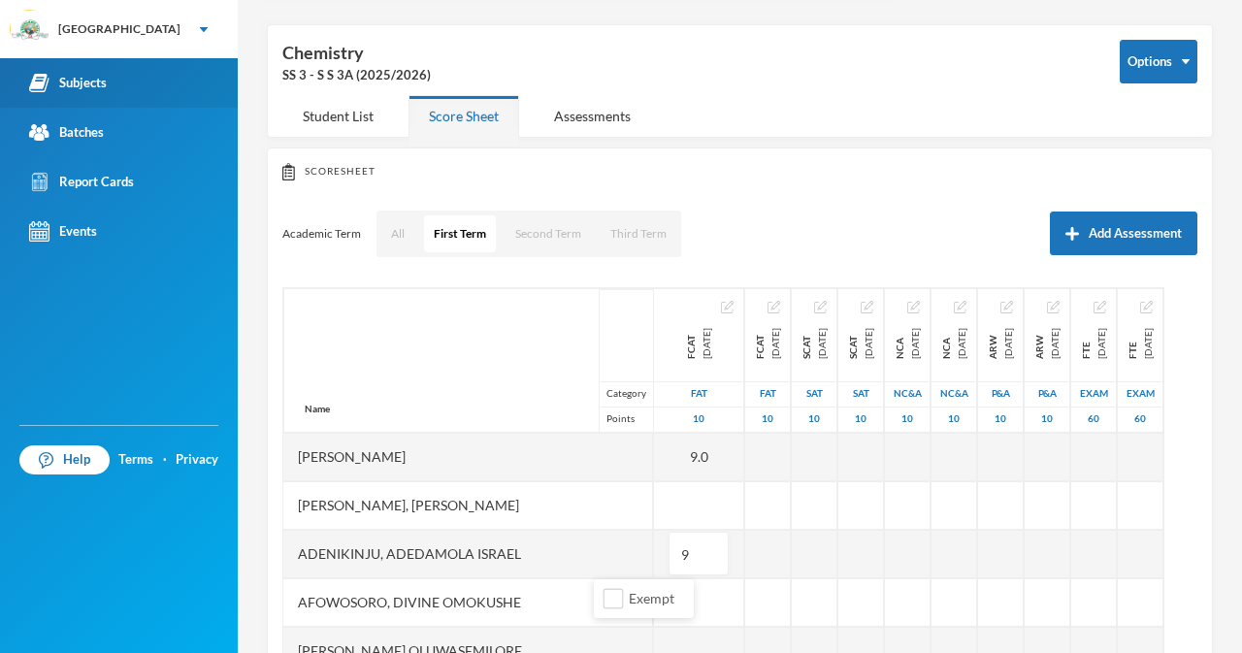
click at [559, 607] on div "Afowosoro, Divine Omokushe" at bounding box center [468, 602] width 370 height 49
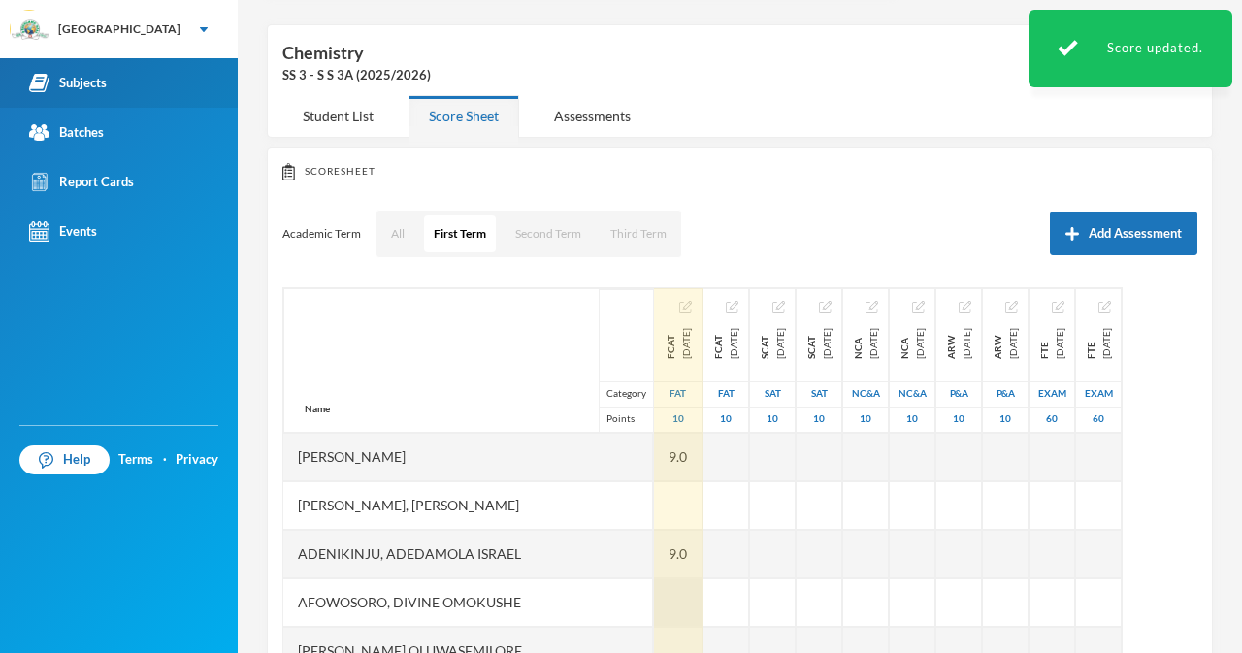
click at [654, 608] on div at bounding box center [678, 602] width 49 height 49
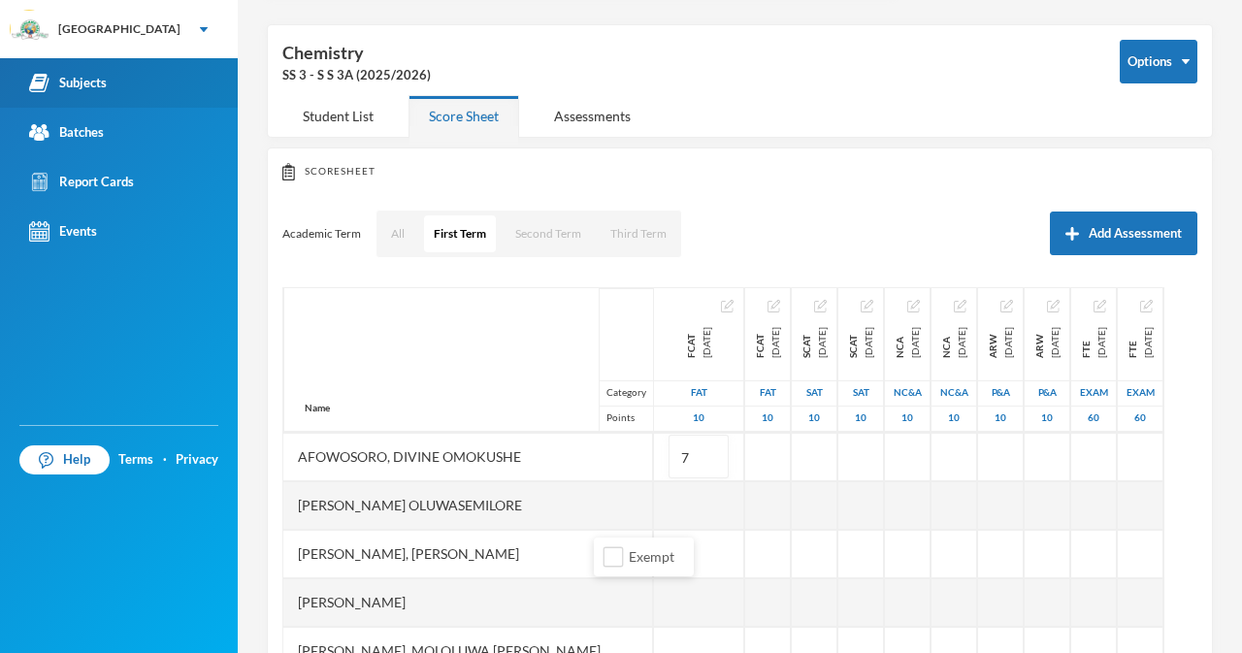
scroll to position [160, 0]
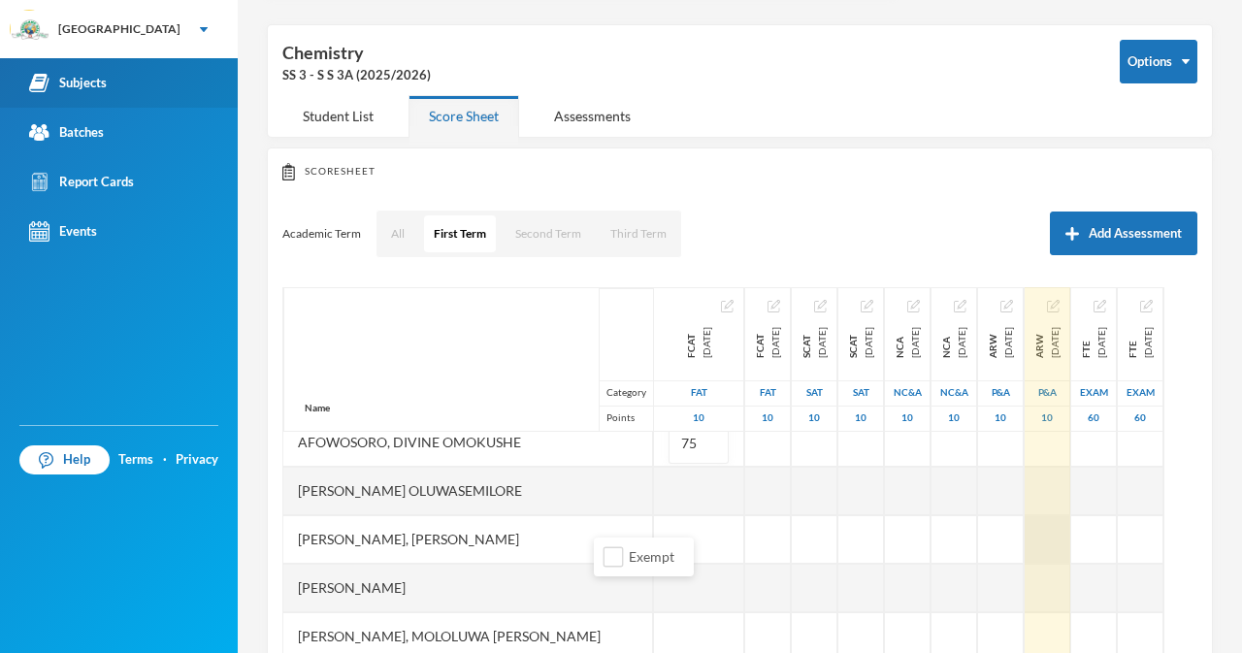
type input "7"
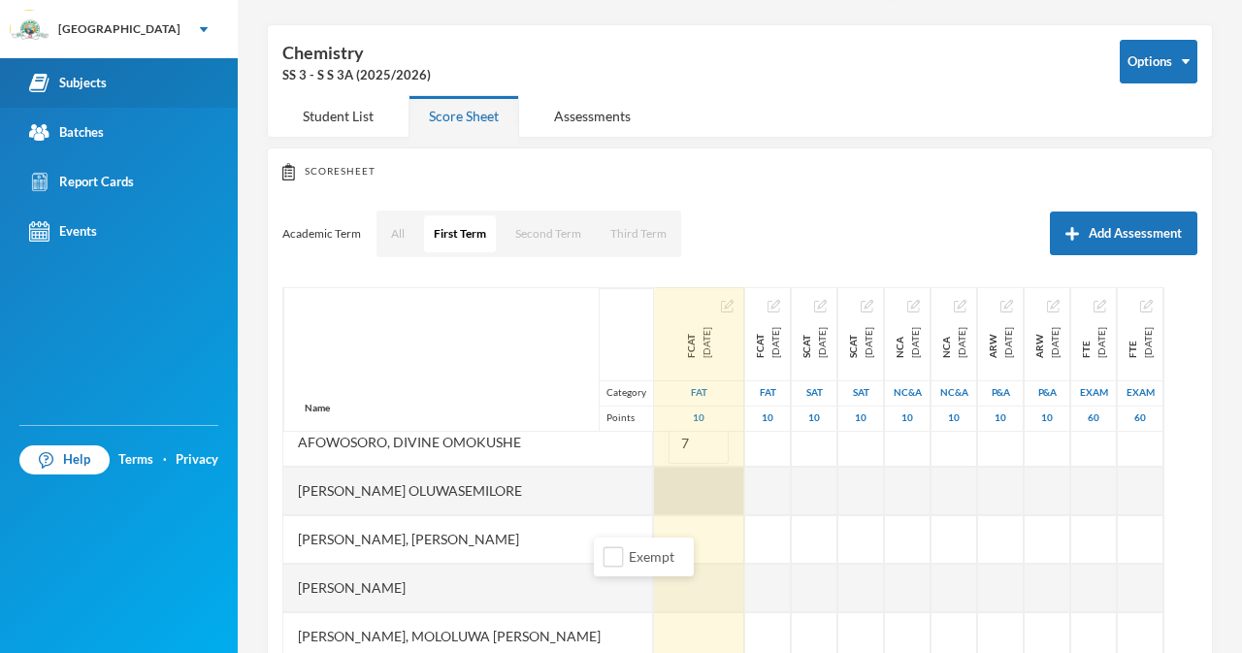
click at [654, 483] on div at bounding box center [699, 491] width 90 height 49
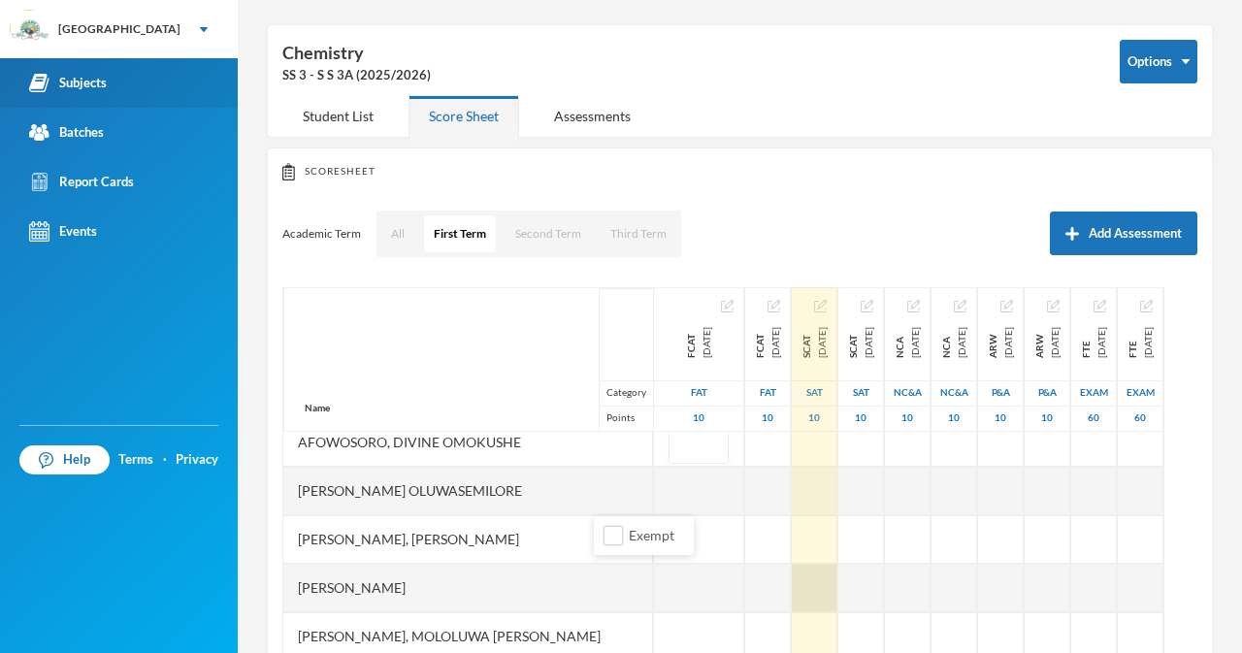
type input "5"
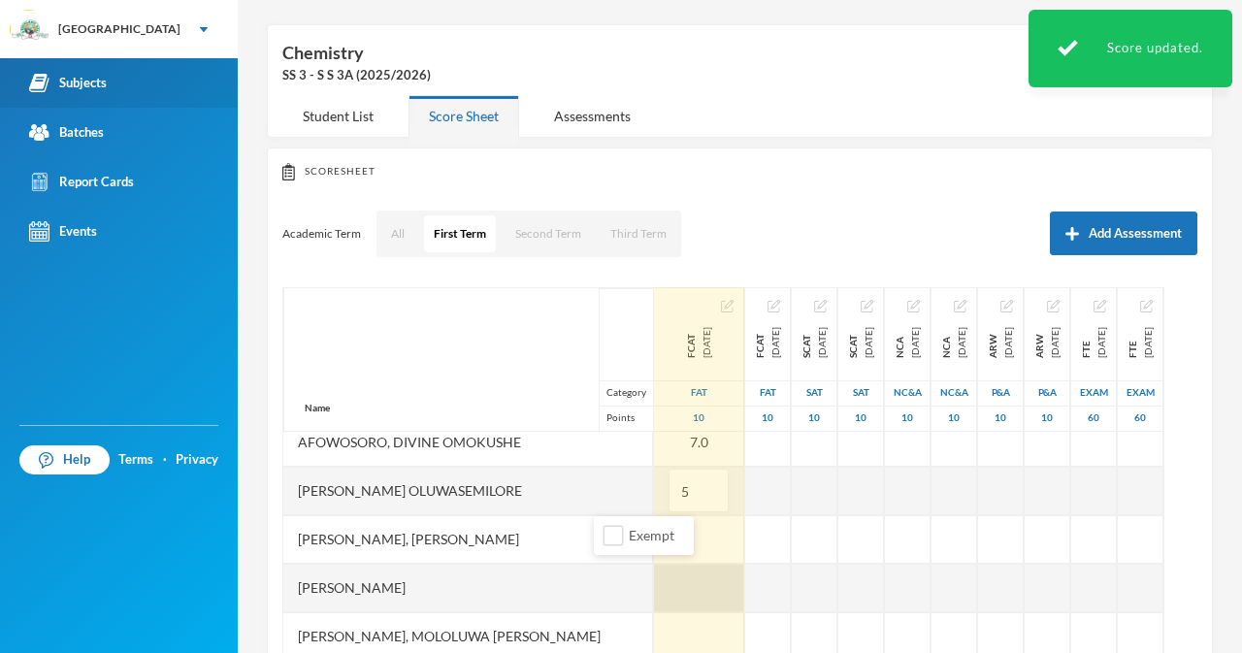
click at [654, 591] on div at bounding box center [699, 588] width 90 height 49
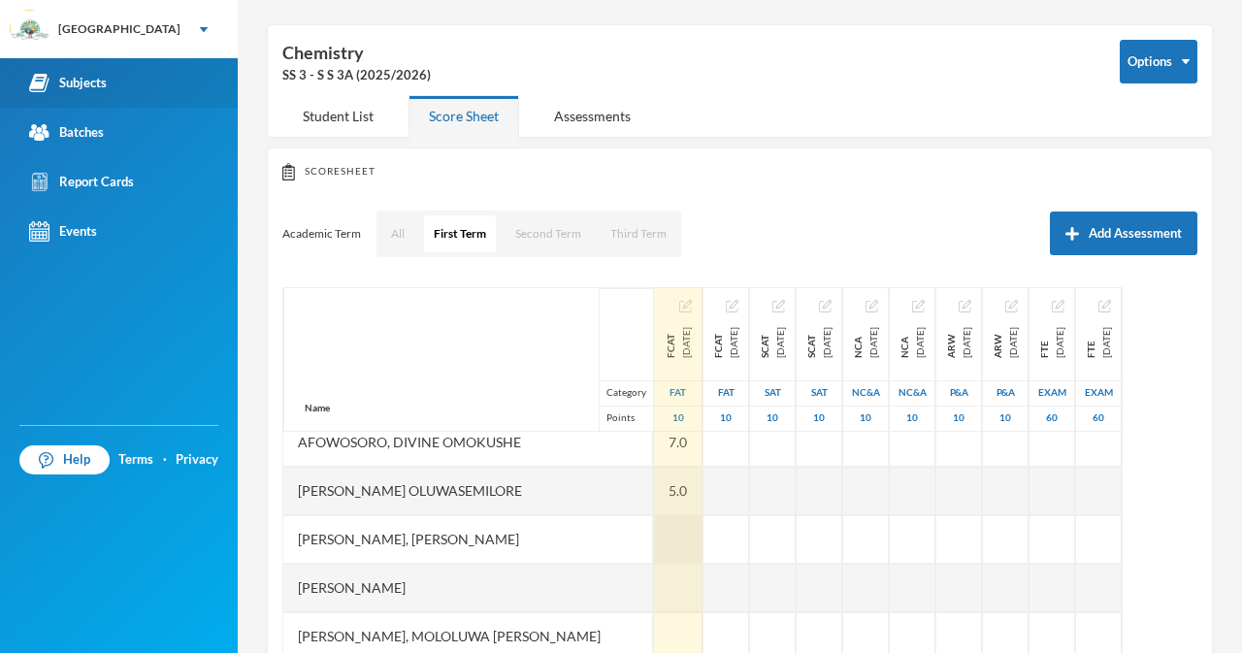
click at [654, 538] on div at bounding box center [678, 539] width 49 height 49
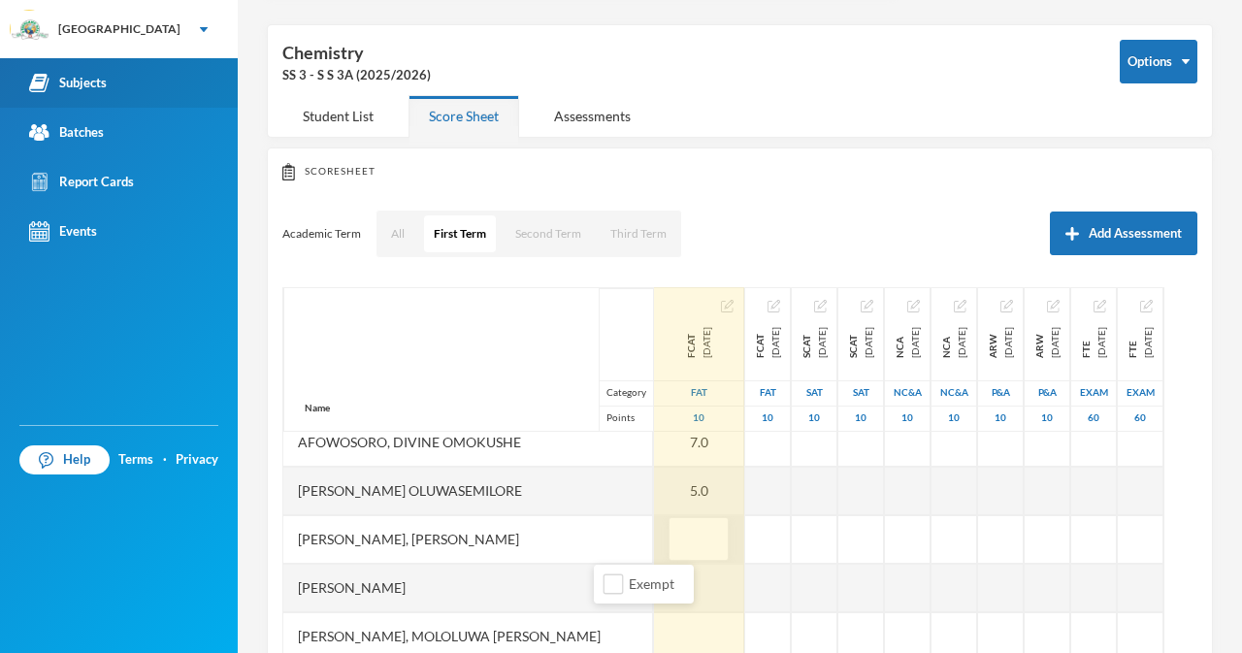
type input "5"
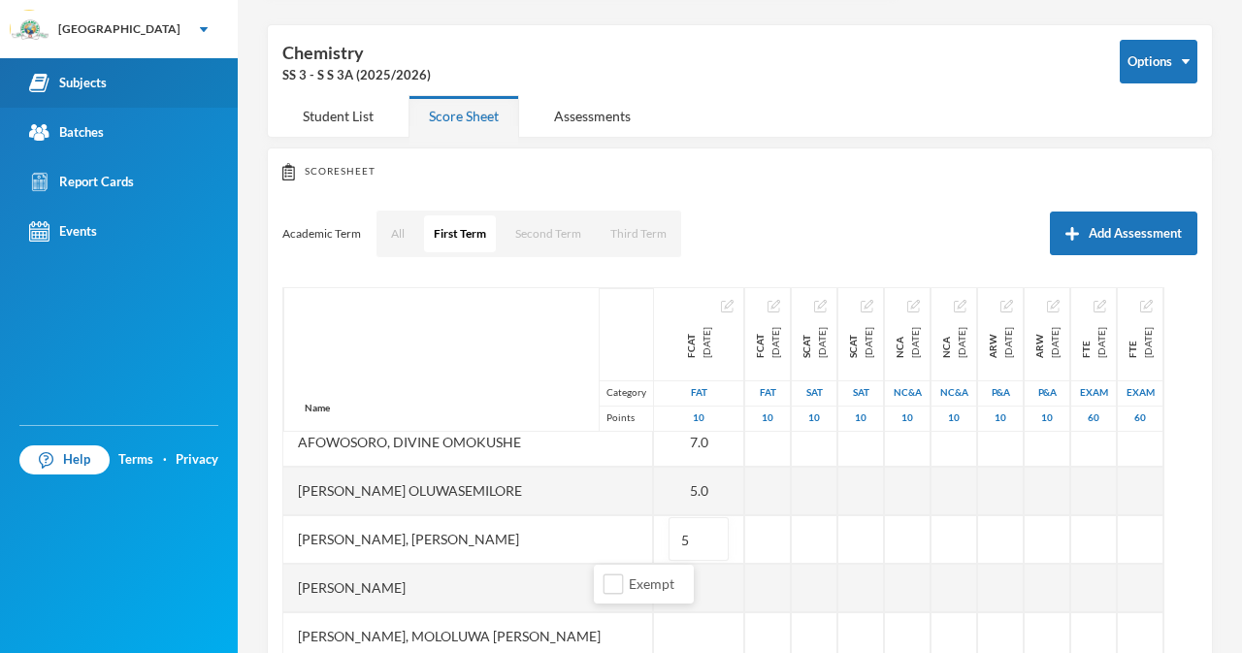
click at [546, 590] on div "Ajayi, Emmanuel Oluwajomiloju" at bounding box center [468, 588] width 370 height 49
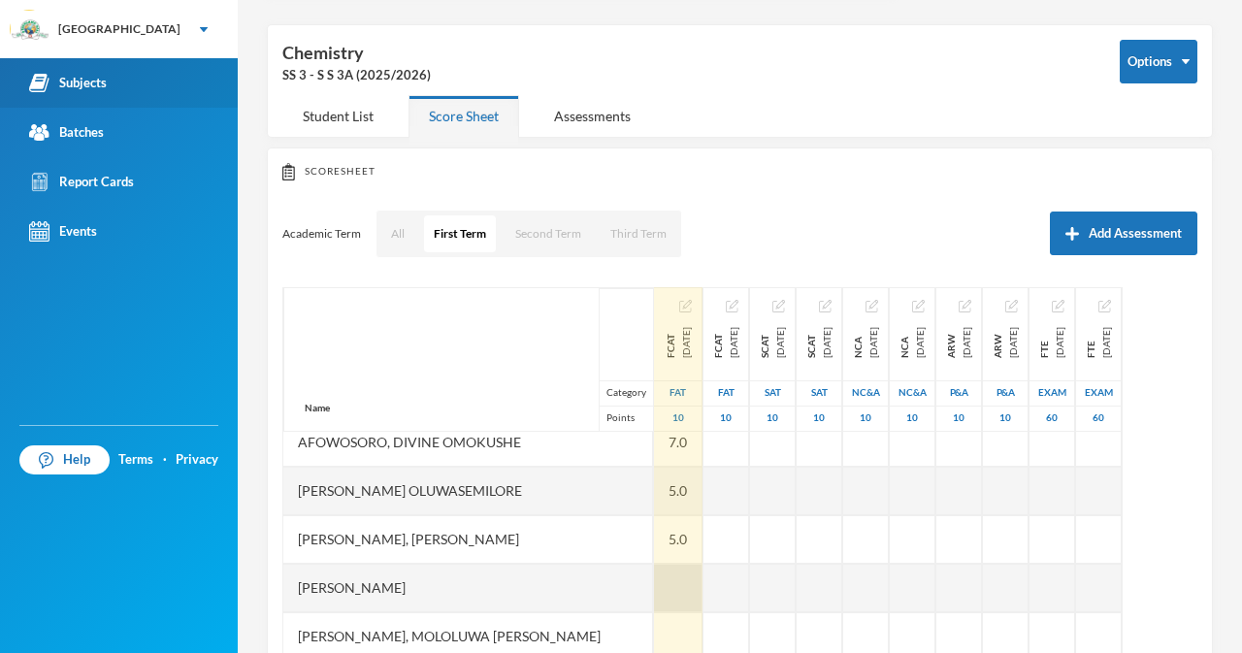
click at [654, 600] on div at bounding box center [678, 588] width 49 height 49
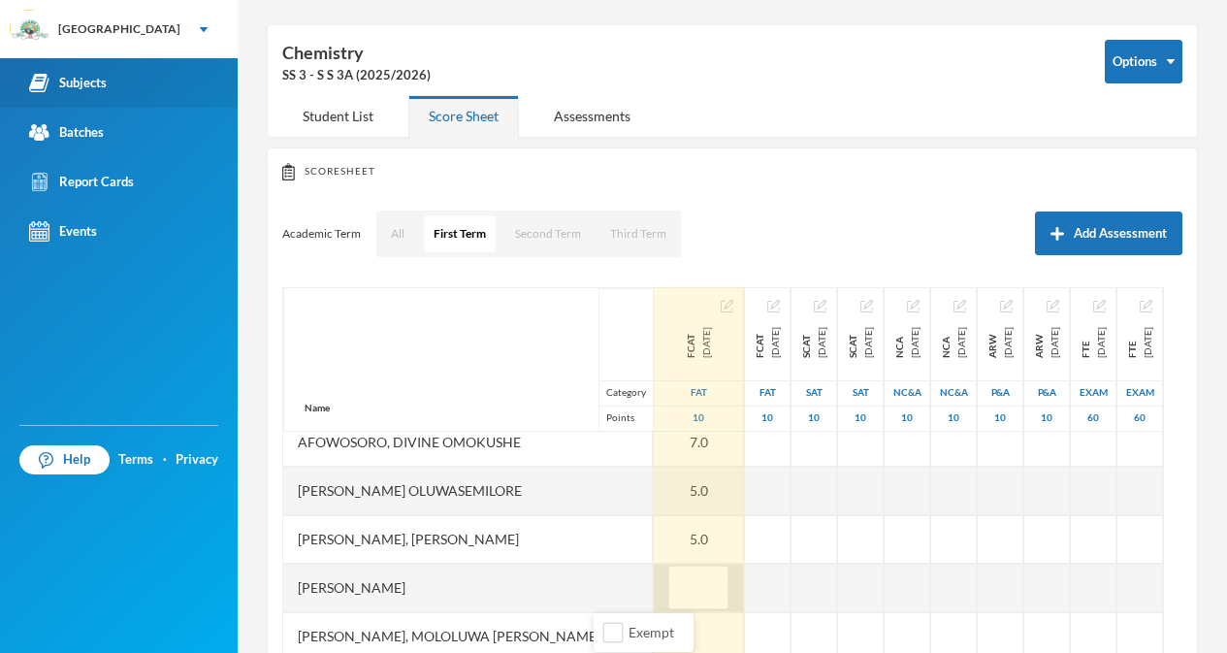
type input "9"
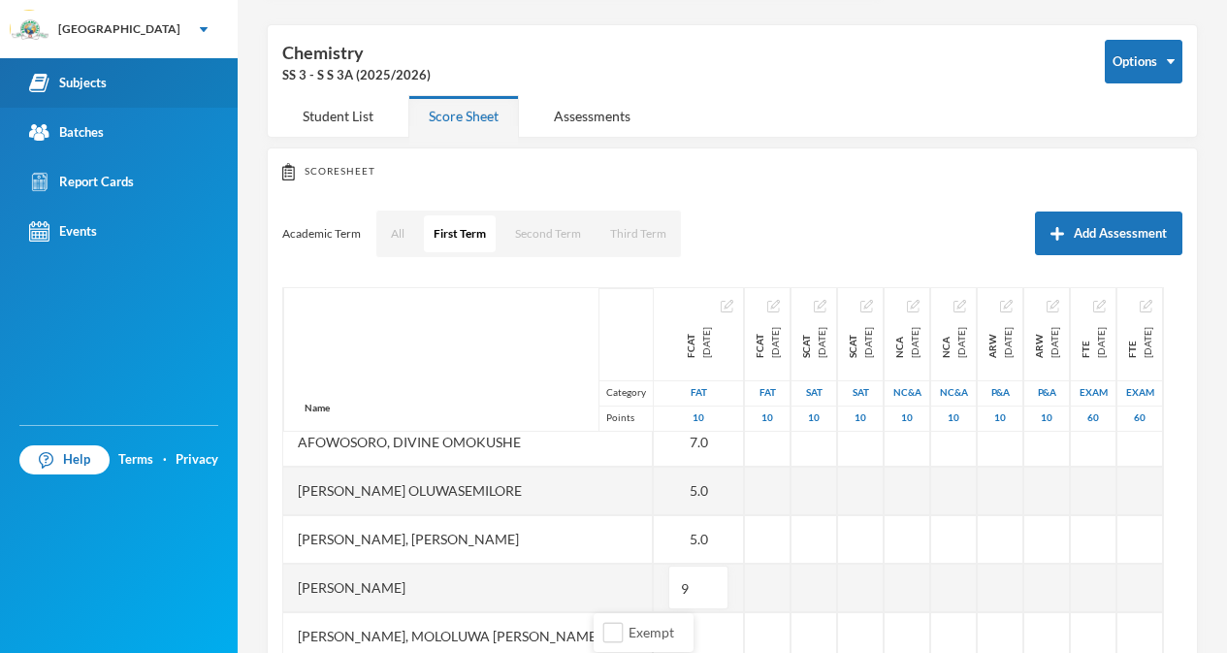
click at [568, 625] on div "Akande, Mololuwa Esther" at bounding box center [468, 636] width 370 height 49
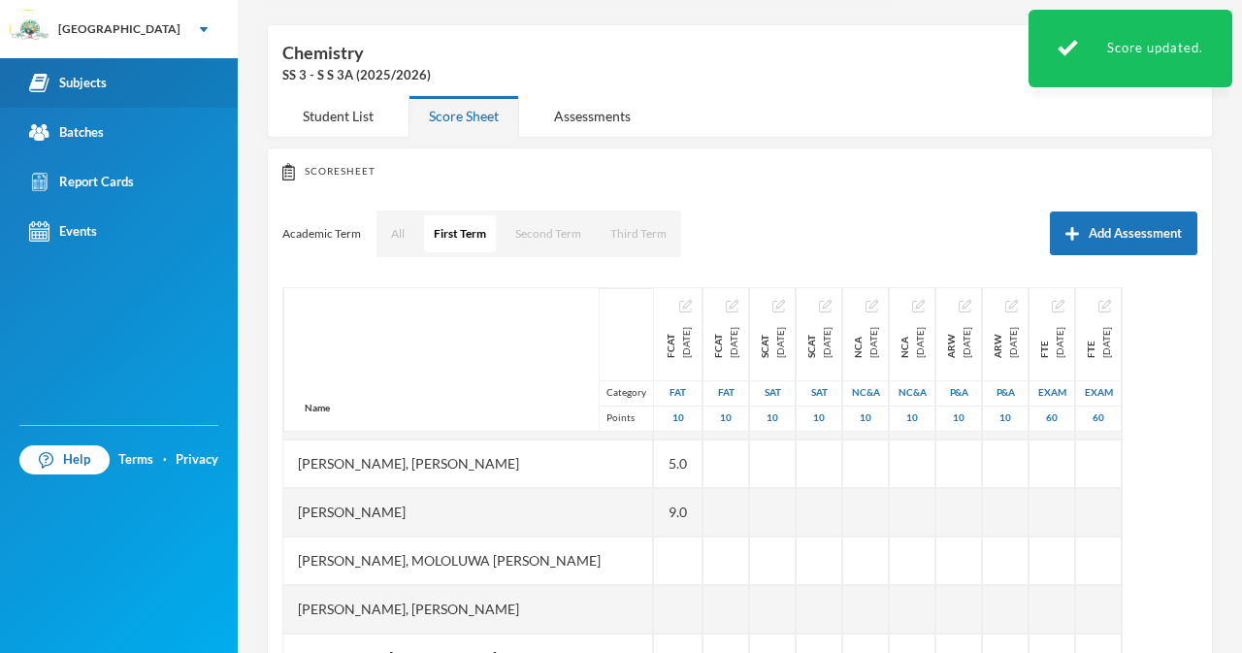
scroll to position [292, 0]
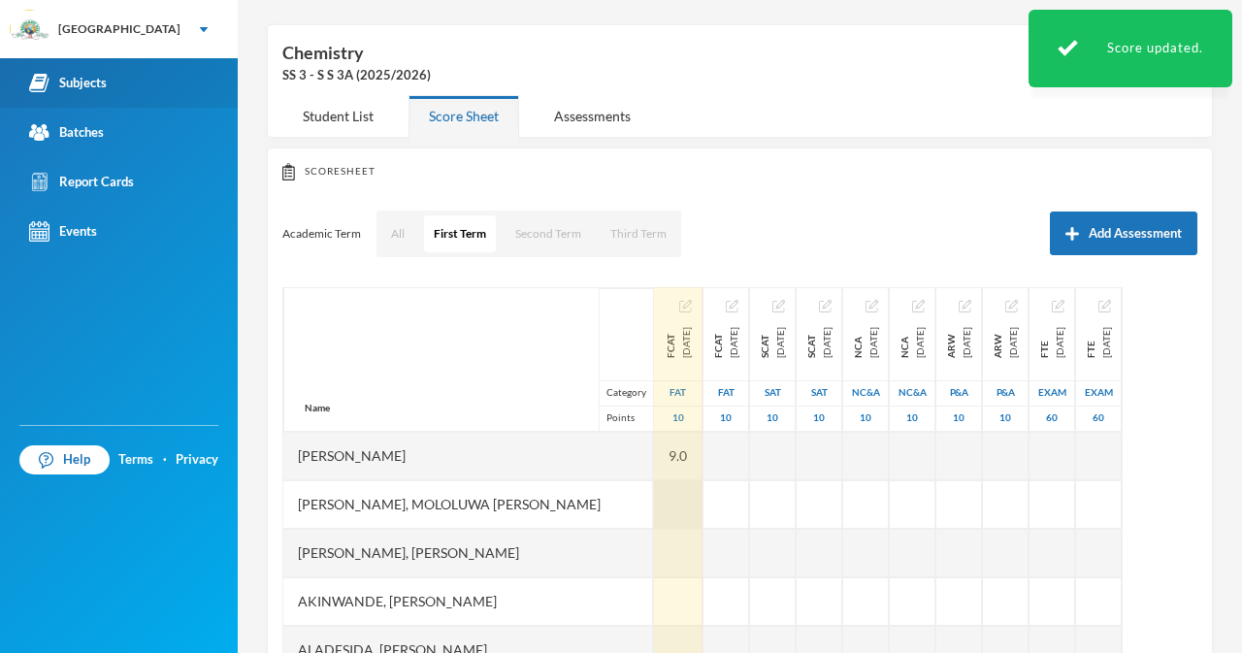
click at [654, 516] on div at bounding box center [678, 504] width 49 height 49
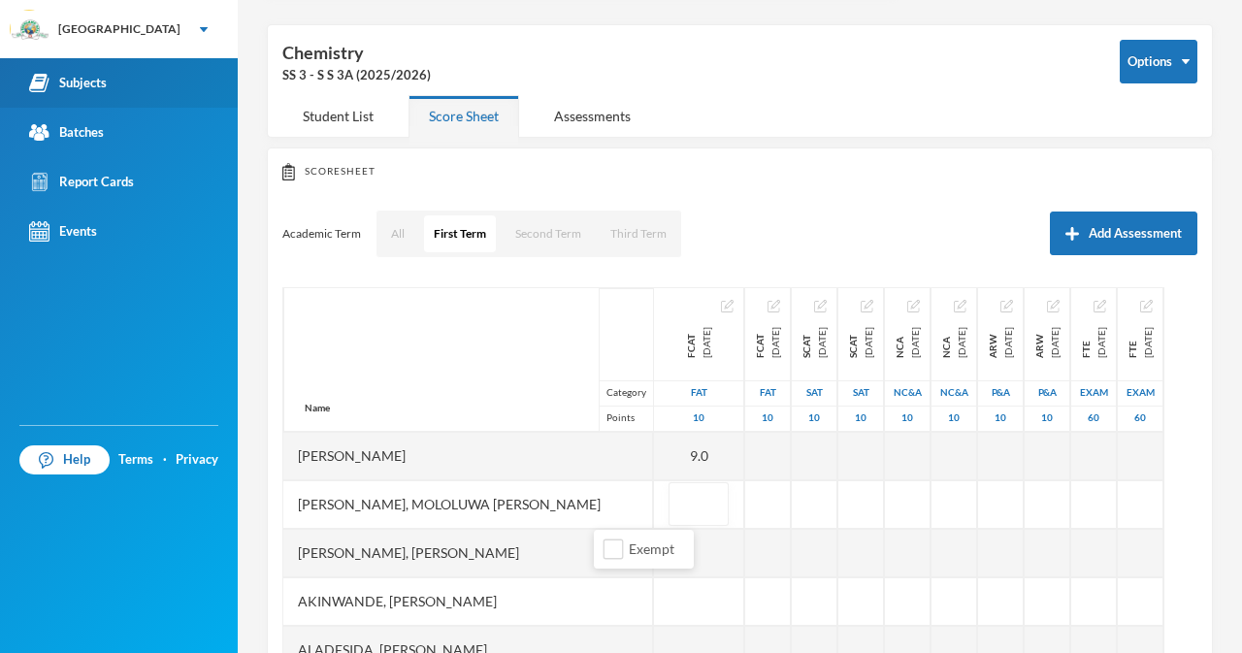
type input "8"
click at [526, 554] on div "Akinlaso, Oluwadarisimi Daniel" at bounding box center [468, 553] width 370 height 49
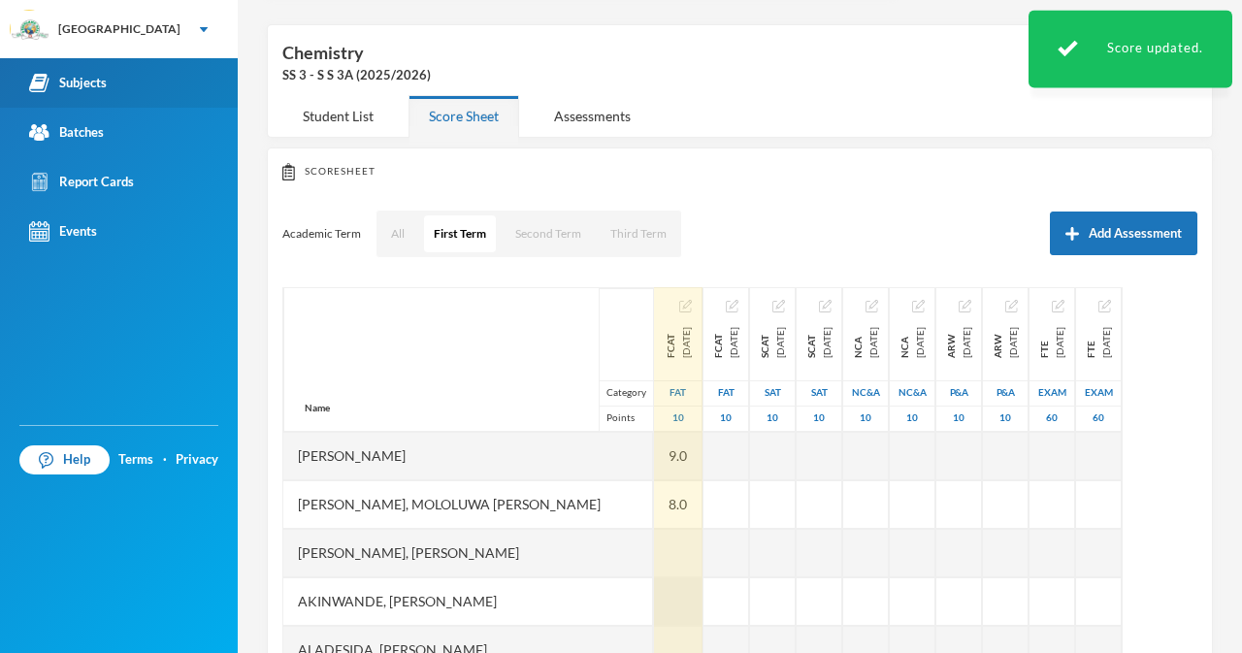
click at [654, 547] on div at bounding box center [678, 553] width 49 height 49
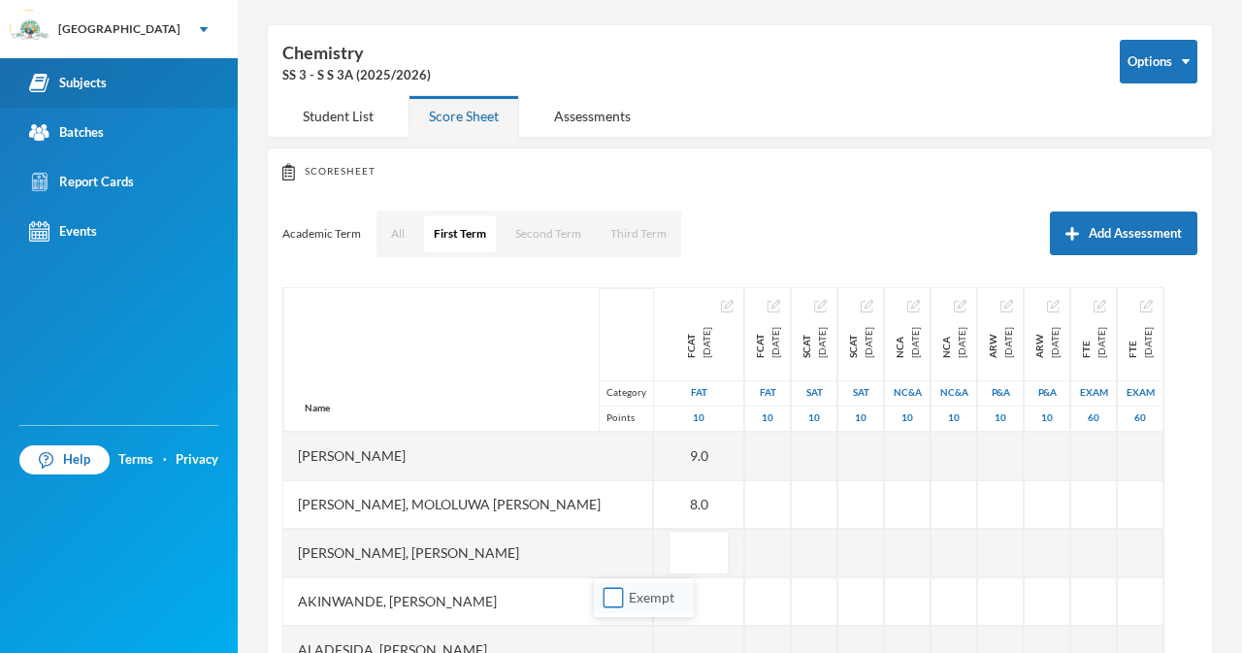
click at [609, 601] on input "Exempt" at bounding box center [613, 598] width 20 height 20
checkbox input "true"
click at [554, 560] on div "Akinlaso, Oluwadarisimi Daniel" at bounding box center [468, 553] width 370 height 49
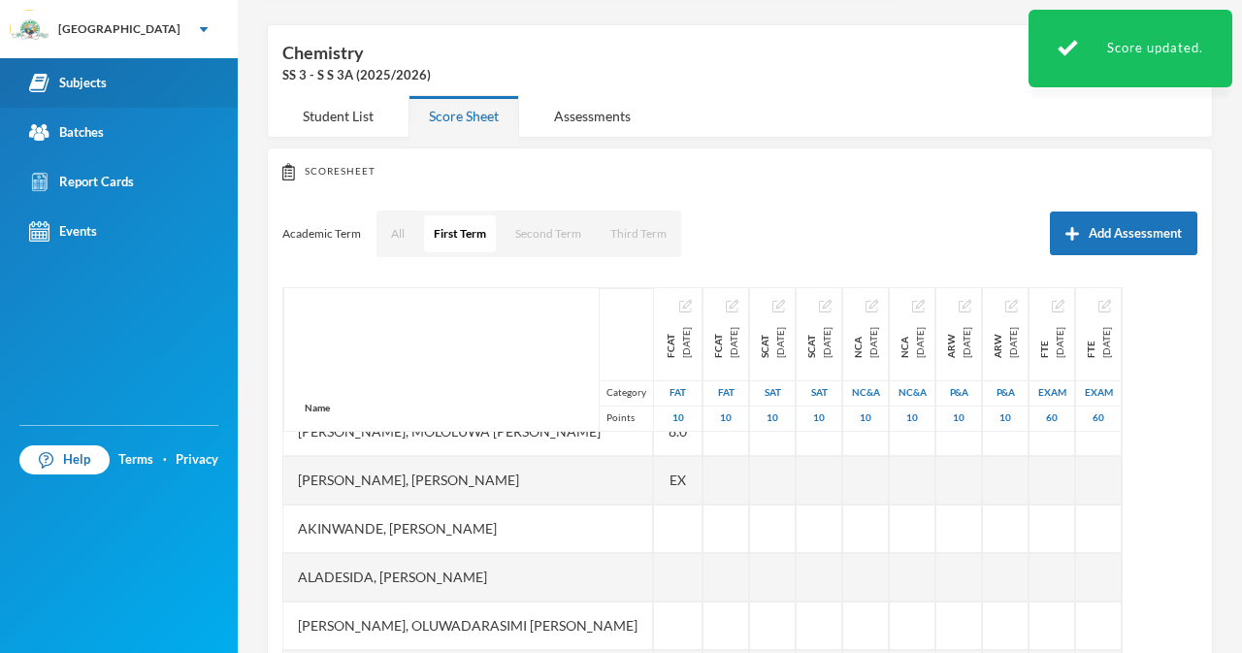
scroll to position [371, 0]
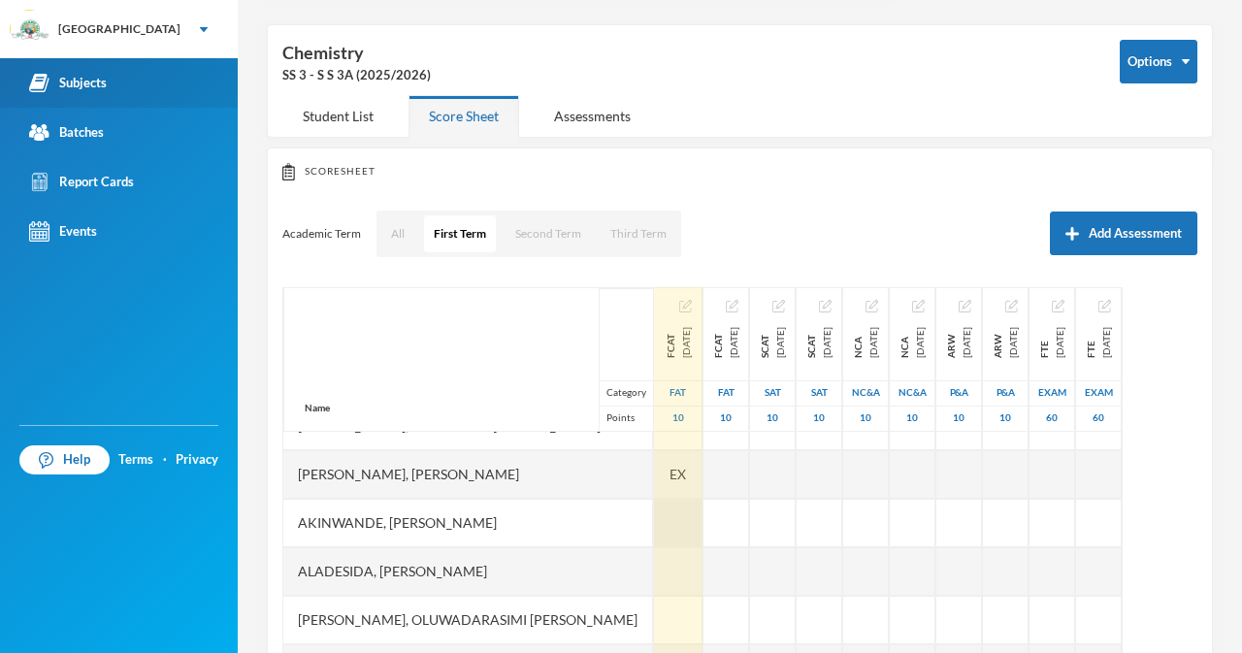
click at [654, 519] on div at bounding box center [678, 523] width 49 height 49
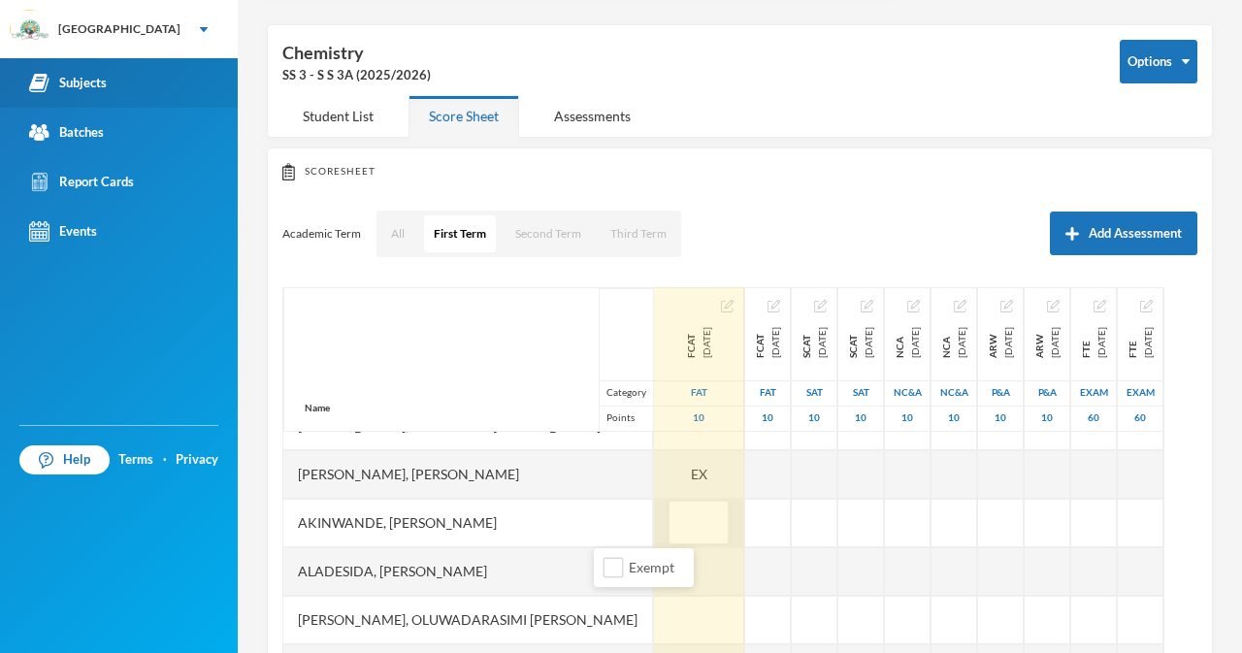
type input "7"
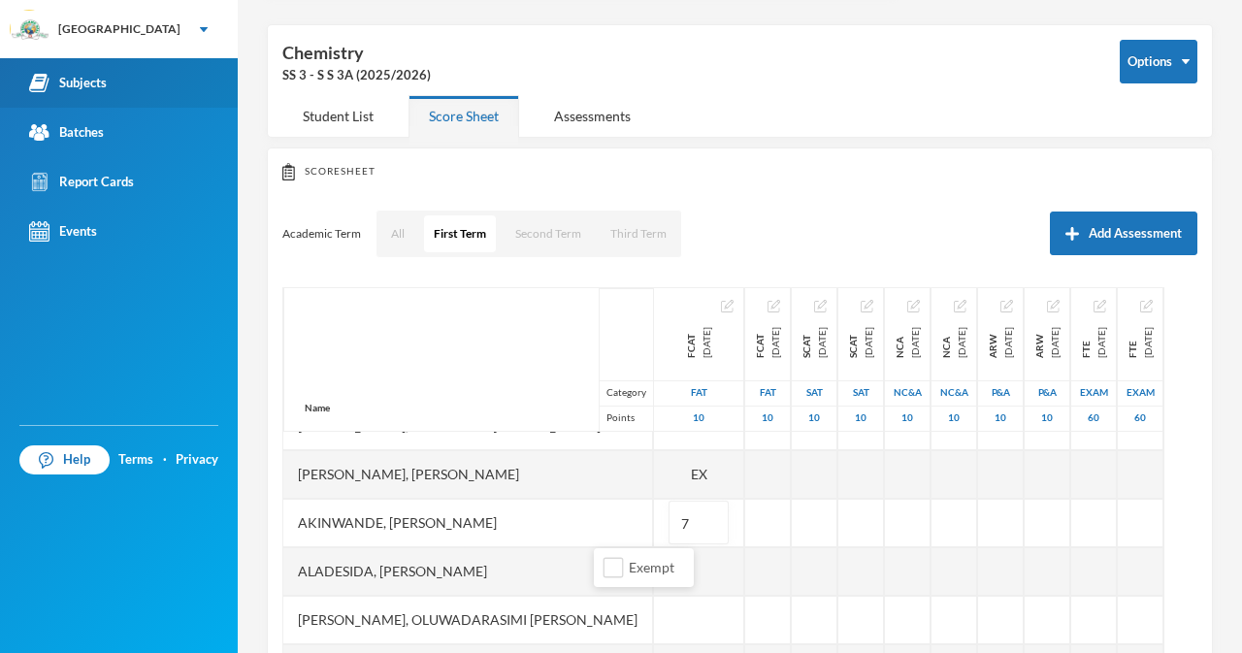
click at [523, 579] on div "Aladesida, Oladokun Harold" at bounding box center [468, 571] width 370 height 49
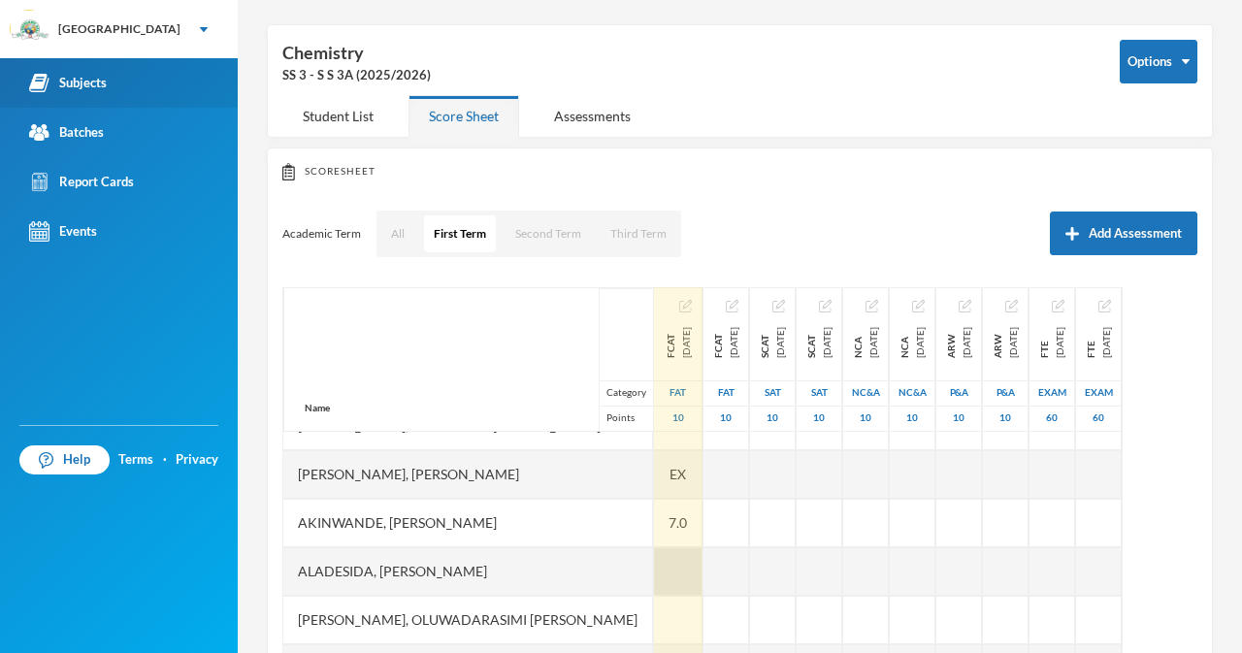
click at [654, 558] on div at bounding box center [678, 571] width 49 height 49
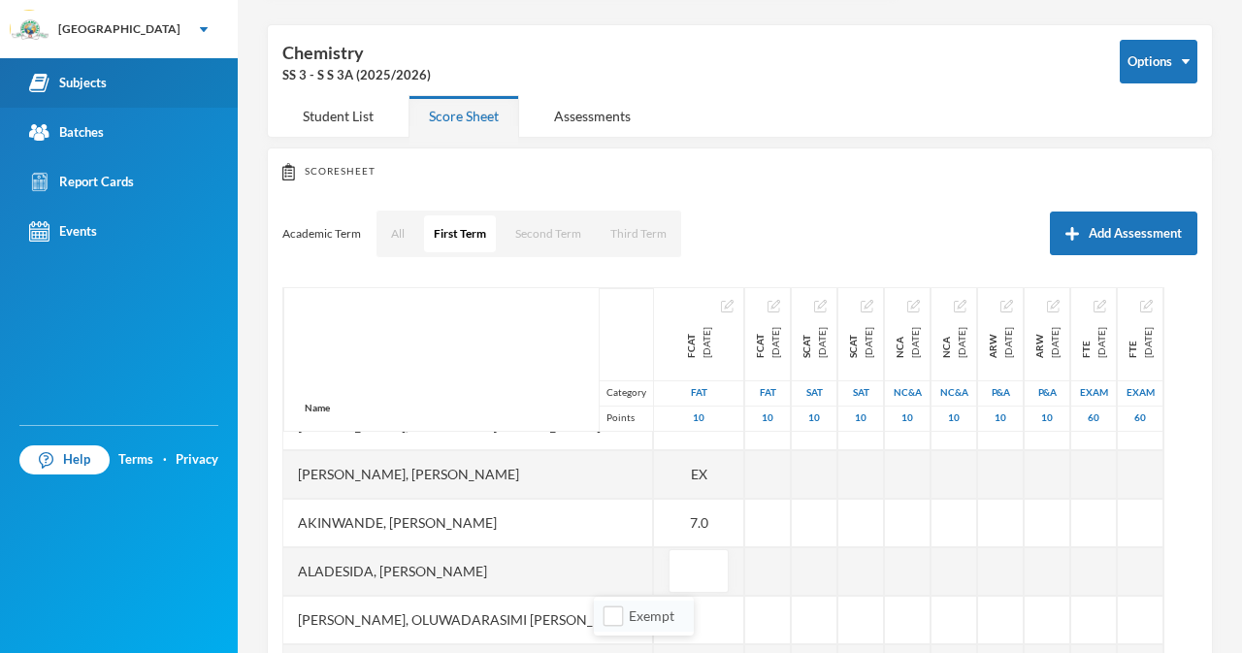
type input "8"
click at [561, 621] on div "Aletan, Oluwadarasimi Esther" at bounding box center [468, 620] width 370 height 49
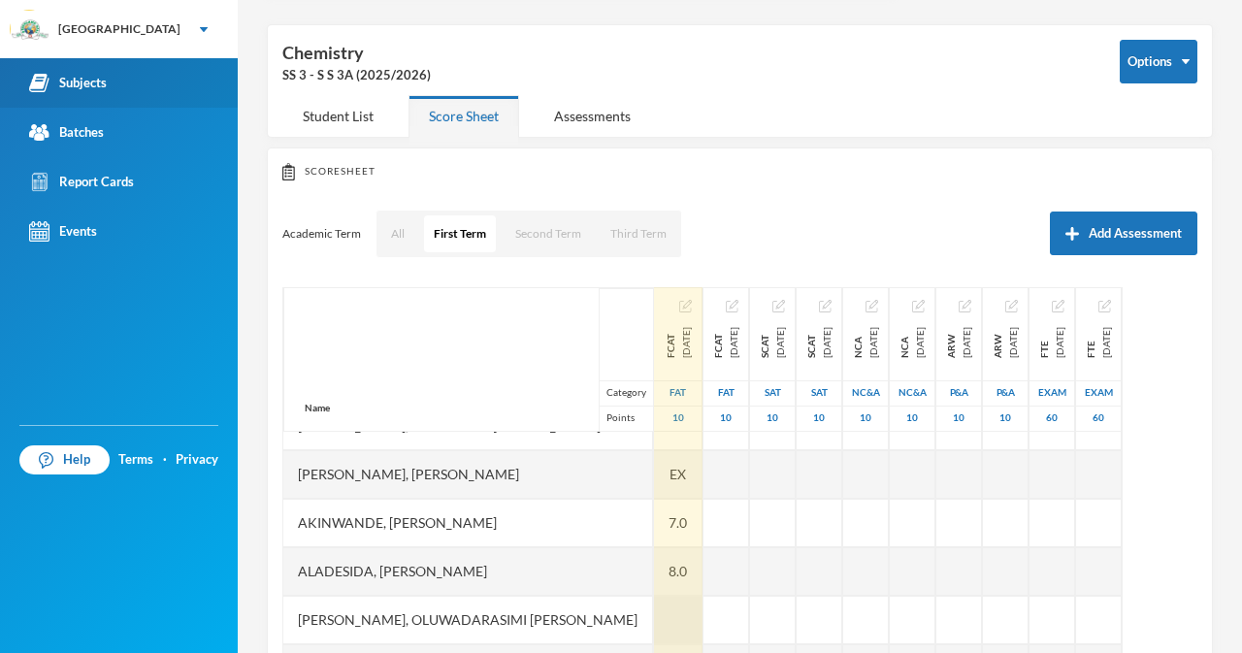
click at [654, 615] on div at bounding box center [678, 620] width 49 height 49
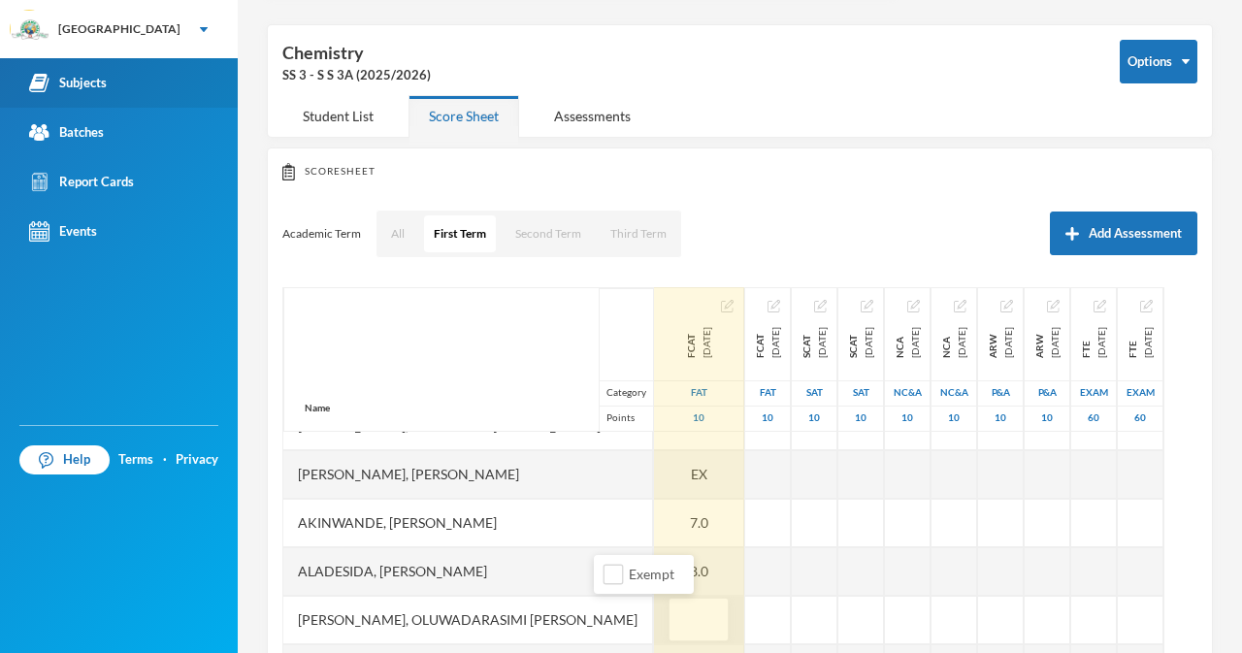
type input "8"
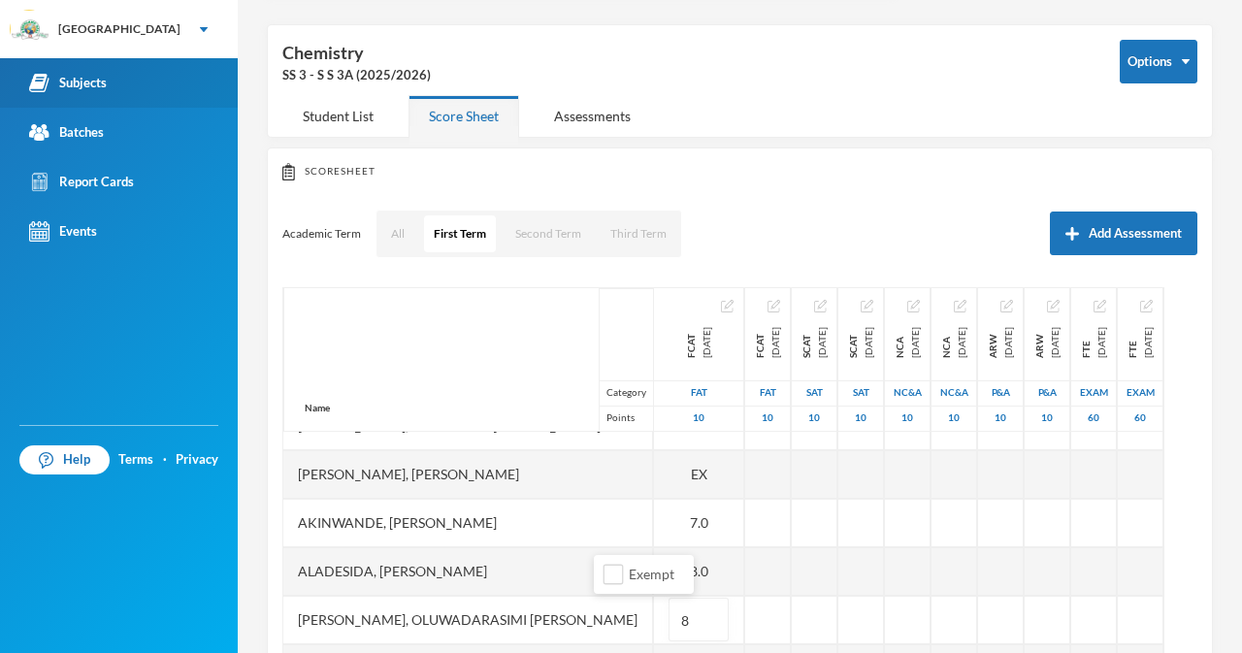
click at [573, 629] on div "Aletan, Oluwadarasimi Esther" at bounding box center [468, 620] width 370 height 49
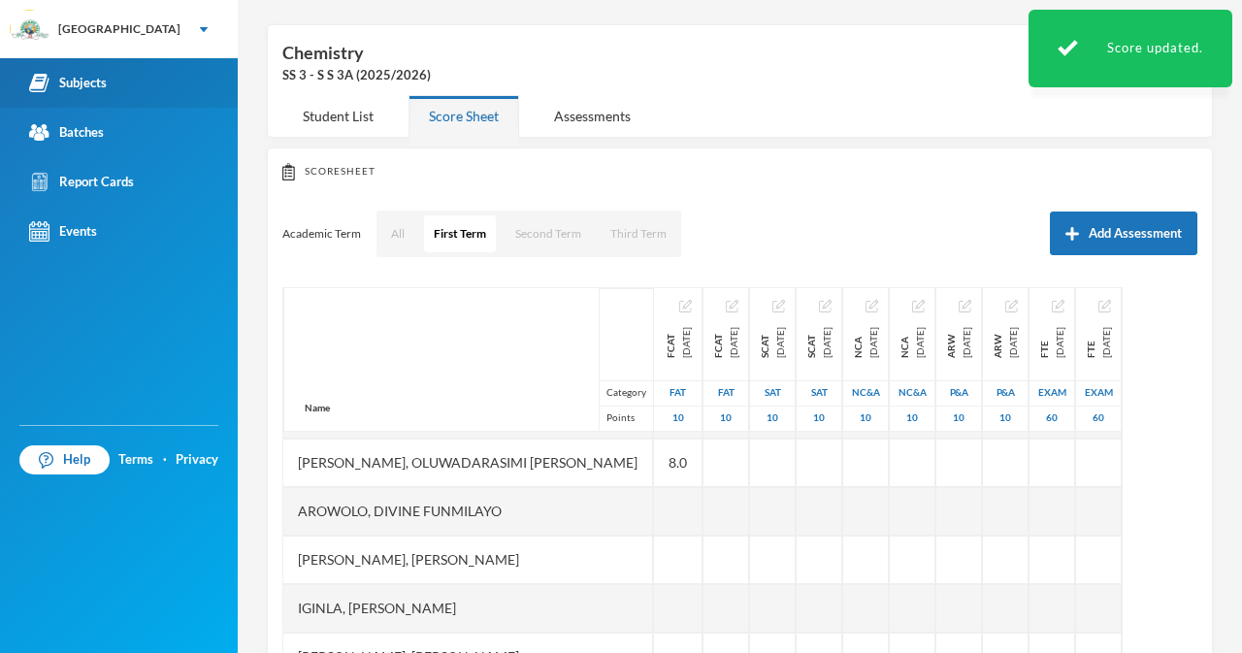
scroll to position [553, 0]
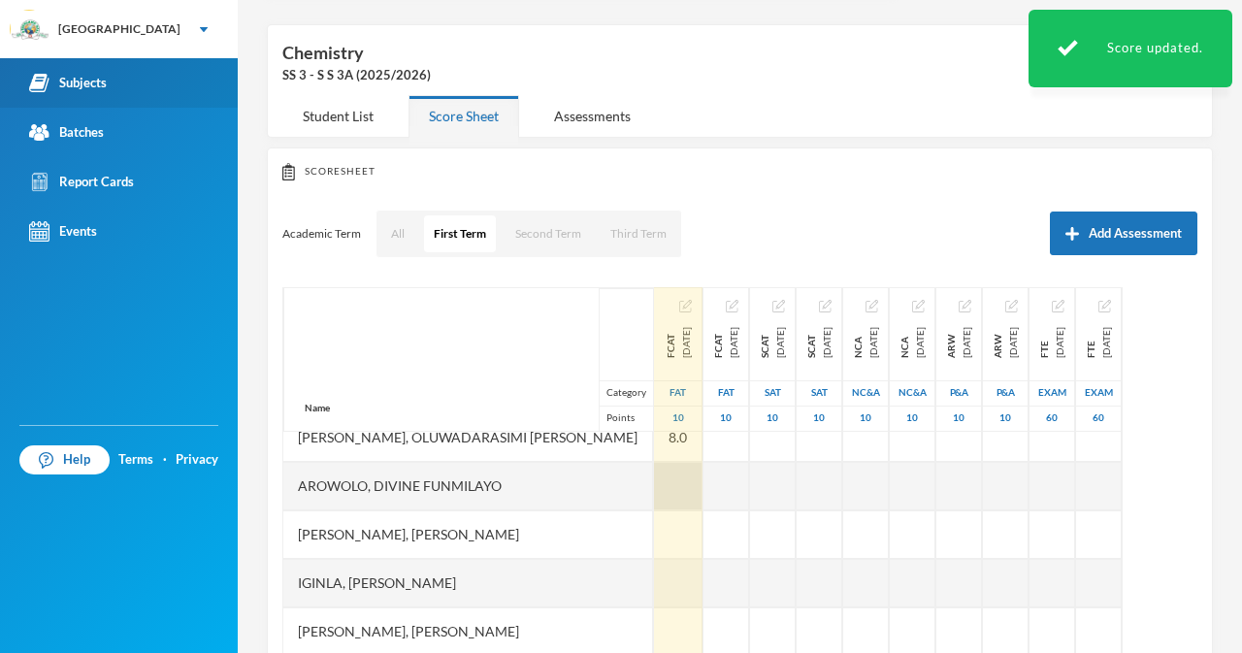
click at [654, 474] on div at bounding box center [678, 486] width 49 height 49
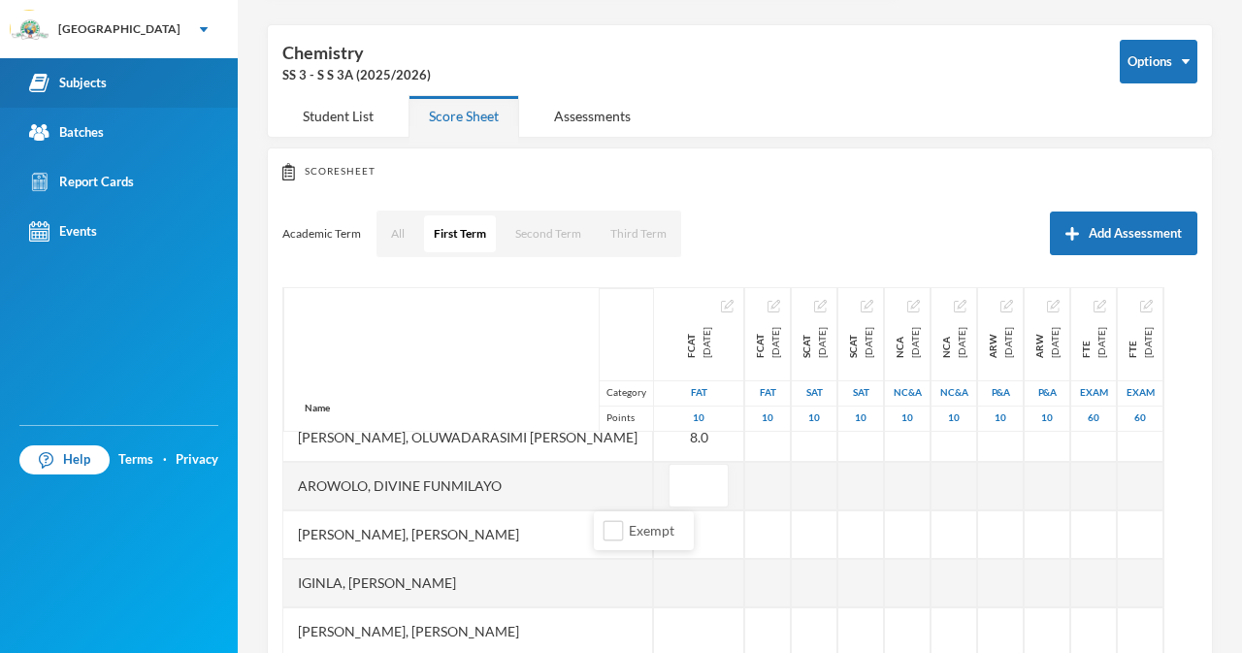
type input "7"
click at [530, 548] on div "Bashorun, Balikis Ayomide" at bounding box center [468, 534] width 370 height 49
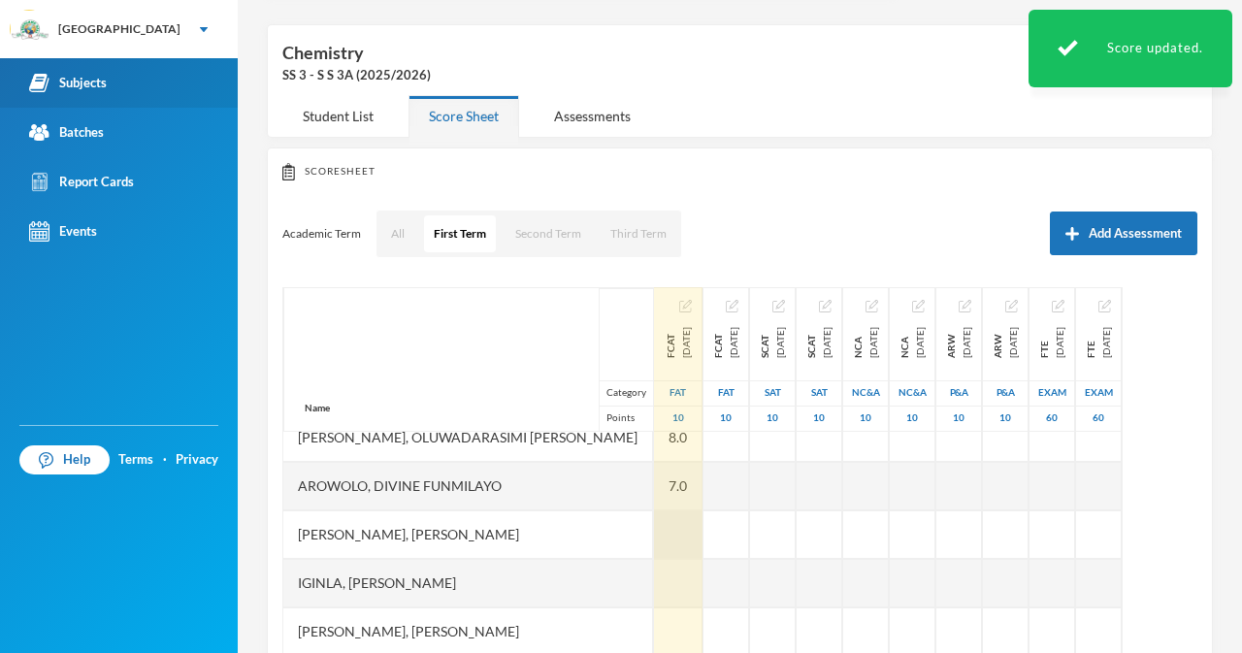
click at [654, 536] on div at bounding box center [678, 534] width 49 height 49
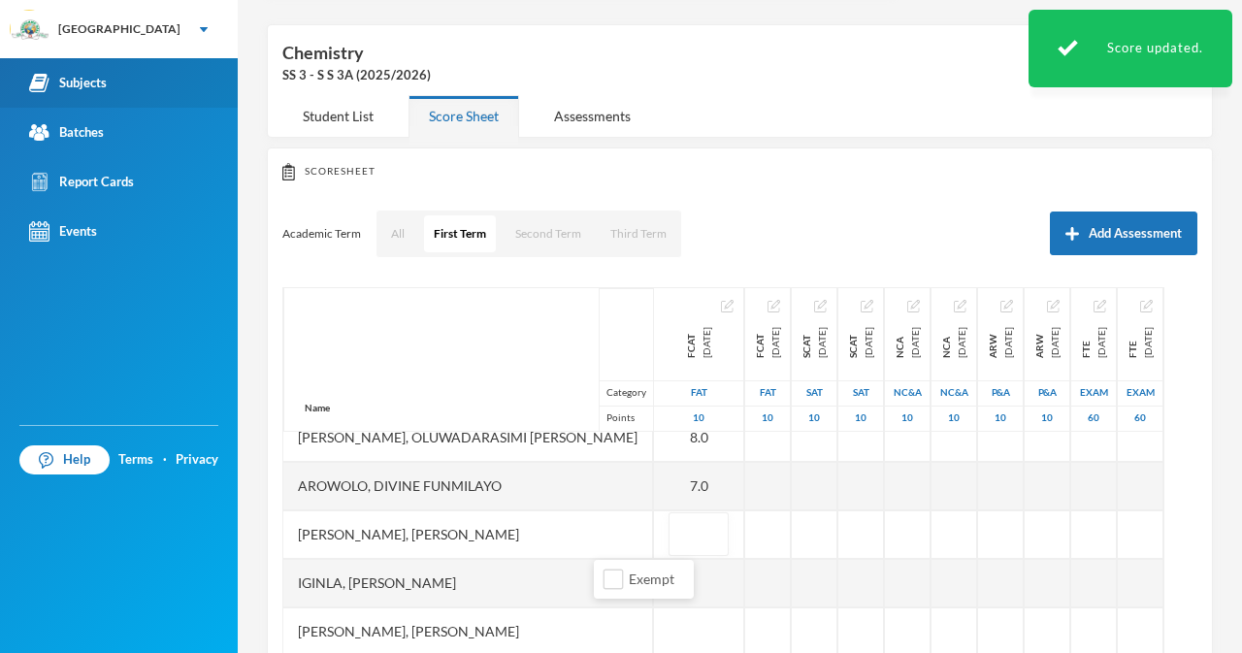
type input "9"
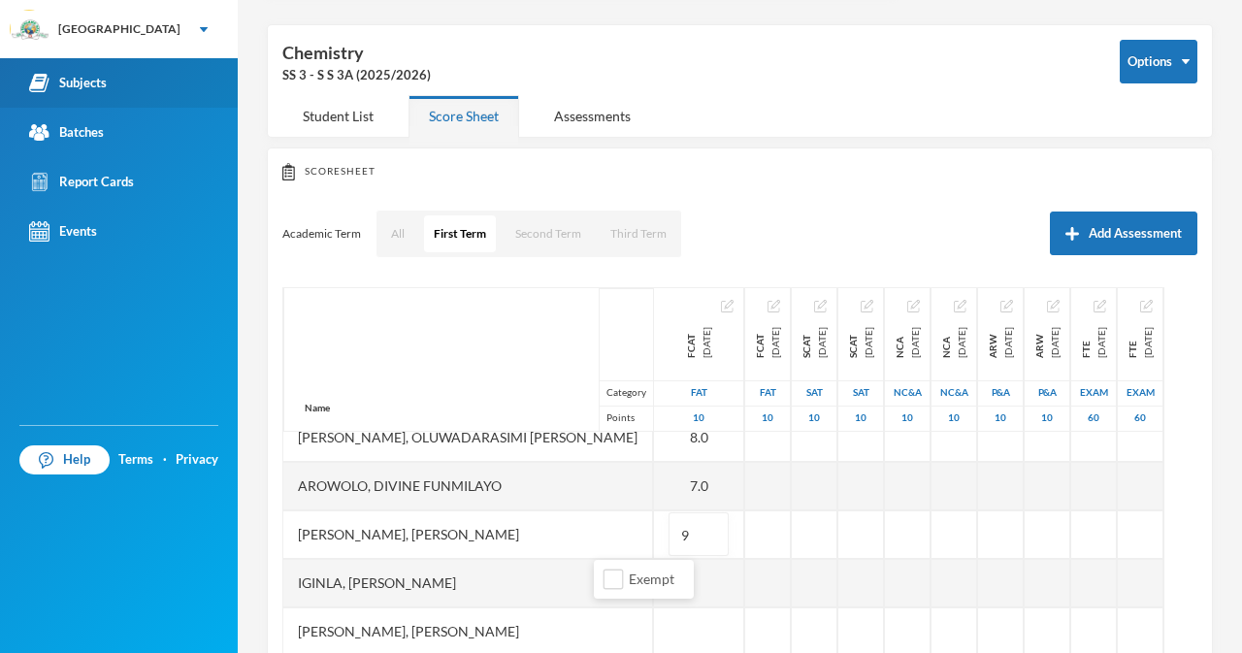
click at [514, 583] on div "Iginla, Yesirah Ireoluwa" at bounding box center [468, 583] width 370 height 49
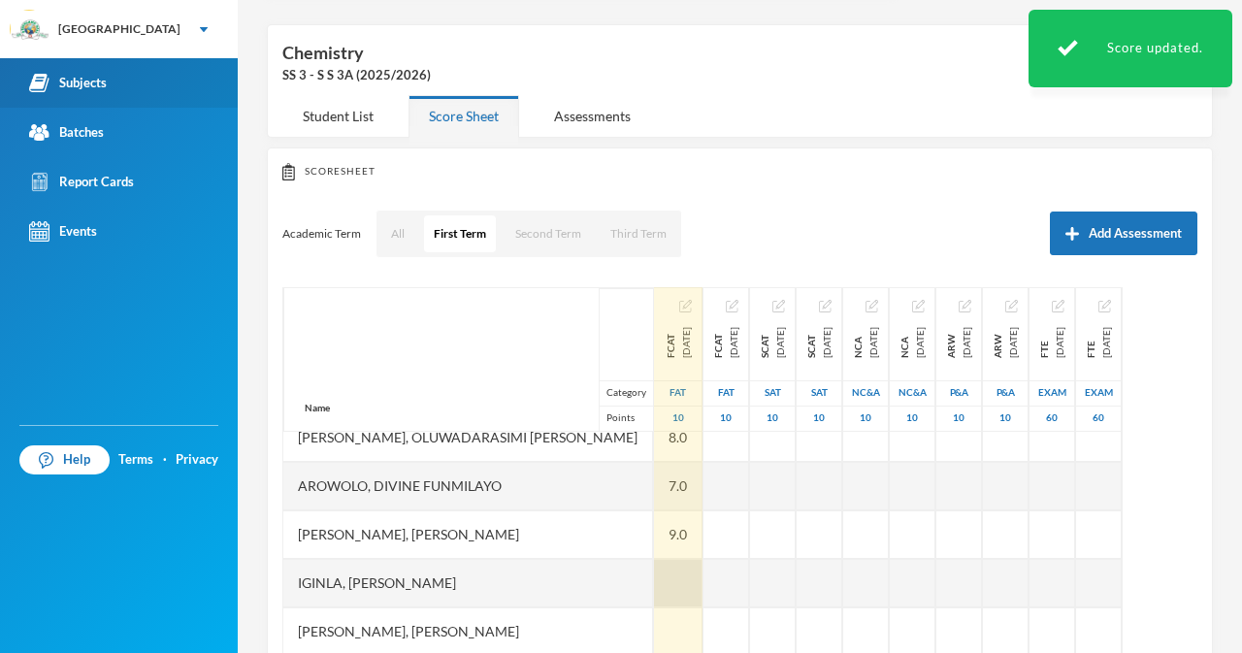
click at [654, 569] on div at bounding box center [678, 583] width 49 height 49
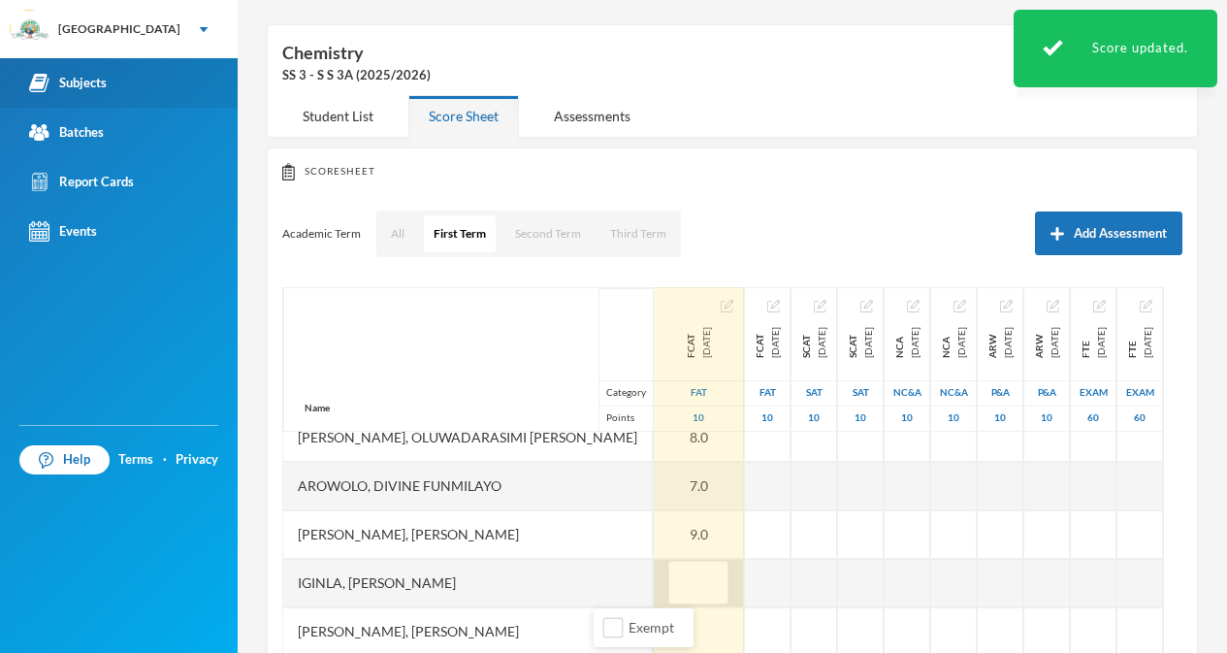
type input "9"
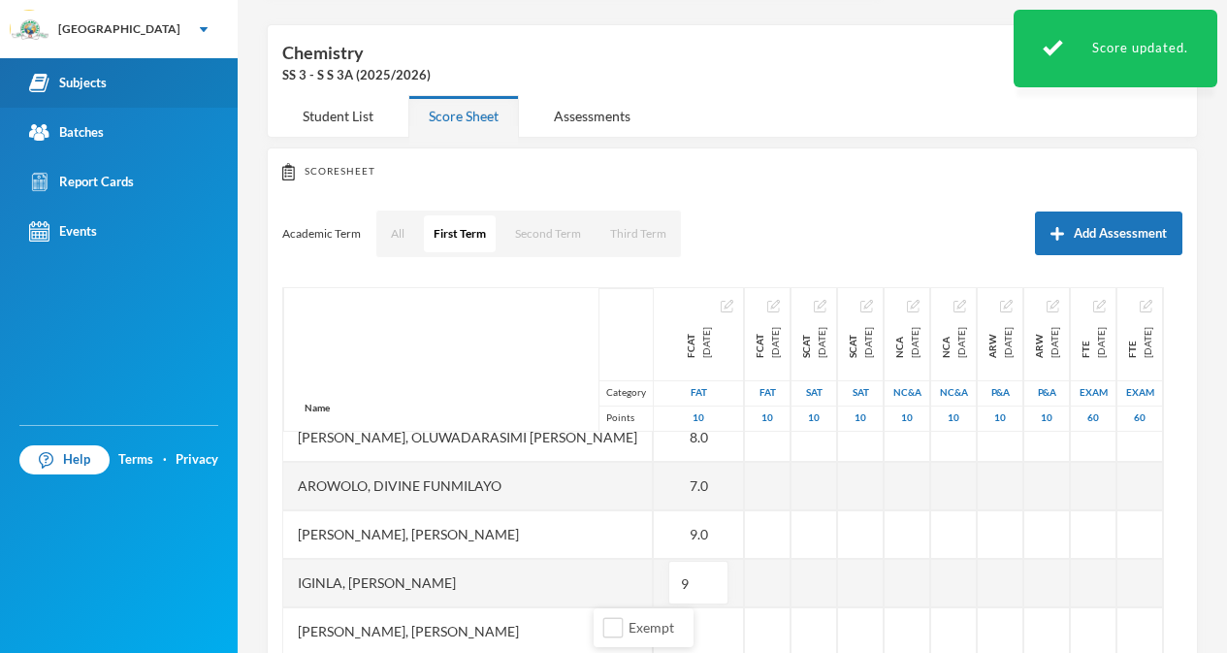
click at [557, 630] on div "James, Oluwajuwon Victor" at bounding box center [468, 631] width 370 height 49
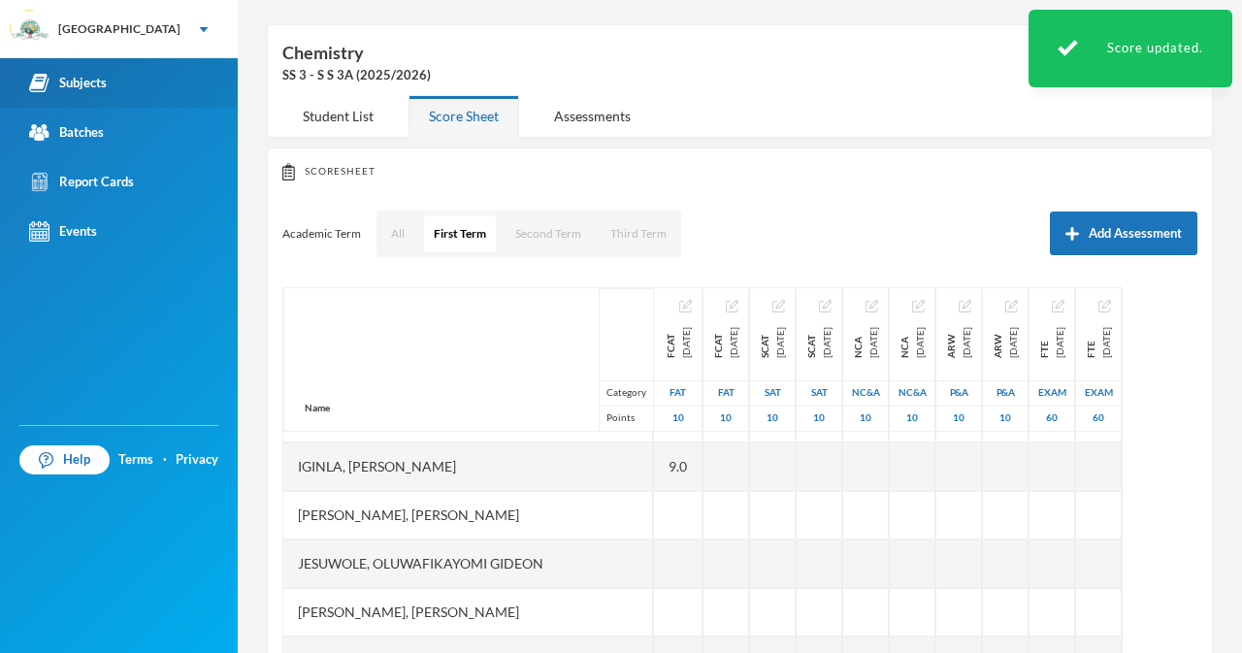
scroll to position [708, 0]
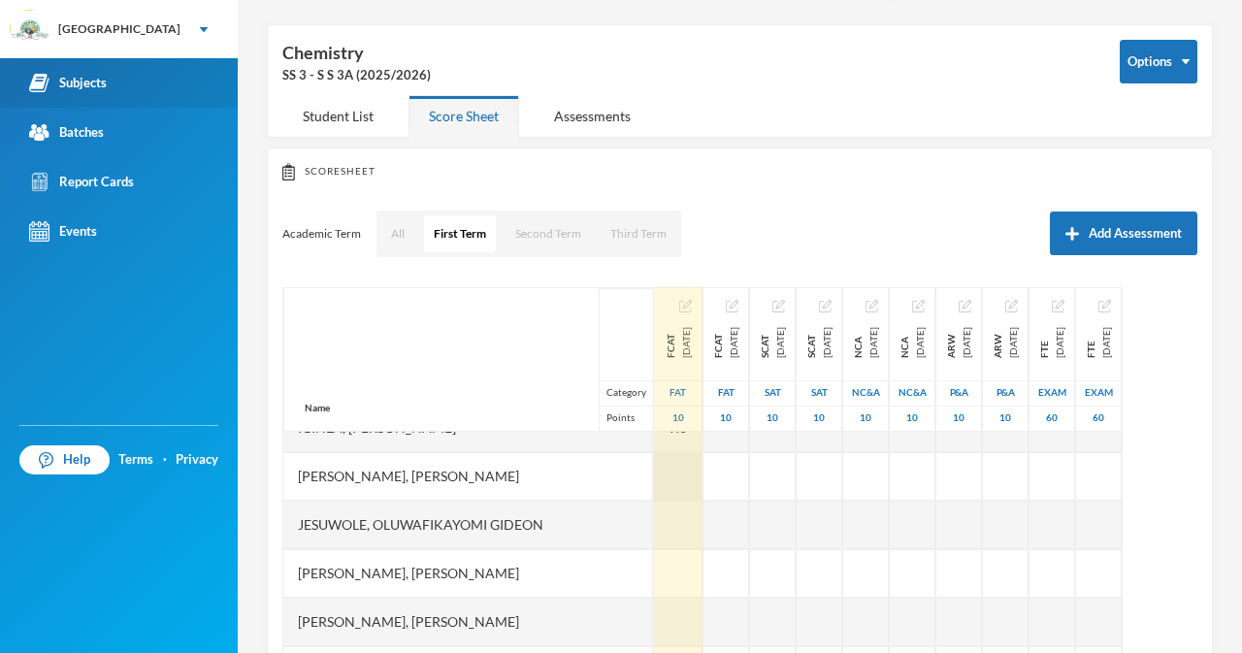
click at [654, 474] on div at bounding box center [678, 476] width 49 height 49
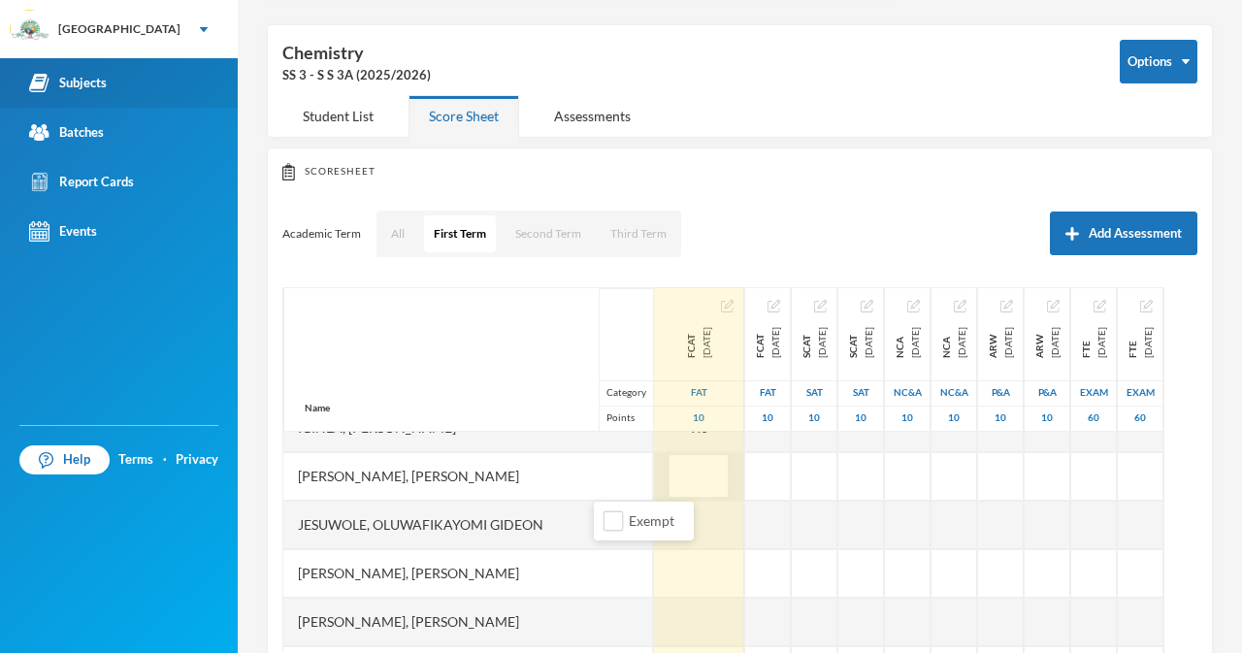
type input "3"
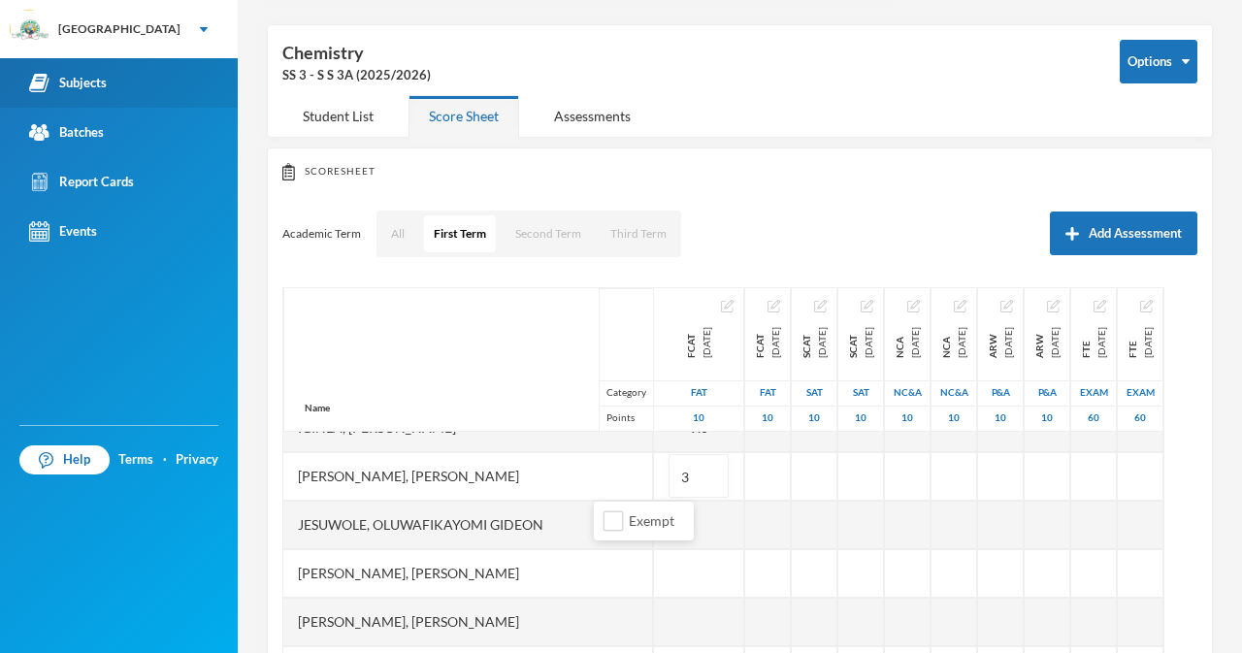
click at [561, 528] on div "Jesuwole, Oluwafikayomi Gideon" at bounding box center [468, 525] width 370 height 49
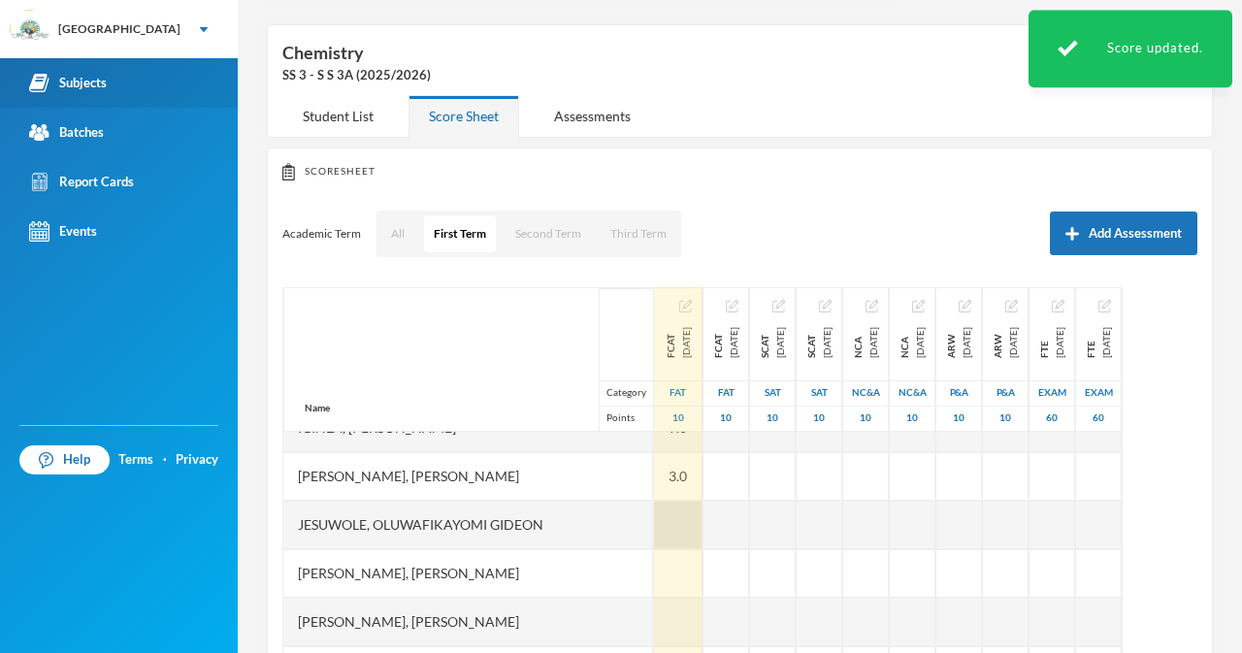
click at [654, 511] on div at bounding box center [678, 525] width 49 height 49
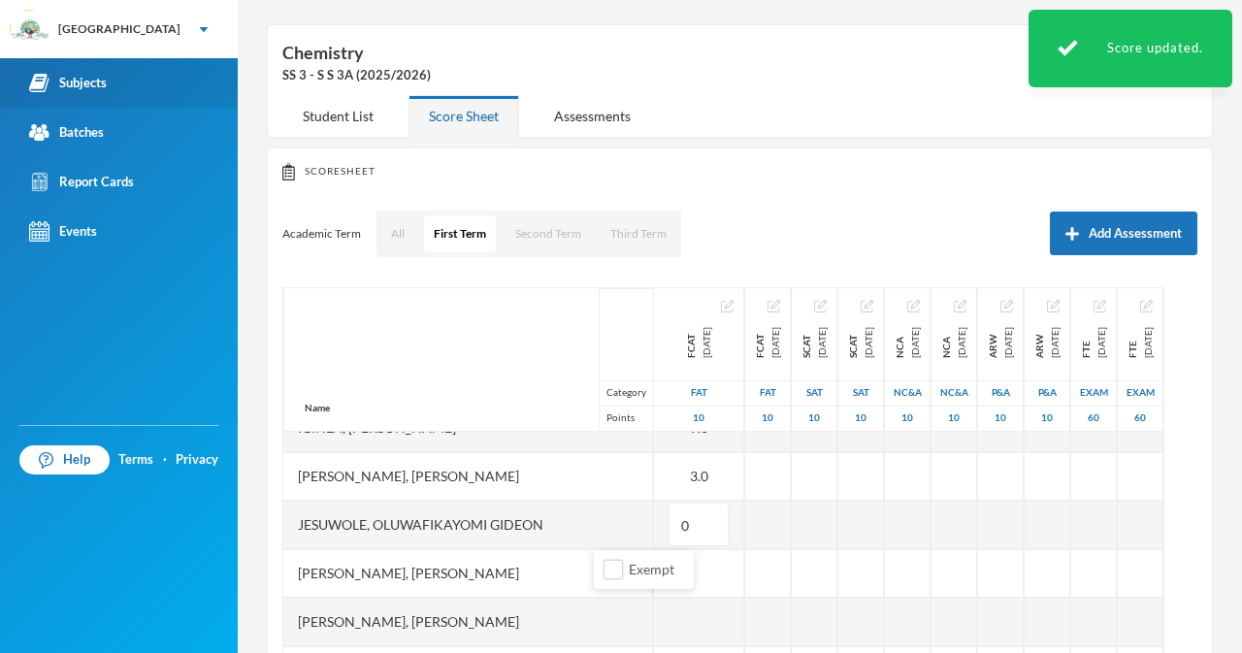
type input "08"
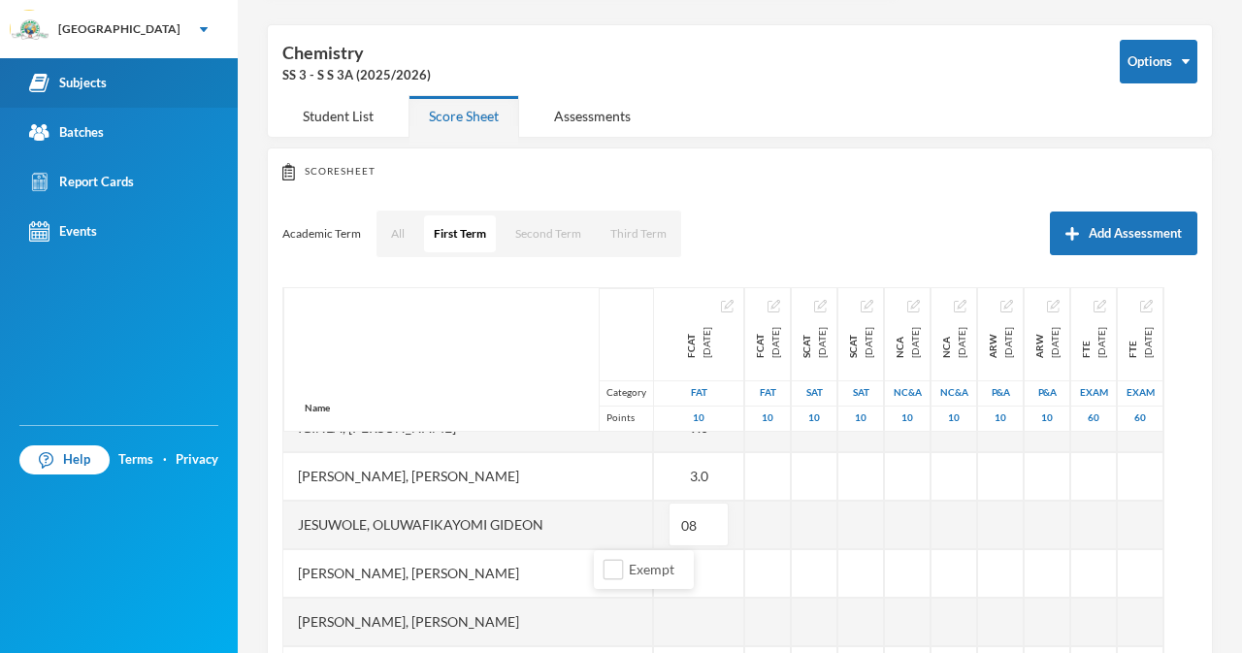
click at [547, 564] on div "Kareem, Omoyosola Mubarak" at bounding box center [468, 573] width 370 height 49
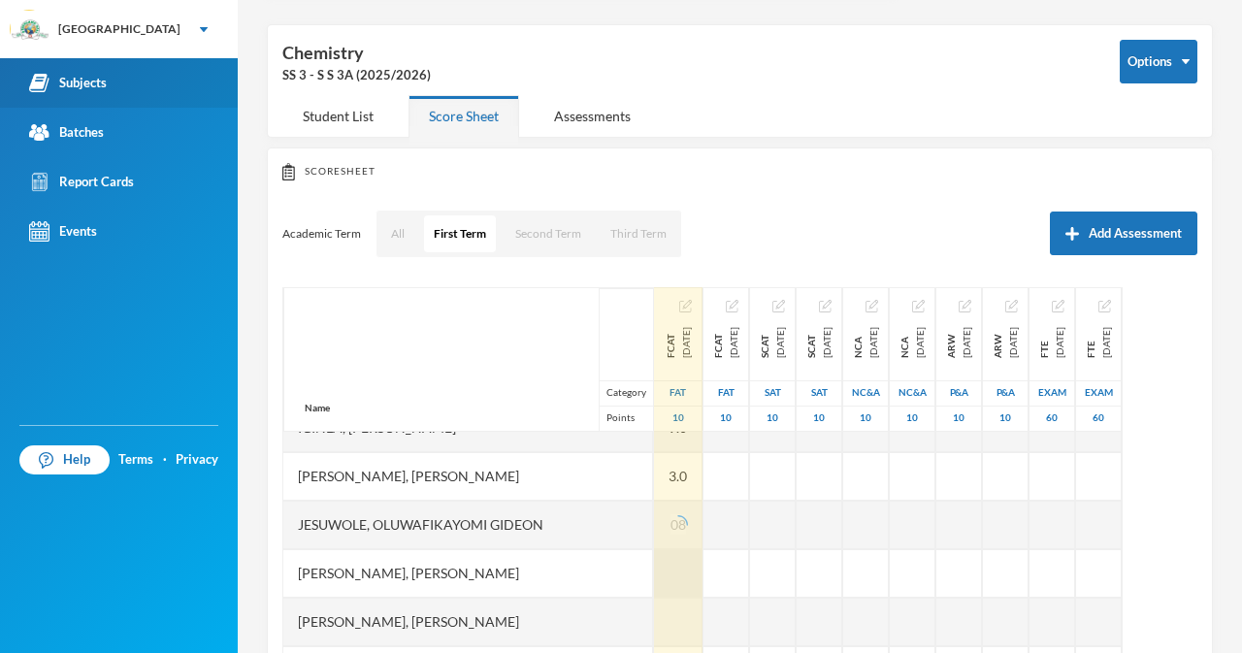
click at [654, 582] on div "FCAT 2025-10-13 FAT 10 9.0 9.0 7.0 5.0 5.0 9.0 8.0 EX 7.0 8.0 8.0 7.0 9.0 9.0 3…" at bounding box center [678, 210] width 49 height 1262
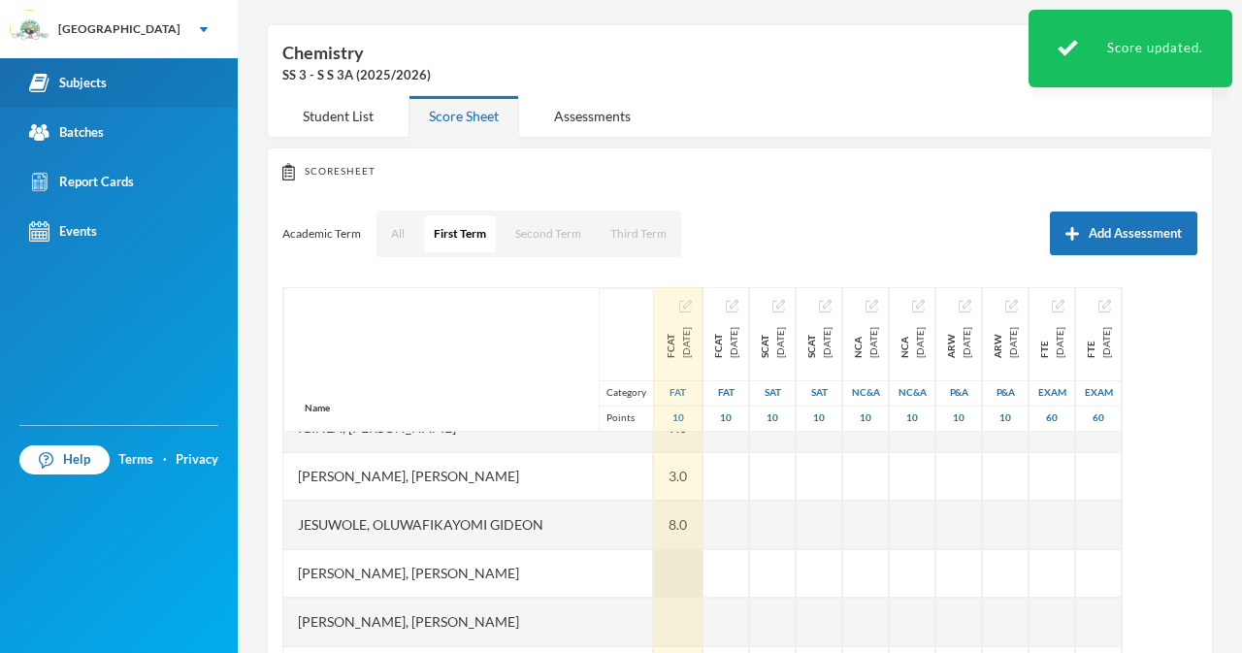
click at [654, 570] on div at bounding box center [678, 573] width 49 height 49
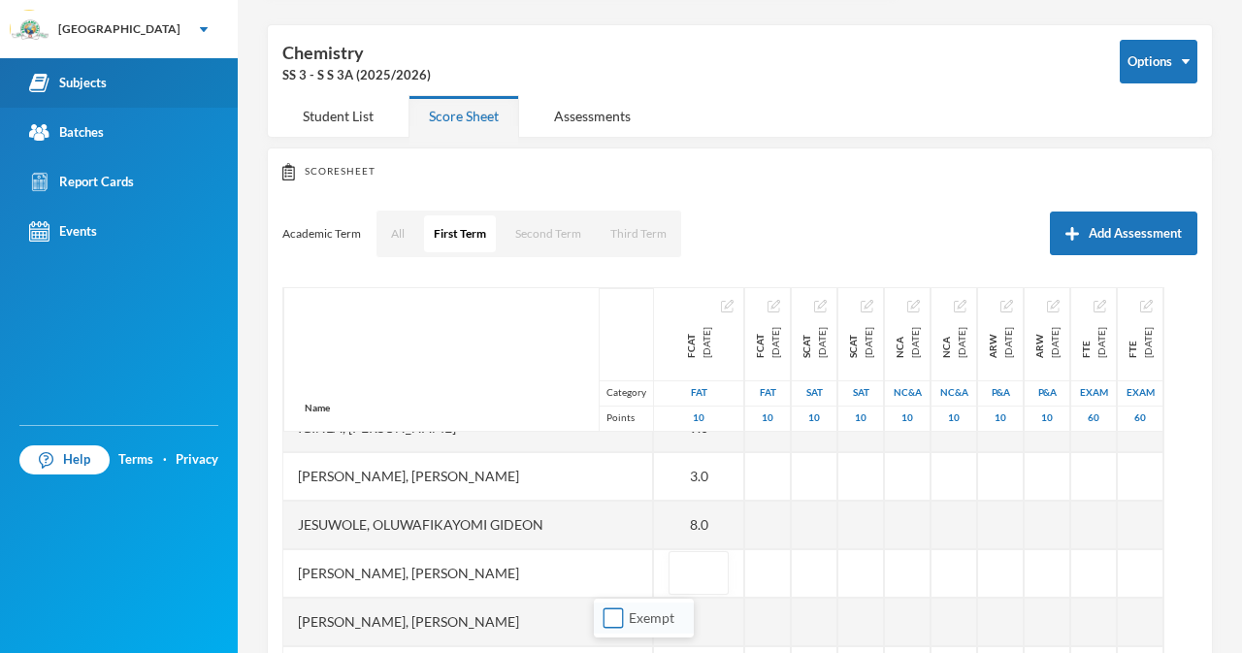
click at [606, 610] on input "Exempt" at bounding box center [613, 618] width 20 height 20
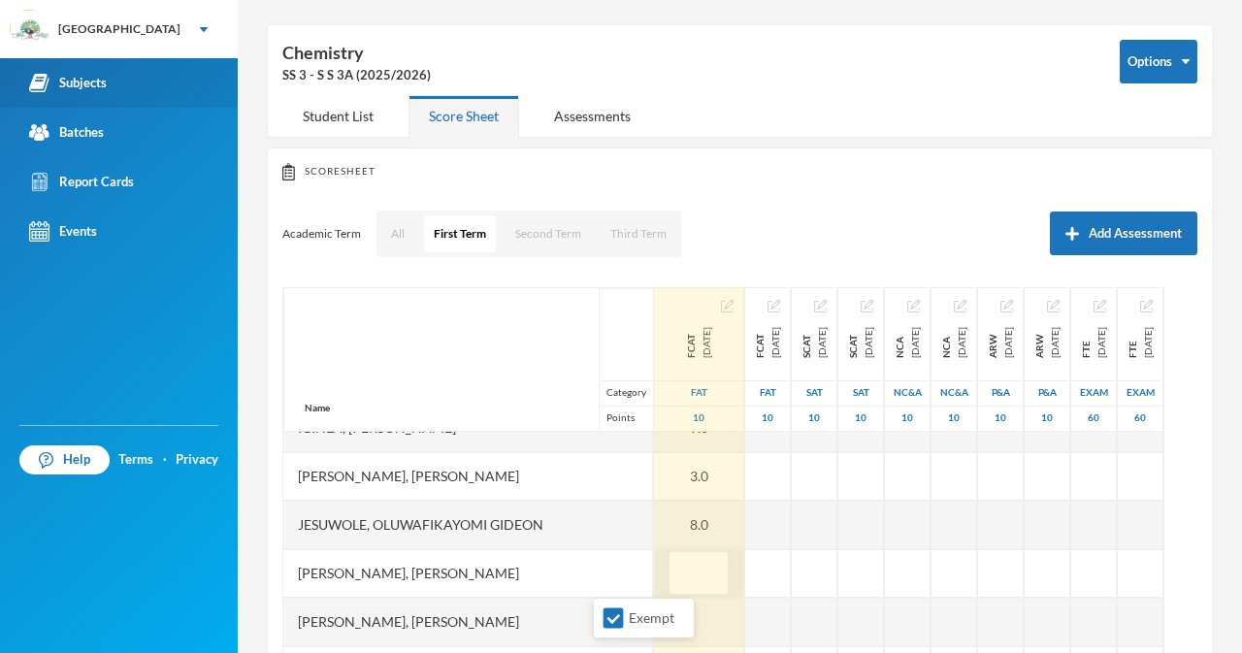
click at [679, 582] on input "text" at bounding box center [698, 574] width 39 height 44
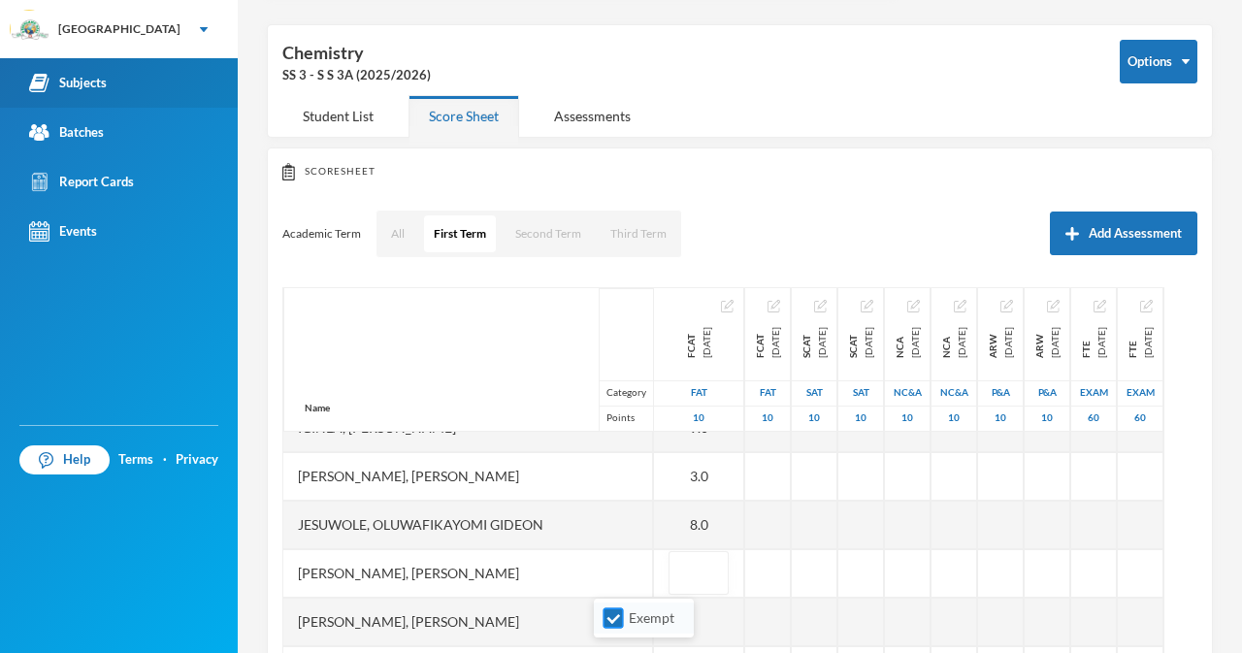
click at [613, 609] on input "Exempt" at bounding box center [613, 618] width 20 height 20
click at [605, 619] on input "Exempt" at bounding box center [613, 618] width 20 height 20
checkbox input "true"
click at [551, 618] on div "Ojewale, Adejuwon Samad" at bounding box center [468, 622] width 370 height 49
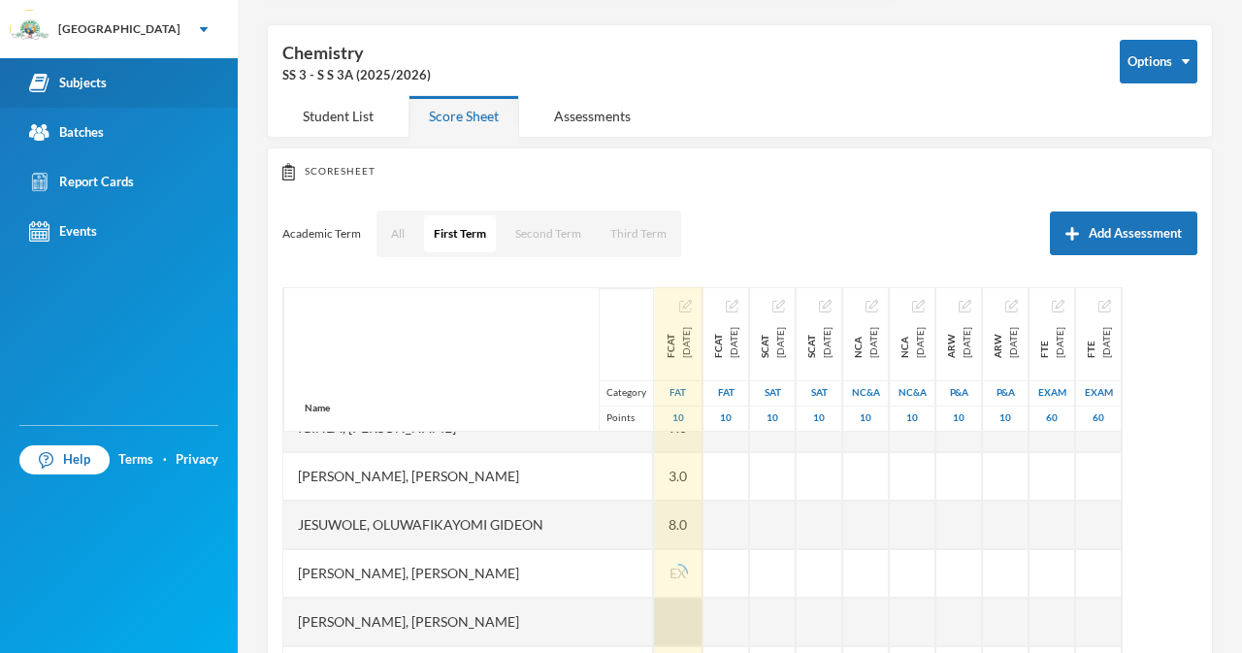
click at [654, 620] on div at bounding box center [678, 622] width 49 height 49
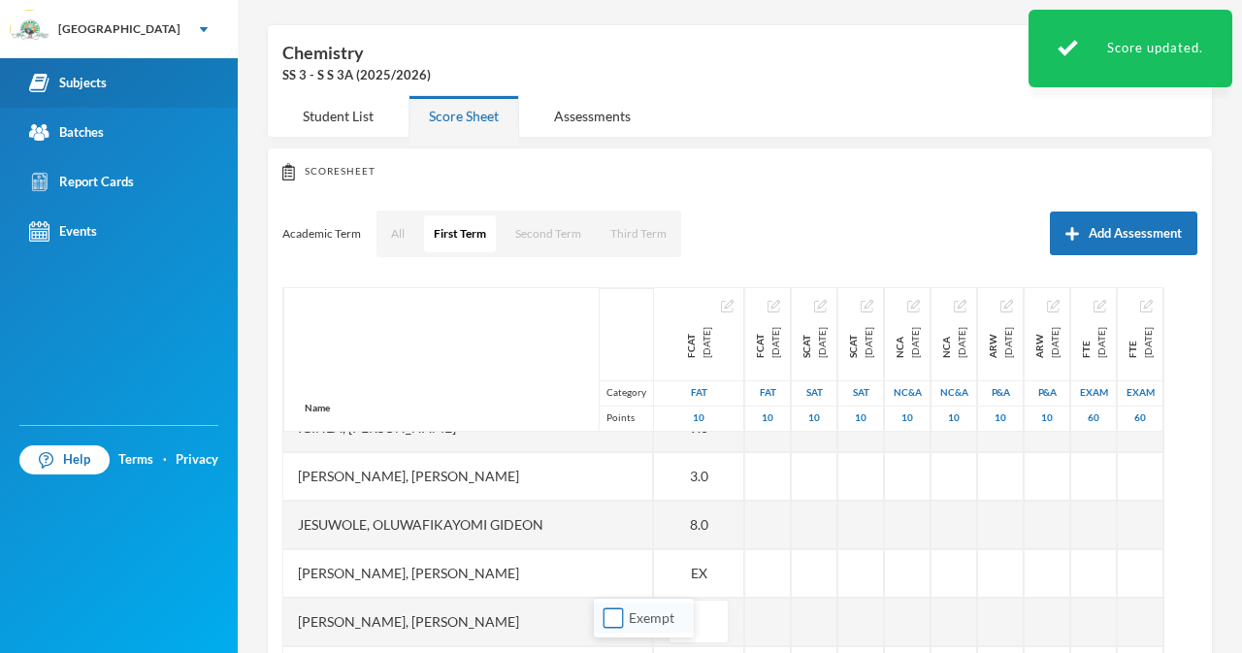
type input "7"
click at [544, 633] on div "Ojewale, Adejuwon Samad" at bounding box center [468, 622] width 370 height 49
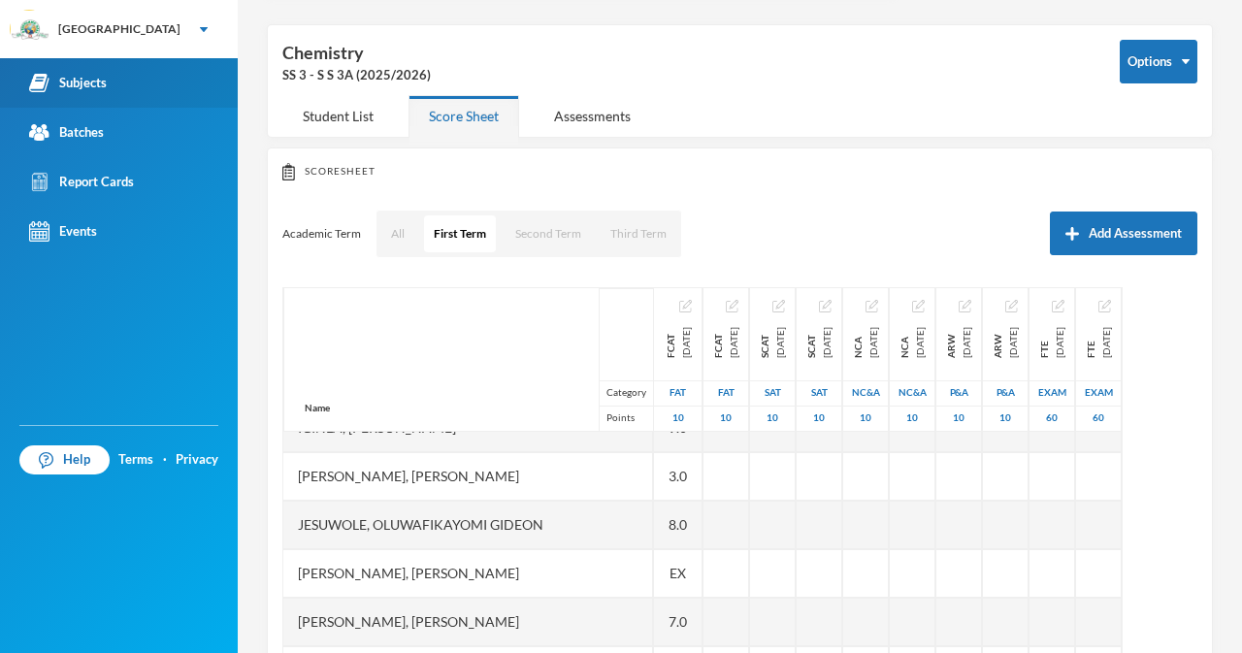
scroll to position [792, 0]
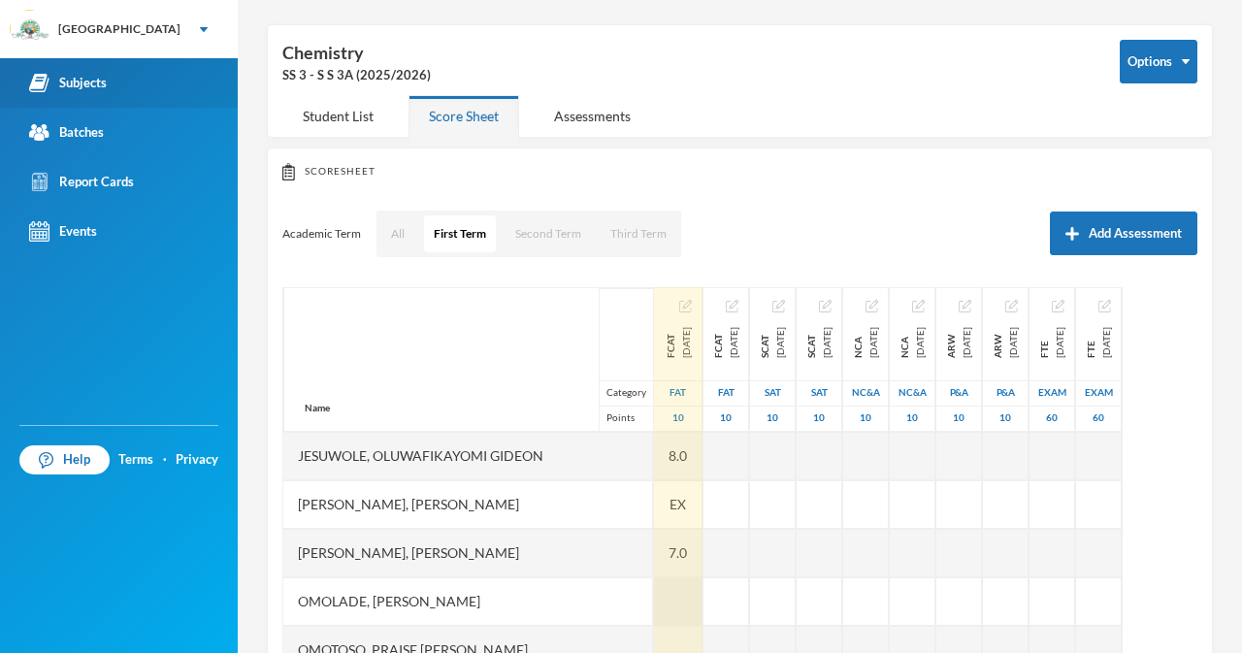
click at [654, 587] on div at bounding box center [678, 601] width 49 height 49
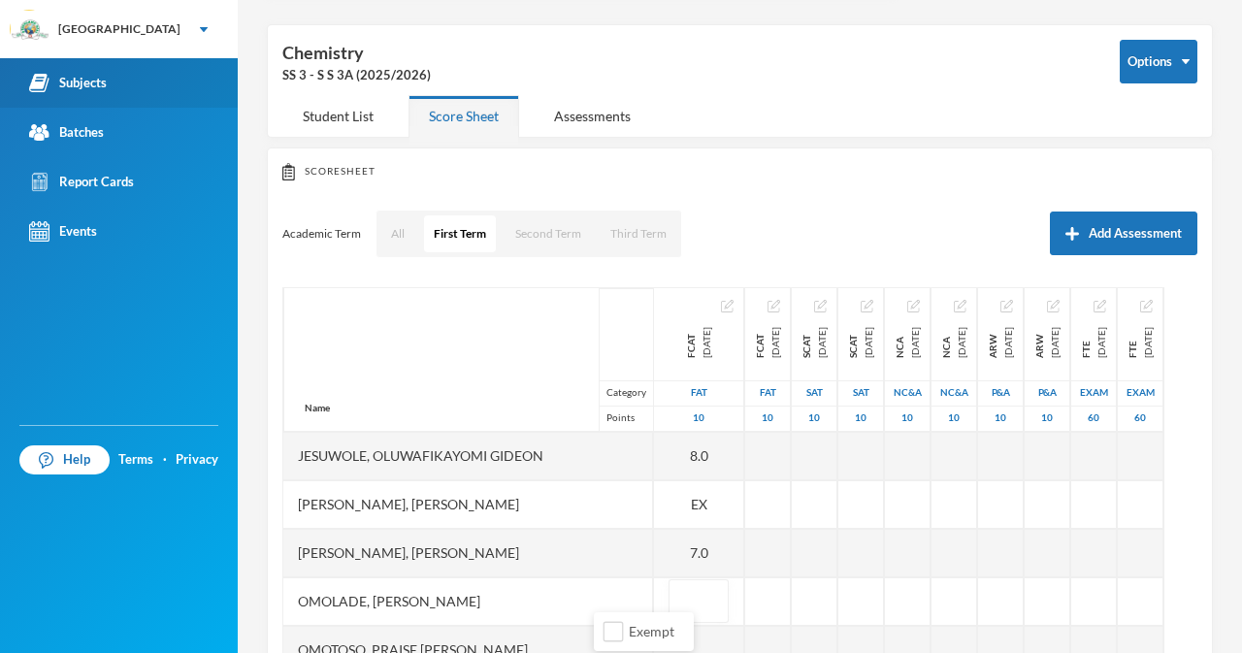
click at [569, 626] on div "Omotoso, Praise Oluwatimilehin" at bounding box center [468, 650] width 370 height 49
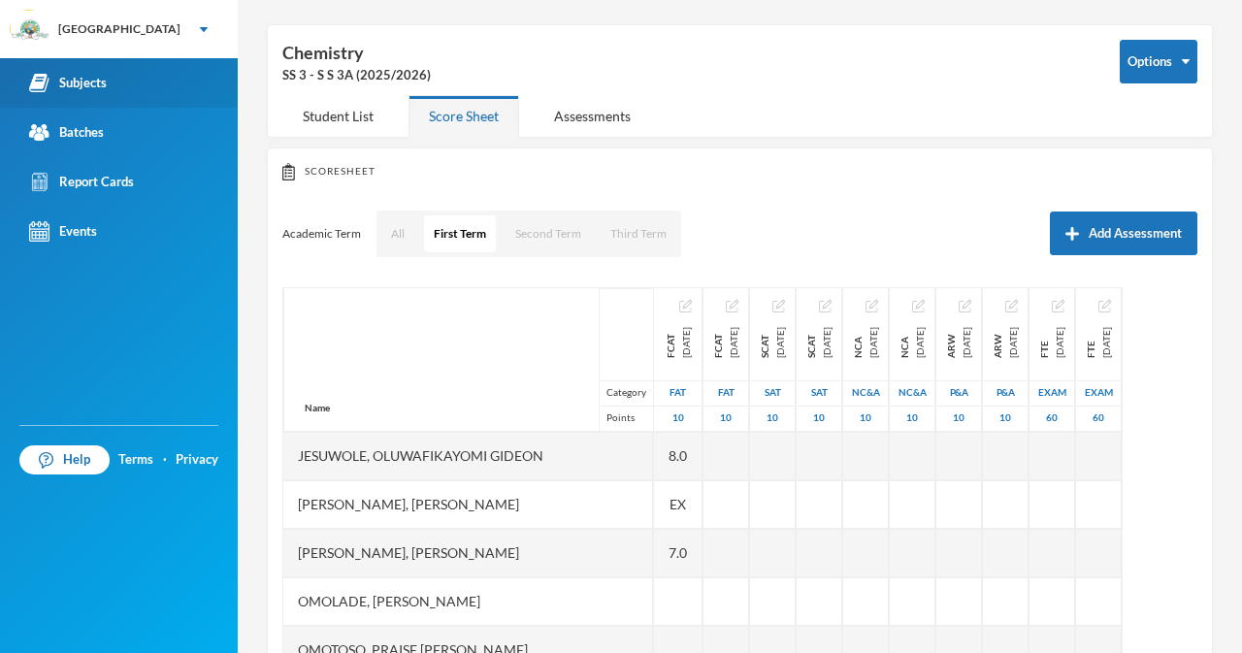
scroll to position [232, 0]
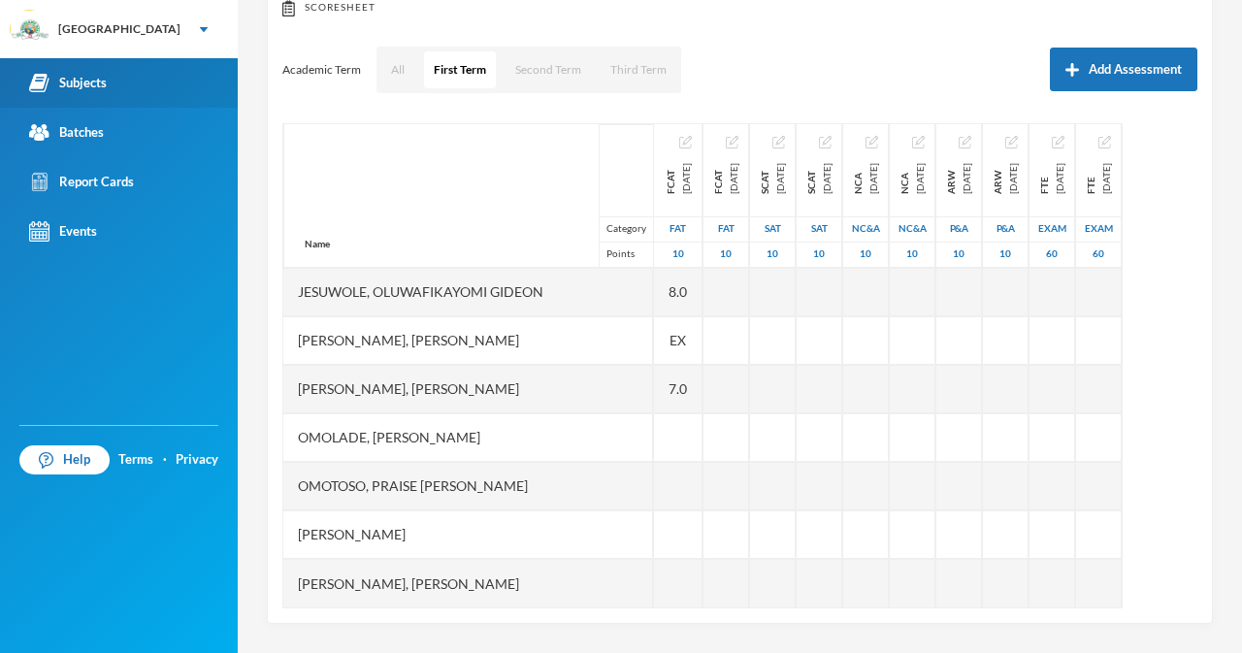
click at [555, 470] on div "Omotoso, Praise Oluwatimilehin" at bounding box center [468, 486] width 370 height 49
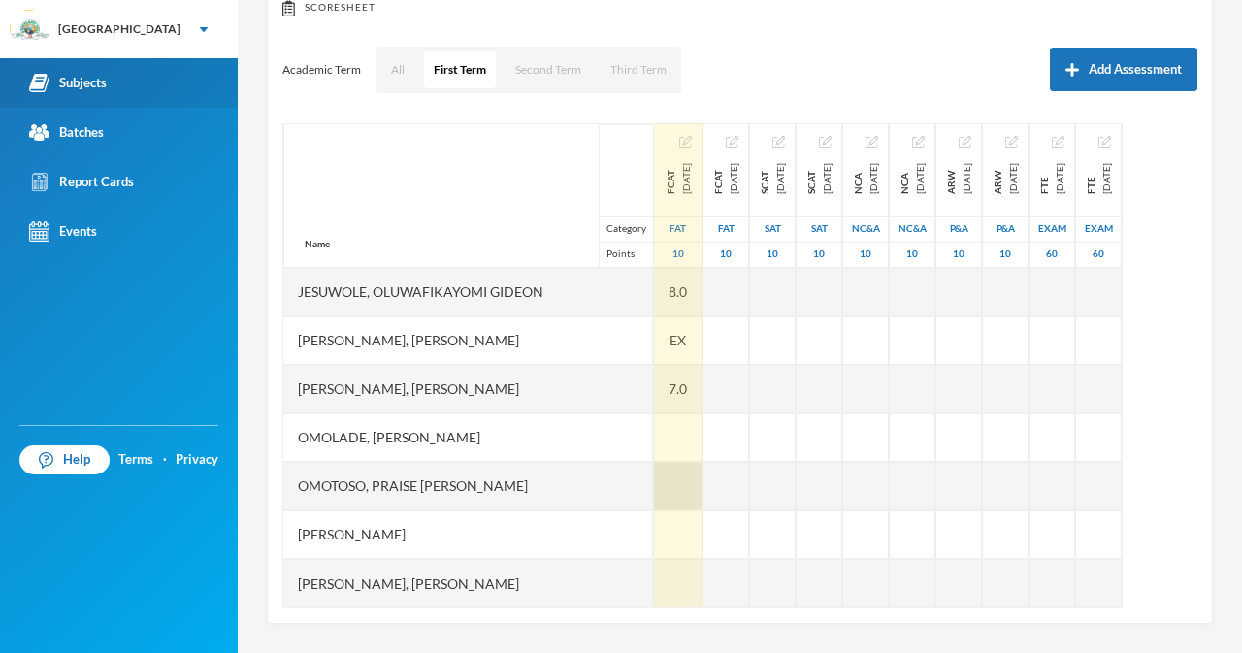
click at [654, 478] on div at bounding box center [678, 486] width 49 height 49
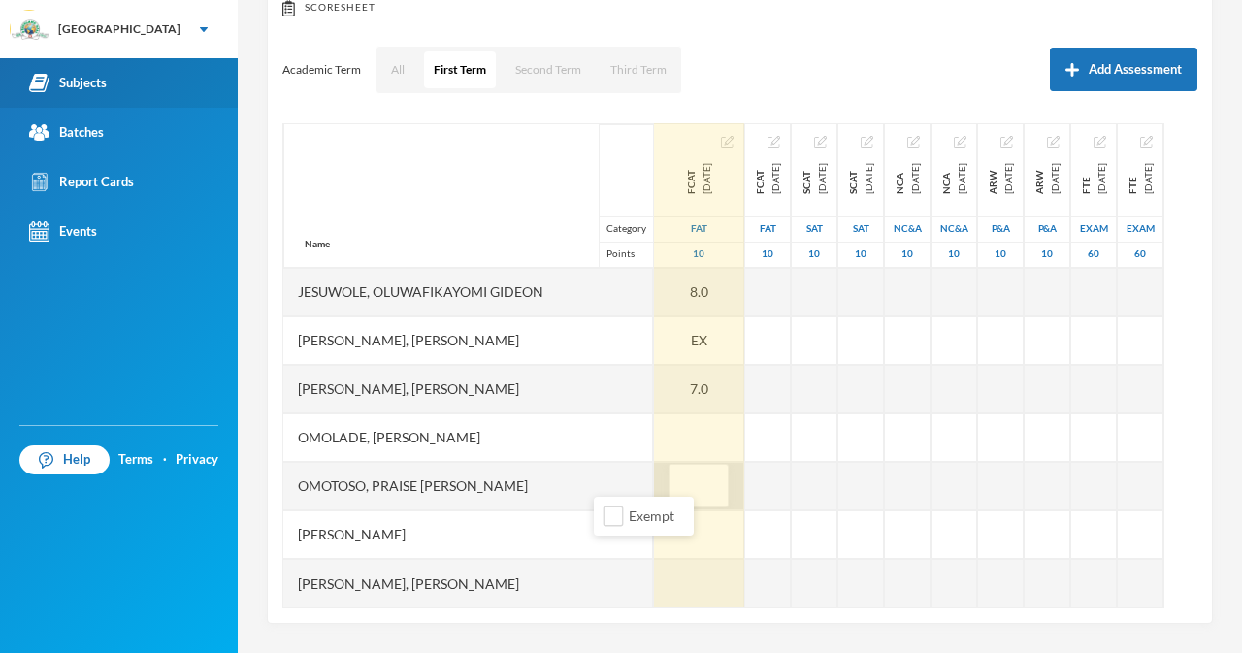
type input "8"
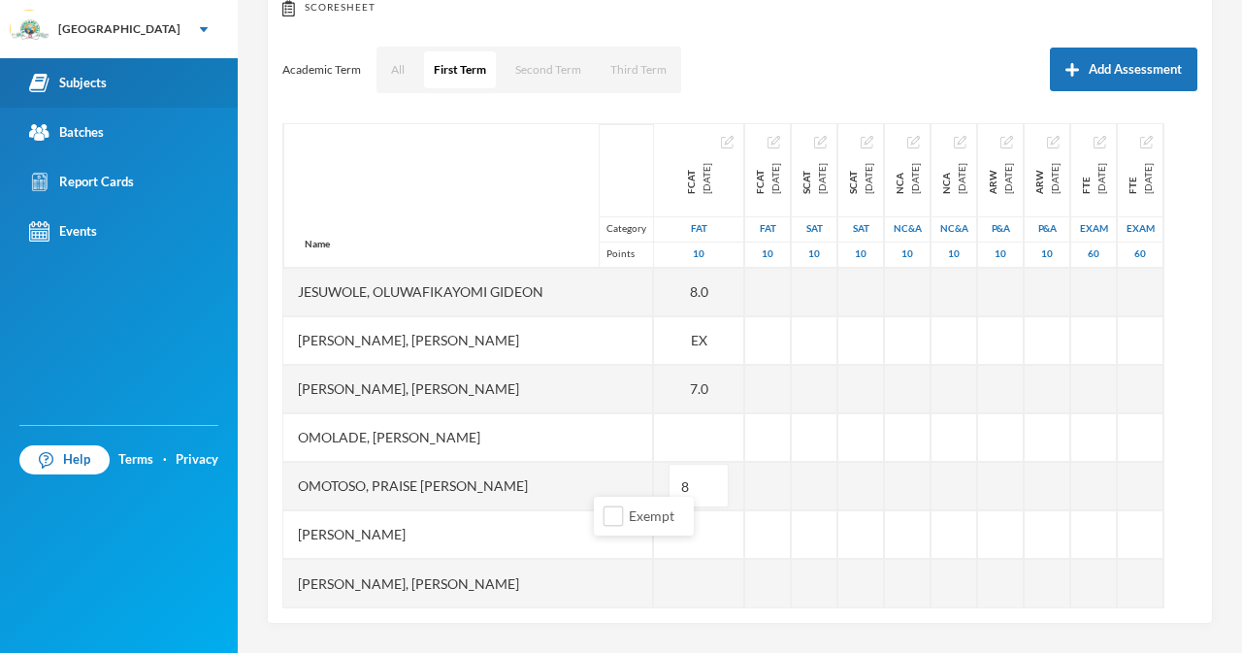
click at [537, 528] on div "Oyeniran, Tomiwa Peter" at bounding box center [468, 534] width 370 height 49
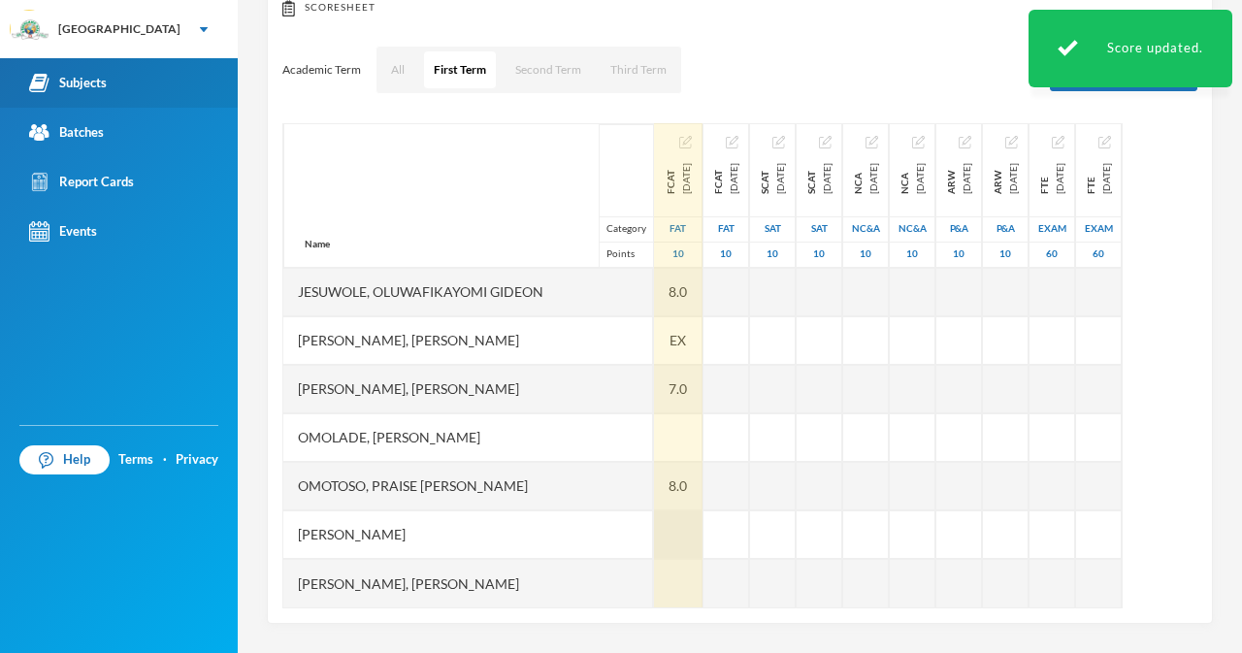
click at [654, 515] on div at bounding box center [678, 534] width 49 height 49
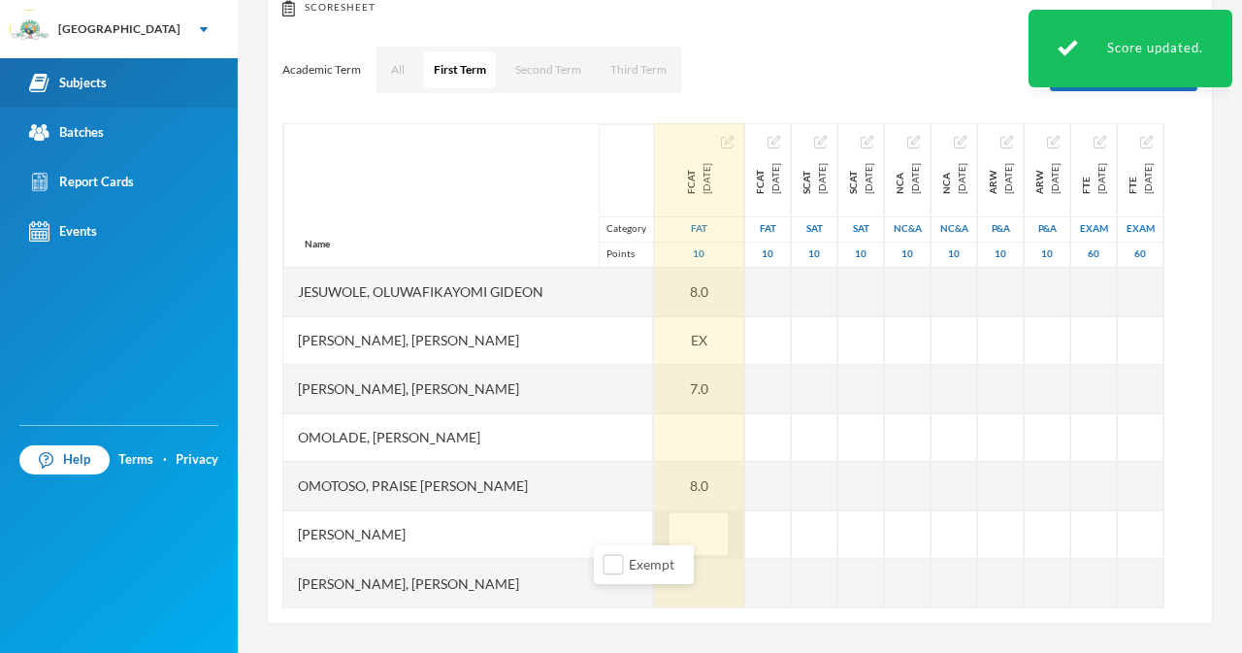
type input "7"
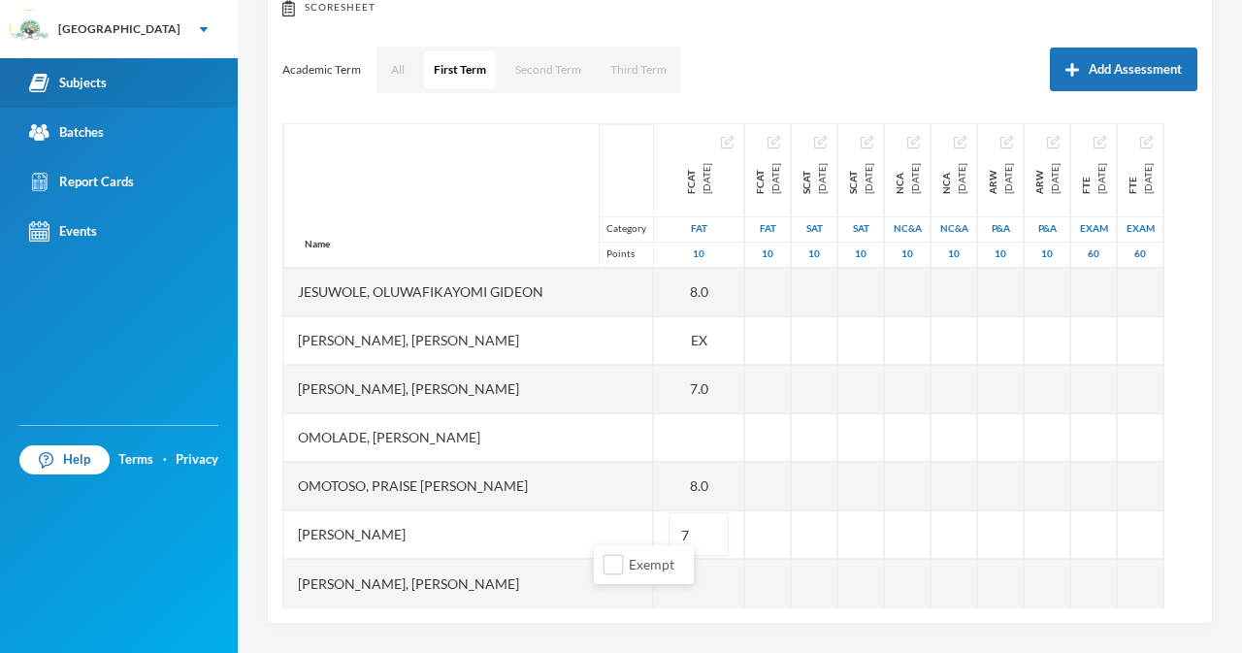
click at [512, 567] on div "Samuel, Oluwasegun David" at bounding box center [468, 583] width 370 height 49
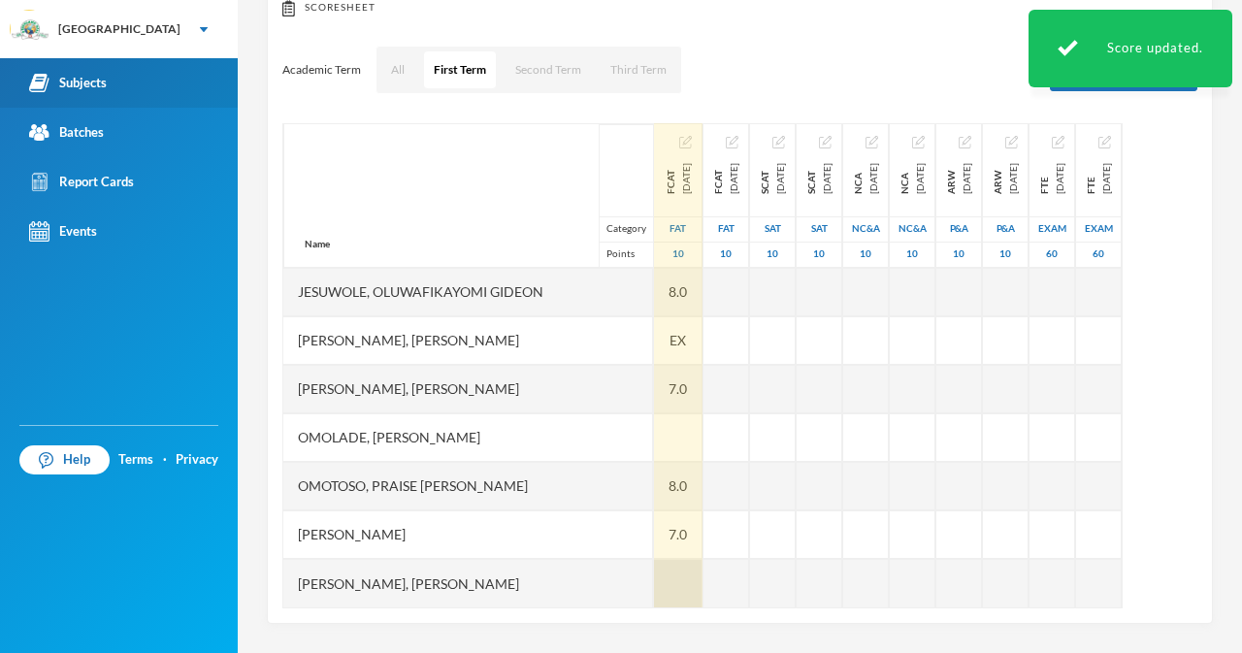
click at [654, 568] on div at bounding box center [678, 583] width 49 height 49
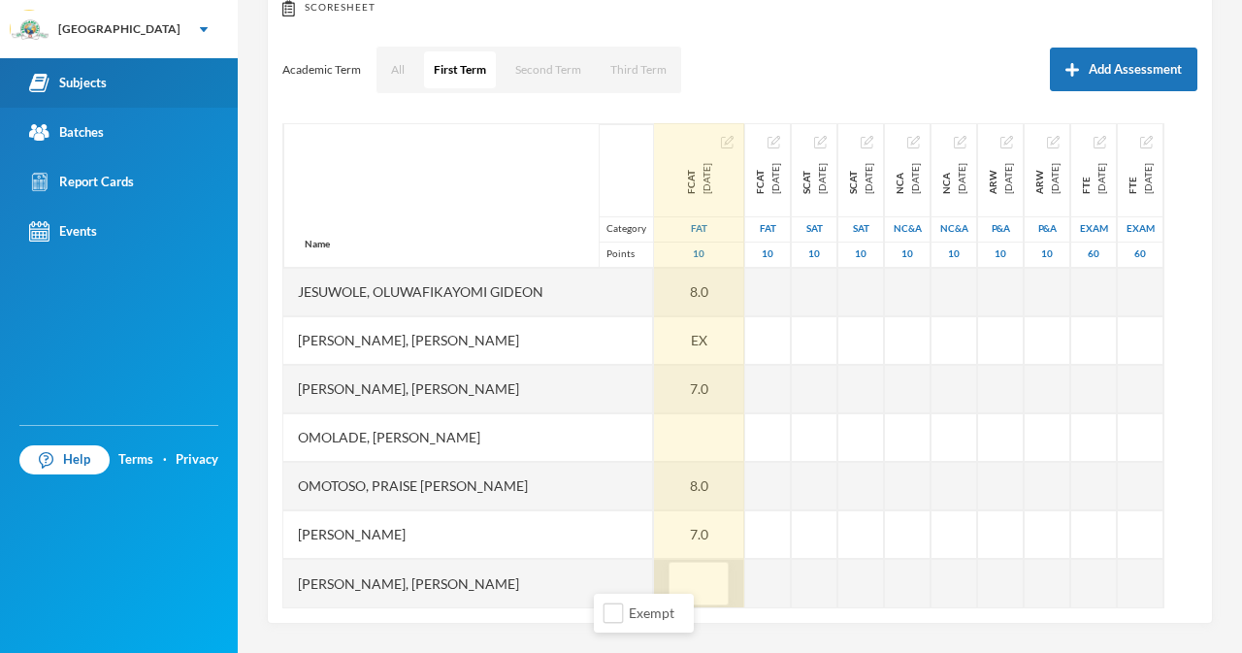
type input "8"
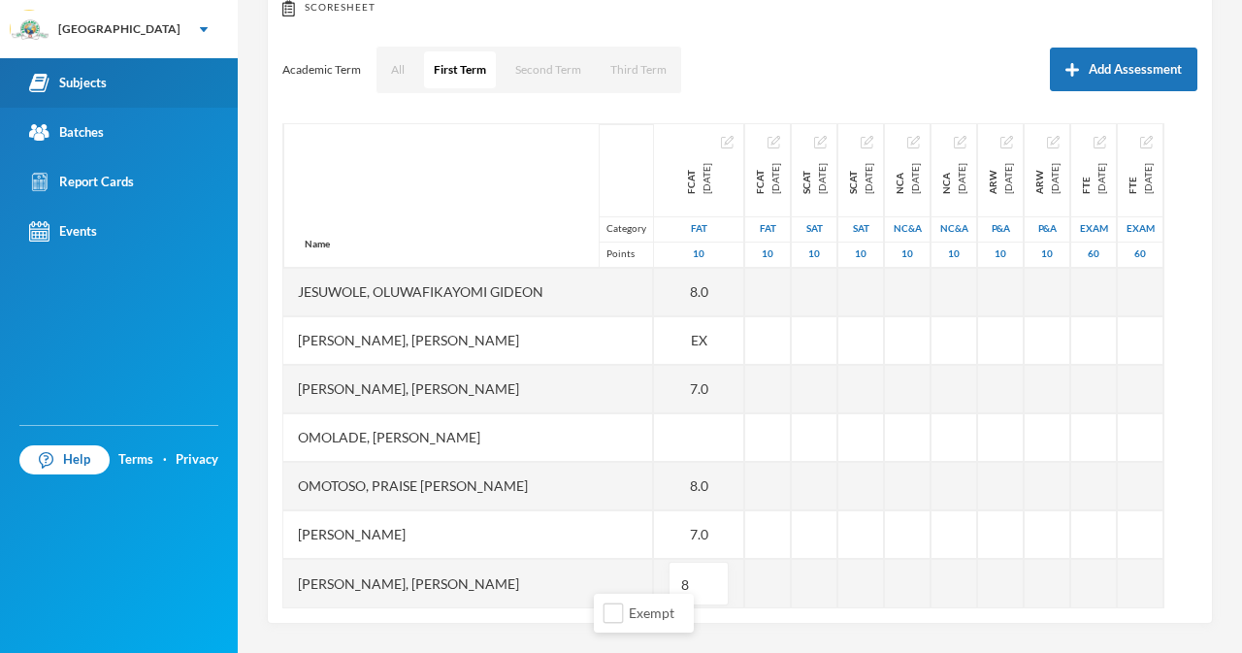
click at [554, 559] on div "Samuel, Oluwasegun David" at bounding box center [468, 583] width 370 height 49
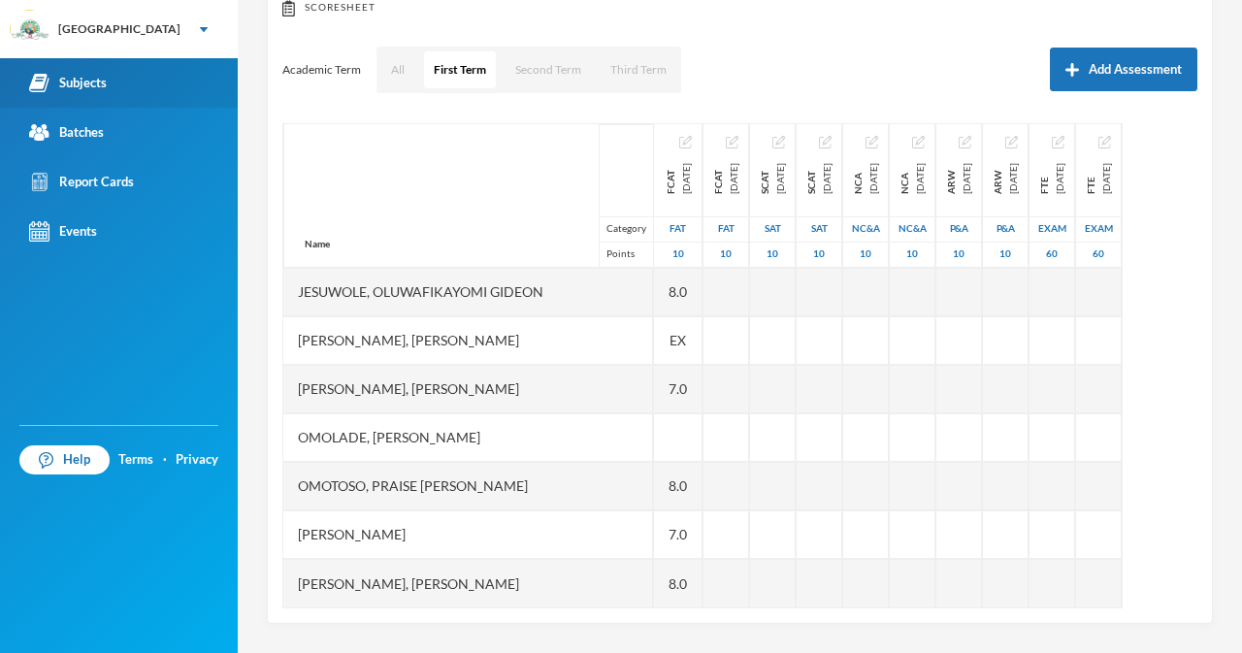
scroll to position [792, 0]
click at [113, 78] on link "Subjects" at bounding box center [119, 82] width 238 height 49
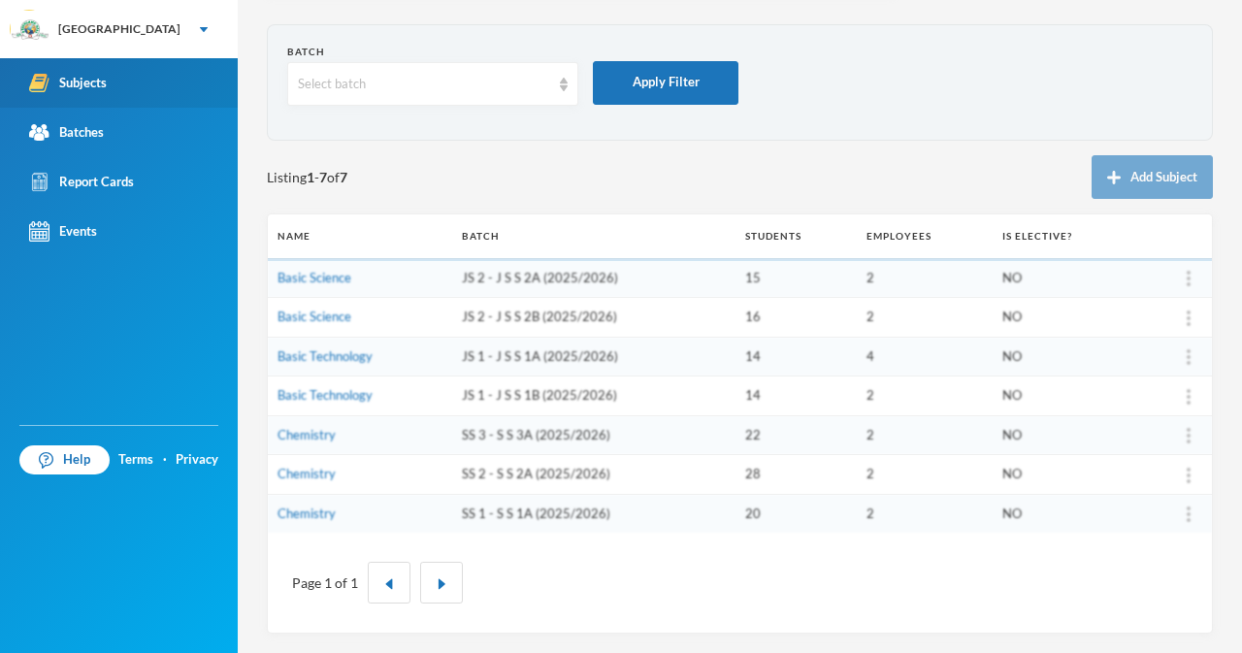
scroll to position [68, 0]
click at [308, 478] on link "Chemistry" at bounding box center [306, 474] width 58 height 16
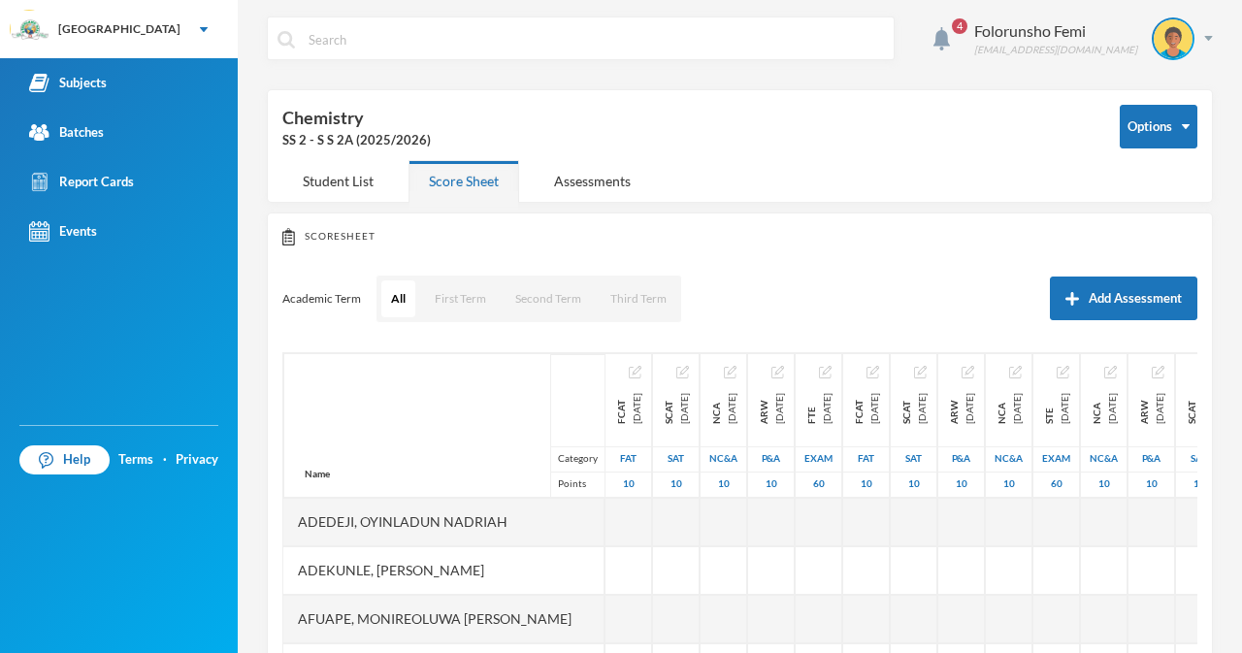
scroll to position [68, 0]
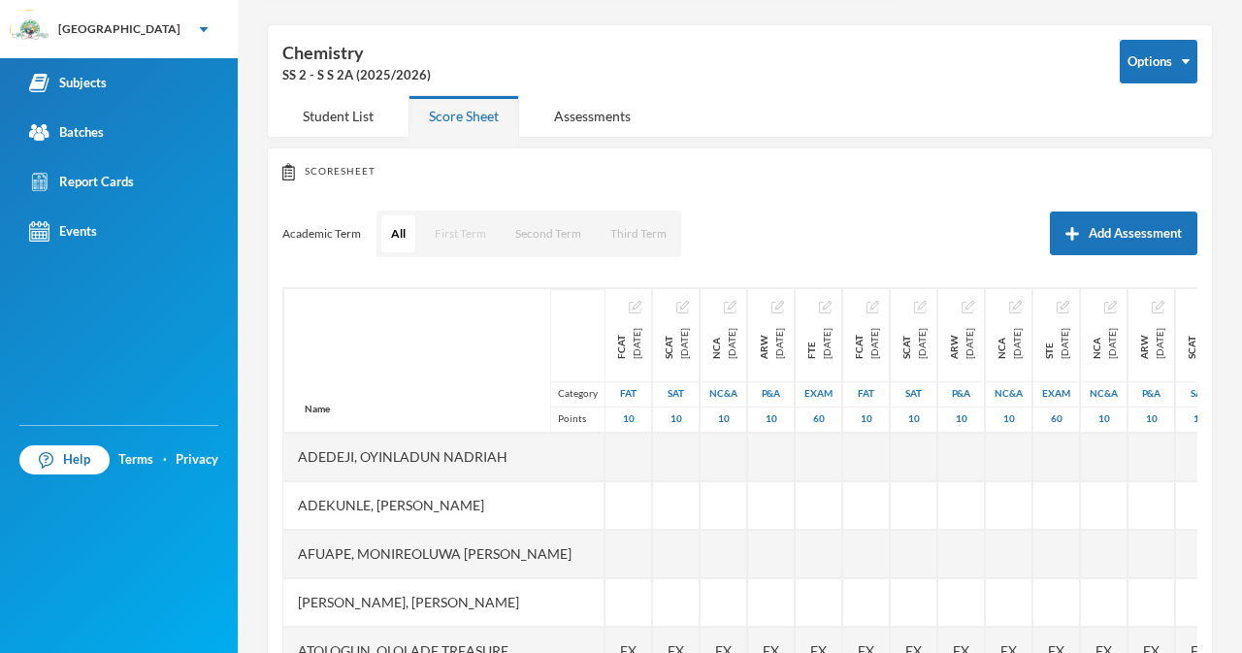
click at [452, 234] on button "First Term" at bounding box center [460, 233] width 71 height 37
